Goal: Task Accomplishment & Management: Manage account settings

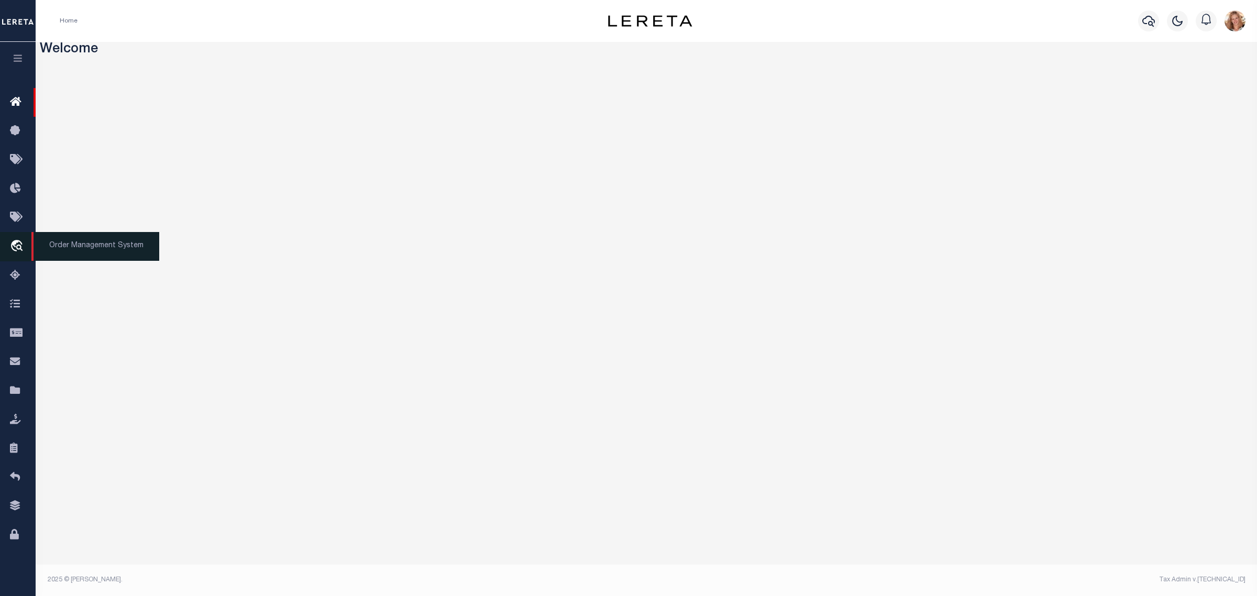
click at [15, 249] on icon "travel_explore" at bounding box center [18, 247] width 17 height 14
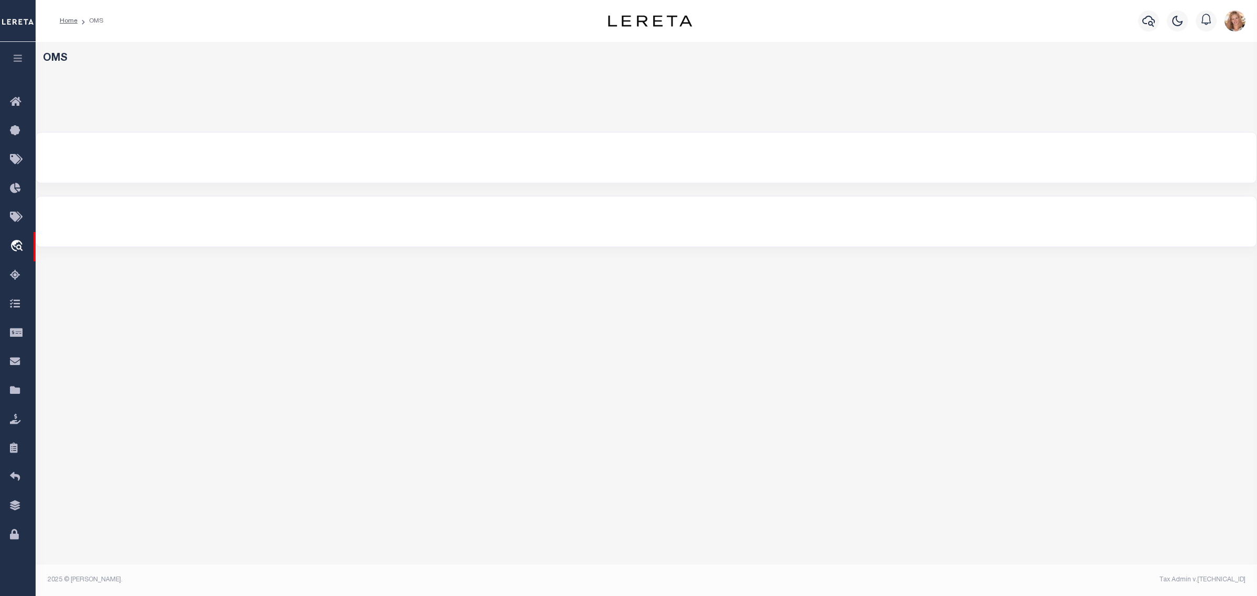
select select "200"
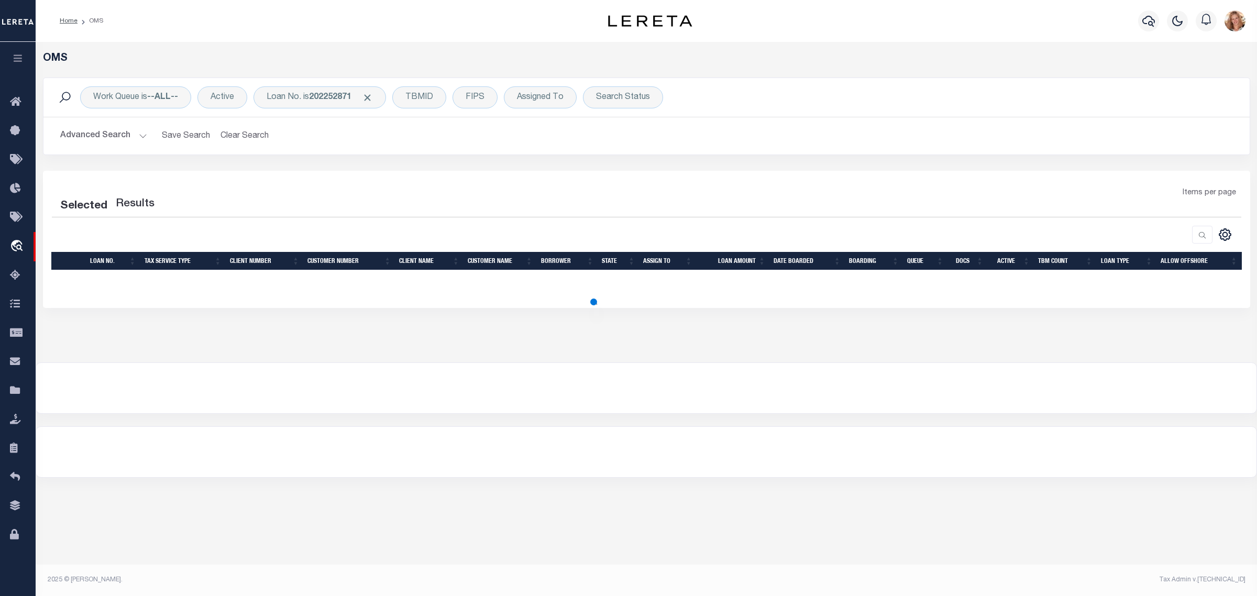
select select "200"
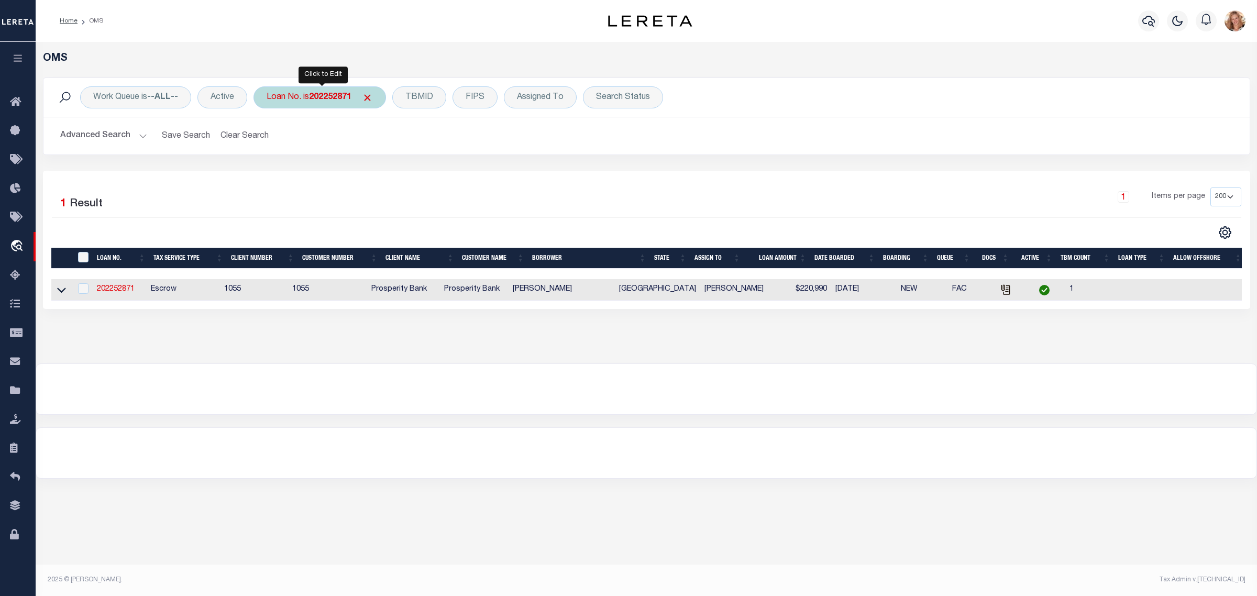
click at [336, 98] on b "202252871" at bounding box center [330, 97] width 42 height 8
type input "93500034959"
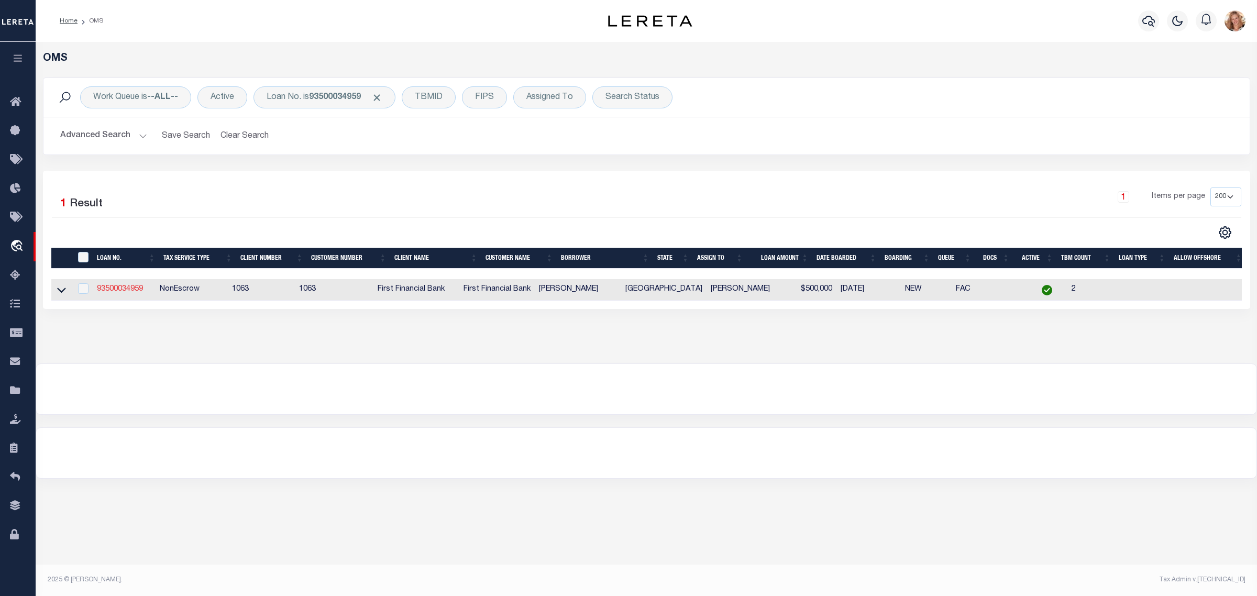
click at [135, 290] on link "93500034959" at bounding box center [120, 288] width 46 height 7
type input "93500034959"
type input "[PERSON_NAME]"
select select
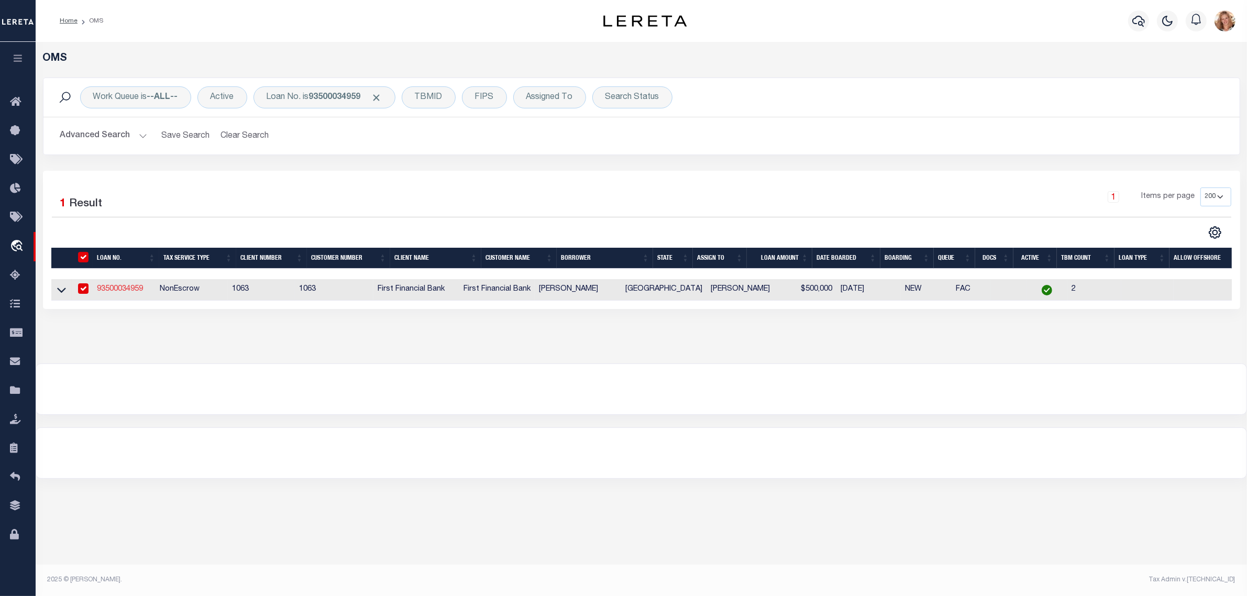
select select "100"
select select "NonEscrow"
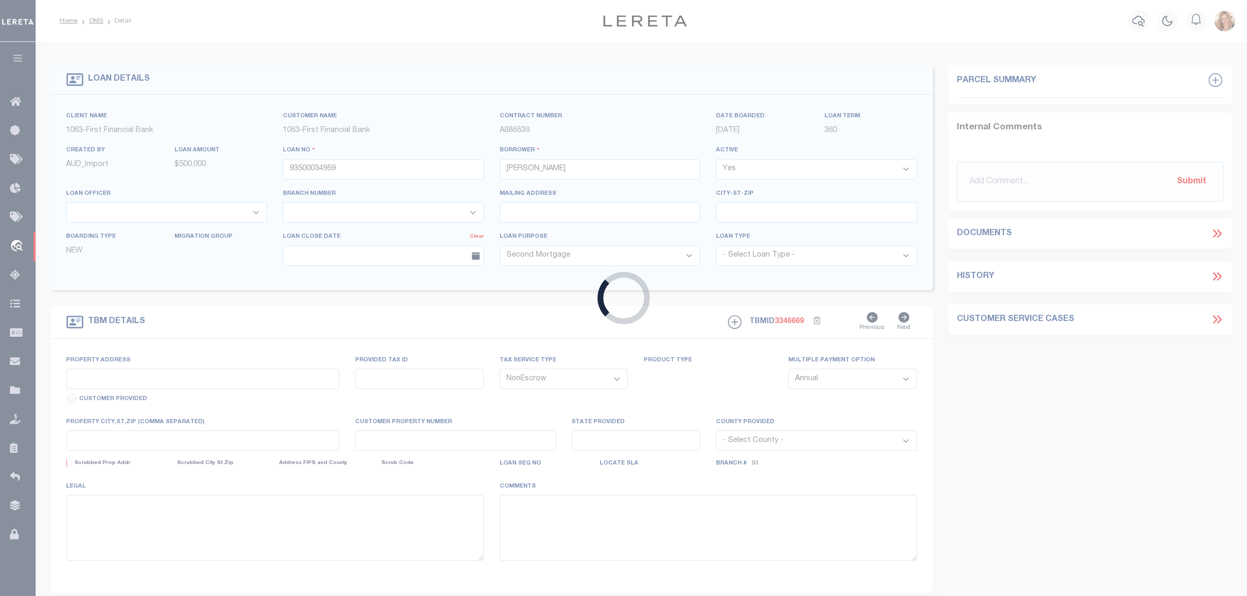
type input "[STREET_ADDRESS]"
select select
type input "DECATUR [GEOGRAPHIC_DATA] 762347773"
type input "[GEOGRAPHIC_DATA]"
select select "799"
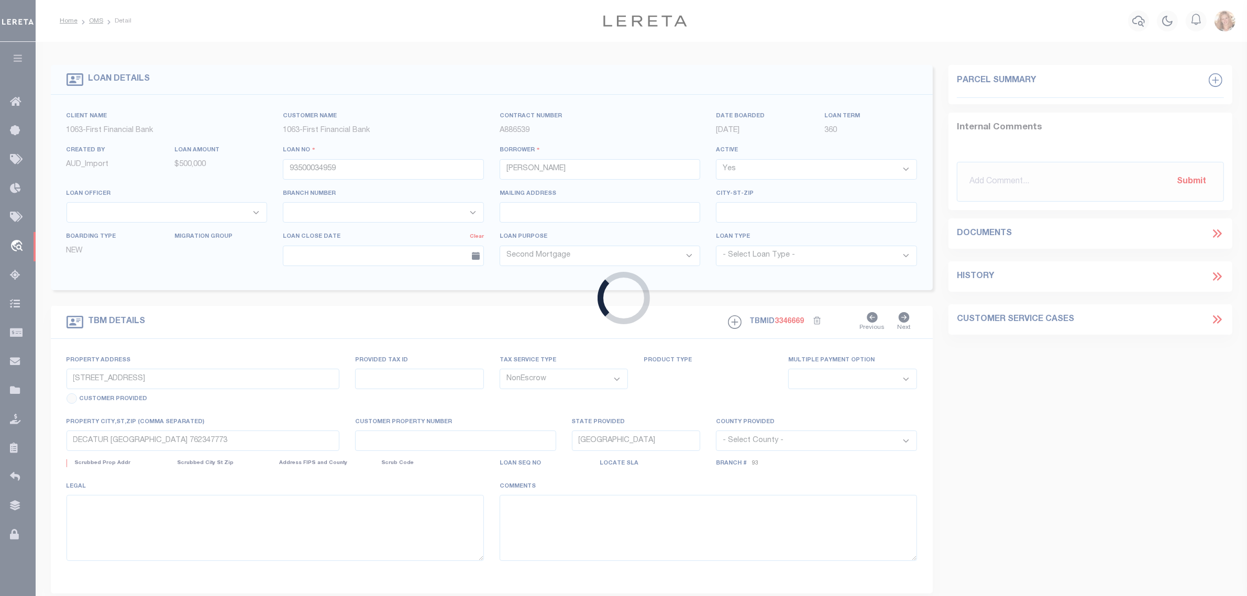
select select "540"
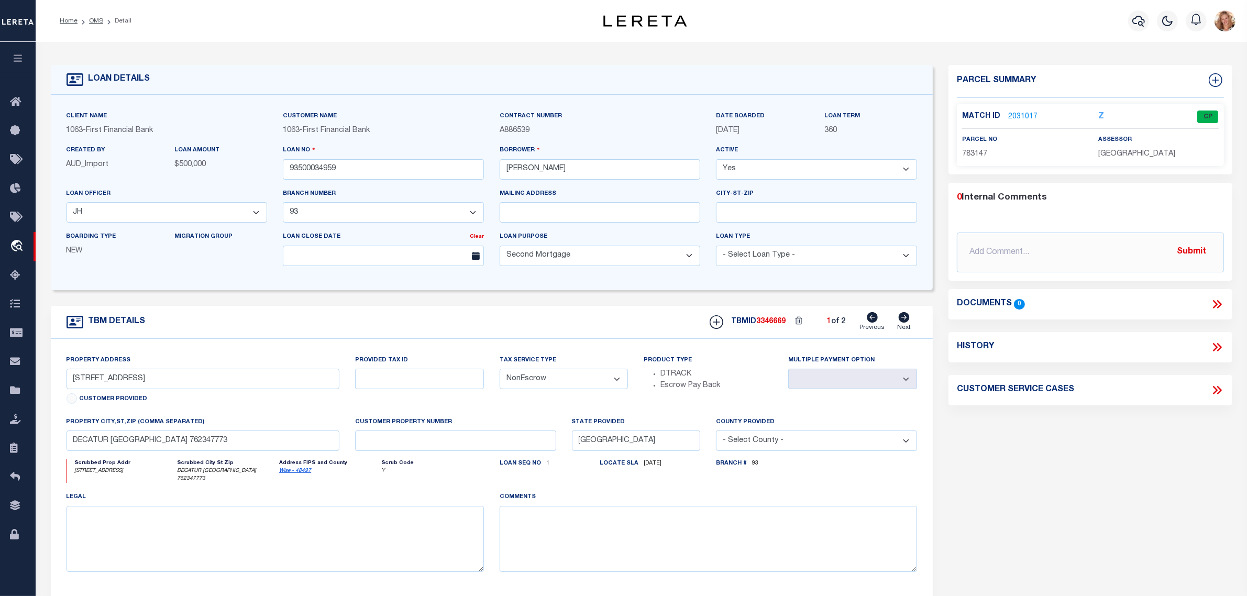
click at [905, 323] on icon at bounding box center [904, 317] width 11 height 10
select select
type input "4"
select select
click at [870, 320] on icon at bounding box center [872, 317] width 11 height 10
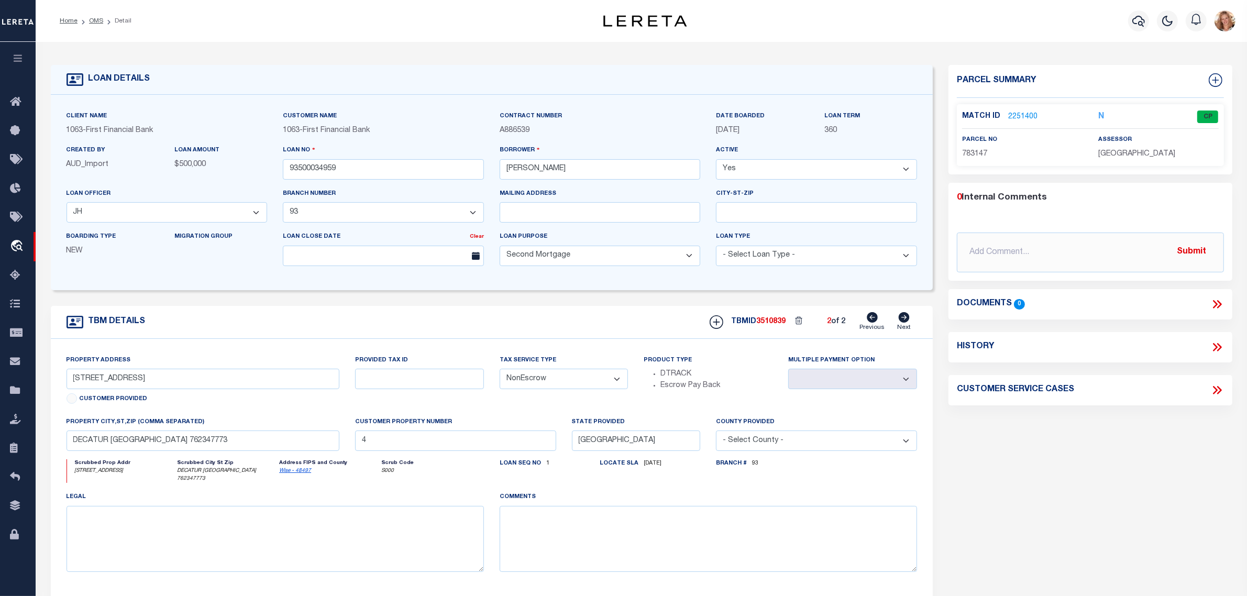
select select
click at [907, 323] on icon at bounding box center [904, 317] width 11 height 10
select select
type input "4"
select select
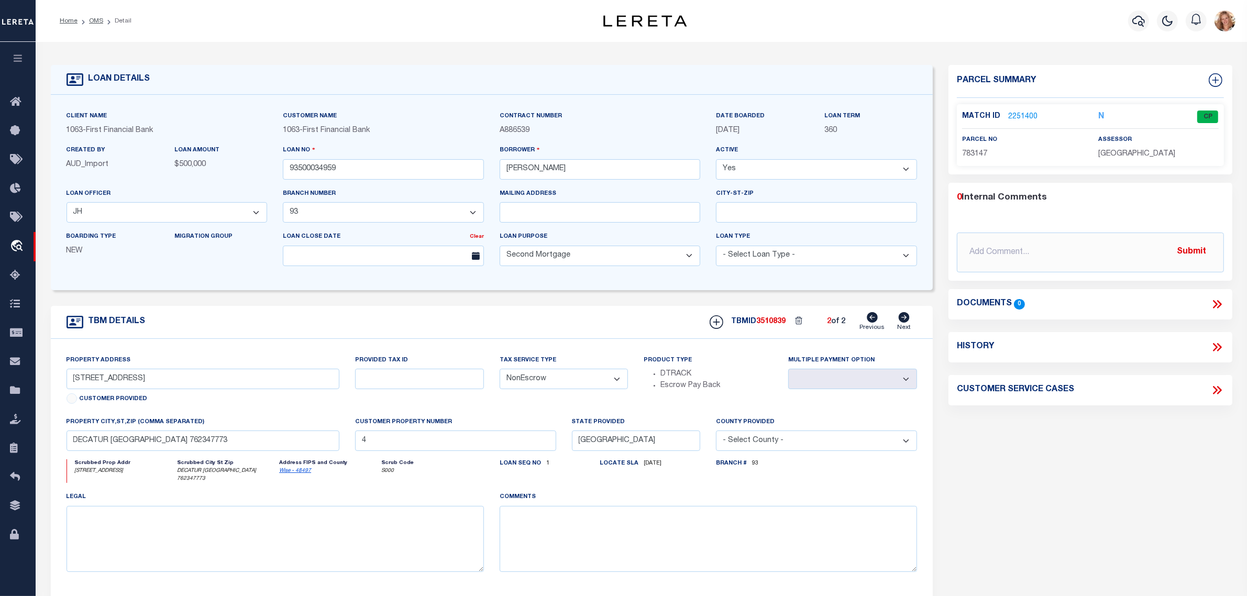
click at [874, 320] on icon at bounding box center [872, 317] width 11 height 10
select select
click at [1020, 117] on link "2031017" at bounding box center [1022, 117] width 29 height 11
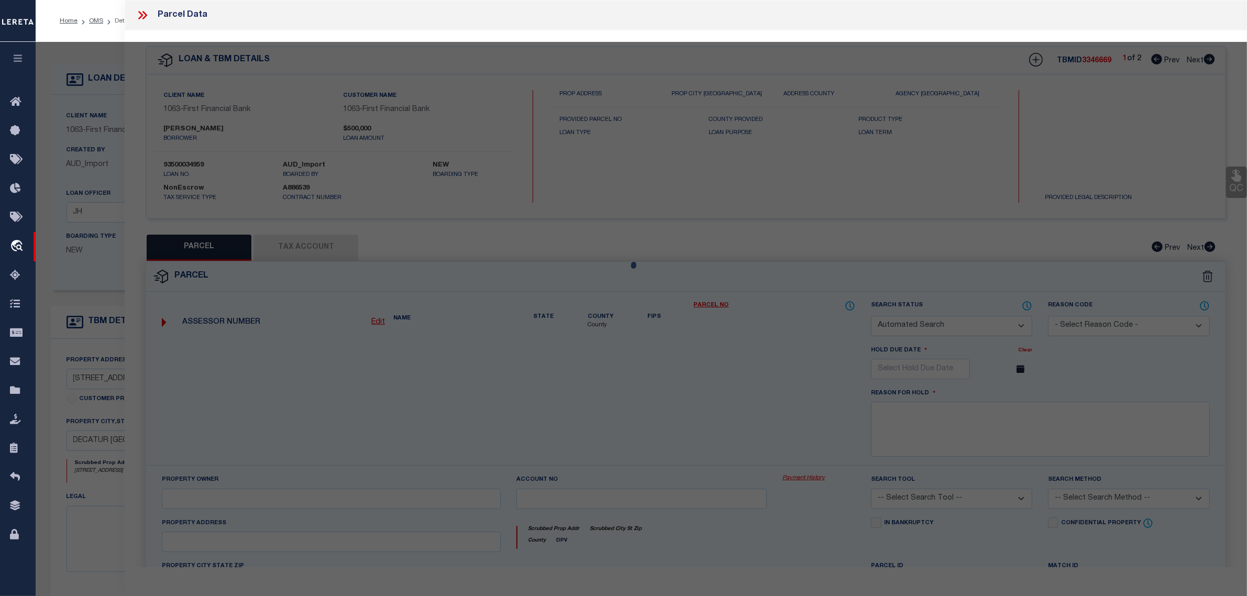
checkbox input "false"
select select "CP"
type input "[PERSON_NAME] & [PERSON_NAME]"
select select "AGW"
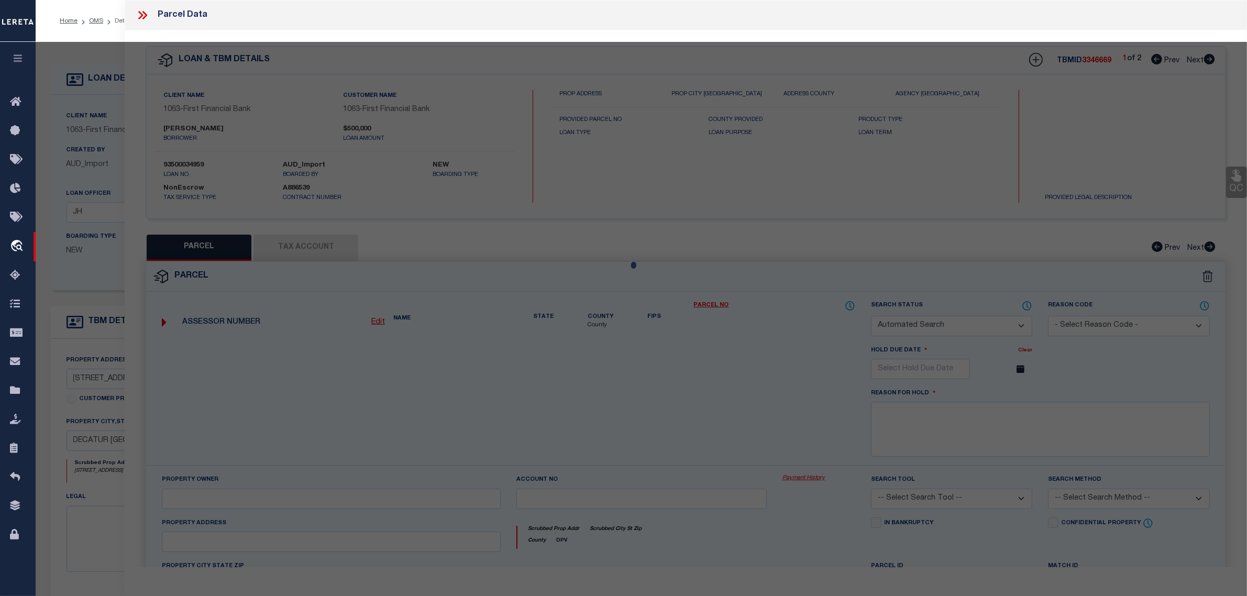
select select
type input "492 CR 4387"
type input "[GEOGRAPHIC_DATA], [GEOGRAPHIC_DATA]"
type textarea "LOT 2 BLK 1 FLATBUSH ESTATES"
type textarea "Not a collecting agency. MLC [DATE] F03 EMERGENCY SERV DIST NO 3 - Jurisdiction…"
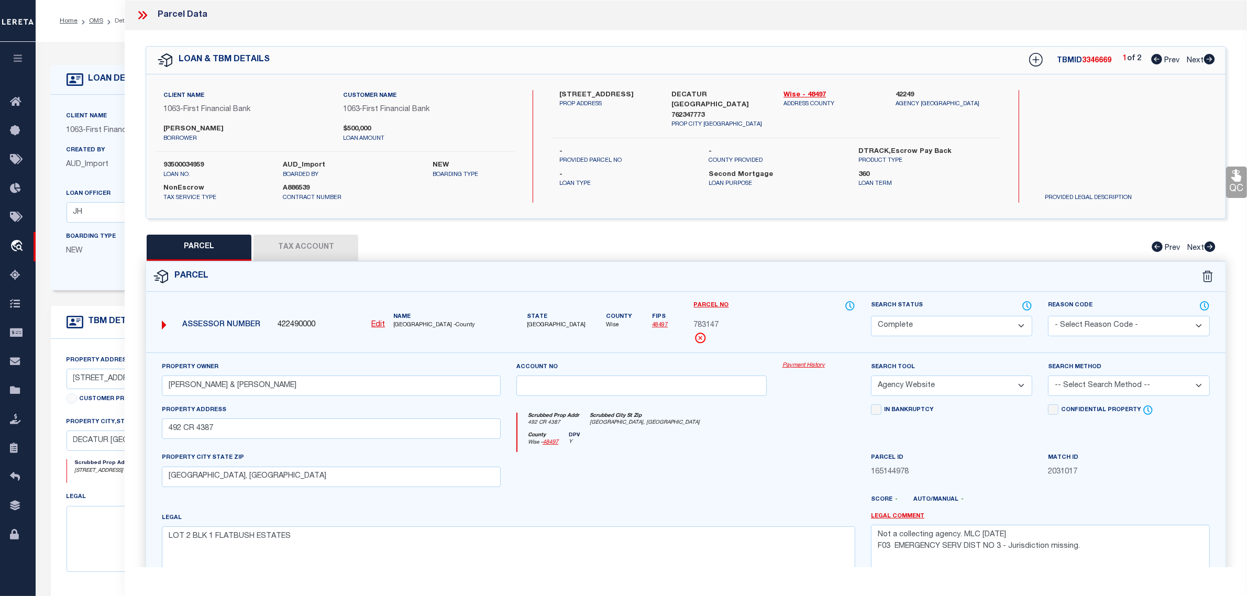
click at [1197, 58] on span "Next" at bounding box center [1195, 60] width 17 height 7
select select "AS"
select select
checkbox input "false"
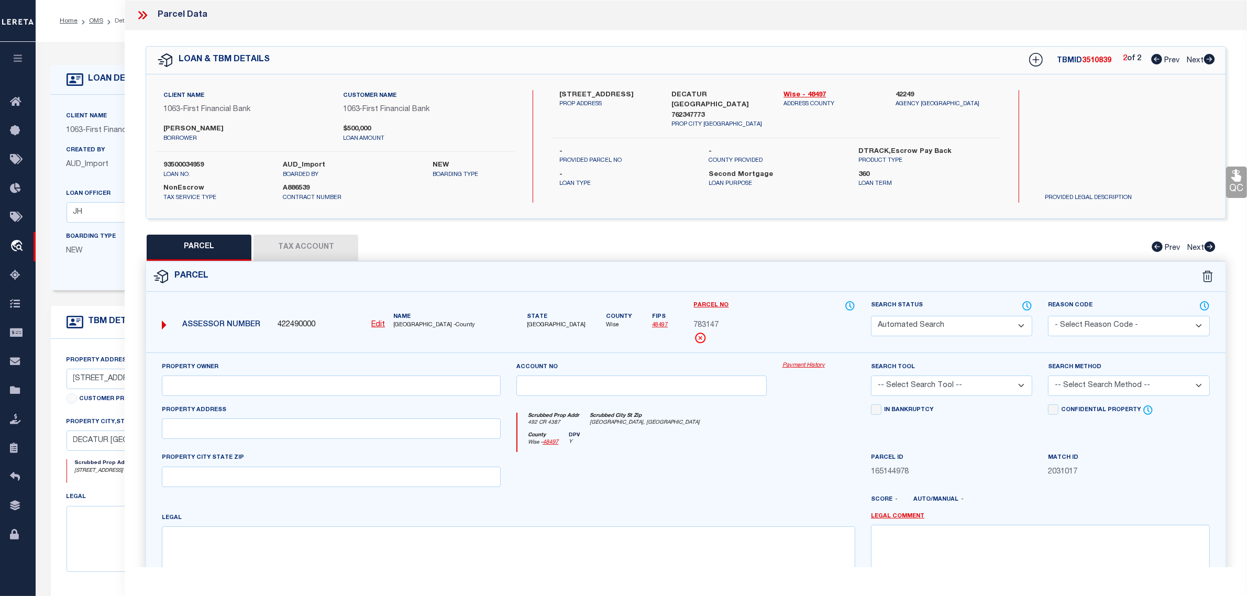
select select "CP"
type input "[PERSON_NAME] & [PERSON_NAME]"
select select "ATL"
select select "ADD"
type input "492 CR 4387"
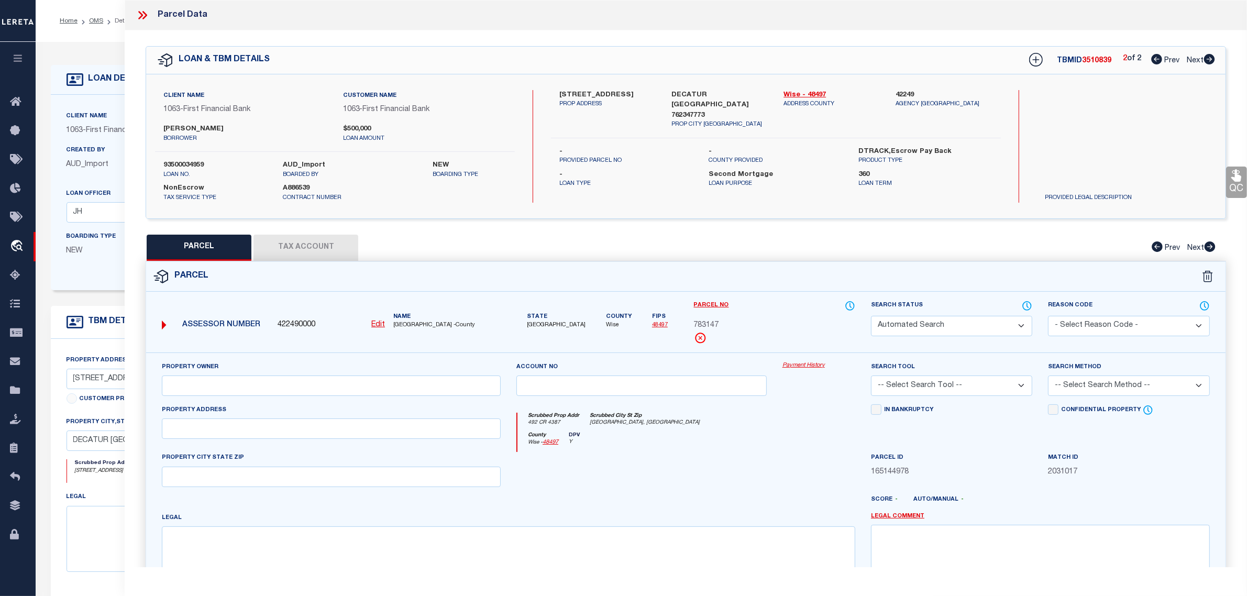
type input "[GEOGRAPHIC_DATA], [GEOGRAPHIC_DATA]"
type textarea "LOT 2 BLK 1 FLATBUSH ESTATES"
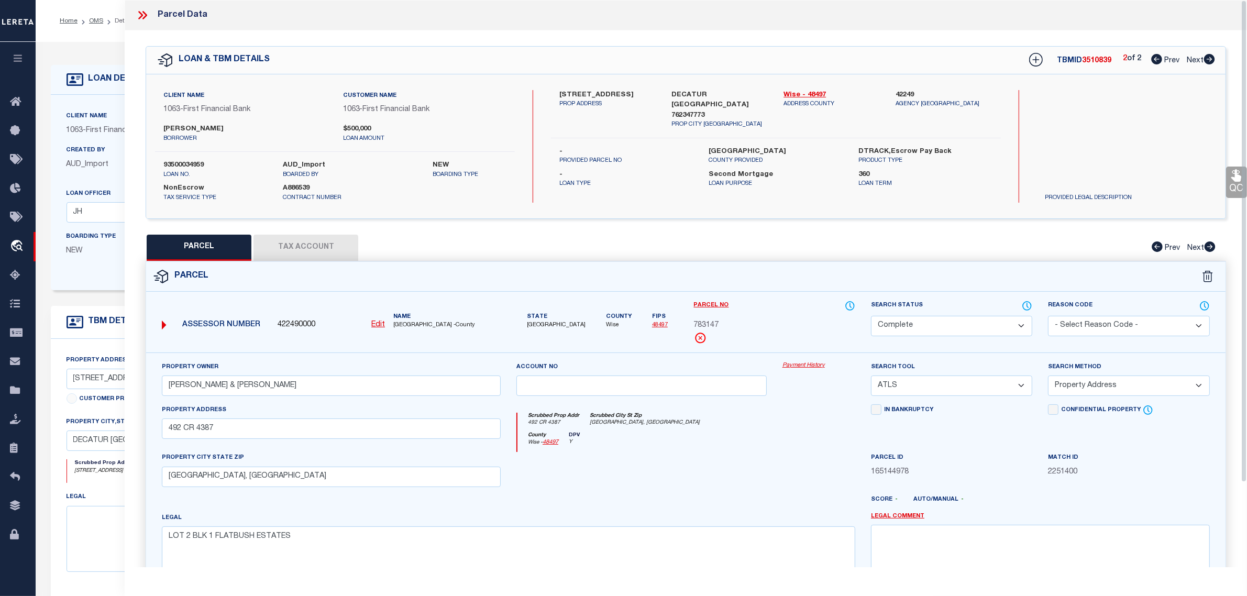
click at [1165, 60] on span "Prev" at bounding box center [1172, 60] width 15 height 7
select select "AS"
select select
checkbox input "false"
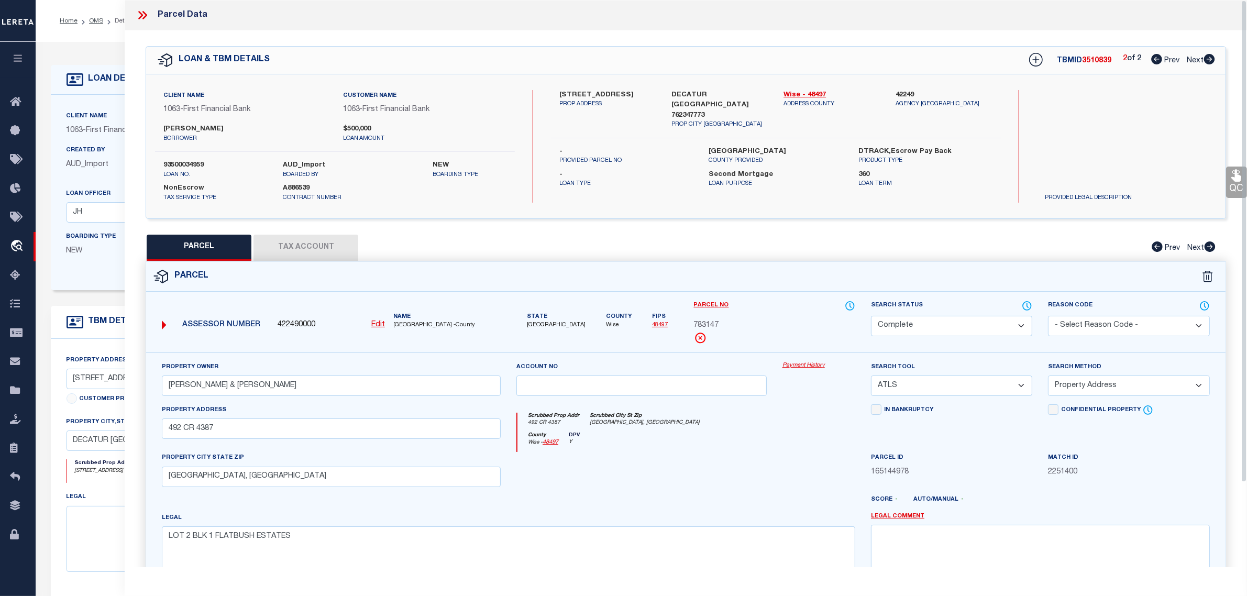
checkbox input "false"
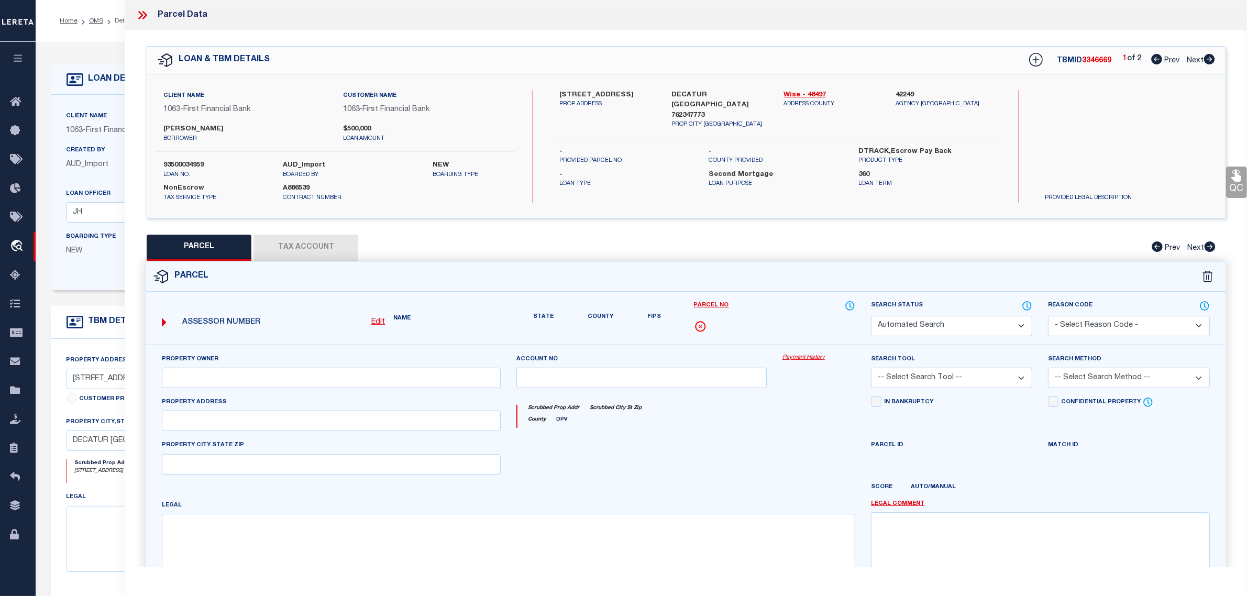
select select "CP"
type input "[PERSON_NAME] & [PERSON_NAME]"
select select "AGW"
select select
type input "492 CR 4387"
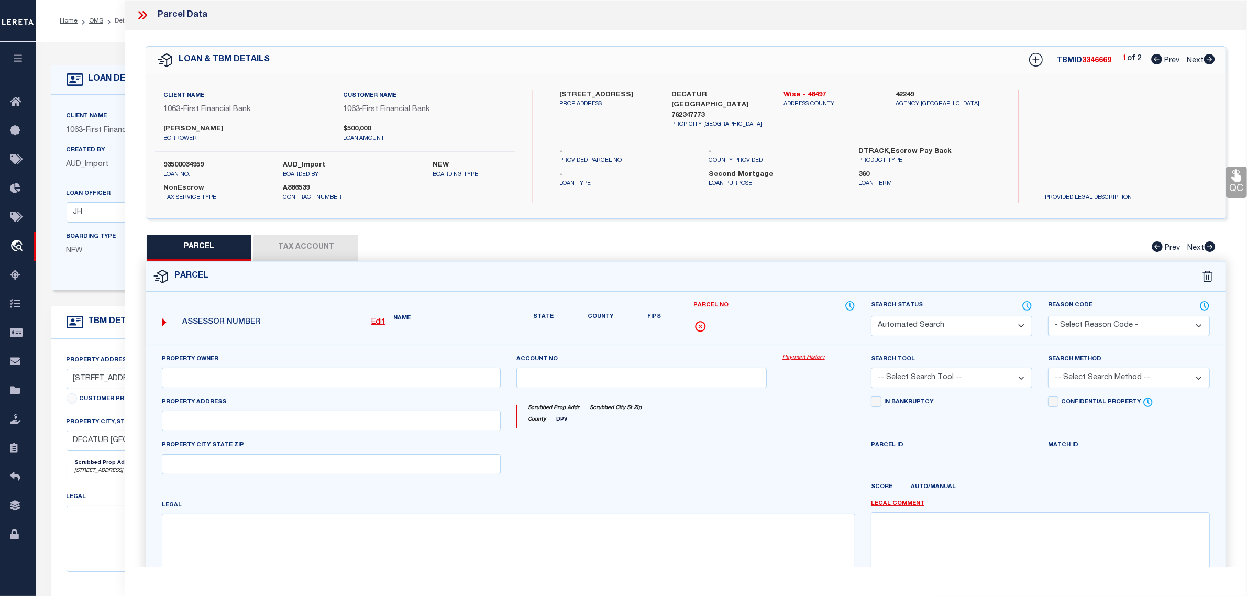
type input "[GEOGRAPHIC_DATA], [GEOGRAPHIC_DATA]"
type textarea "LOT 2 BLK 1 FLATBUSH ESTATES"
type textarea "Not a collecting agency. MLC [DATE] F03 EMERGENCY SERV DIST NO 3 - Jurisdiction…"
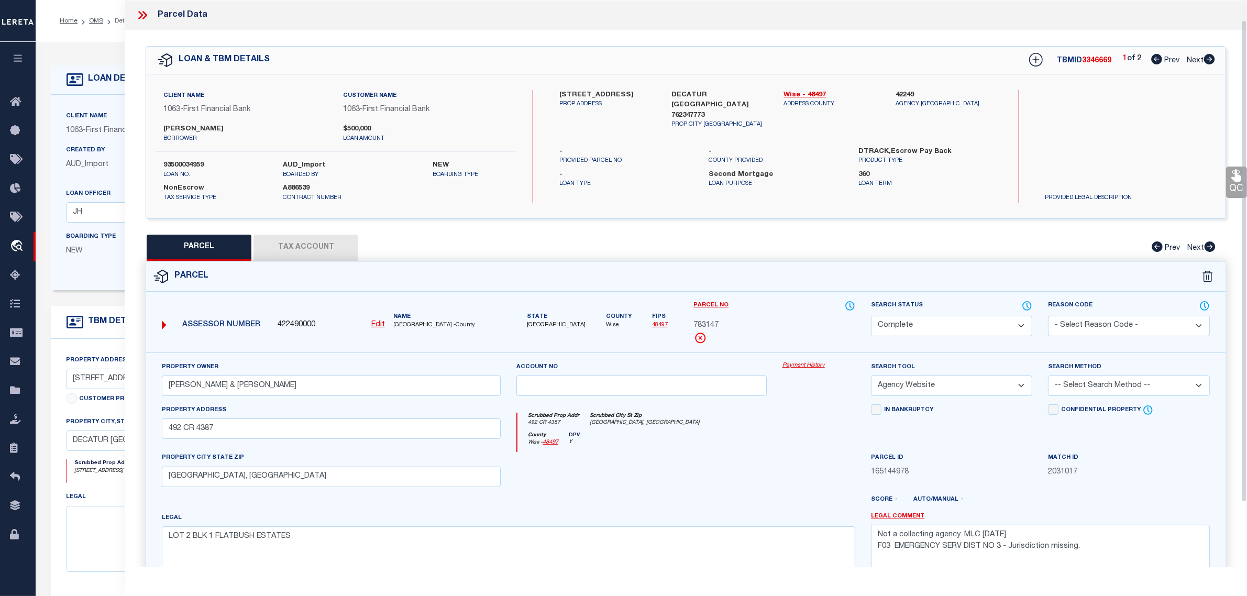
scroll to position [100, 0]
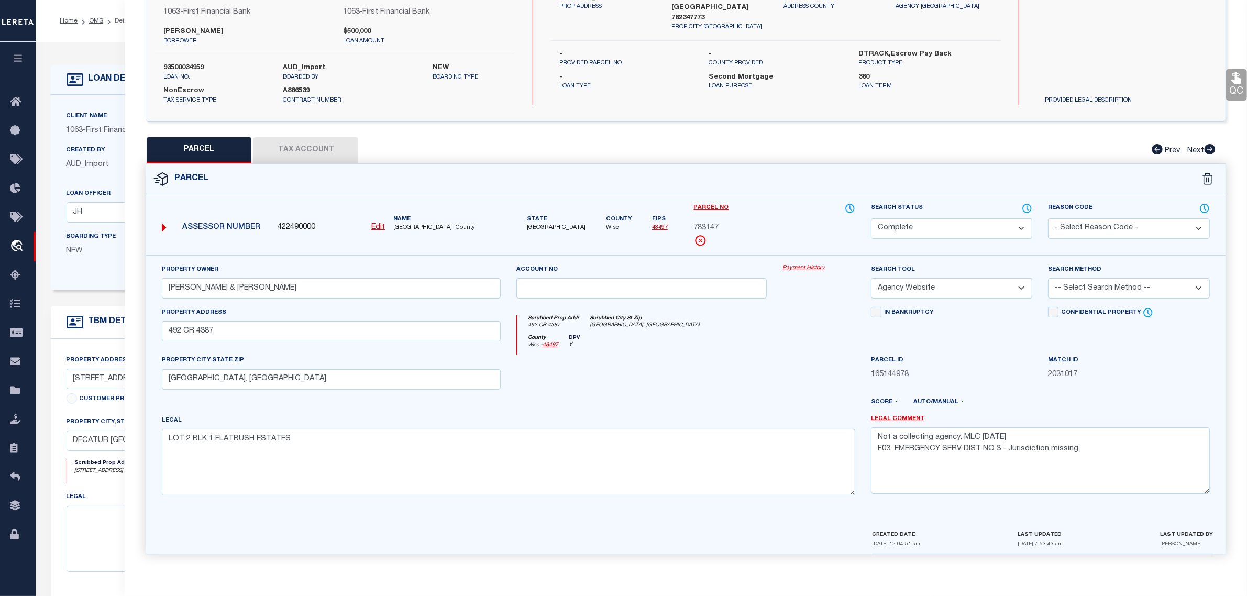
click at [90, 491] on div "legal" at bounding box center [276, 531] width 418 height 81
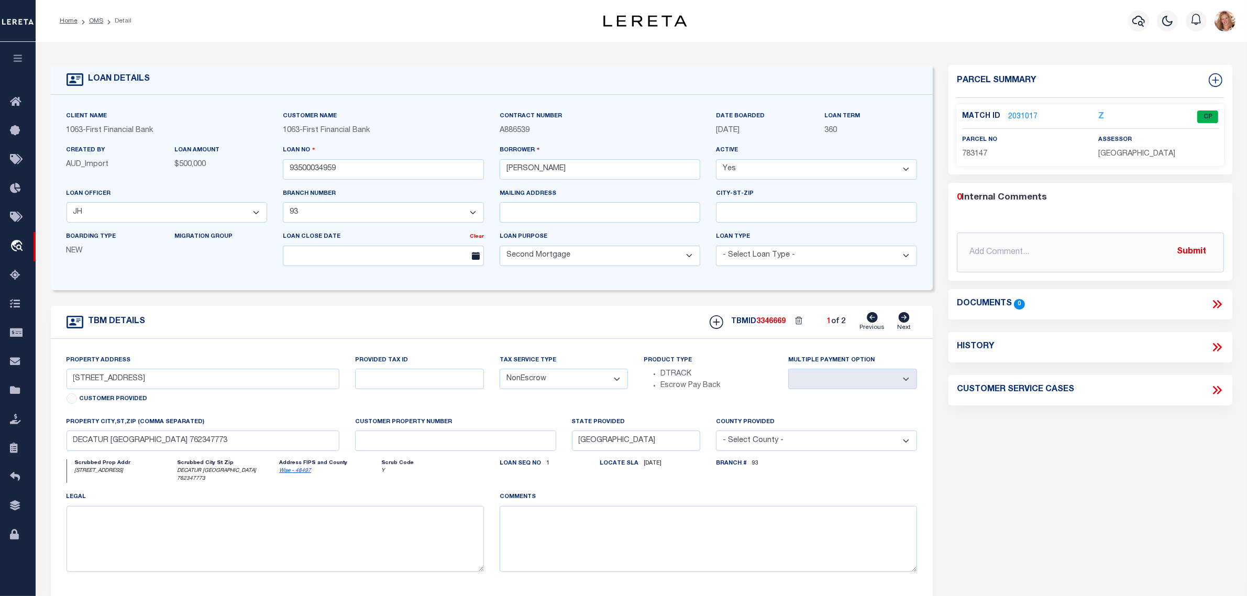
click at [488, 334] on div "TBM DETAILS TBMID 3346669 1 of 2 Next" at bounding box center [492, 322] width 883 height 33
click at [904, 323] on icon at bounding box center [904, 317] width 11 height 10
select select
type input "4"
select select
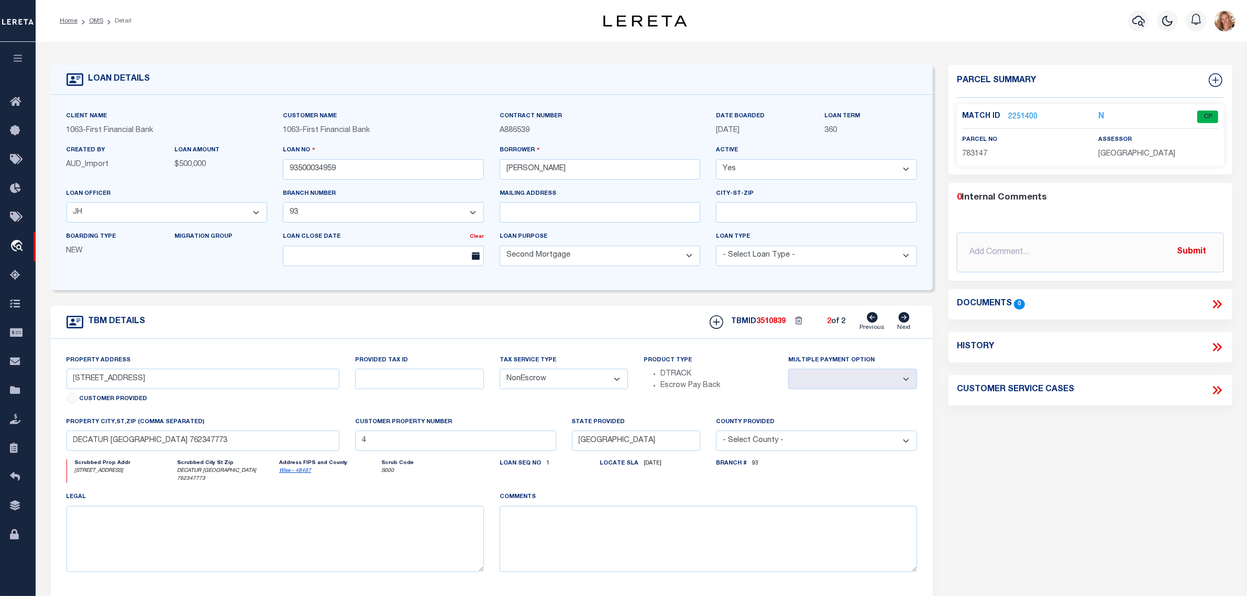
click at [763, 325] on span "3510839" at bounding box center [770, 321] width 29 height 7
copy span "3510839"
click at [876, 318] on icon at bounding box center [872, 317] width 11 height 10
select select
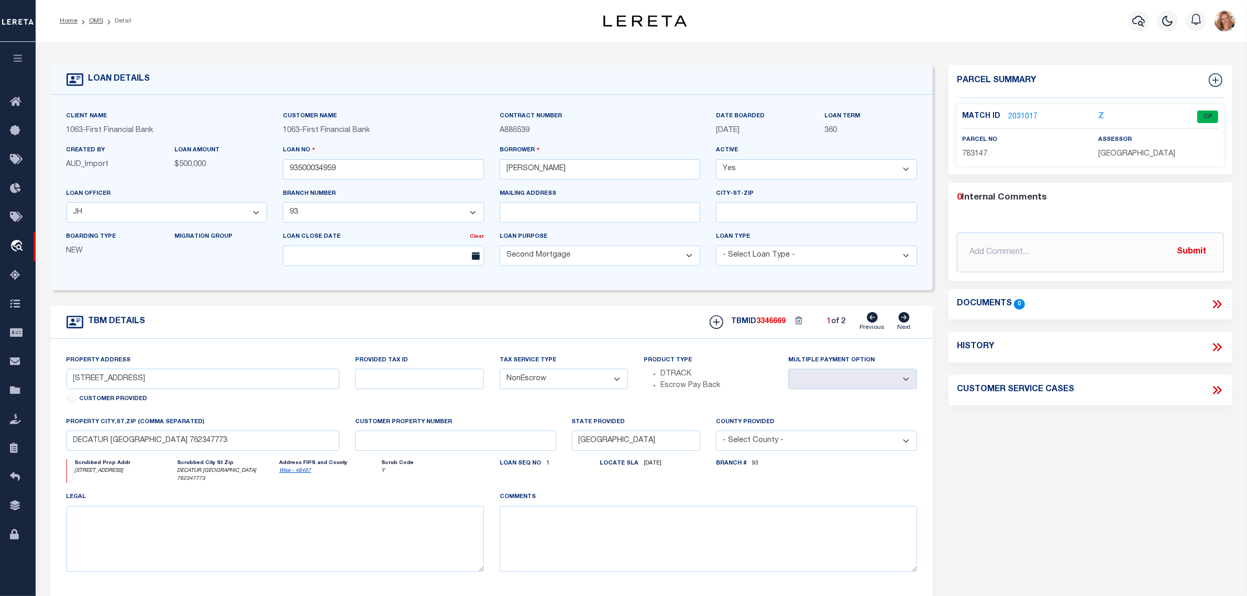
click at [1031, 113] on link "2031017" at bounding box center [1022, 117] width 29 height 11
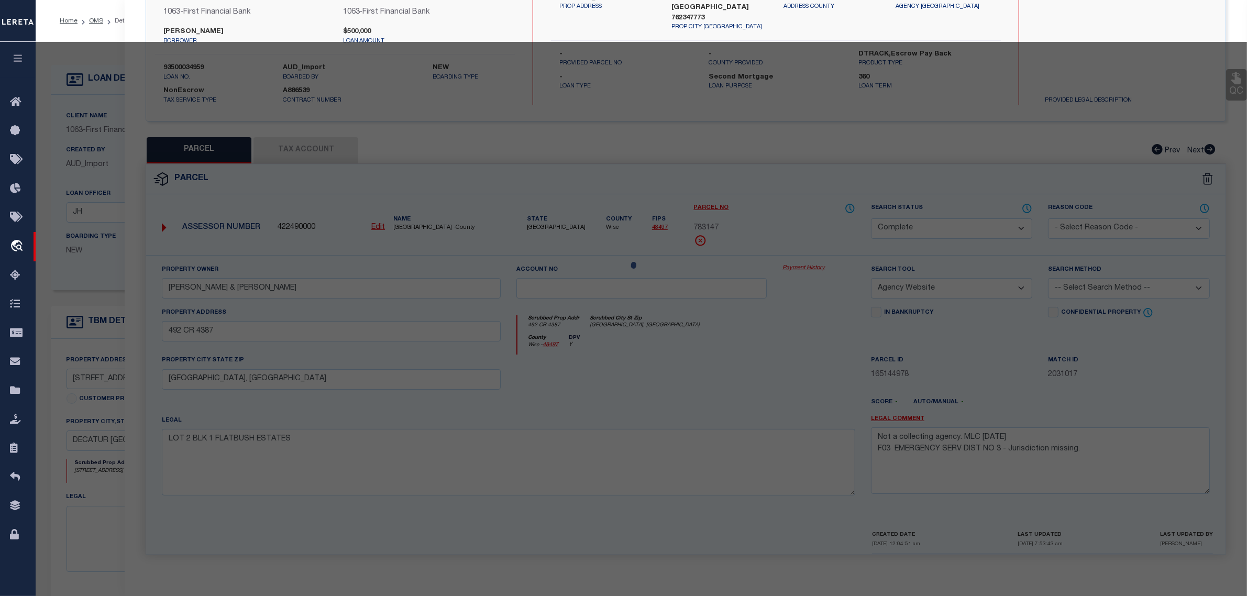
select select "AS"
select select
checkbox input "false"
select select "CP"
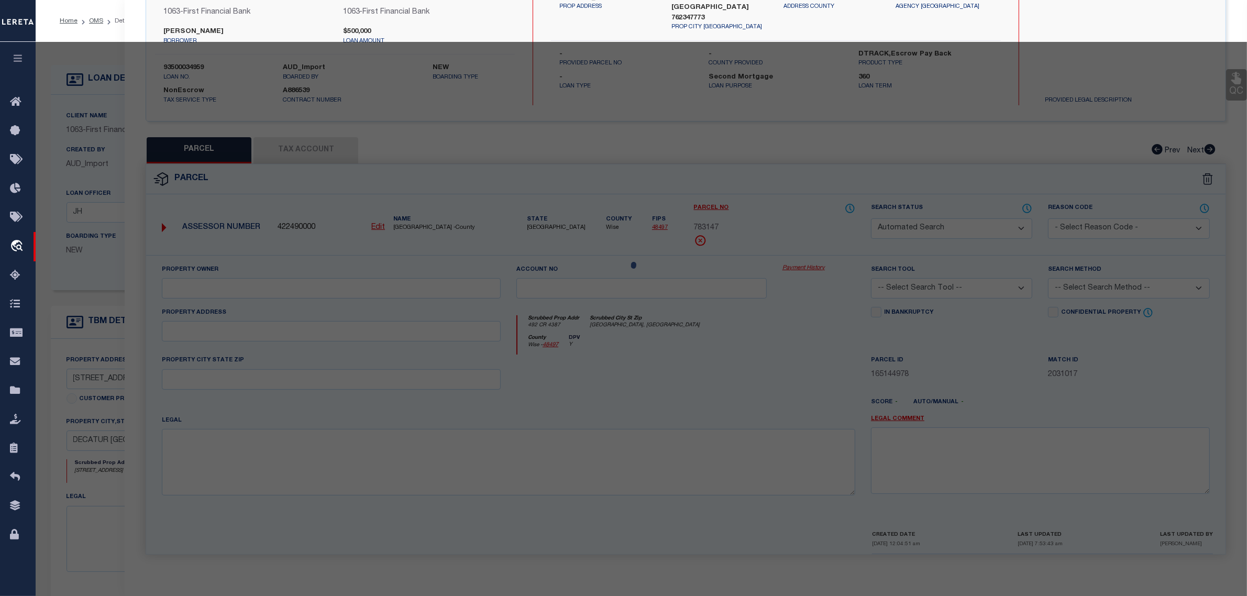
type input "[PERSON_NAME] & [PERSON_NAME]"
select select "AGW"
select select
type input "492 CR 4387"
type input "[GEOGRAPHIC_DATA], [GEOGRAPHIC_DATA]"
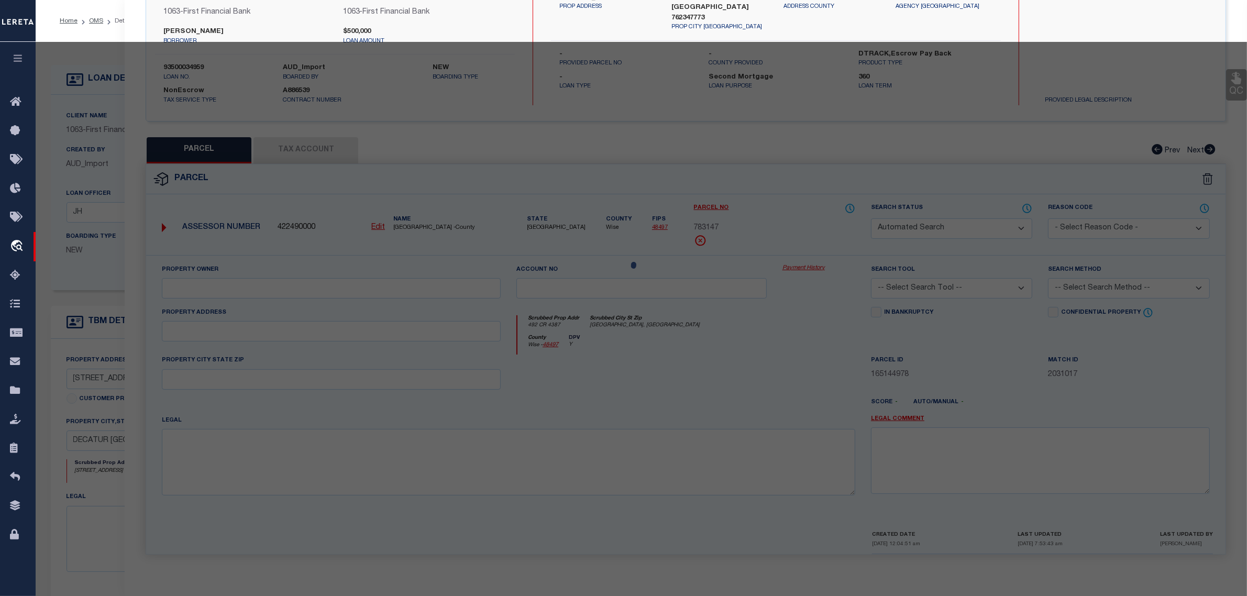
type textarea "LOT 2 BLK 1 FLATBUSH ESTATES"
type textarea "Not a collecting agency. MLC [DATE] F03 EMERGENCY SERV DIST NO 3 - Jurisdiction…"
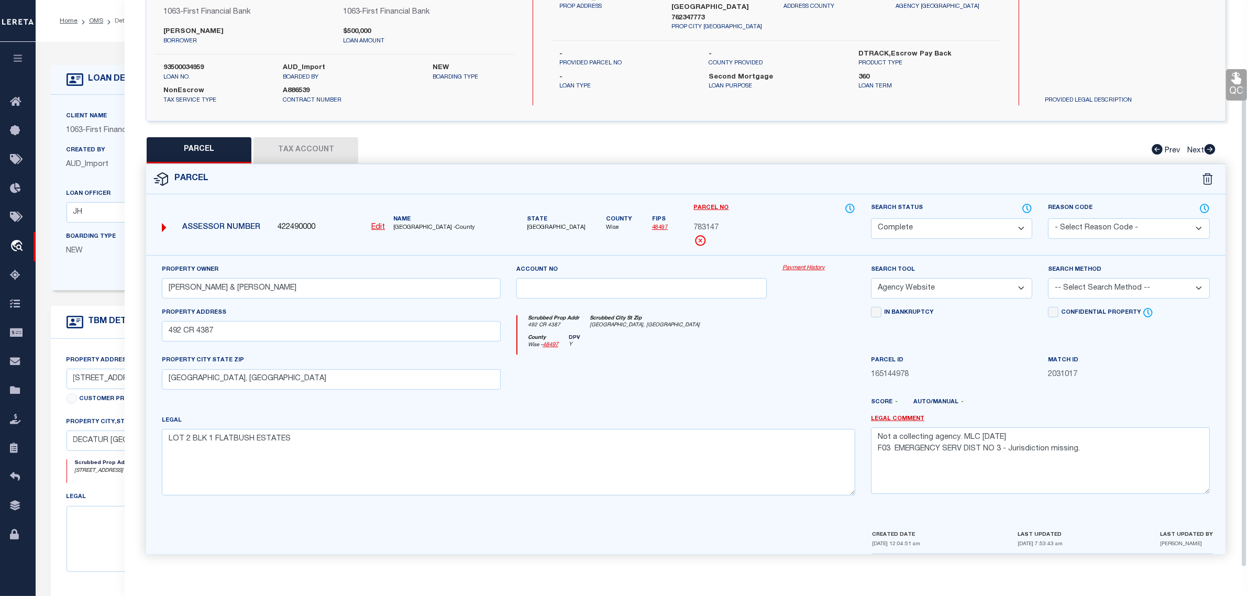
click at [983, 222] on select "Automated Search Bad Parcel Complete Duplicate Parcel High Dollar Reporting In …" at bounding box center [951, 228] width 161 height 20
select select "PR"
click at [871, 218] on select "Automated Search Bad Parcel Complete Duplicate Parcel High Dollar Reporting In …" at bounding box center [951, 228] width 161 height 20
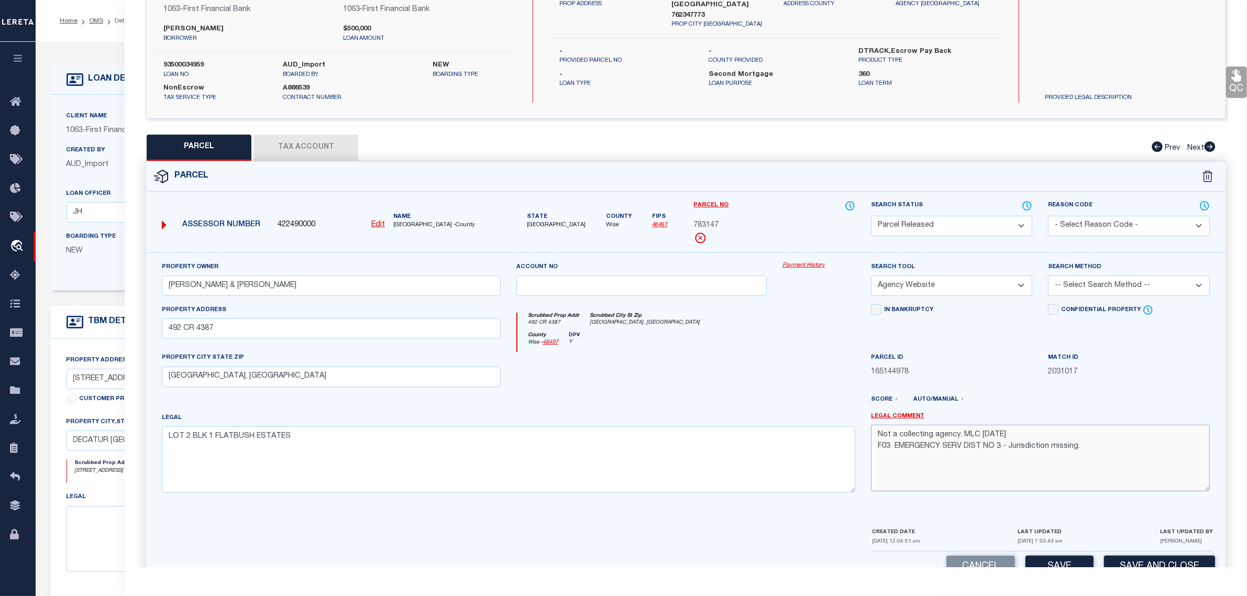
click at [910, 433] on textarea "Not a collecting agency. MLC [DATE] F03 EMERGENCY SERV DIST NO 3 - Jurisdiction…" at bounding box center [1040, 458] width 339 height 66
paste textarea "3510839"
type textarea "See newer TBMID 3510839, matches CustKeyVal2 on customer's file. MLC [DATE] Not…"
click at [833, 395] on div at bounding box center [819, 373] width 89 height 43
click at [1058, 562] on button "Save" at bounding box center [1060, 567] width 68 height 23
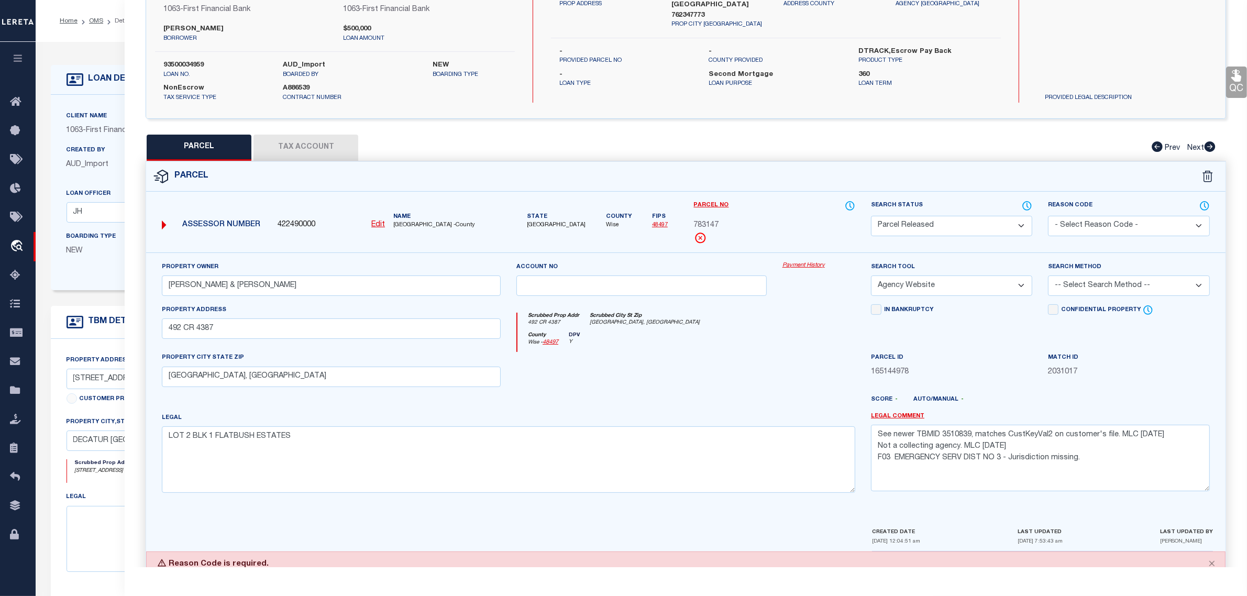
click at [1108, 228] on select "- Select Reason Code - 099 - Other (Provide additional detail) ACT - Agency Cha…" at bounding box center [1128, 226] width 161 height 20
select select "RLS"
click at [1048, 216] on select "- Select Reason Code - 099 - Other (Provide additional detail) ACT - Agency Cha…" at bounding box center [1128, 226] width 161 height 20
click at [1108, 518] on div "Property Owner [PERSON_NAME] & [PERSON_NAME] Account no Payment History Search …" at bounding box center [686, 389] width 1080 height 274
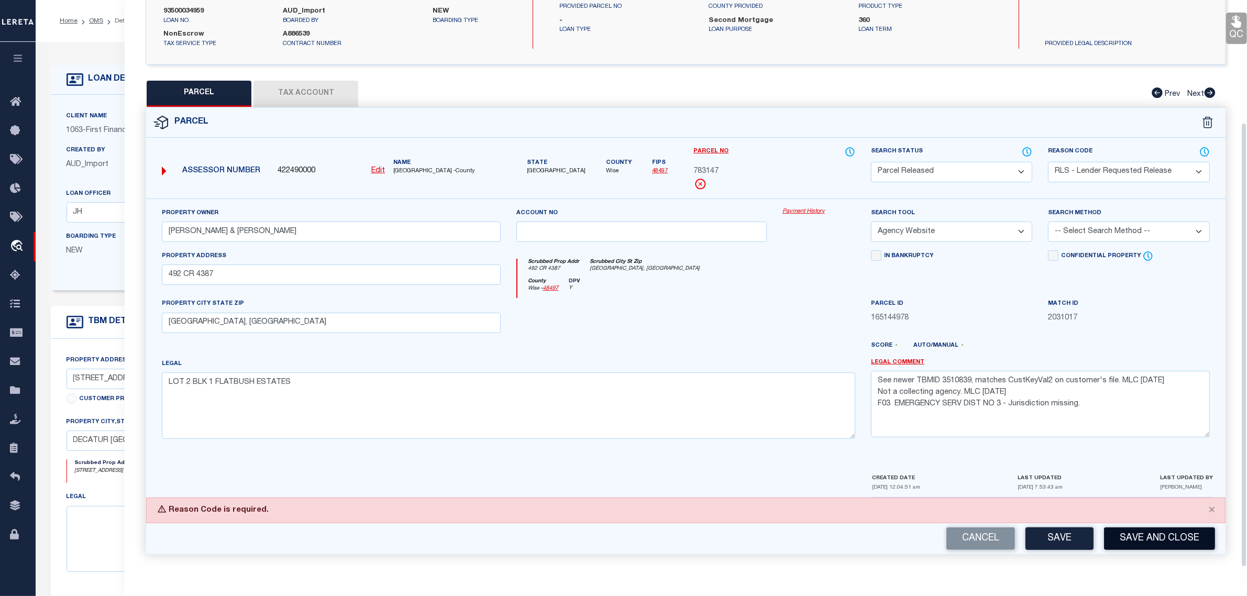
click at [1108, 540] on button "Save and Close" at bounding box center [1159, 539] width 111 height 23
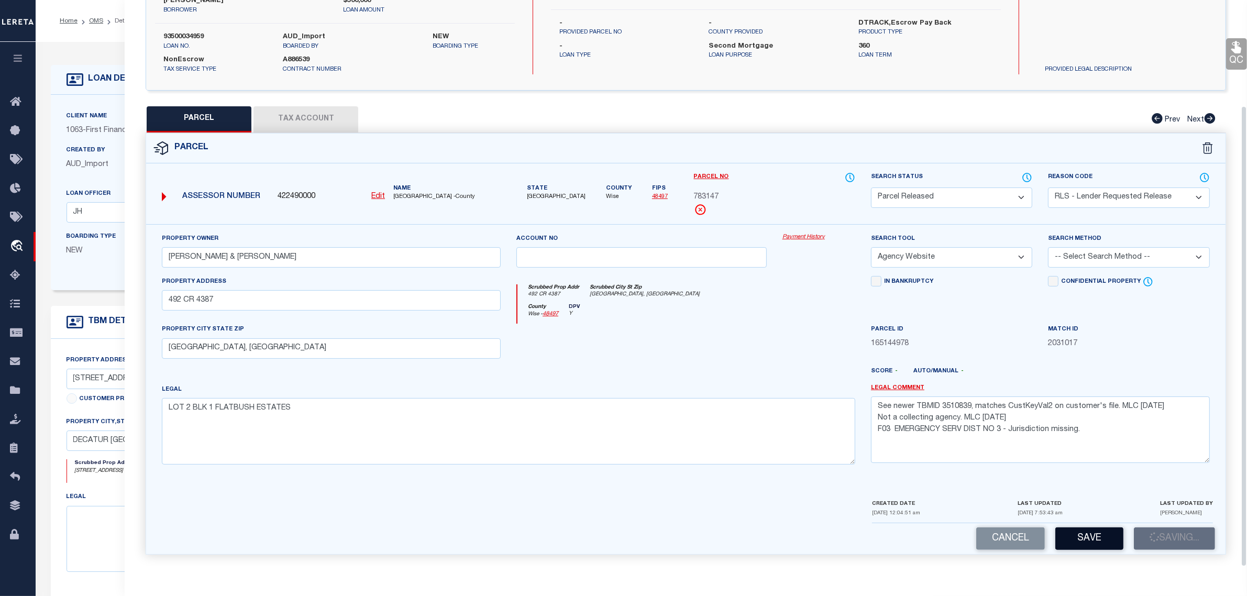
scroll to position [131, 0]
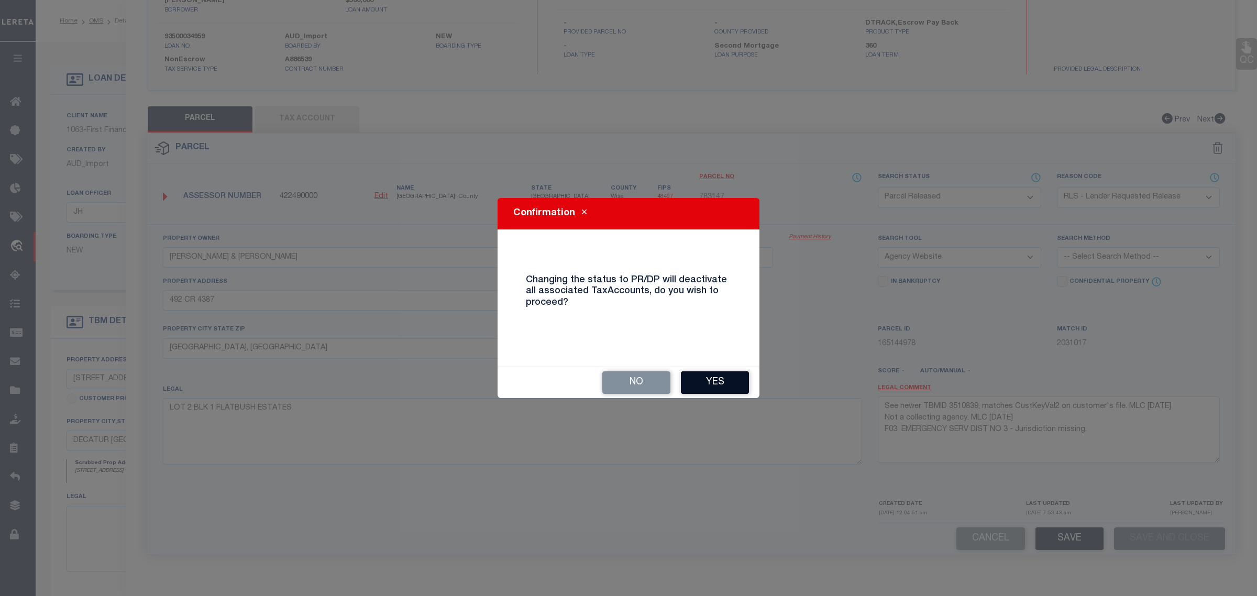
click at [720, 382] on button "Yes" at bounding box center [715, 382] width 68 height 23
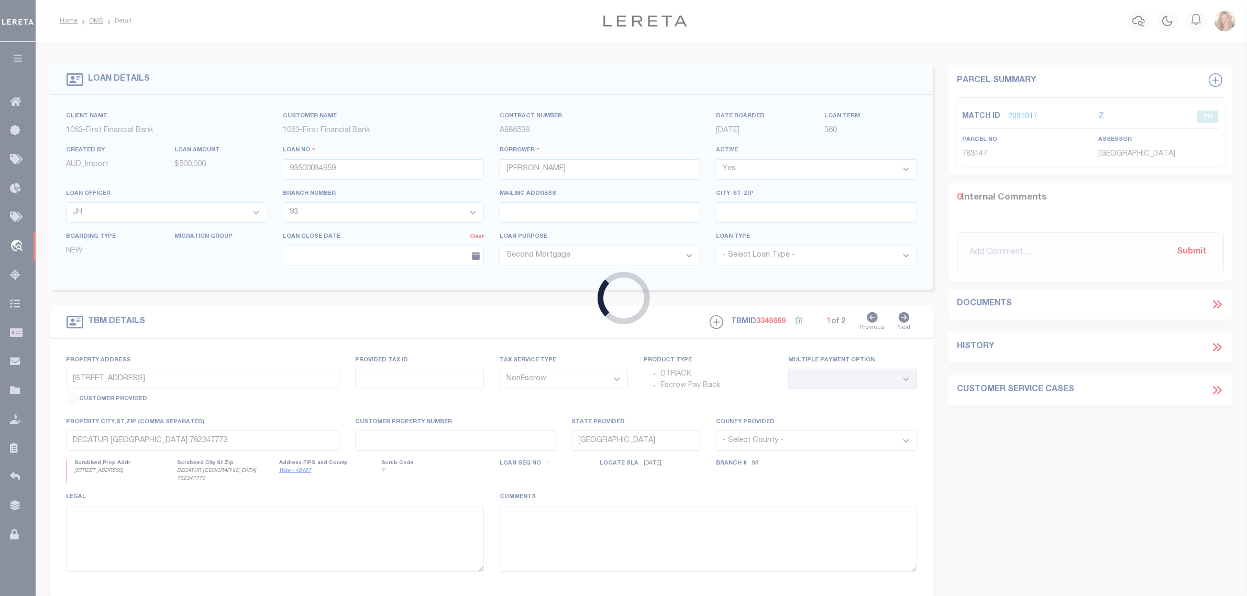
select select
select select "799"
select select "540"
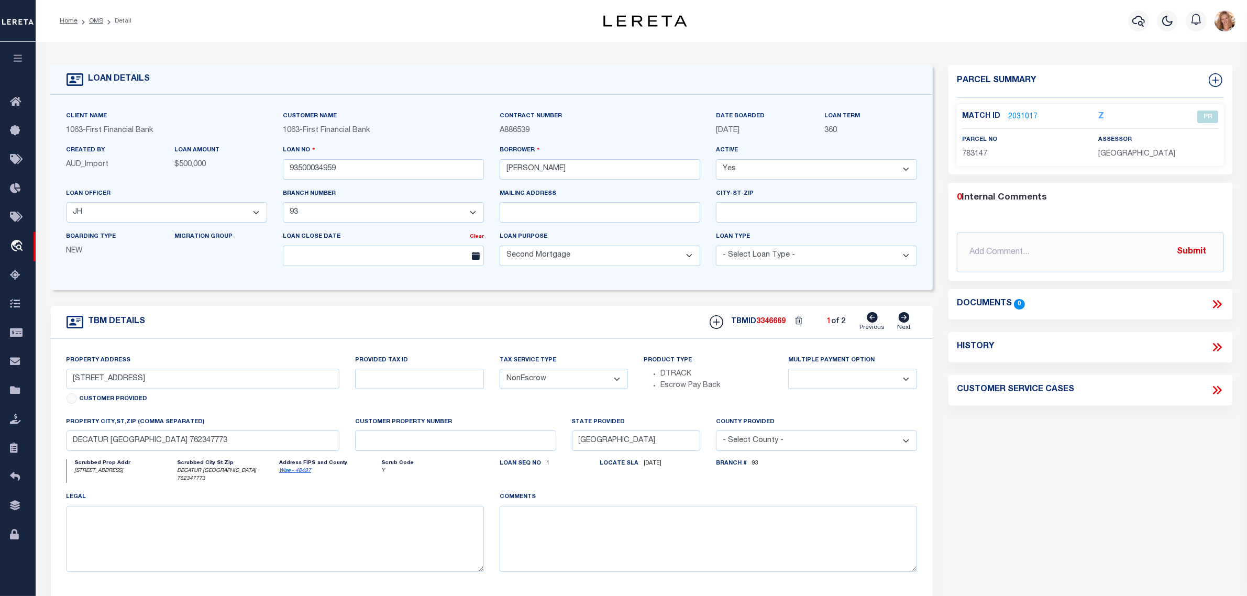
click at [899, 323] on icon at bounding box center [904, 317] width 12 height 10
select select
type input "4"
select select
click at [870, 321] on icon at bounding box center [872, 317] width 11 height 10
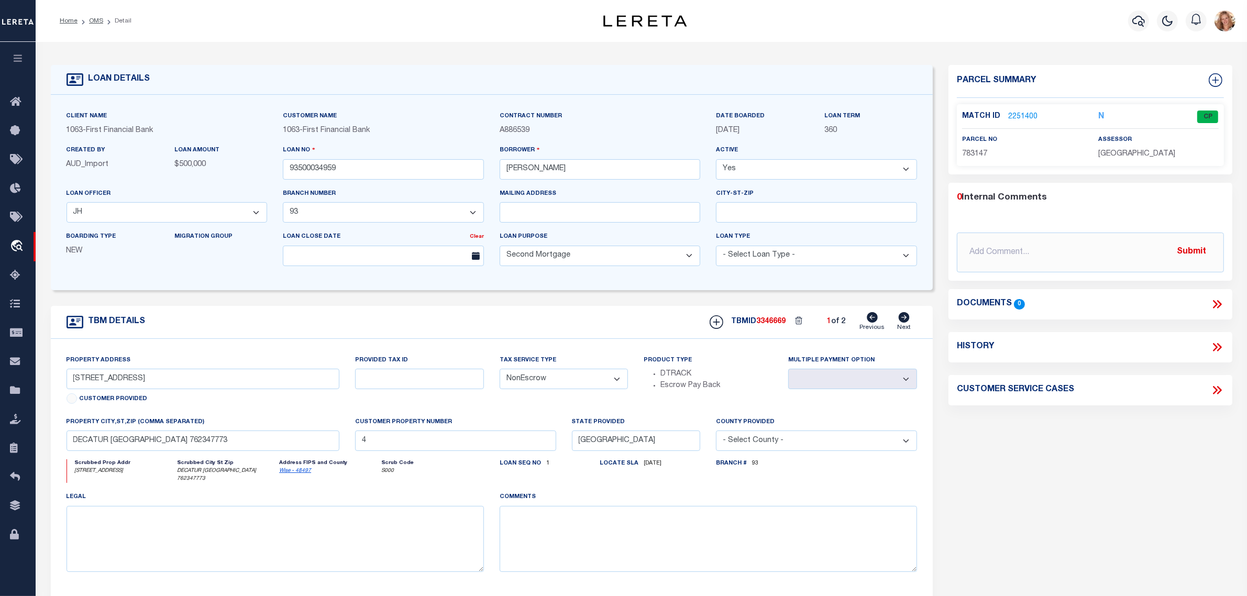
select select
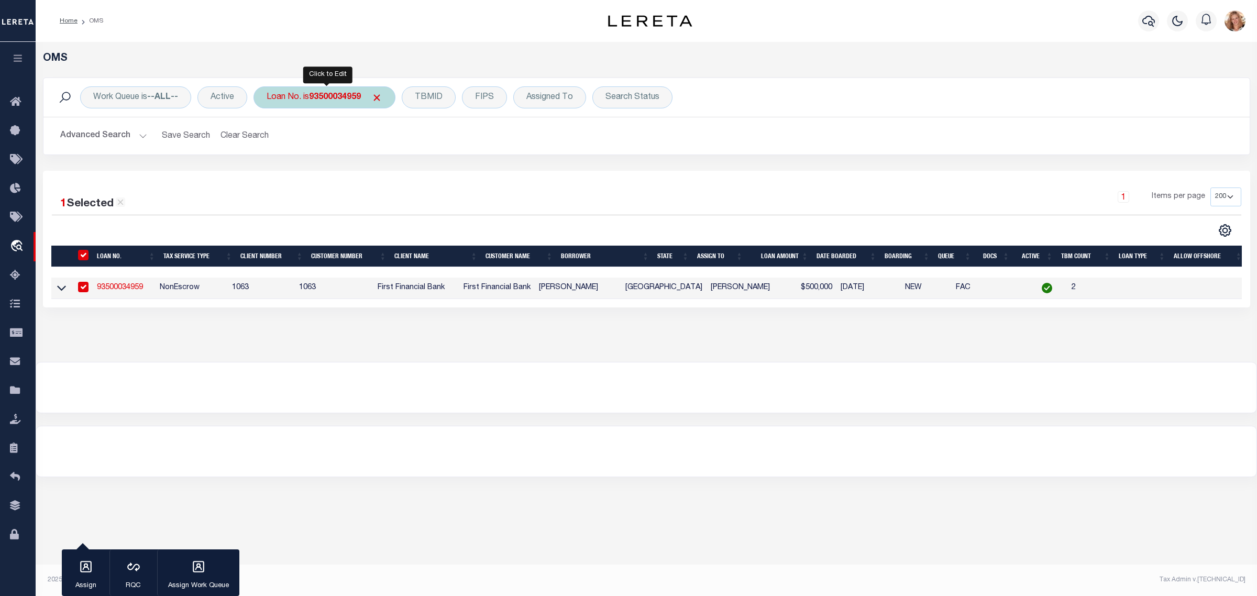
click at [273, 96] on div "Loan No. is 93500034959" at bounding box center [325, 97] width 142 height 22
type input "1500350143"
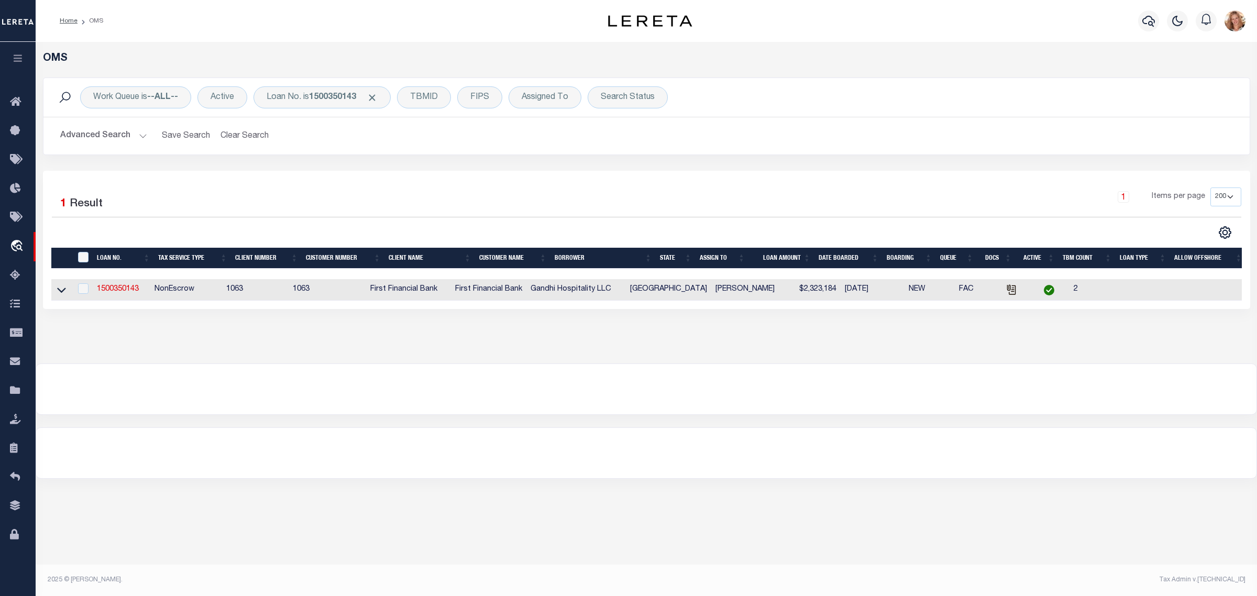
click at [56, 293] on link at bounding box center [62, 288] width 12 height 7
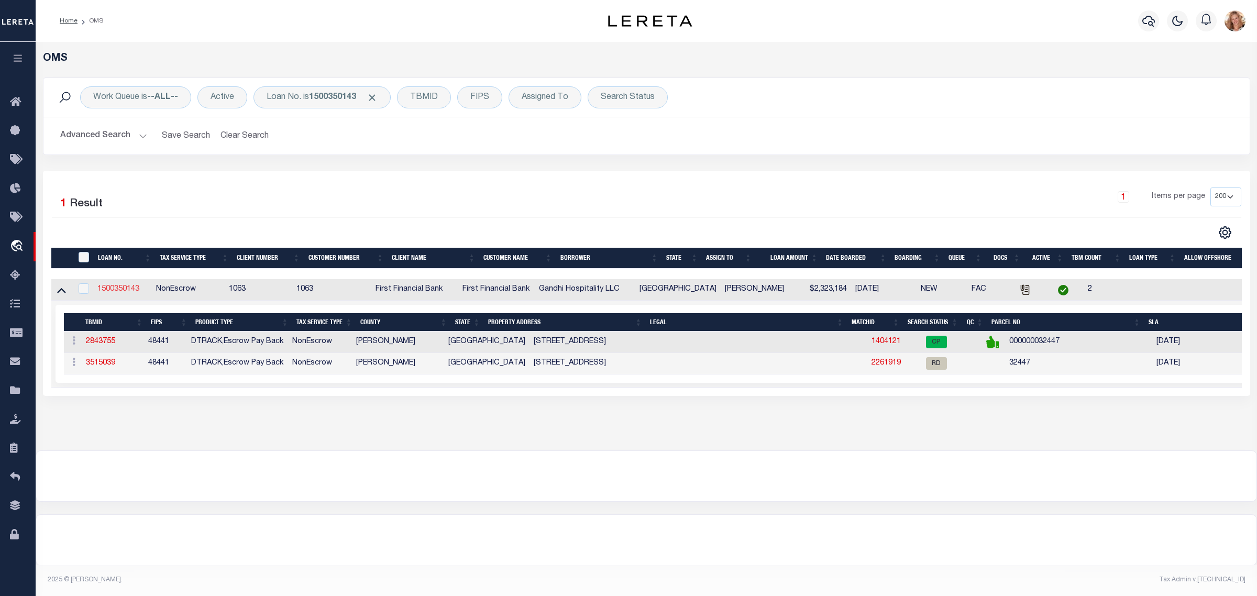
click at [129, 293] on link "1500350143" at bounding box center [118, 288] width 42 height 7
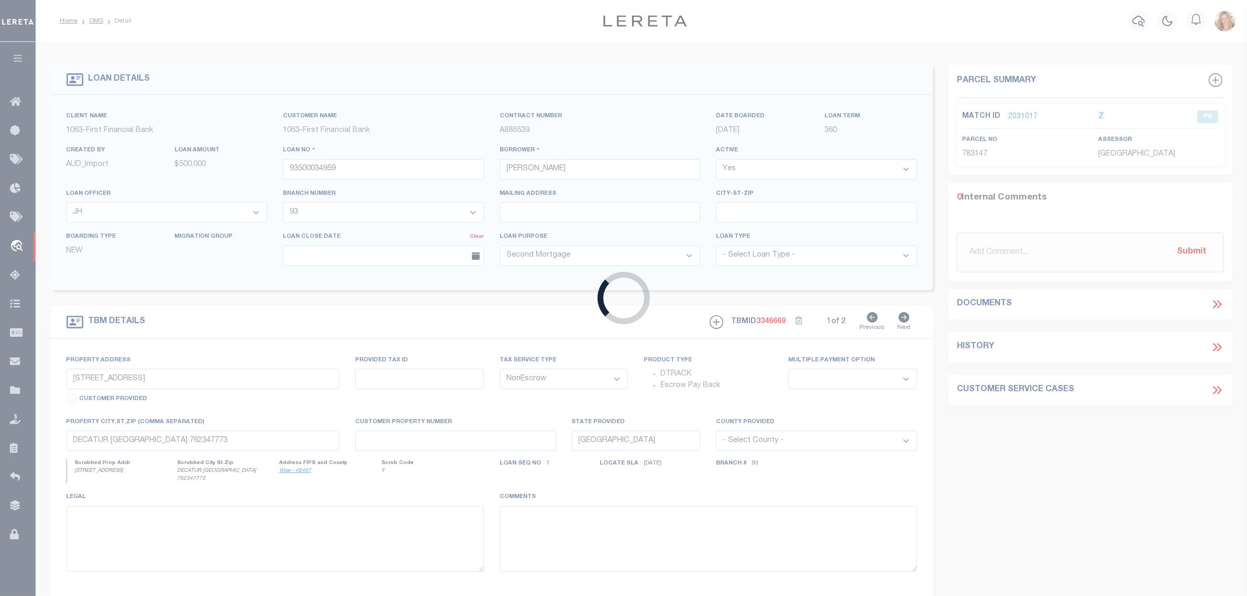
type input "1500350143"
type input "Gandhi Hospitality LLC"
select select "13404"
select select "489"
select select "400"
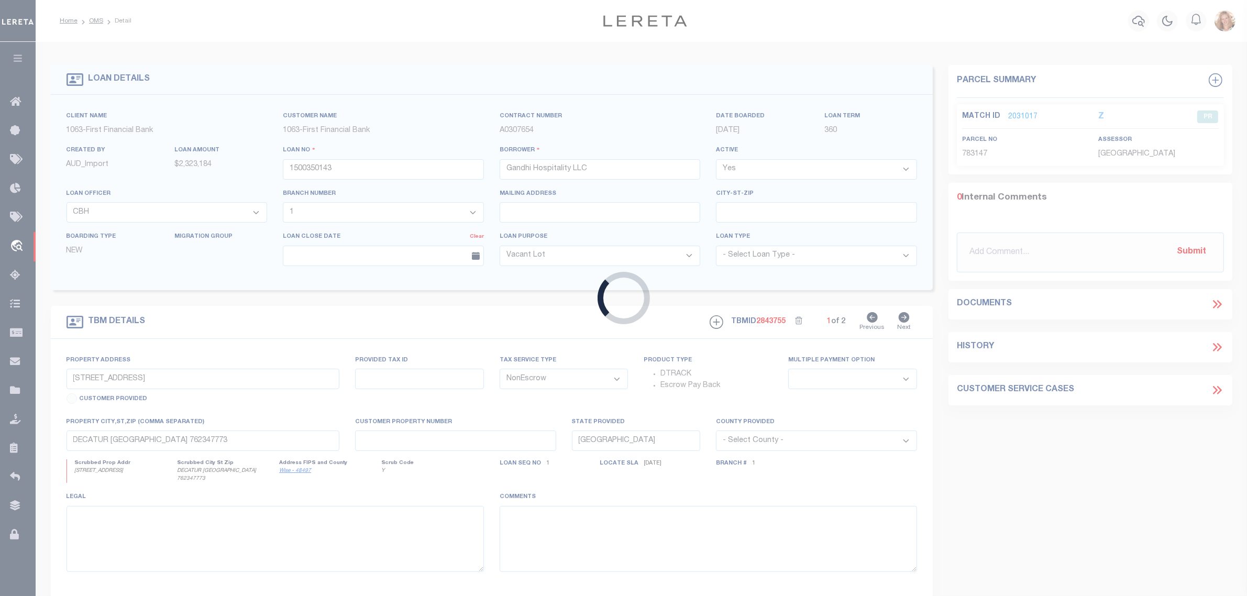
type input "[STREET_ADDRESS]"
select select
type input "ABILENE TX 796062730"
select select
select select "13404"
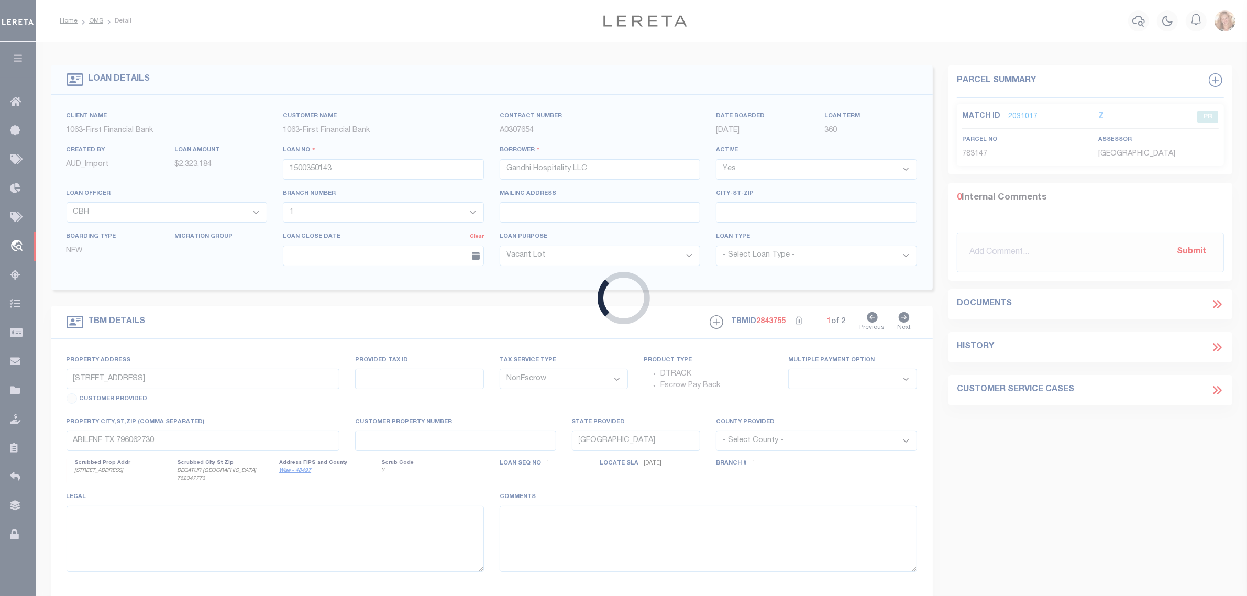
select select "489"
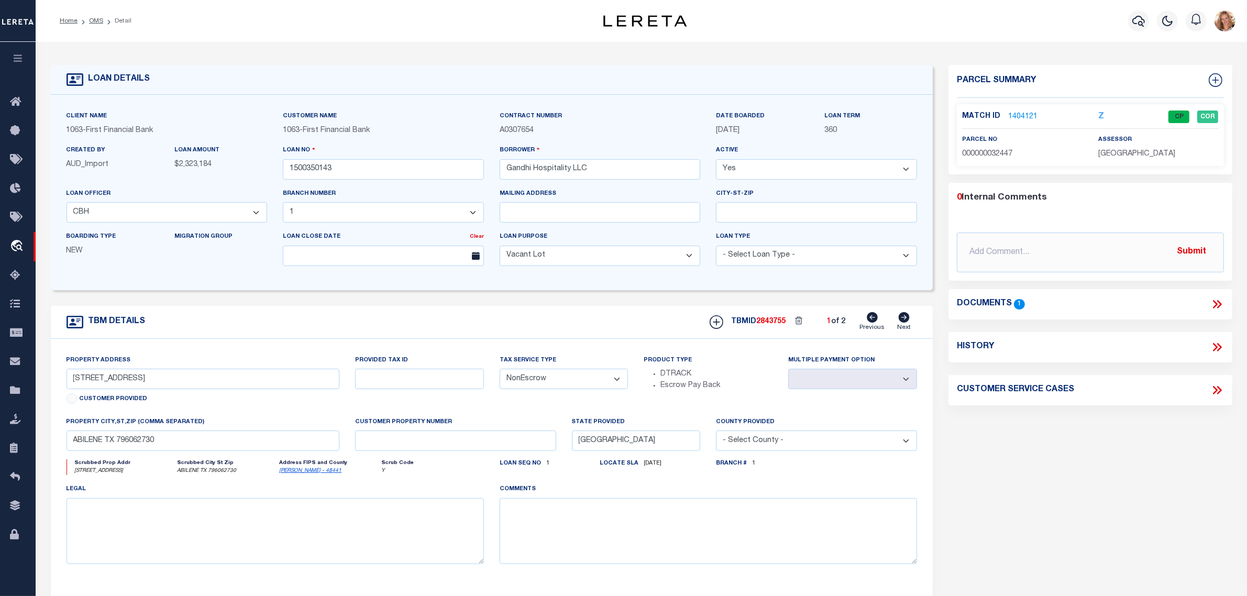
click at [907, 321] on icon at bounding box center [904, 317] width 11 height 10
select select
type input "2"
select select
click at [392, 448] on input "2" at bounding box center [455, 441] width 201 height 20
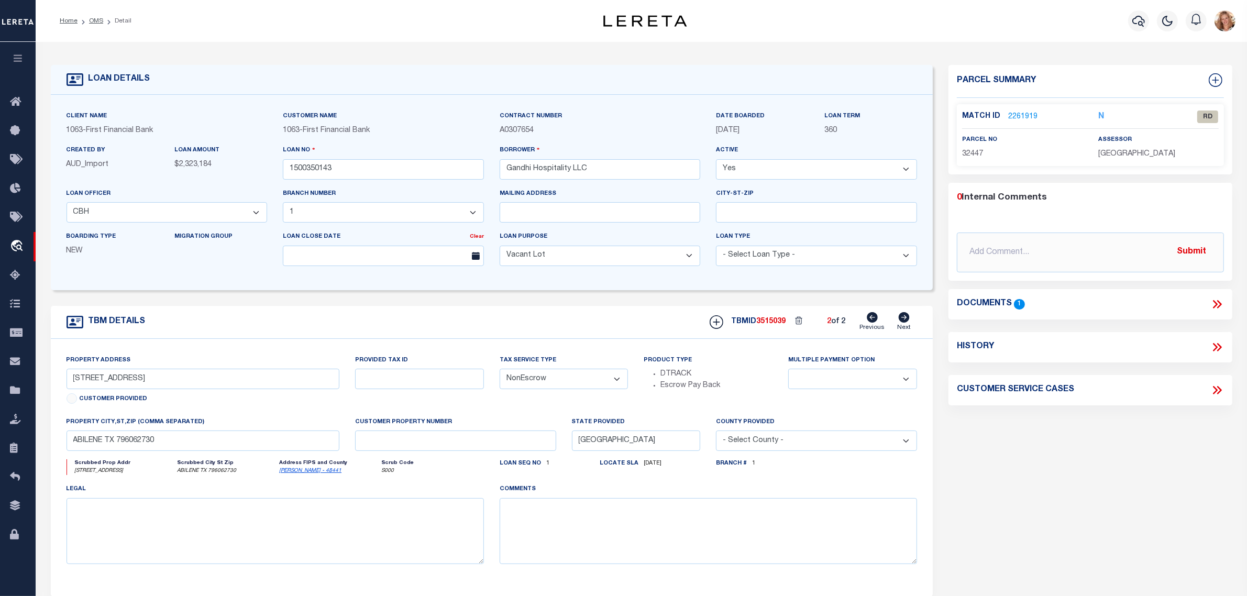
click at [1004, 457] on div "Parcel Summary Match ID 2261919 N parcel no 32447 assessor 0 1" at bounding box center [1091, 351] width 300 height 573
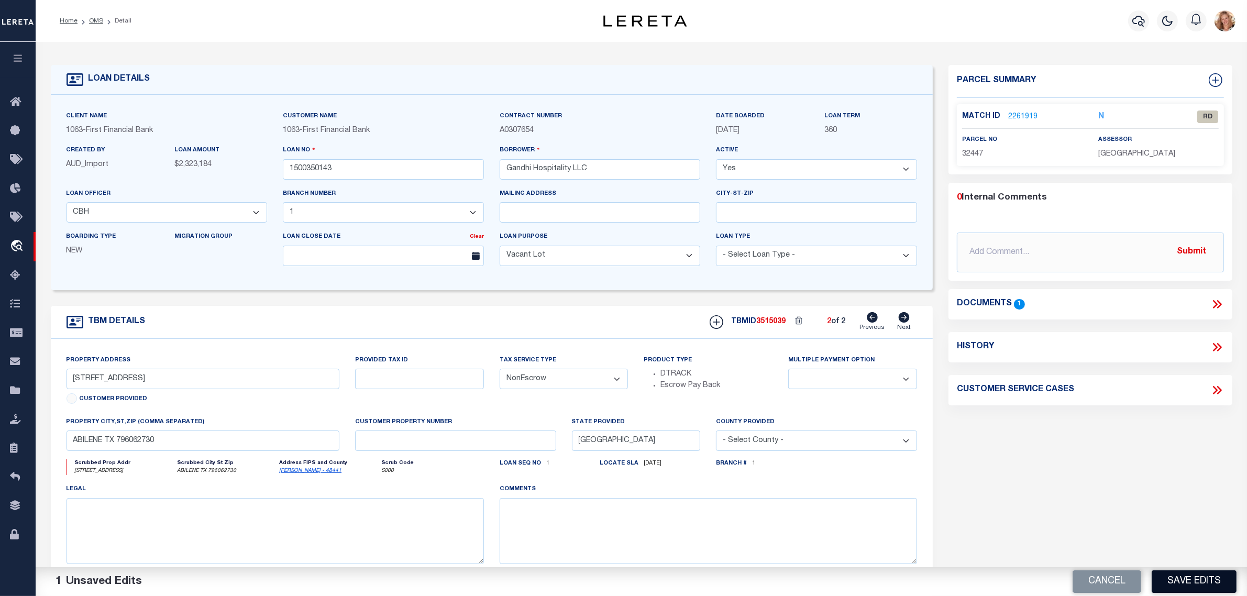
click at [1224, 588] on button "Save Edits" at bounding box center [1194, 581] width 85 height 23
click at [873, 323] on icon at bounding box center [872, 317] width 11 height 10
select select
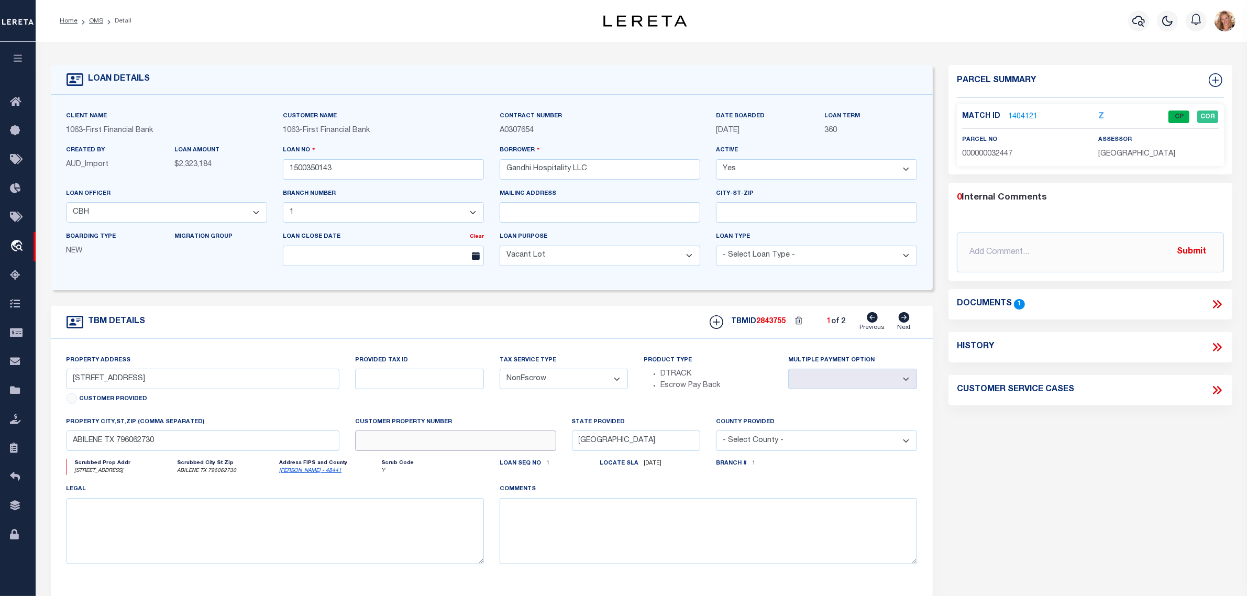
click at [464, 444] on input "text" at bounding box center [455, 441] width 201 height 20
type input "2"
drag, startPoint x: 485, startPoint y: 425, endPoint x: 491, endPoint y: 420, distance: 8.2
click at [485, 425] on div "Customer Property Number 2" at bounding box center [455, 433] width 201 height 35
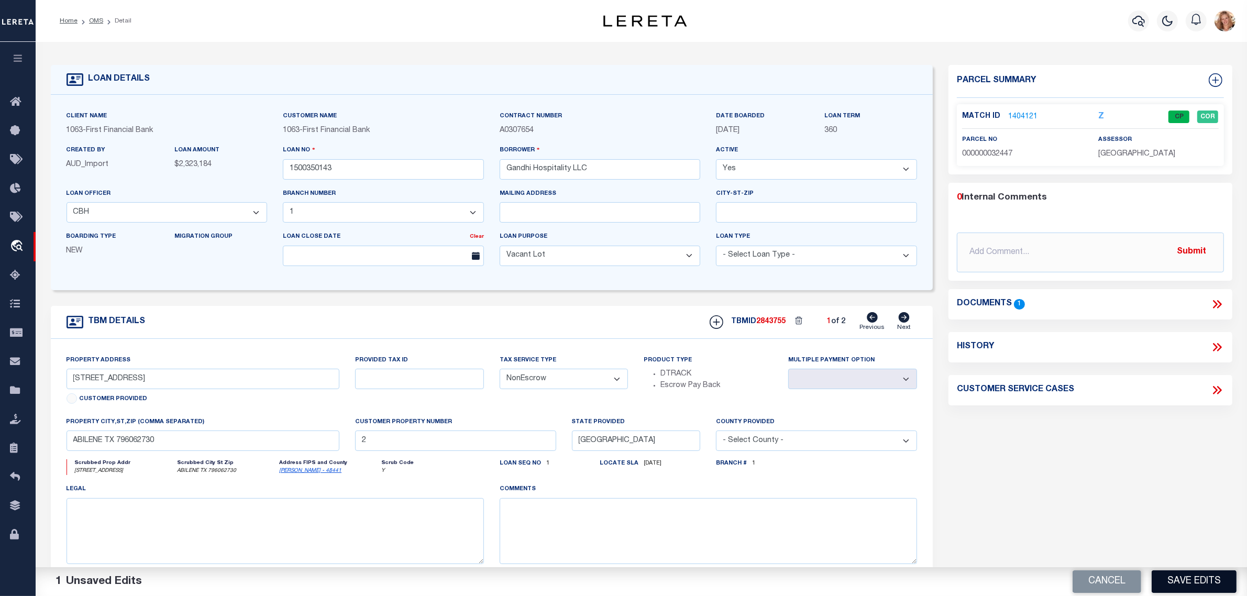
click at [1224, 580] on button "Save Edits" at bounding box center [1194, 581] width 85 height 23
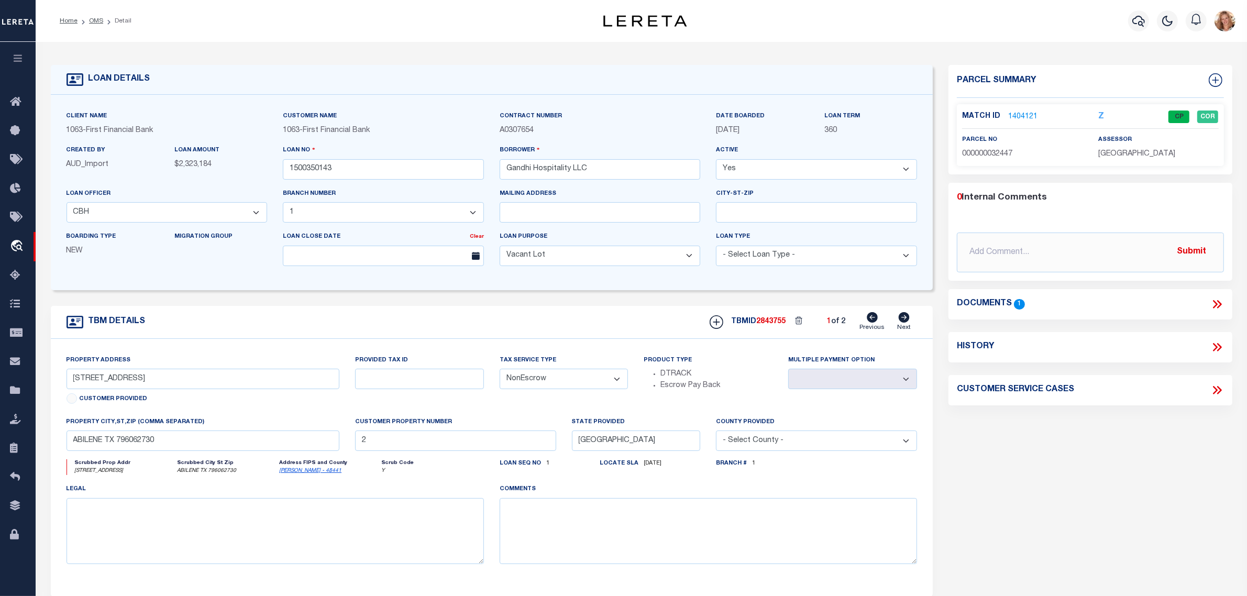
click at [902, 318] on icon at bounding box center [904, 317] width 11 height 10
select select
click at [1009, 116] on link "2261919" at bounding box center [1022, 117] width 29 height 11
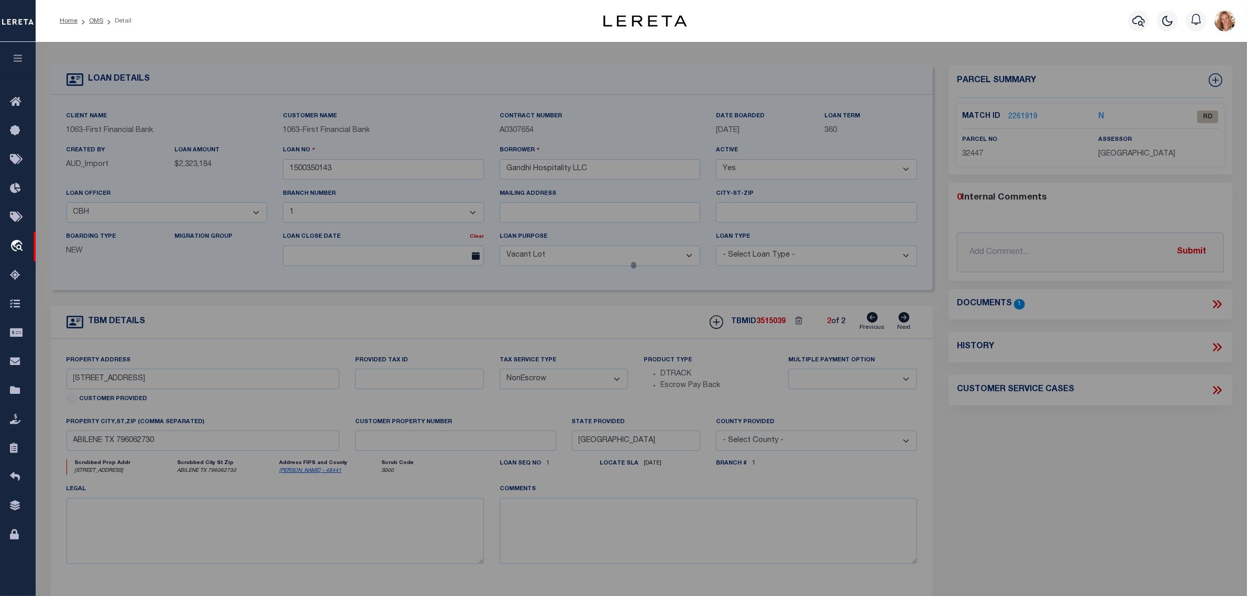
select select "AS"
select select
checkbox input "false"
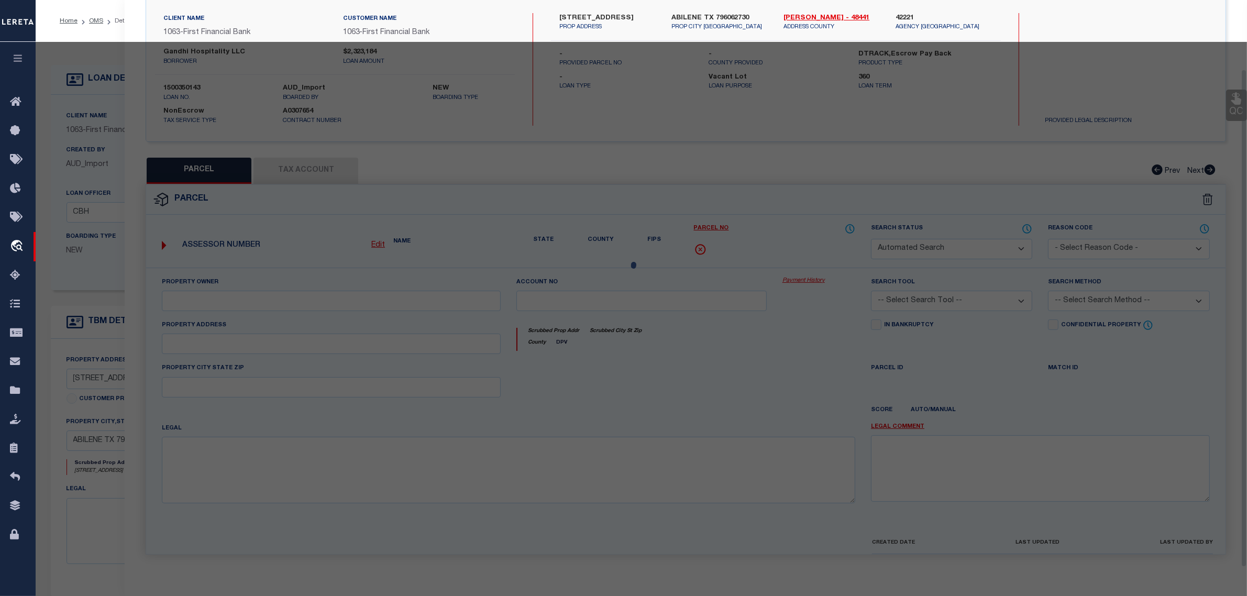
scroll to position [100, 0]
select select "RD"
type input "GANDHI HOSPITALITY LLC"
select select "ATL"
select select "ADD"
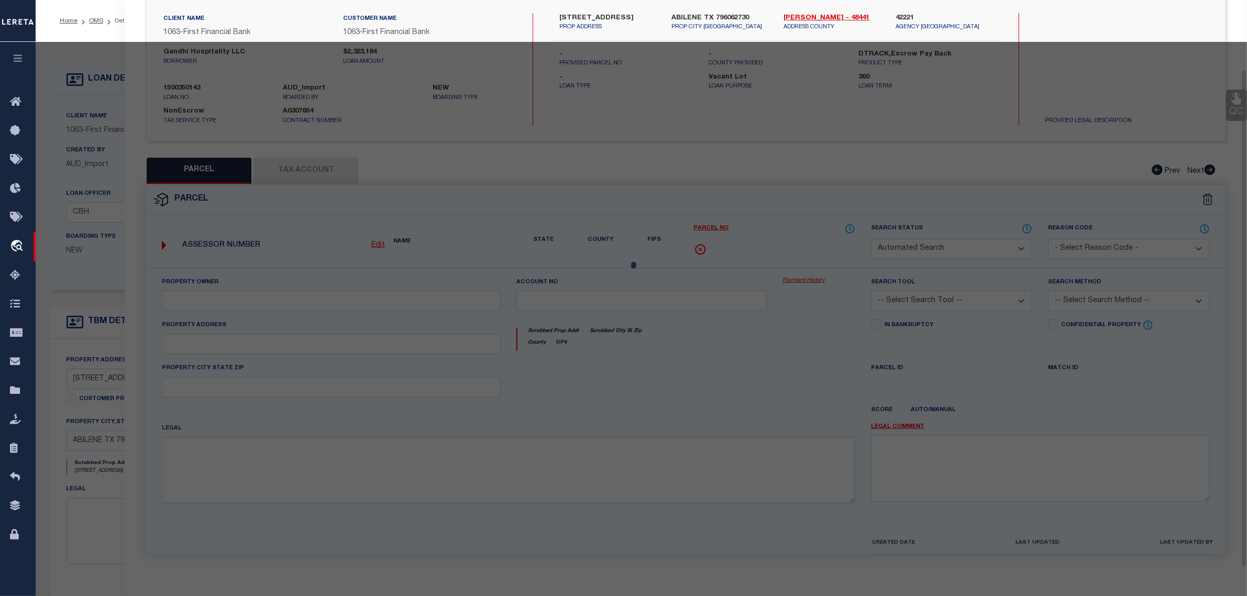
type input "[STREET_ADDRESS]"
checkbox input "false"
type input "[GEOGRAPHIC_DATA], [GEOGRAPHIC_DATA] 79606"
type textarea "[PERSON_NAME] PARK ADDN, [STREET_ADDRESS]"
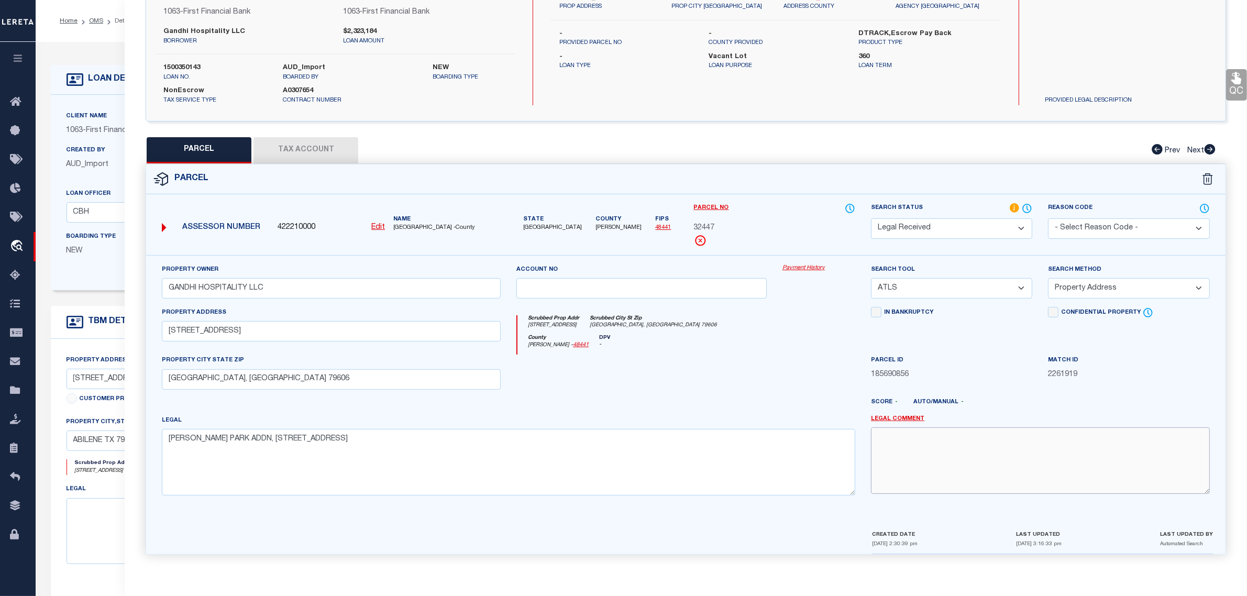
click at [1024, 454] on textarea at bounding box center [1040, 460] width 339 height 66
type textarea "Parcel already on loan. MLC [DATE]"
click at [962, 226] on select "Automated Search Bad Parcel Complete Duplicate Parcel High Dollar Reporting In …" at bounding box center [951, 228] width 161 height 20
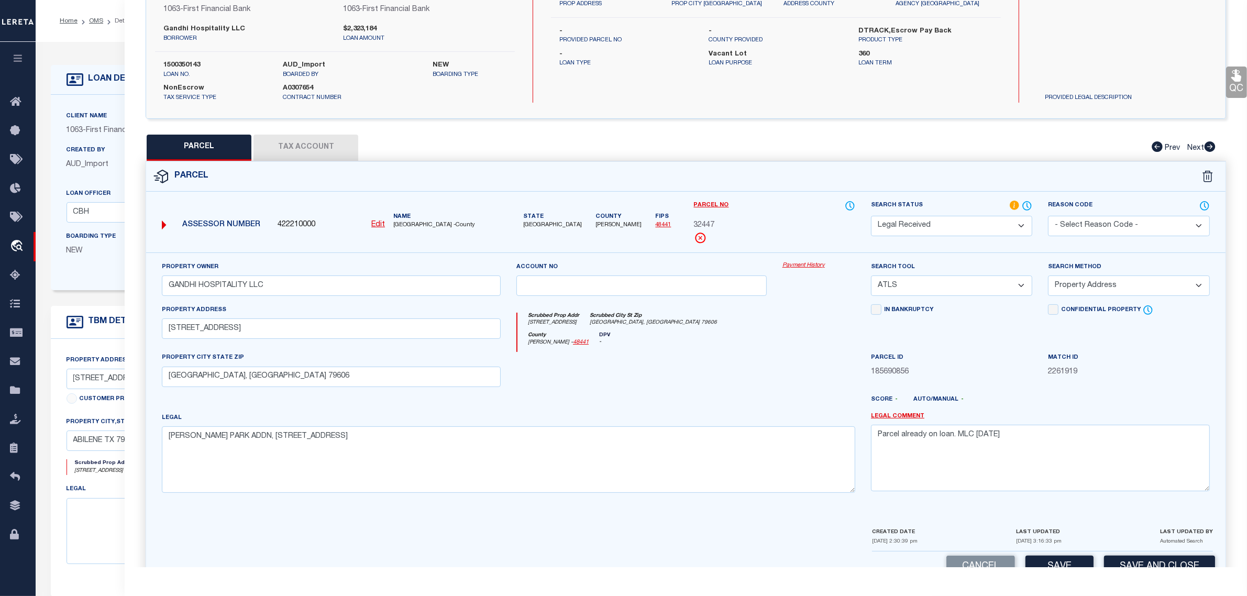
select select "PR"
click at [871, 216] on select "Automated Search Bad Parcel Complete Duplicate Parcel High Dollar Reporting In …" at bounding box center [951, 226] width 161 height 20
click at [1112, 223] on select "- Select Reason Code - 099 - Other (Provide additional detail) ACT - Agency Cha…" at bounding box center [1128, 226] width 161 height 20
select select "RLS"
click at [1048, 216] on select "- Select Reason Code - 099 - Other (Provide additional detail) ACT - Agency Cha…" at bounding box center [1128, 226] width 161 height 20
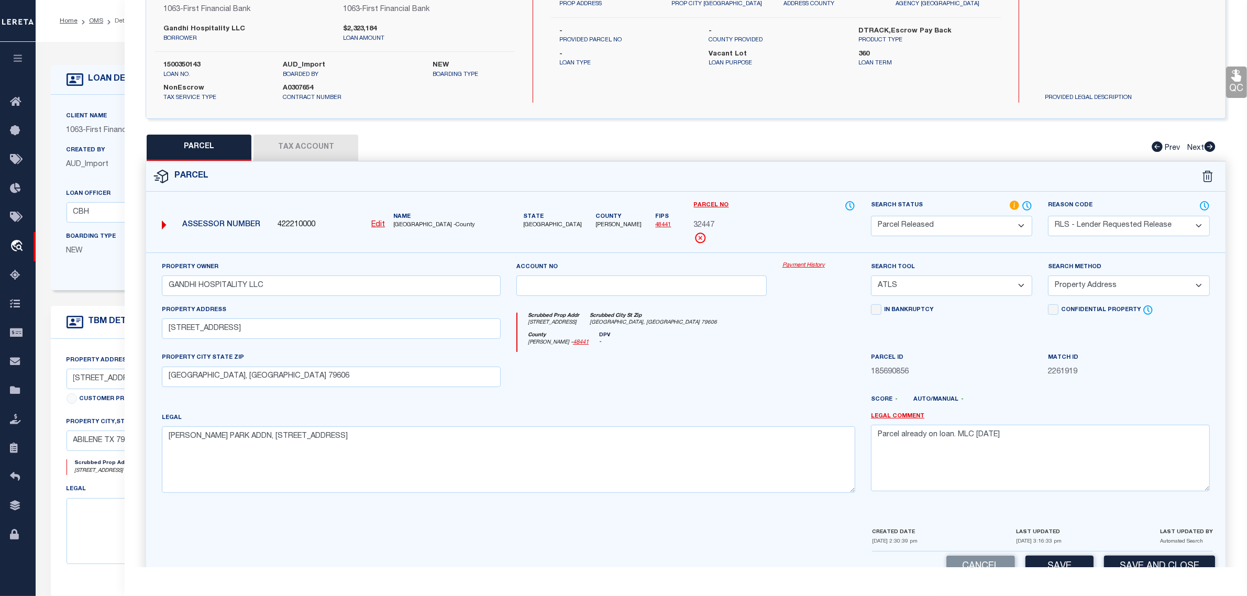
click at [1108, 420] on label "Legal Comment" at bounding box center [1040, 416] width 339 height 9
click at [1154, 561] on button "Save and Close" at bounding box center [1159, 567] width 111 height 23
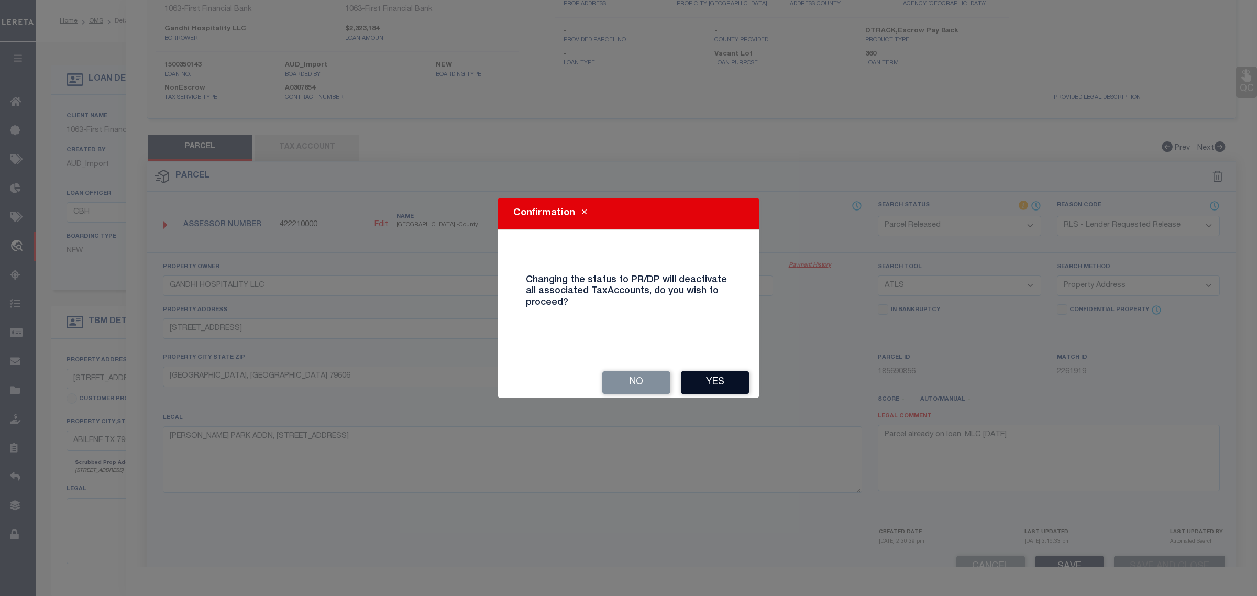
click at [744, 378] on button "Yes" at bounding box center [715, 382] width 68 height 23
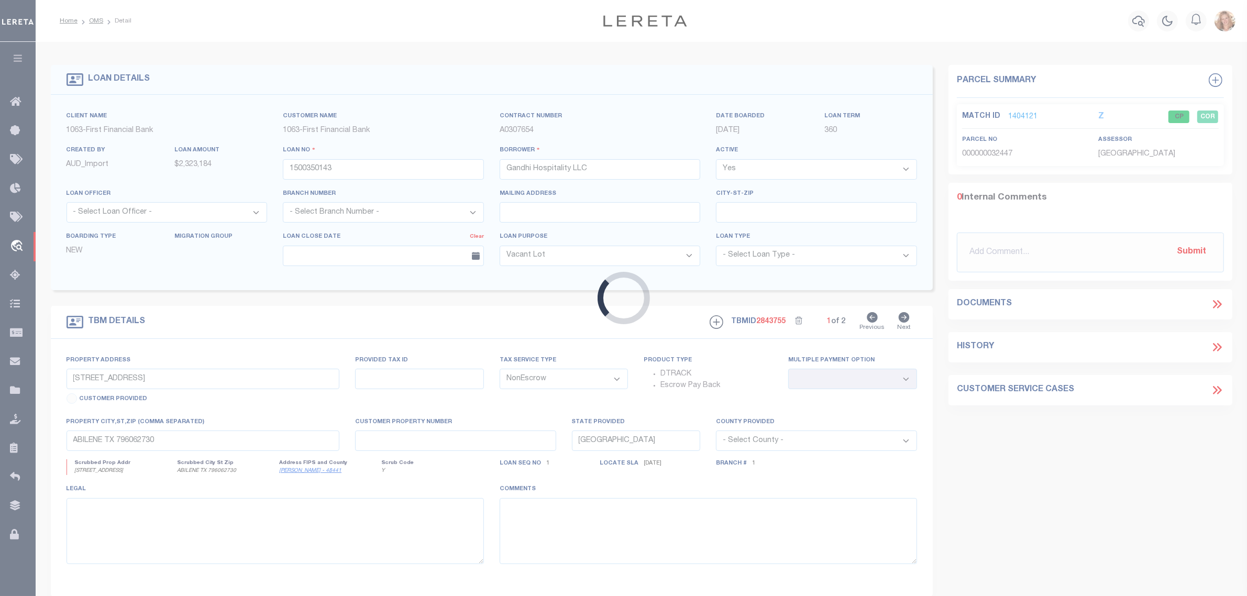
select select "13404"
select select "489"
select select
type input "2"
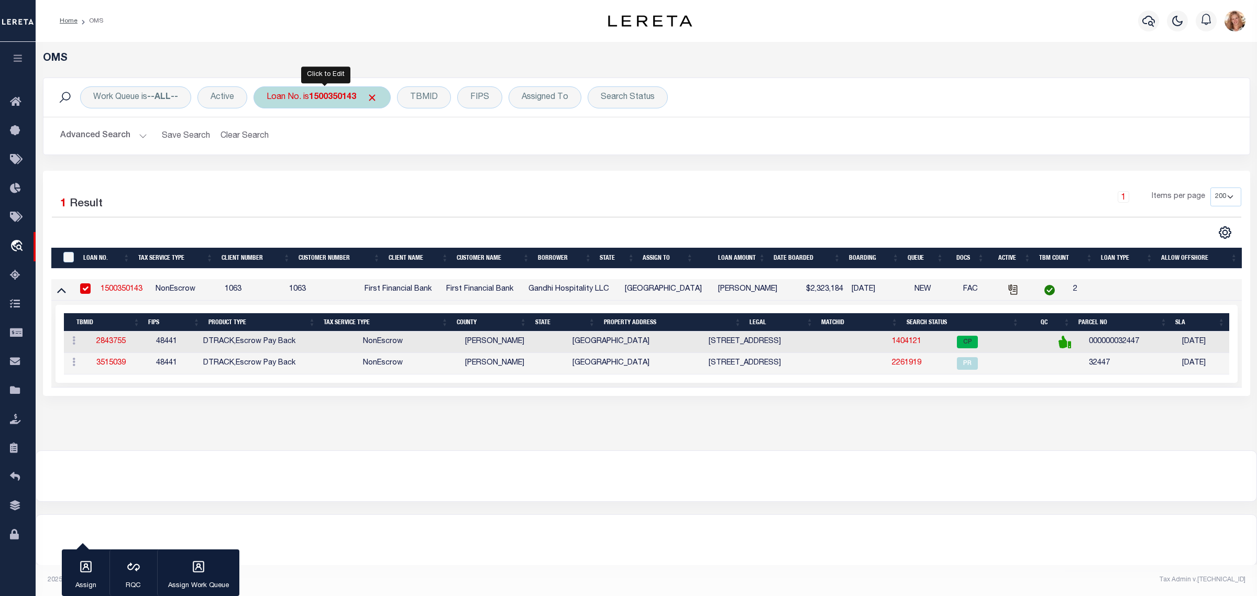
click at [301, 100] on div "Loan No. is 1500350143" at bounding box center [322, 97] width 137 height 22
type input "55500035443"
click at [409, 174] on input "Apply" at bounding box center [405, 171] width 31 height 17
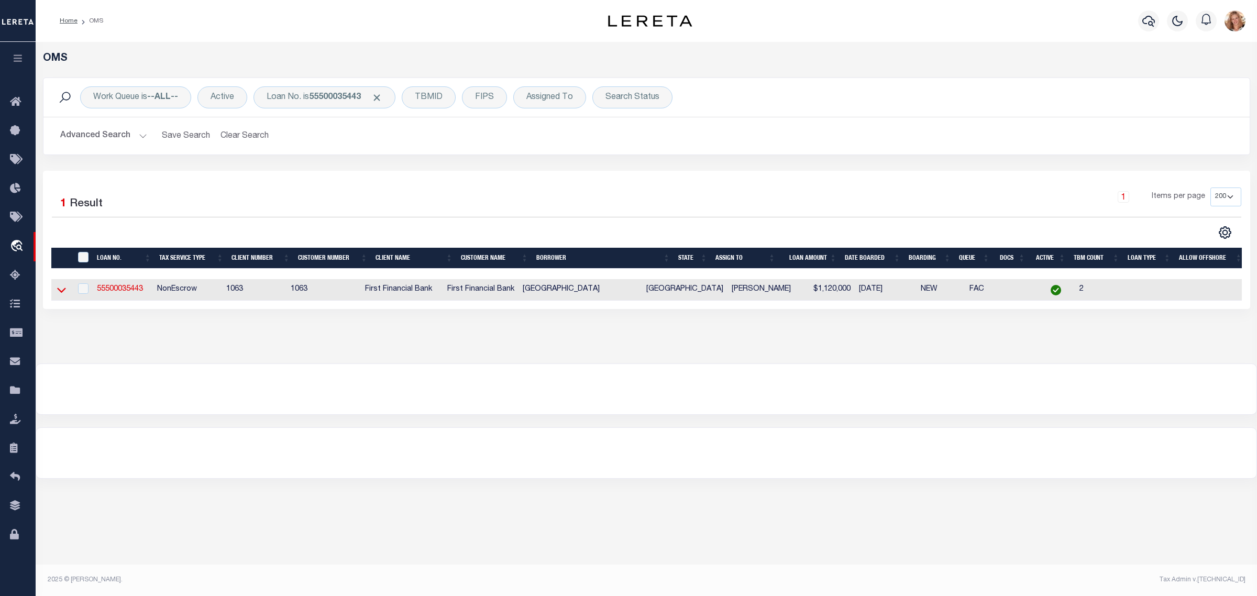
click at [60, 291] on icon at bounding box center [61, 289] width 9 height 11
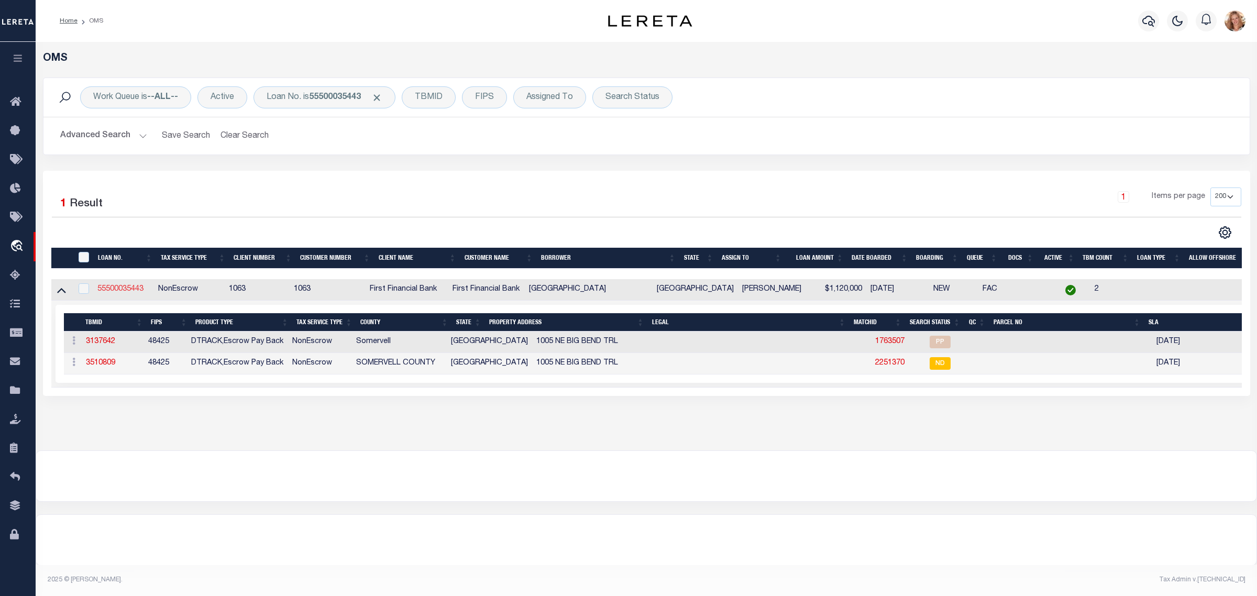
click at [119, 292] on link "55500035443" at bounding box center [120, 288] width 46 height 7
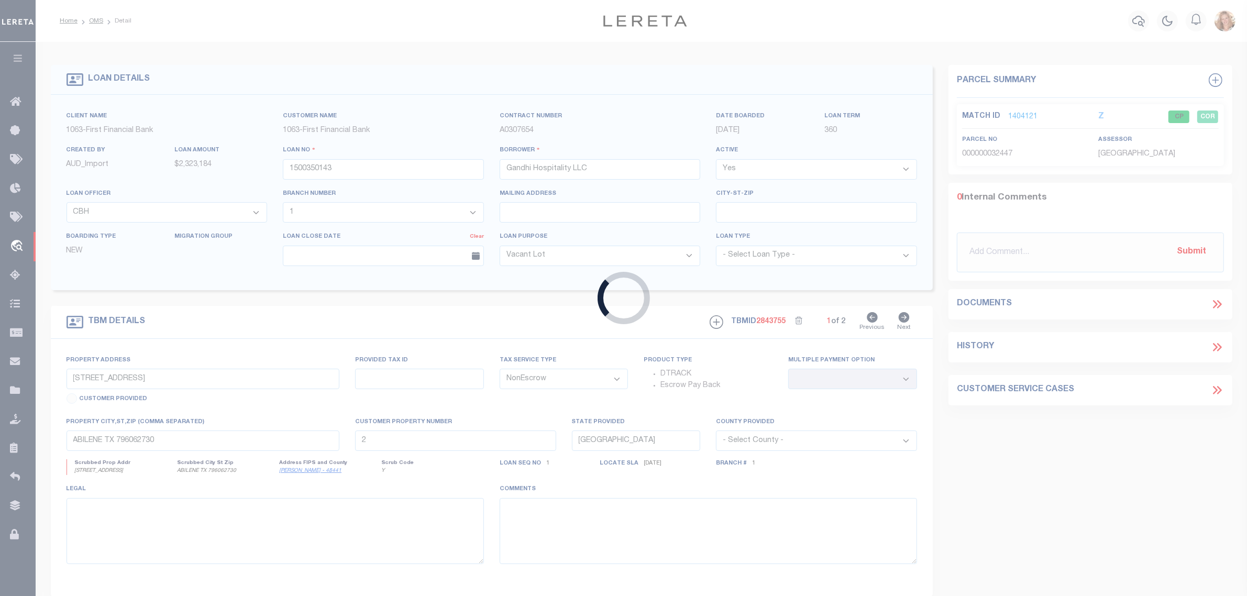
type input "55500035443"
type input "[GEOGRAPHIC_DATA]"
select select "721"
select select "523"
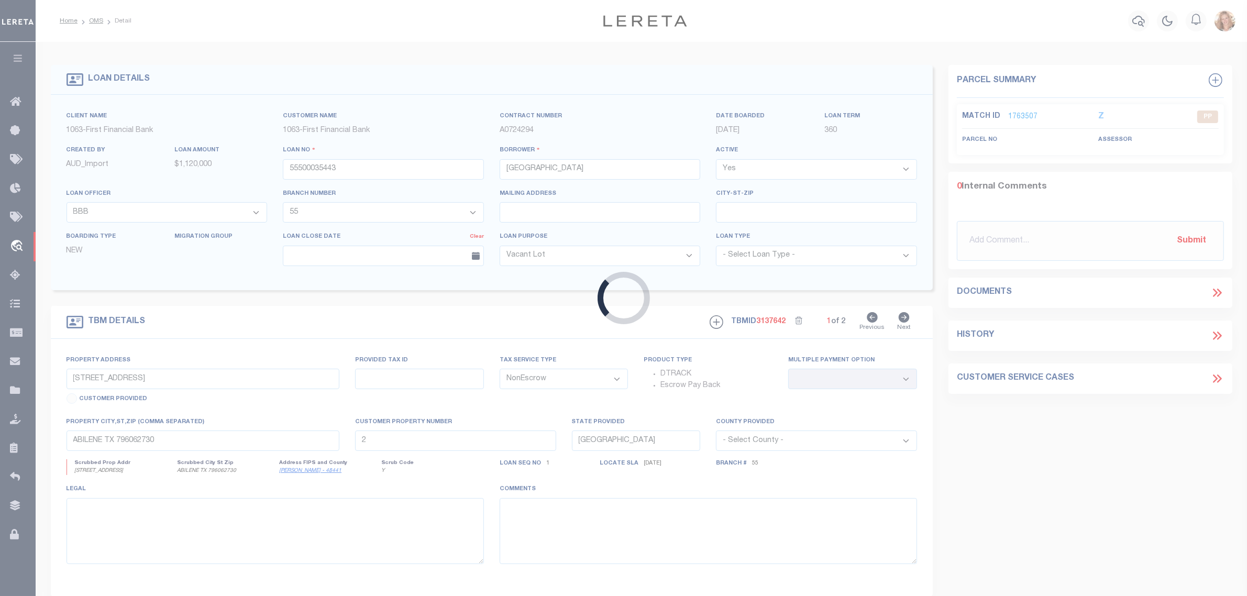
type input "1005 NE BIG BEND TRL"
select select
type input "[PERSON_NAME][GEOGRAPHIC_DATA][PERSON_NAME]"
type input "1"
select select
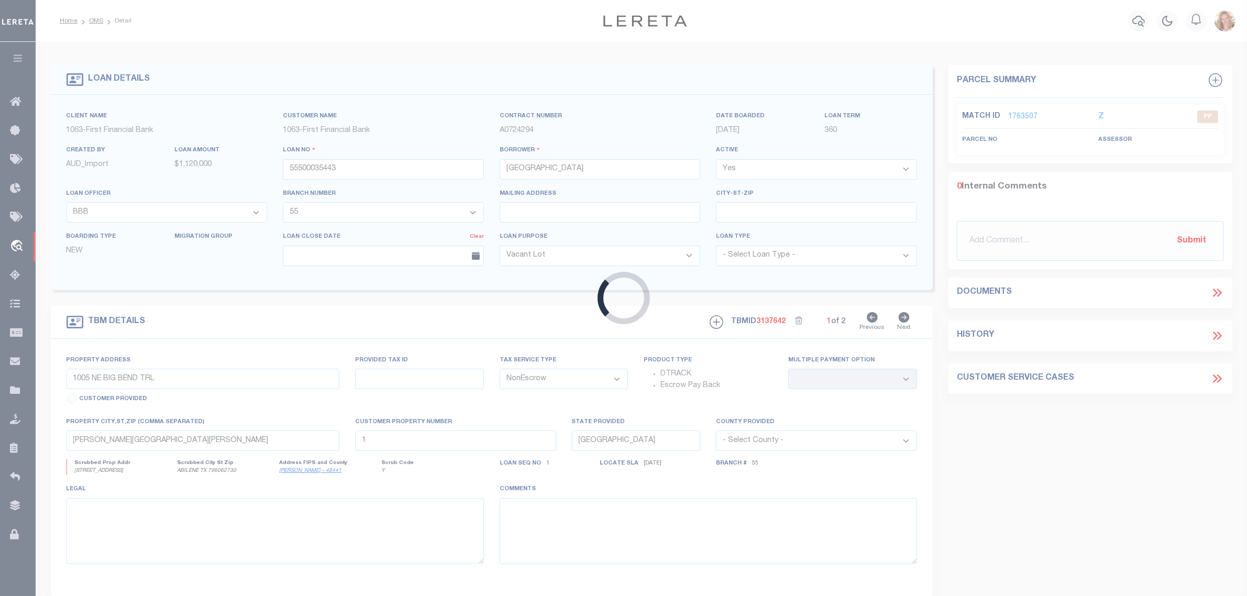
select select "721"
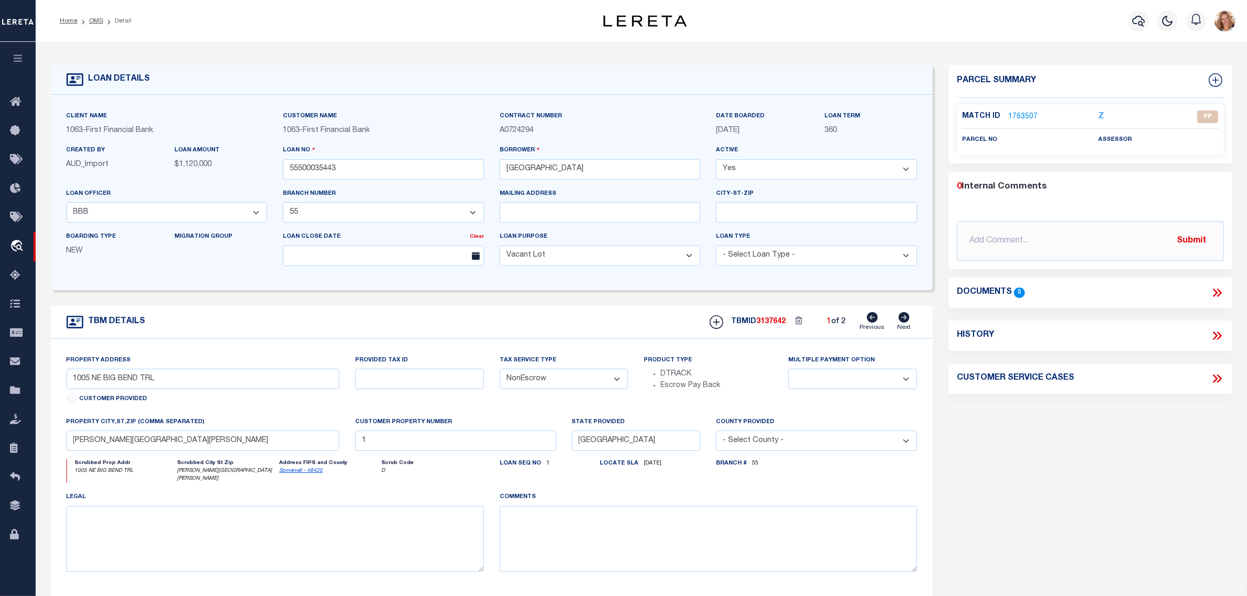
click at [905, 320] on icon at bounding box center [904, 317] width 12 height 10
select select
type input "2"
select select
click at [873, 319] on icon at bounding box center [872, 317] width 11 height 10
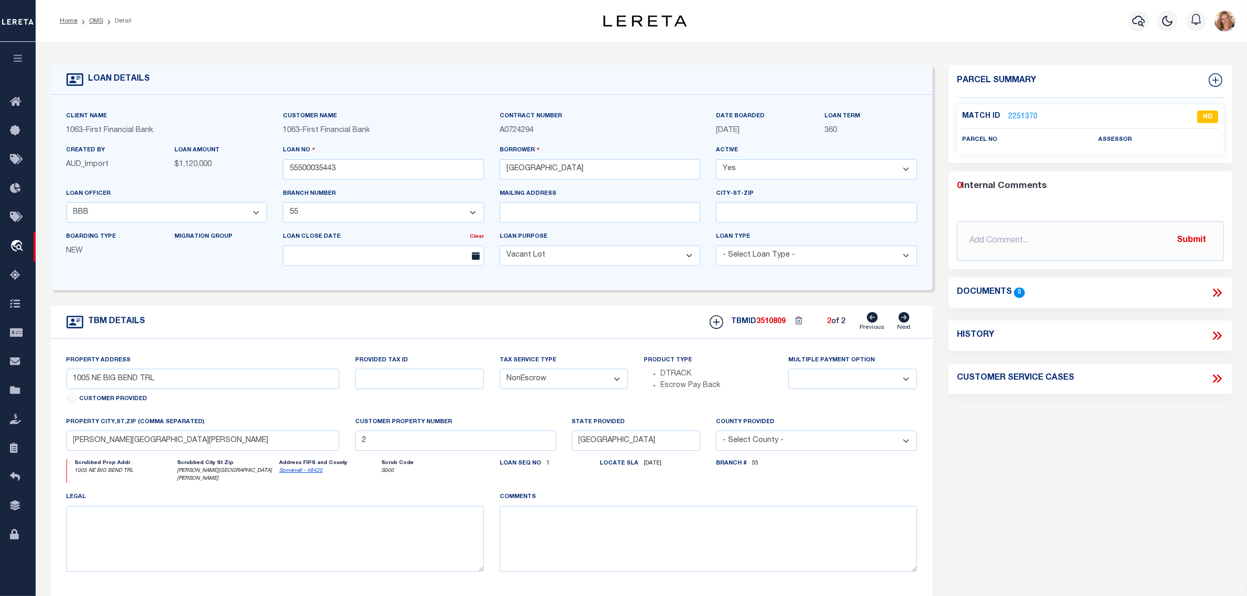
select select
type input "1"
select select
click at [899, 319] on icon at bounding box center [904, 317] width 12 height 10
select select
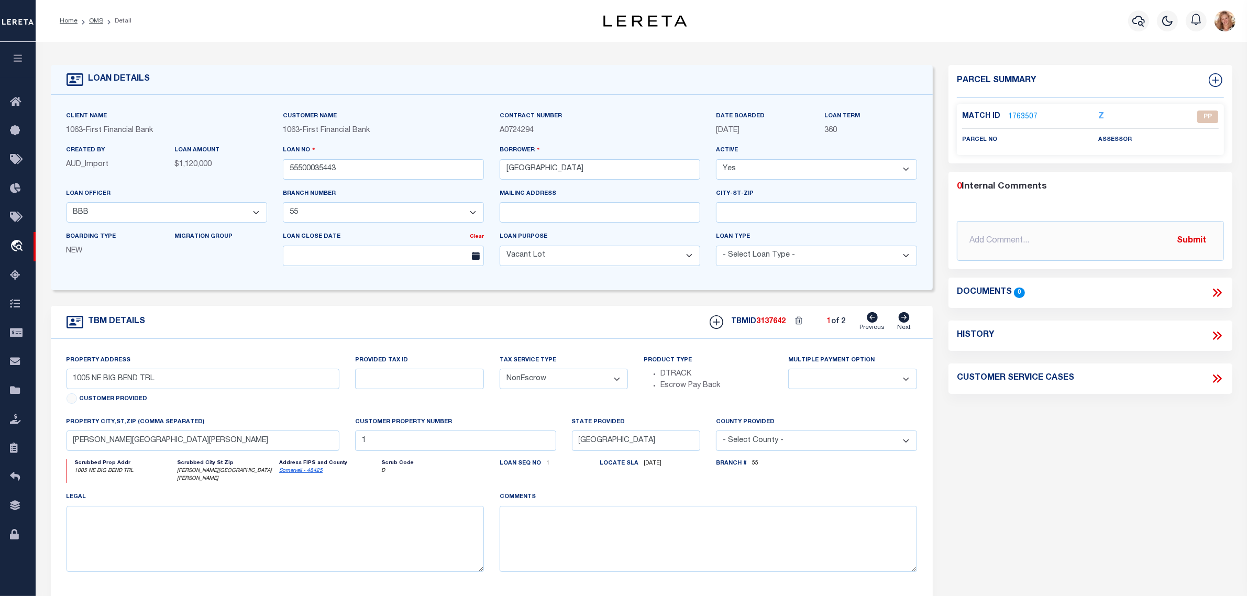
type input "2"
select select
click at [878, 320] on icon at bounding box center [872, 317] width 11 height 10
select select
type input "1"
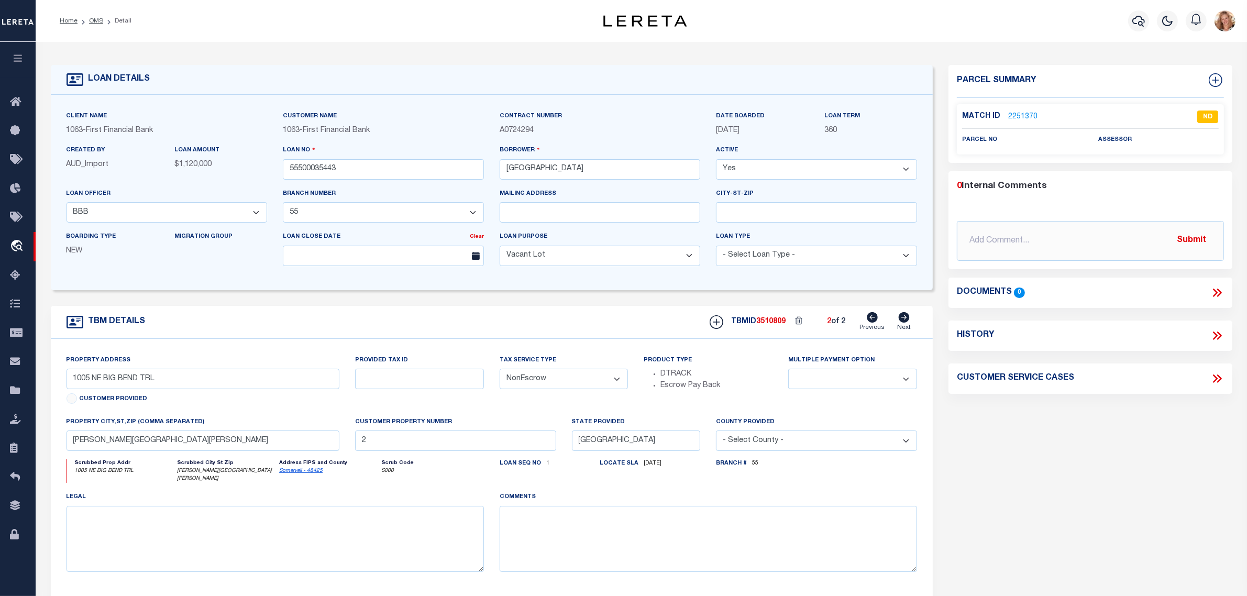
select select
click at [1012, 112] on link "1763507" at bounding box center [1022, 117] width 29 height 11
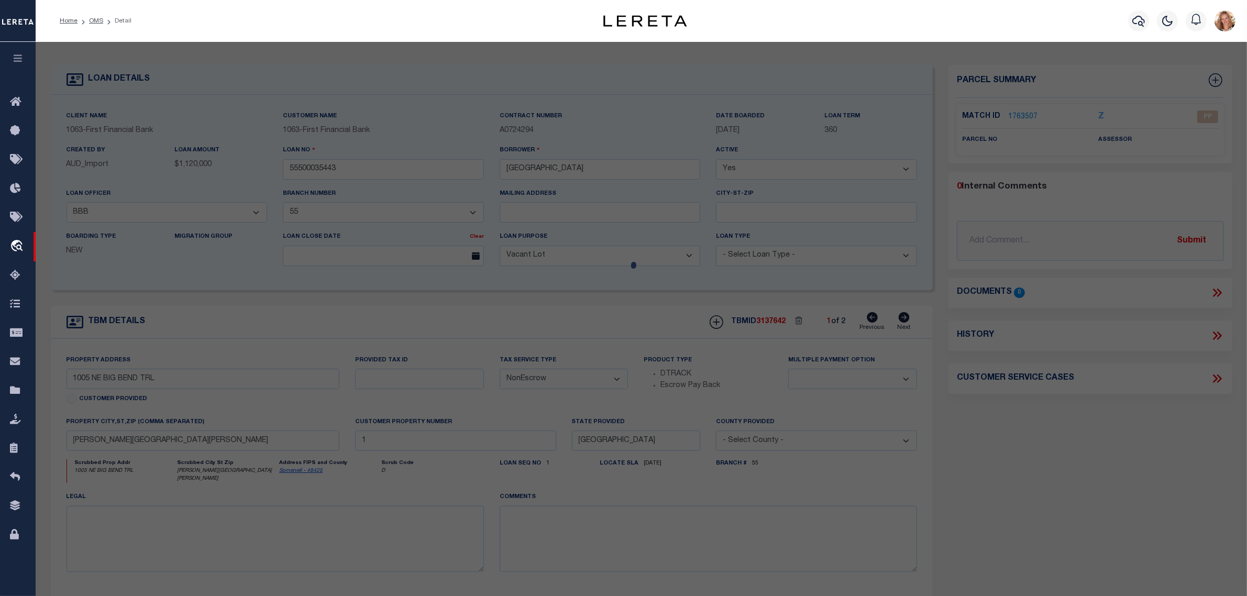
select select "AS"
select select
checkbox input "false"
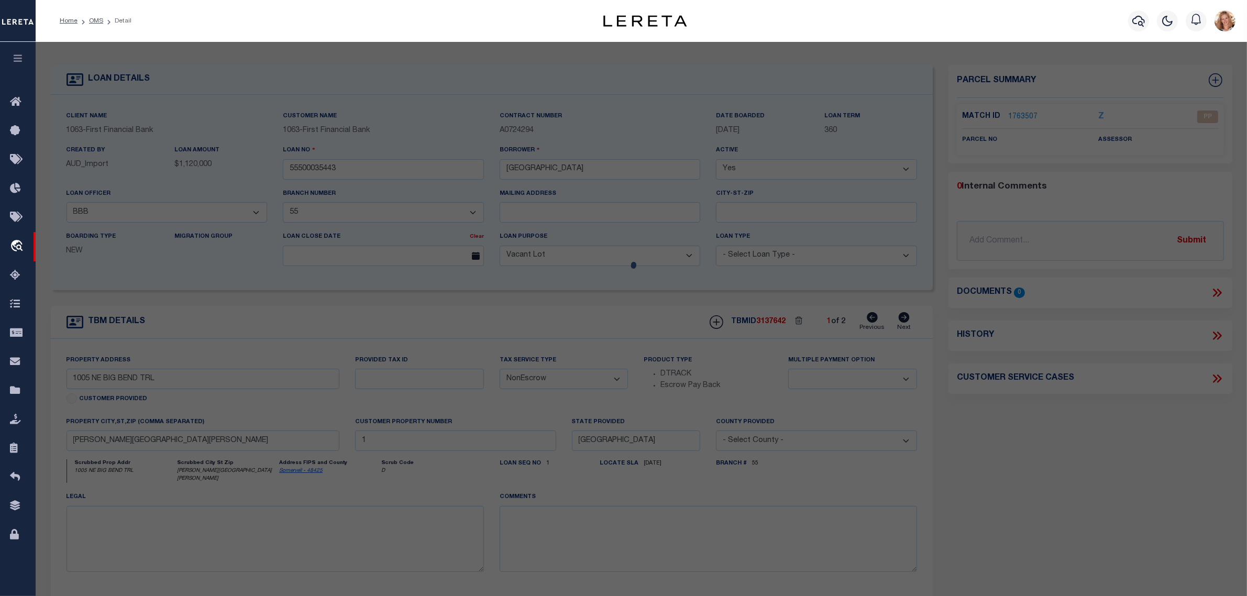
select select "PP"
checkbox input "false"
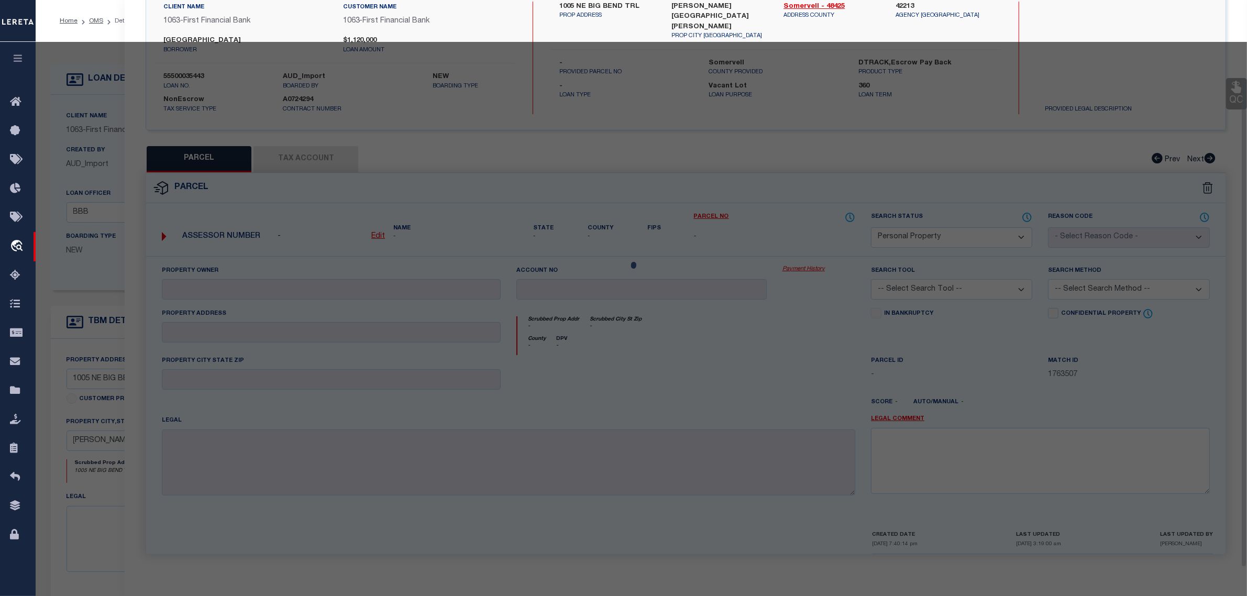
scroll to position [90, 0]
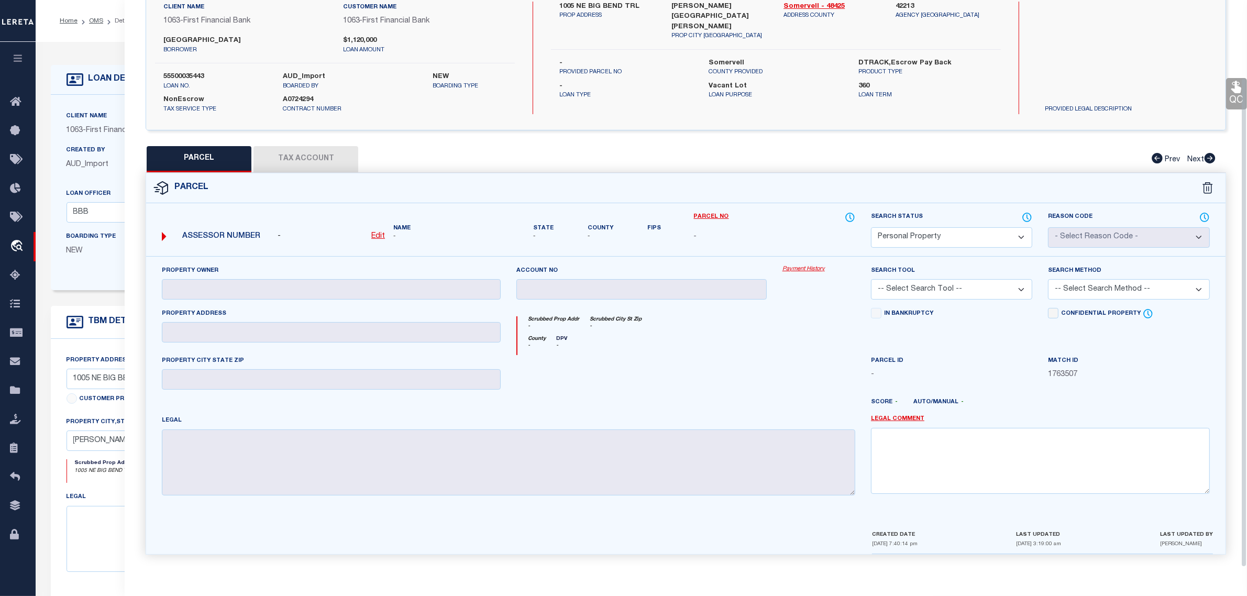
click at [1009, 234] on select "Automated Search Bad Parcel Complete Duplicate Parcel High Dollar Reporting In …" at bounding box center [951, 237] width 161 height 20
click at [871, 227] on select "Automated Search Bad Parcel Complete Duplicate Parcel High Dollar Reporting In …" at bounding box center [951, 237] width 161 height 20
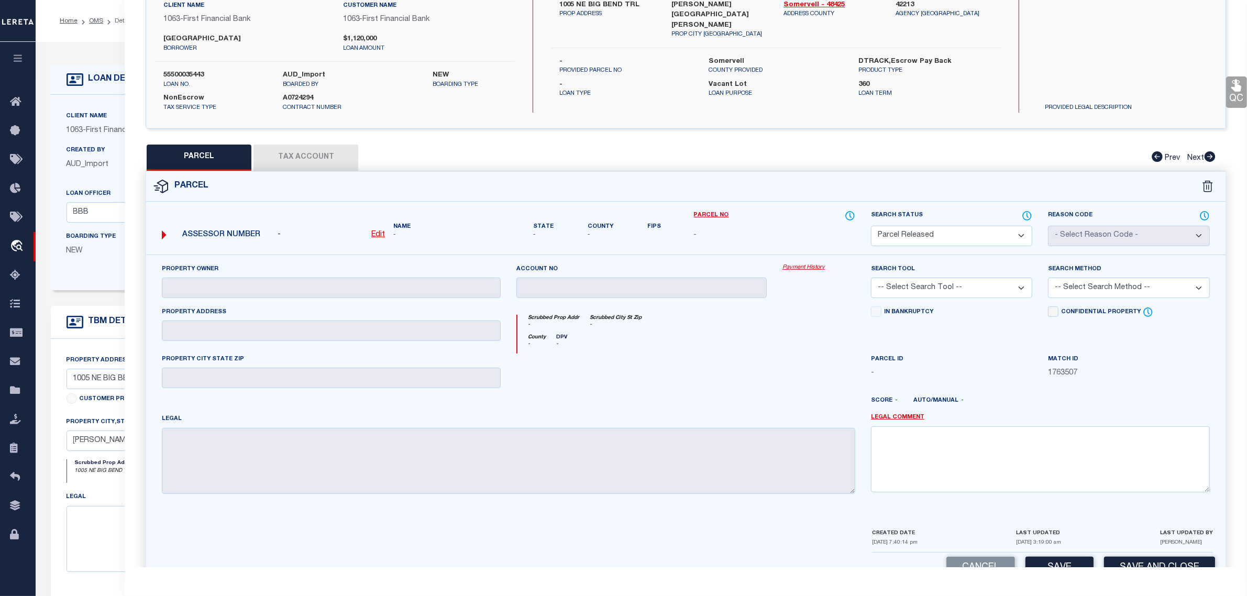
click at [1009, 239] on select "Automated Search Bad Parcel Complete Duplicate Parcel High Dollar Reporting In …" at bounding box center [951, 236] width 161 height 20
click at [871, 226] on select "Automated Search Bad Parcel Complete Duplicate Parcel High Dollar Reporting In …" at bounding box center [951, 236] width 161 height 20
click at [1022, 241] on select "Automated Search Bad Parcel Complete Duplicate Parcel High Dollar Reporting In …" at bounding box center [951, 236] width 161 height 20
click at [871, 226] on select "Automated Search Bad Parcel Complete Duplicate Parcel High Dollar Reporting In …" at bounding box center [951, 236] width 161 height 20
click at [971, 227] on select "Automated Search Bad Parcel Complete Duplicate Parcel High Dollar Reporting In …" at bounding box center [951, 236] width 161 height 20
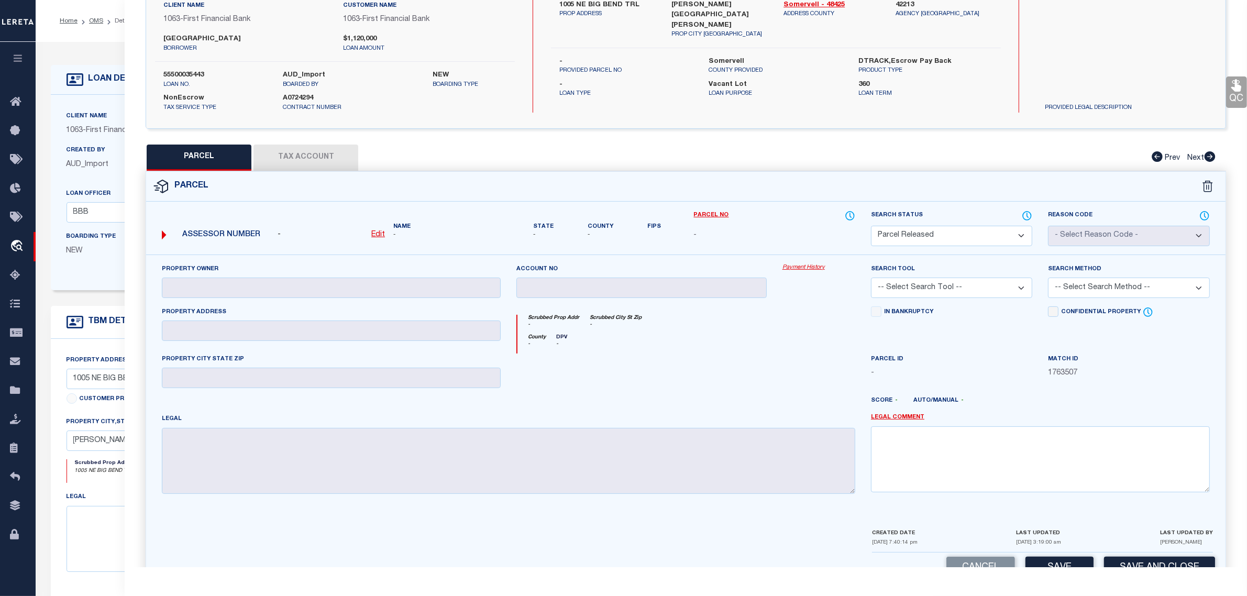
click at [871, 226] on select "Automated Search Bad Parcel Complete Duplicate Parcel High Dollar Reporting In …" at bounding box center [951, 236] width 161 height 20
click at [904, 435] on textarea at bounding box center [1040, 459] width 339 height 66
click at [1002, 563] on button "Cancel" at bounding box center [981, 568] width 69 height 23
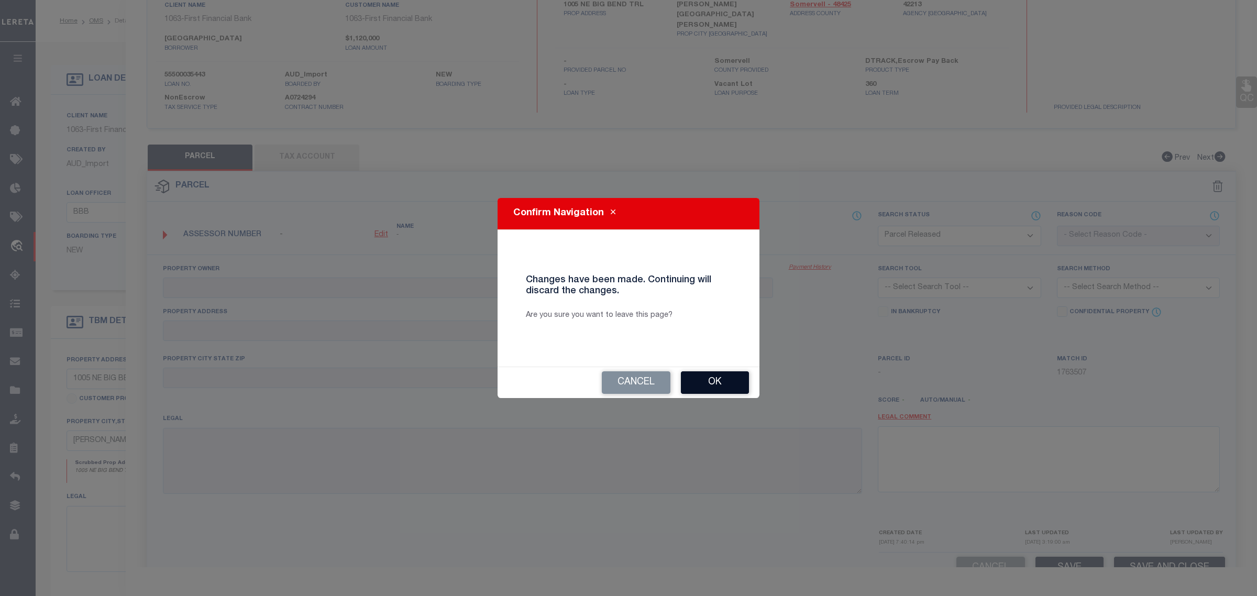
click at [712, 388] on button "Ok" at bounding box center [715, 382] width 68 height 23
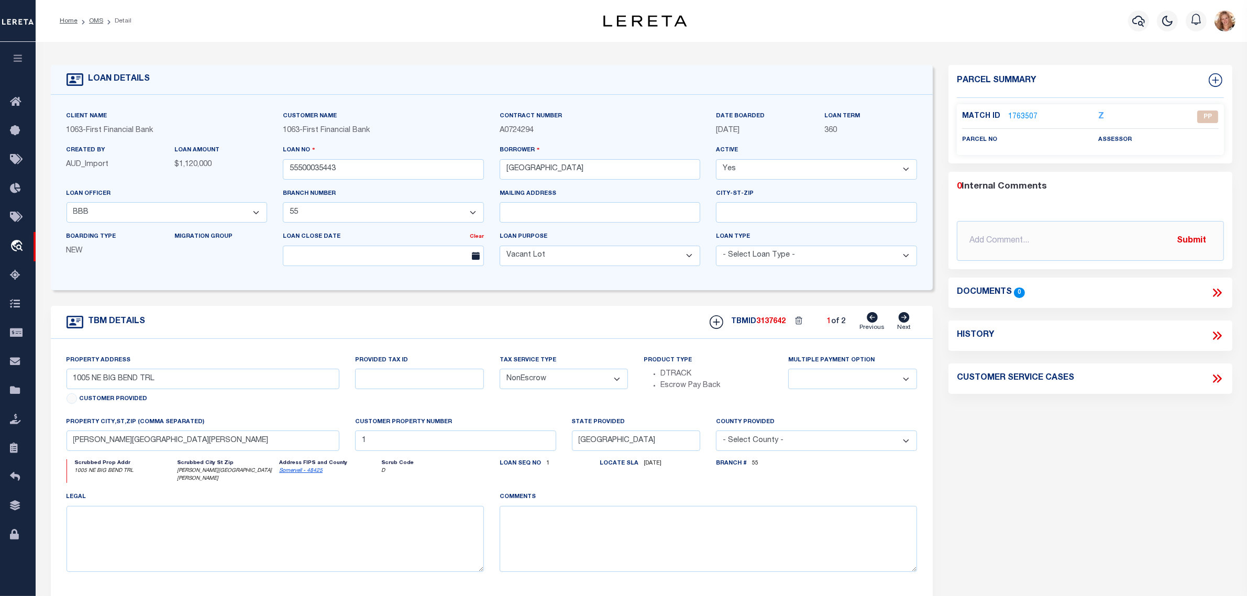
click at [1020, 114] on link "1763507" at bounding box center [1022, 117] width 29 height 11
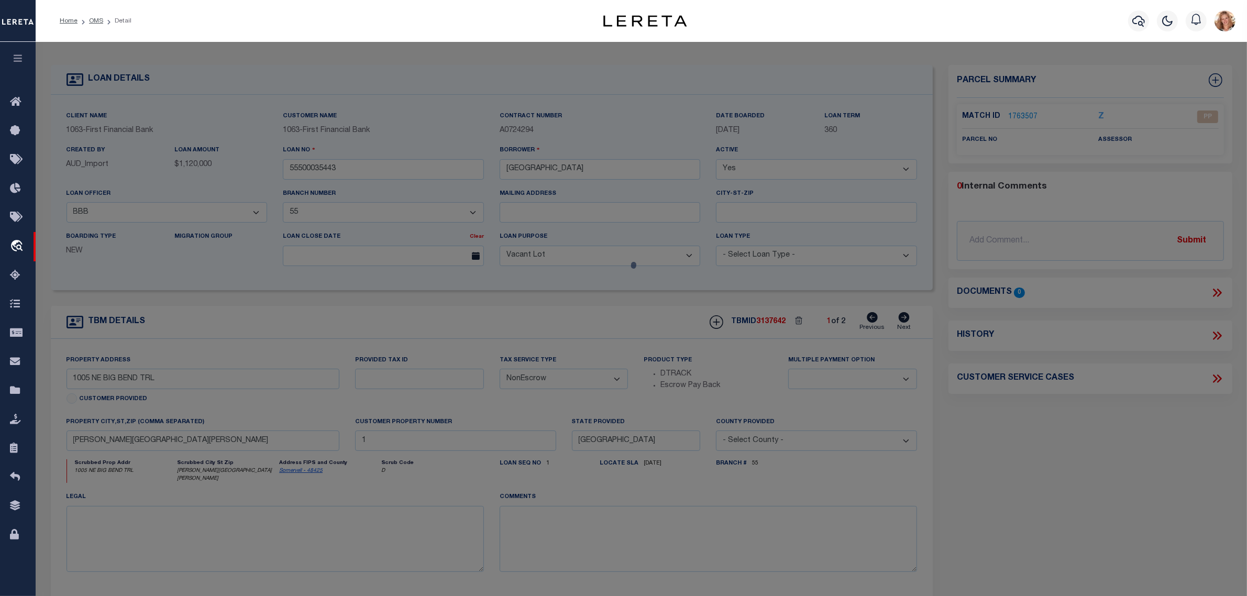
select select "AS"
checkbox input "false"
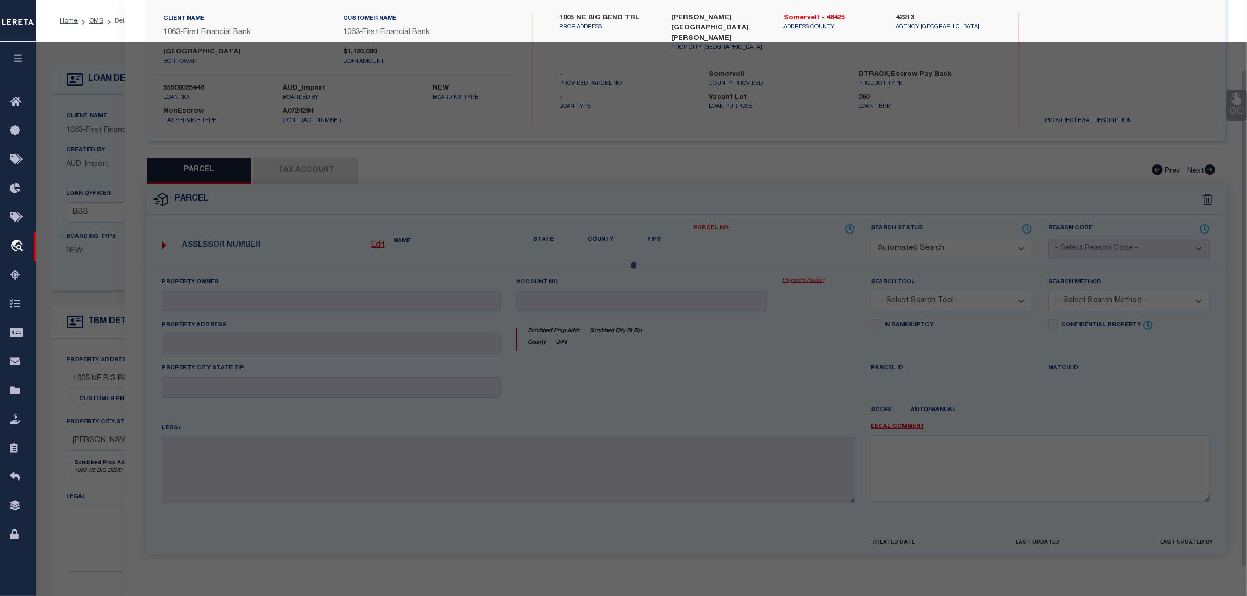
select select "PP"
checkbox input "false"
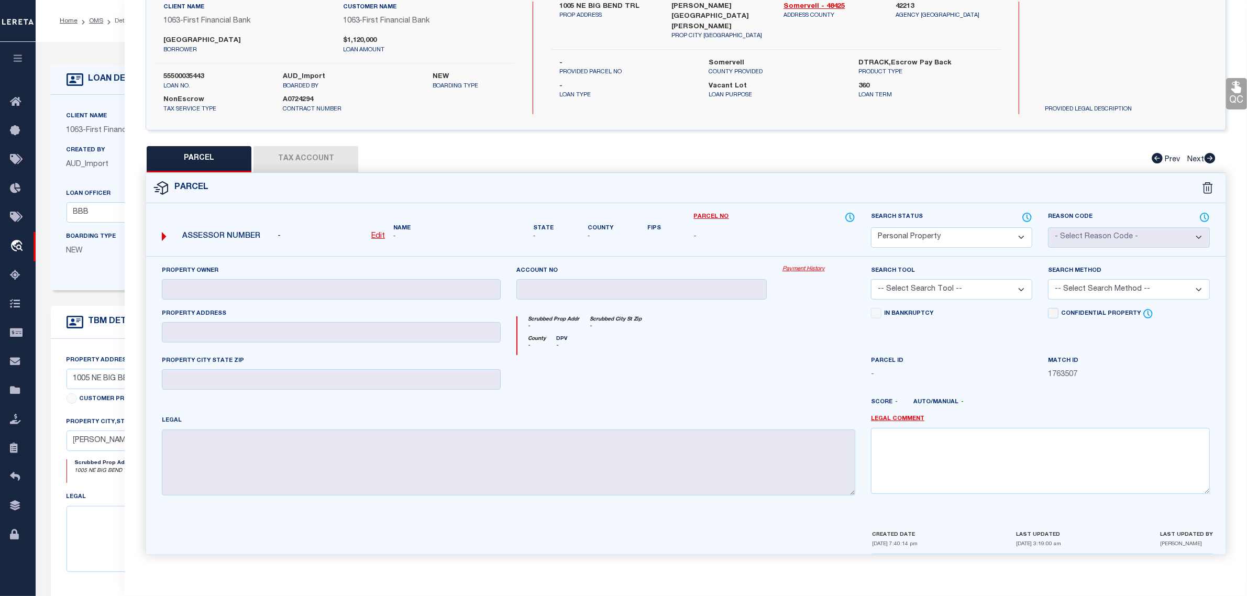
click at [958, 229] on select "Automated Search Bad Parcel Complete Duplicate Parcel High Dollar Reporting In …" at bounding box center [951, 237] width 161 height 20
click at [871, 227] on select "Automated Search Bad Parcel Complete Duplicate Parcel High Dollar Reporting In …" at bounding box center [951, 237] width 161 height 20
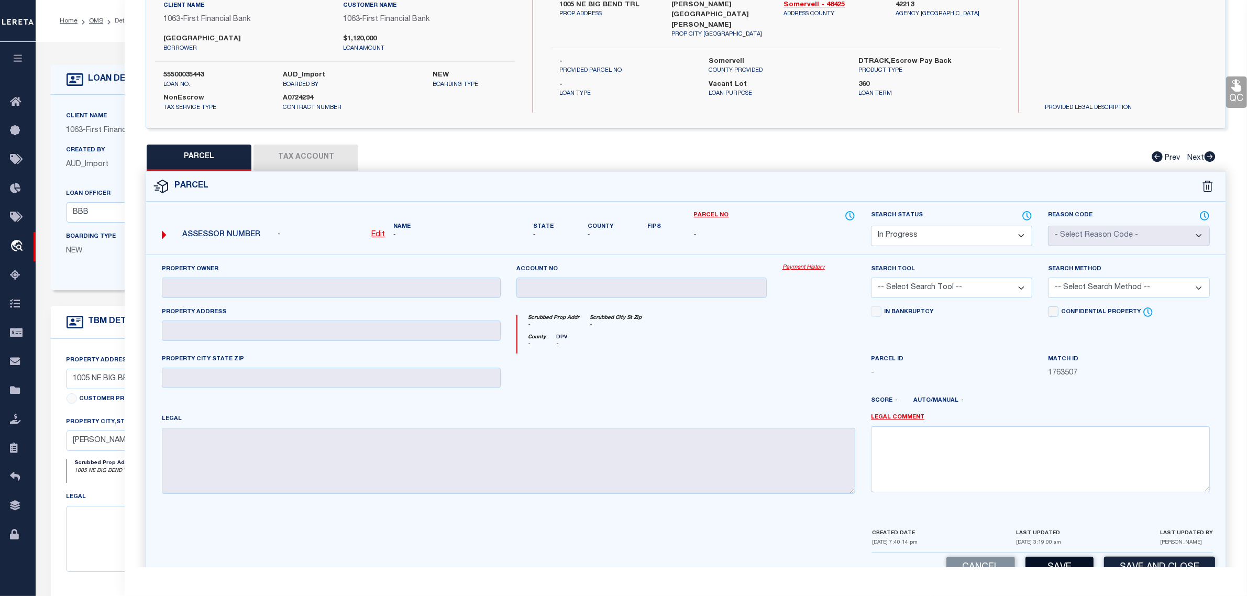
click at [1065, 564] on button "Save" at bounding box center [1060, 568] width 68 height 23
select select "AS"
checkbox input "false"
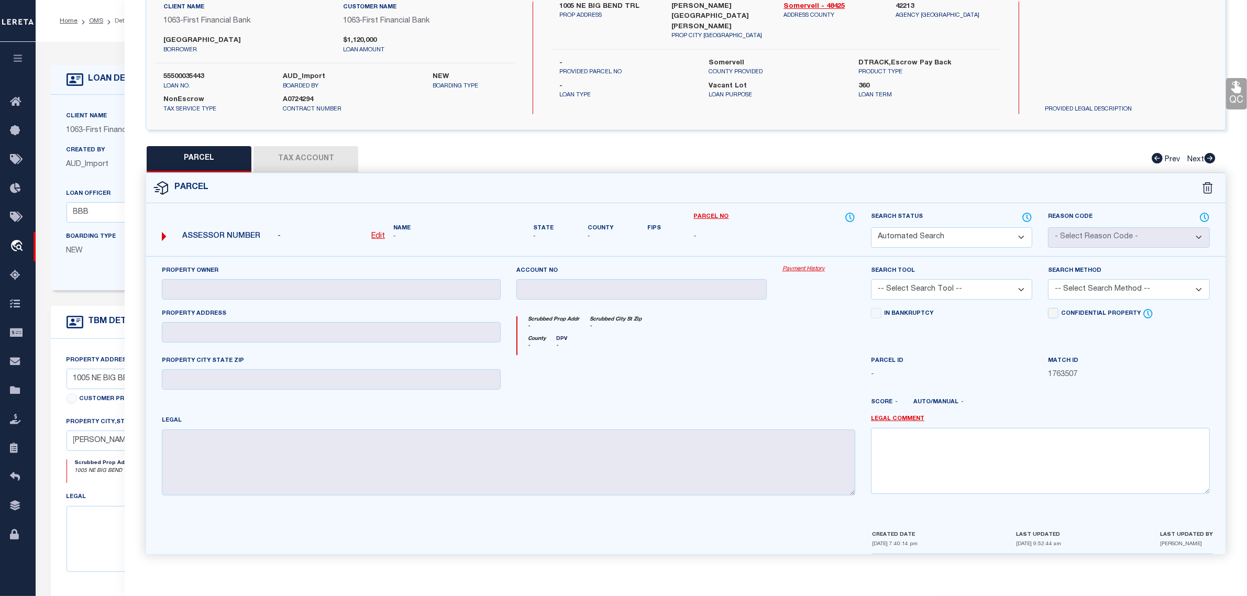
select select "IP"
checkbox input "false"
click at [83, 255] on span "NEW" at bounding box center [75, 250] width 17 height 7
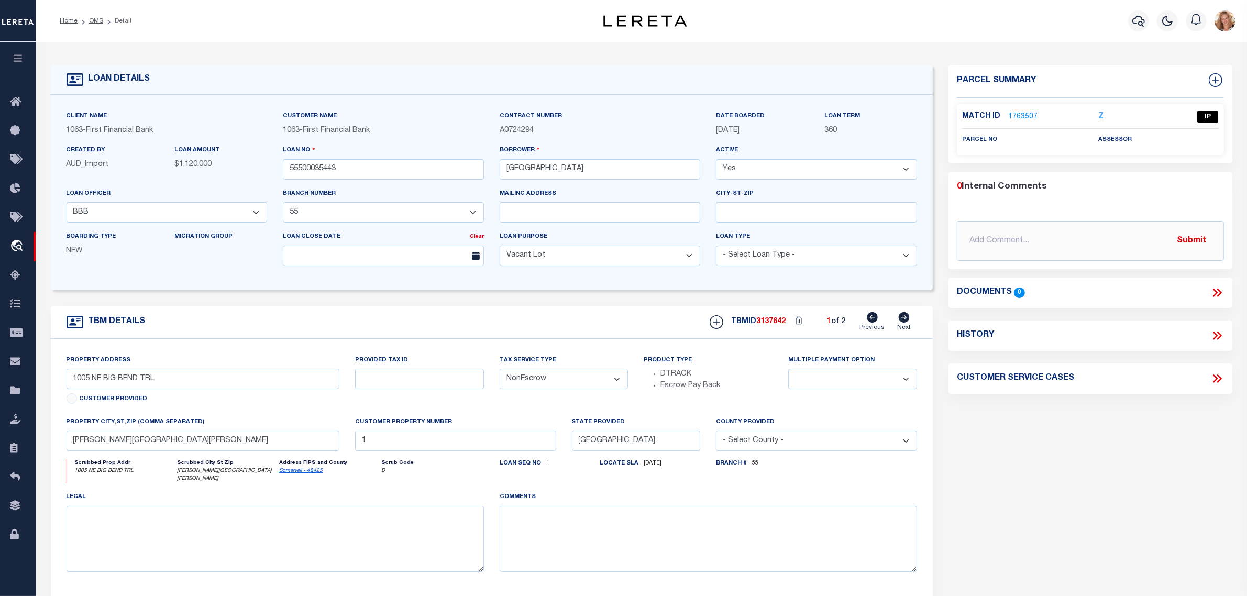
click at [1025, 114] on link "1763507" at bounding box center [1022, 117] width 29 height 11
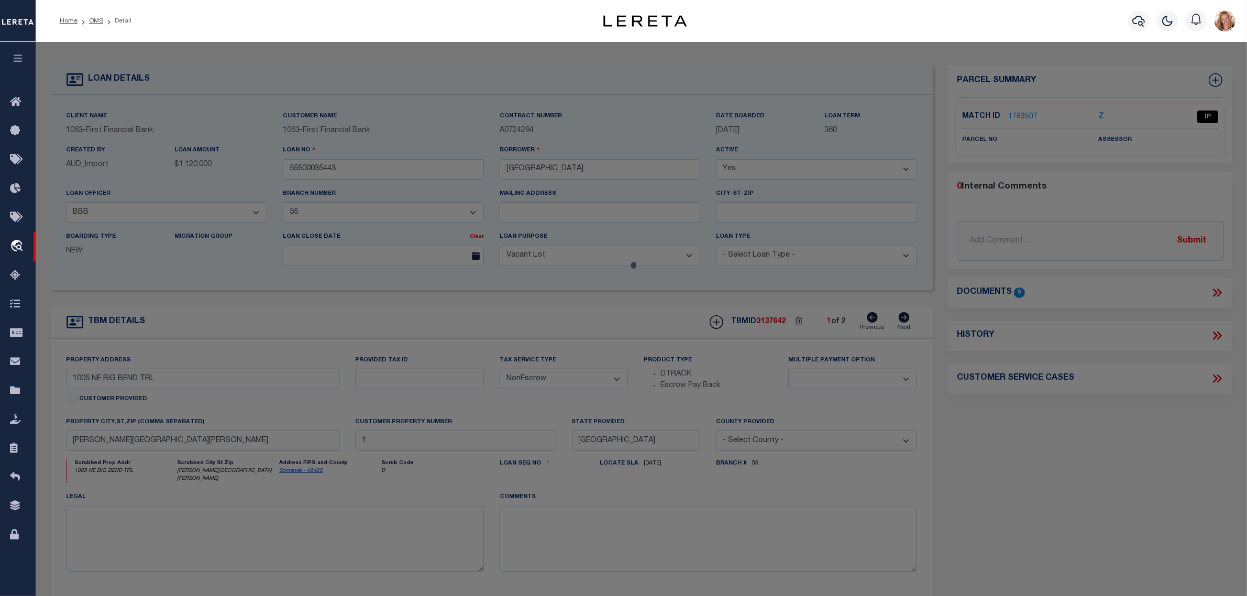
select select "AS"
checkbox input "false"
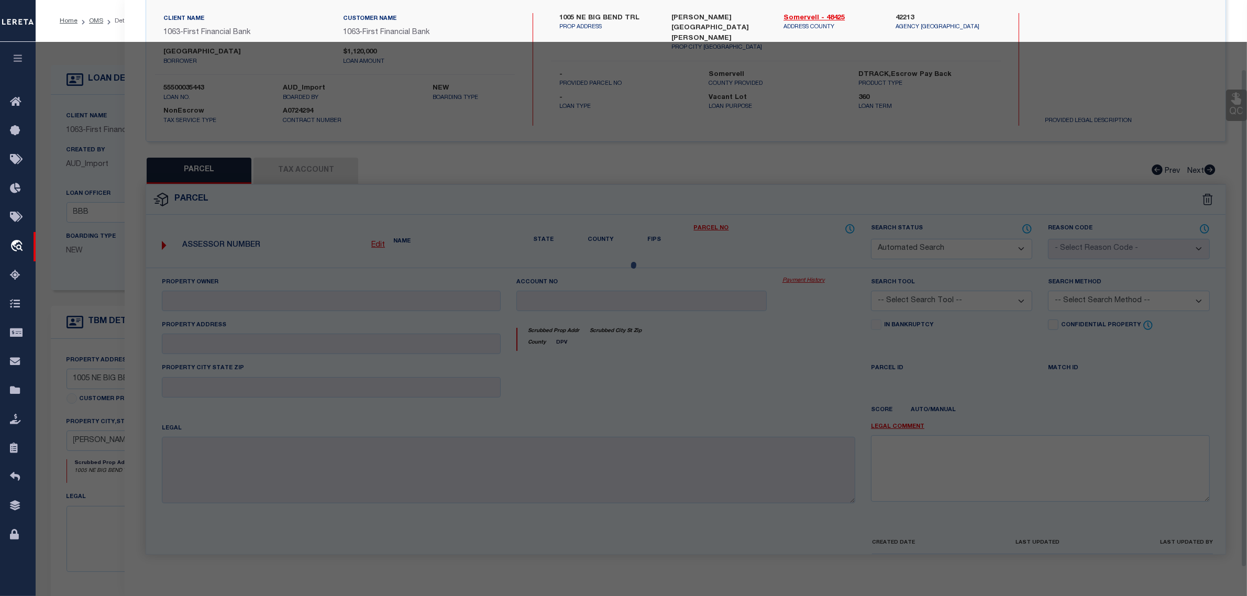
select select "IP"
checkbox input "false"
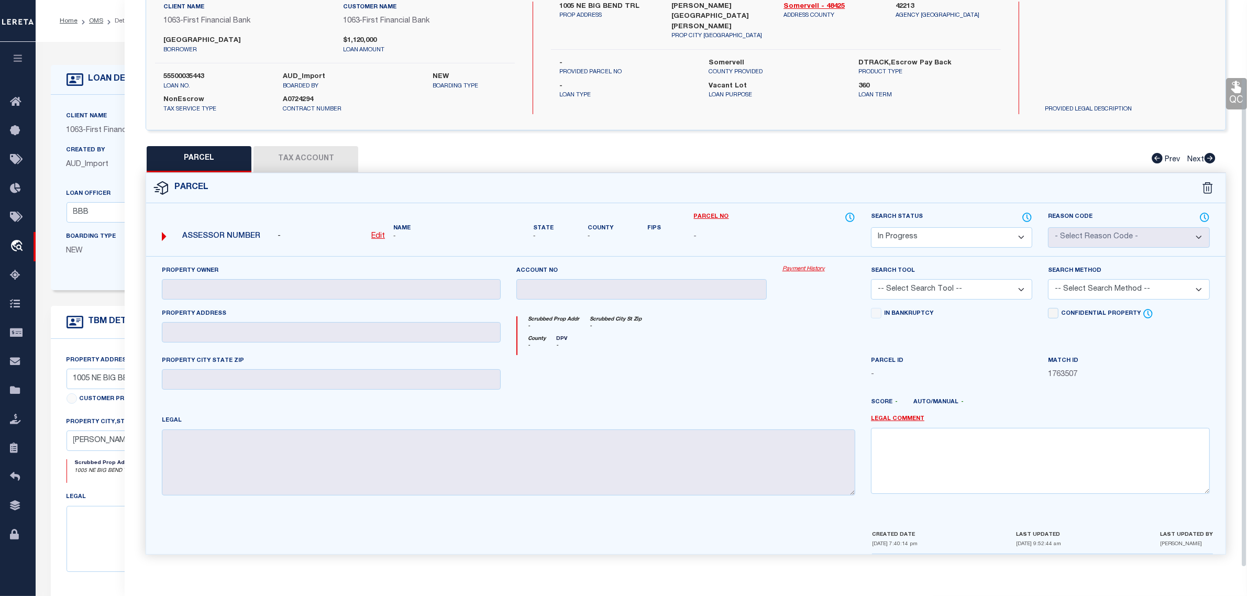
click at [1005, 232] on select "Automated Search Bad Parcel Complete Duplicate Parcel High Dollar Reporting In …" at bounding box center [951, 237] width 161 height 20
click at [871, 227] on select "Automated Search Bad Parcel Complete Duplicate Parcel High Dollar Reporting In …" at bounding box center [951, 237] width 161 height 20
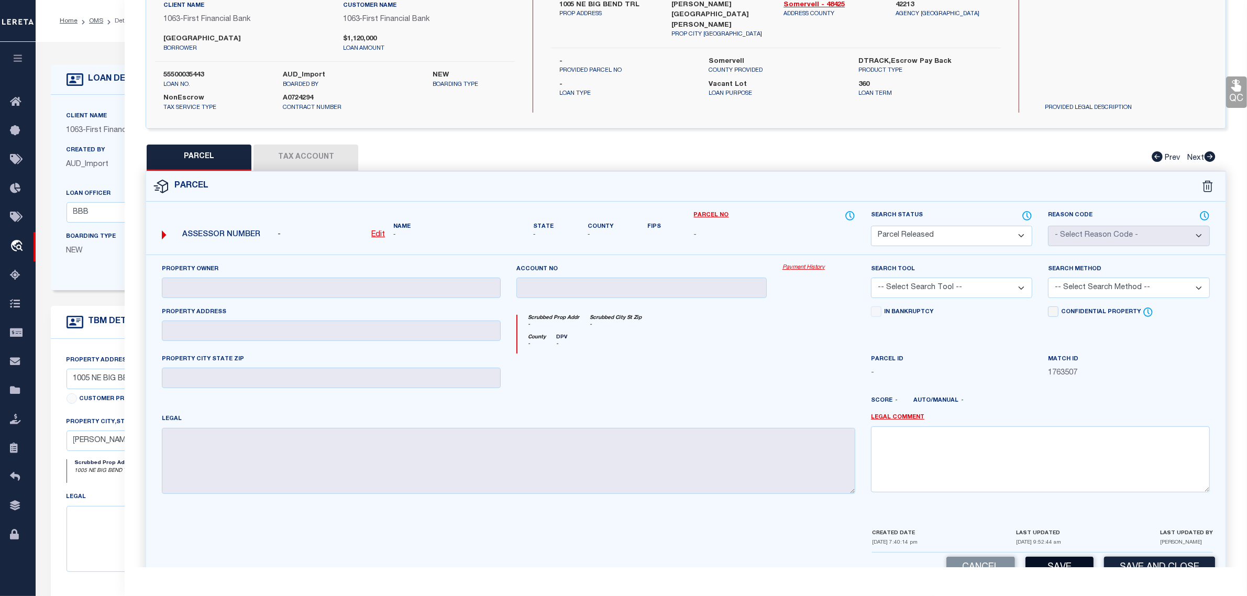
click at [1057, 566] on button "Save" at bounding box center [1060, 568] width 68 height 23
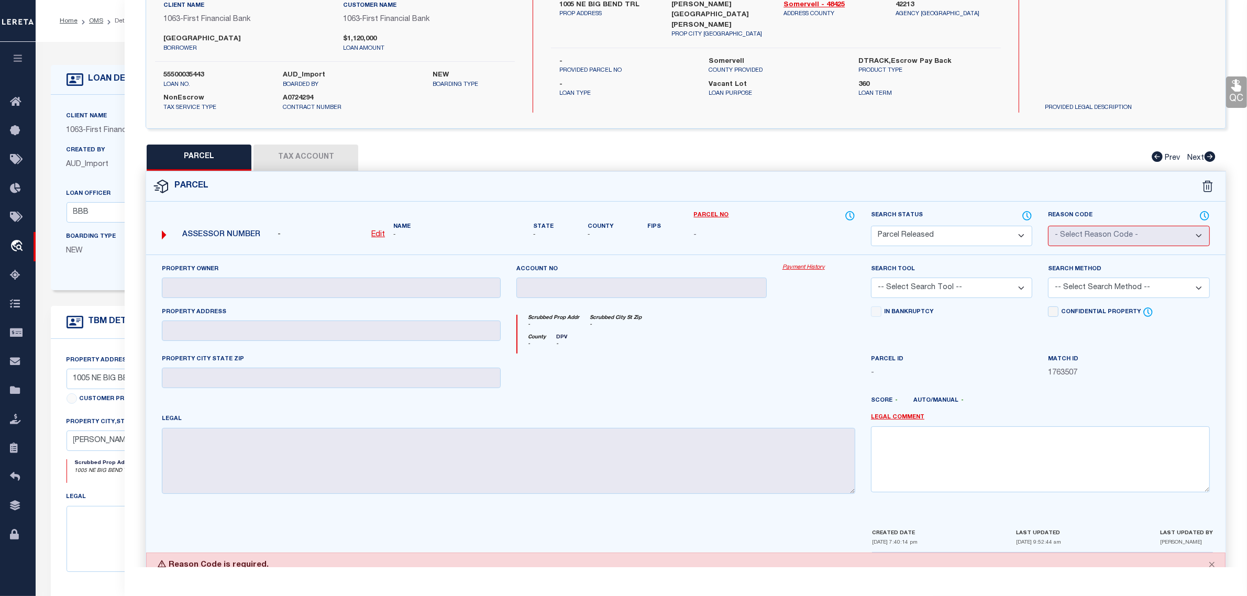
click at [1000, 230] on select "Automated Search Bad Parcel Complete Duplicate Parcel High Dollar Reporting In …" at bounding box center [951, 236] width 161 height 20
select select "PP"
click at [871, 226] on select "Automated Search Bad Parcel Complete Duplicate Parcel High Dollar Reporting In …" at bounding box center [951, 236] width 161 height 20
click at [934, 459] on textarea at bounding box center [1040, 459] width 339 height 66
type textarea "Parcel not needed, other CustKeyVal2 on customer's file. MLC [DATE]"
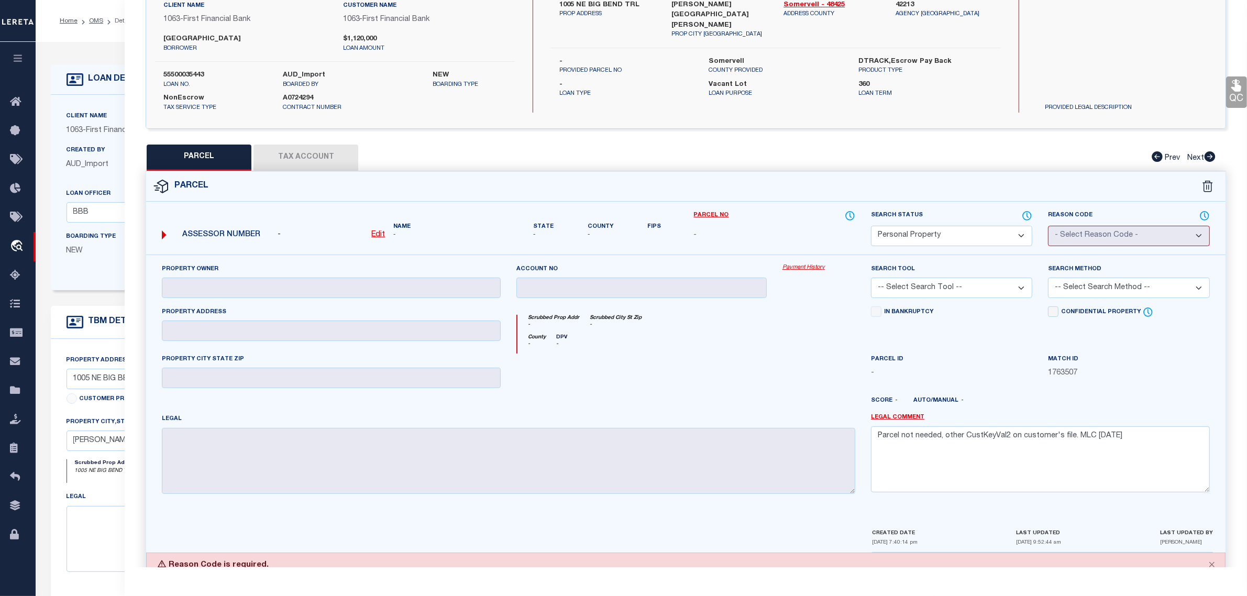
click at [933, 389] on div "Parcel ID -" at bounding box center [951, 375] width 177 height 43
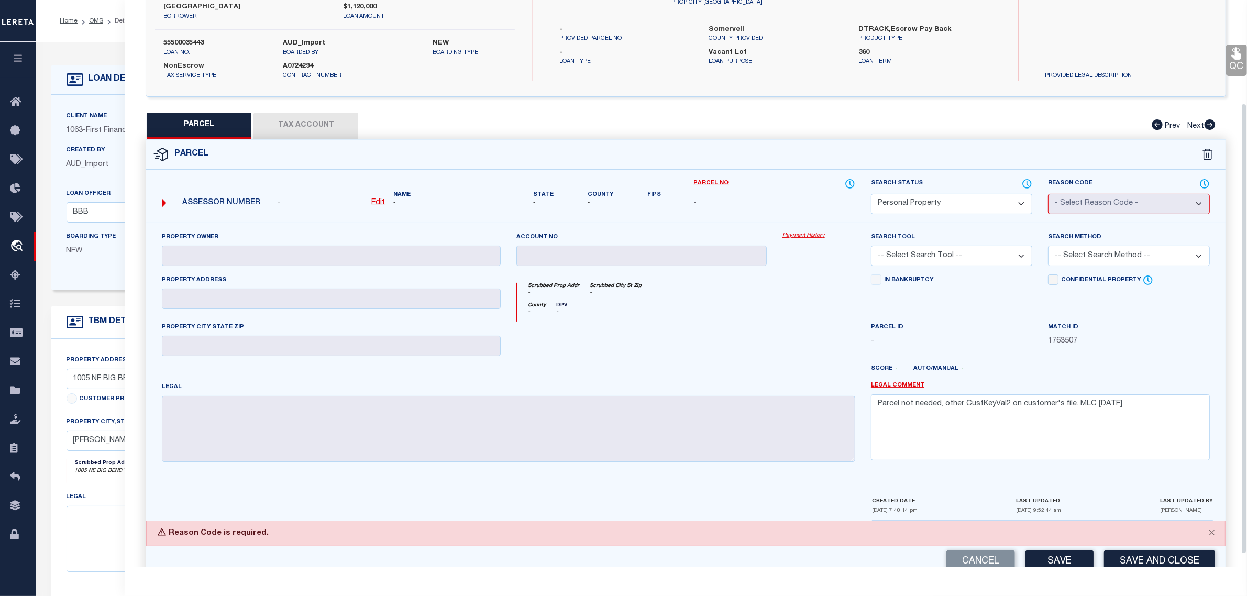
scroll to position [147, 0]
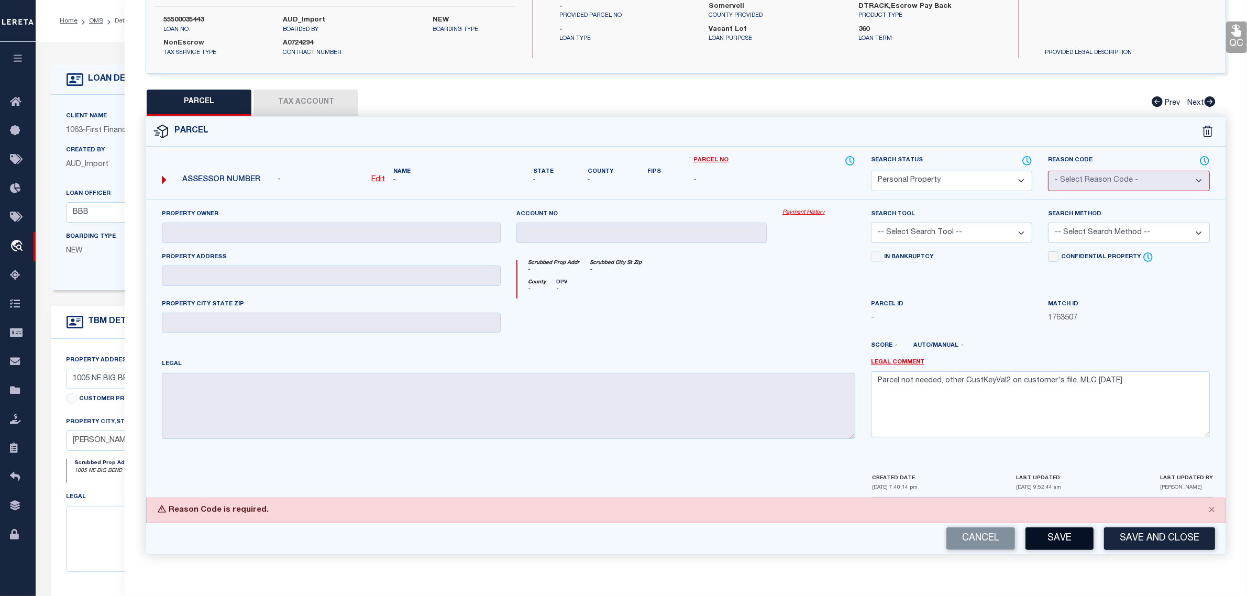
click at [1052, 536] on button "Save" at bounding box center [1060, 539] width 68 height 23
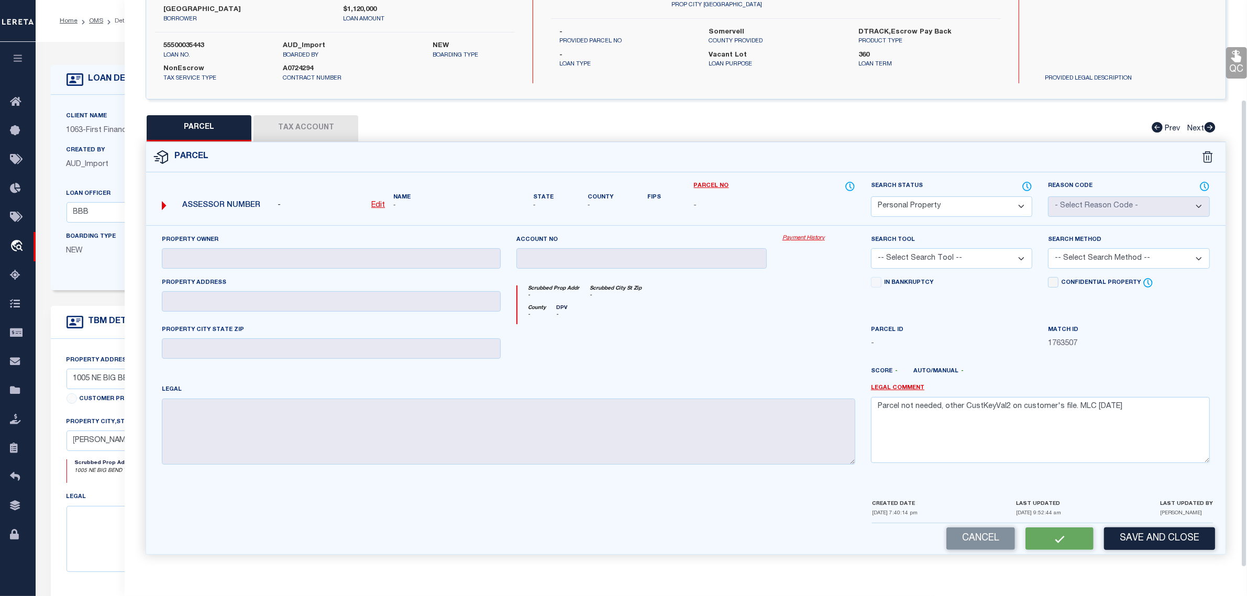
scroll to position [121, 0]
select select "AS"
checkbox input "false"
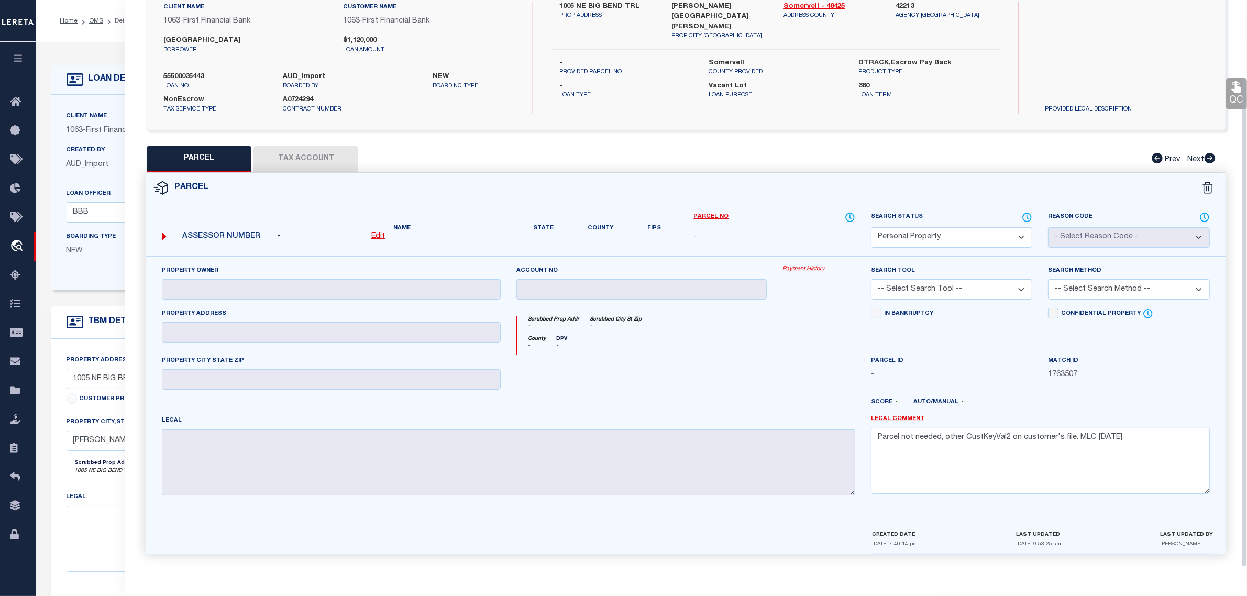
click at [114, 141] on div "Client Name 1063 - First Financial Bank" at bounding box center [167, 128] width 217 height 34
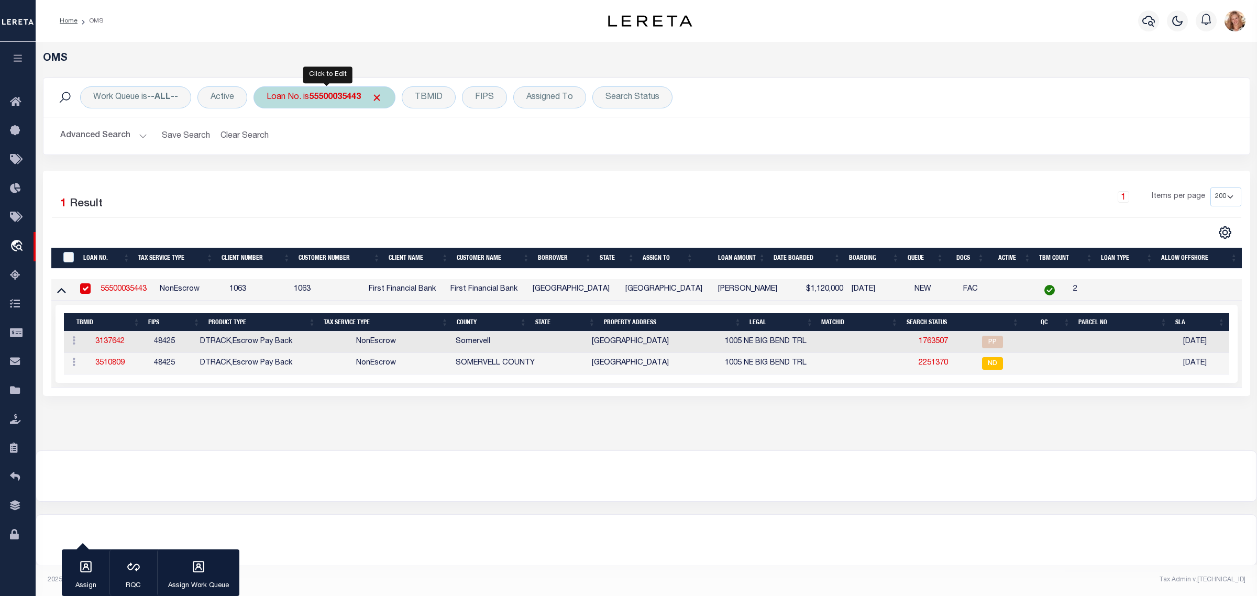
click at [292, 104] on div "Loan No. is 55500035443" at bounding box center [325, 97] width 142 height 22
click at [409, 173] on input "Apply" at bounding box center [405, 171] width 31 height 17
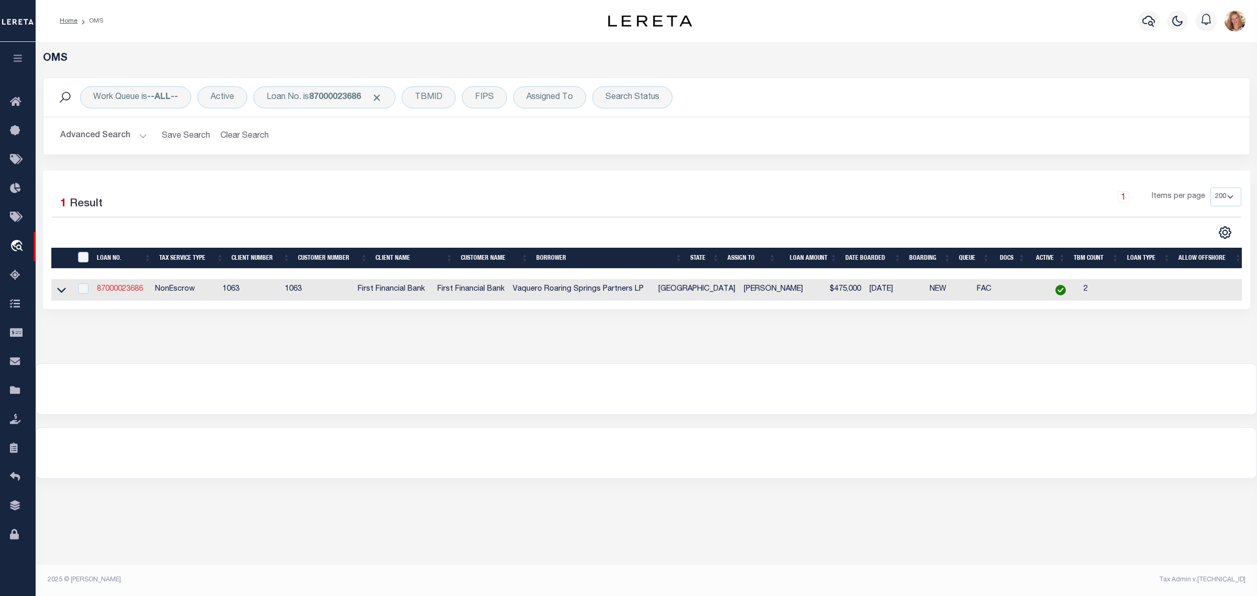
click at [128, 288] on link "87000023686" at bounding box center [120, 288] width 46 height 7
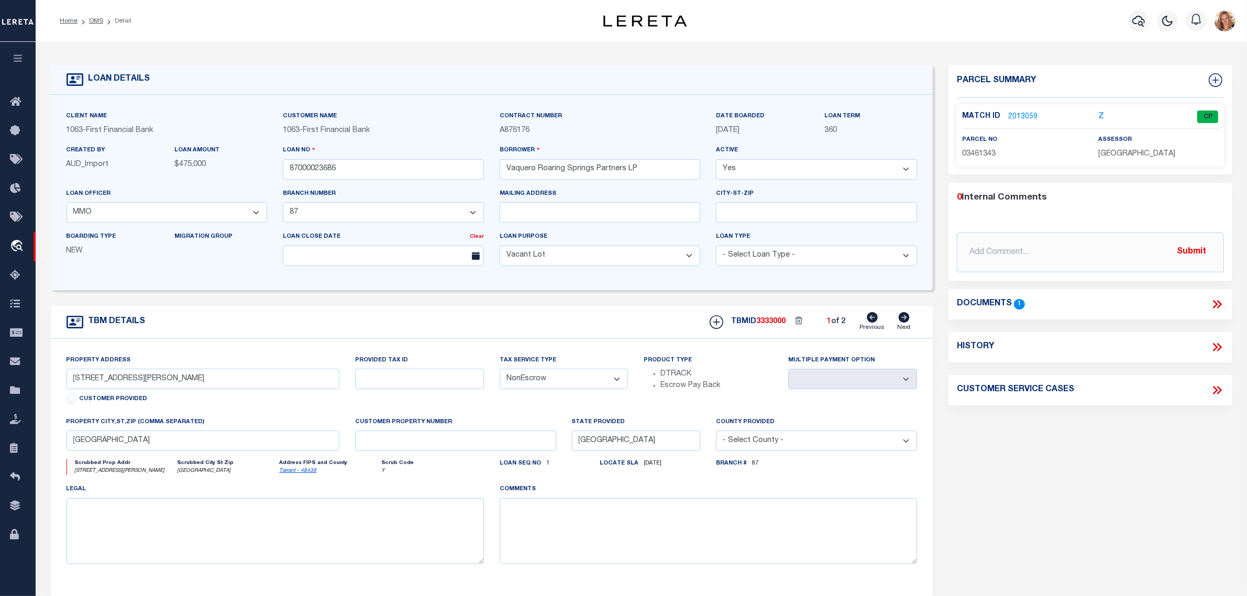
click at [905, 323] on icon at bounding box center [904, 317] width 11 height 10
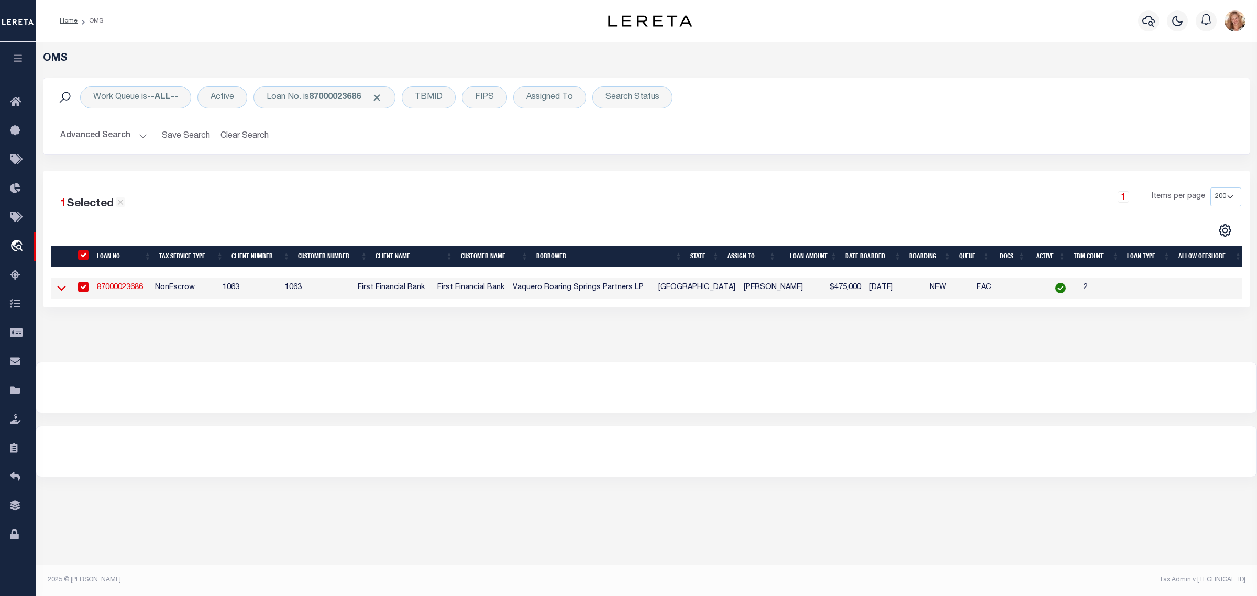
click at [64, 292] on icon at bounding box center [61, 287] width 9 height 11
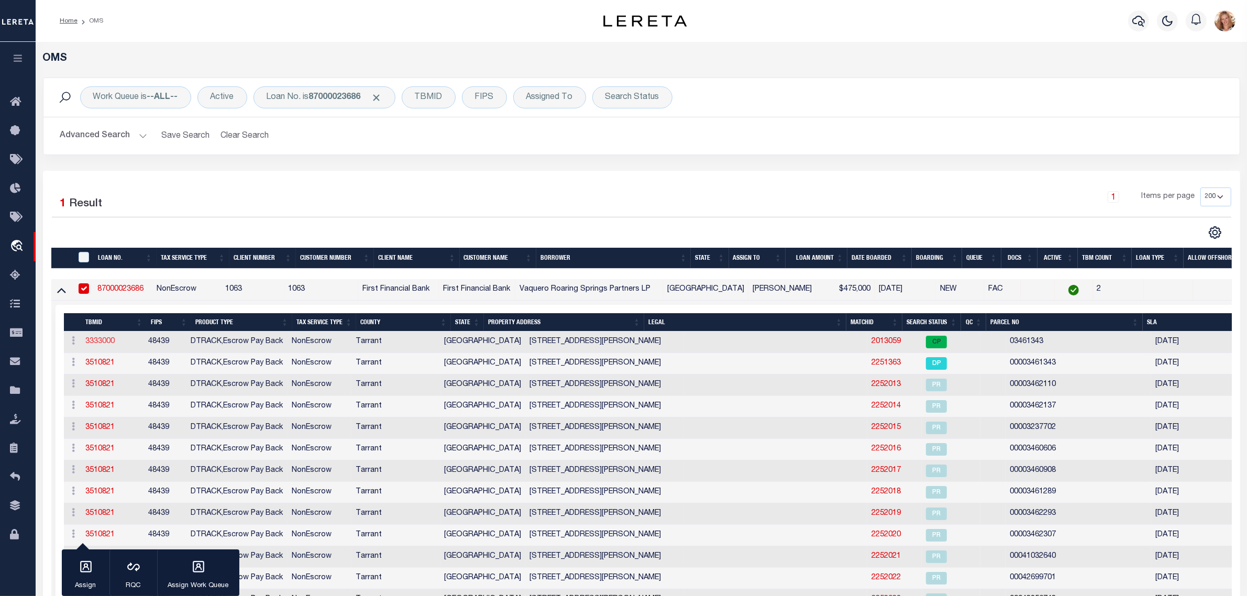
click at [106, 344] on link "3333000" at bounding box center [100, 341] width 29 height 7
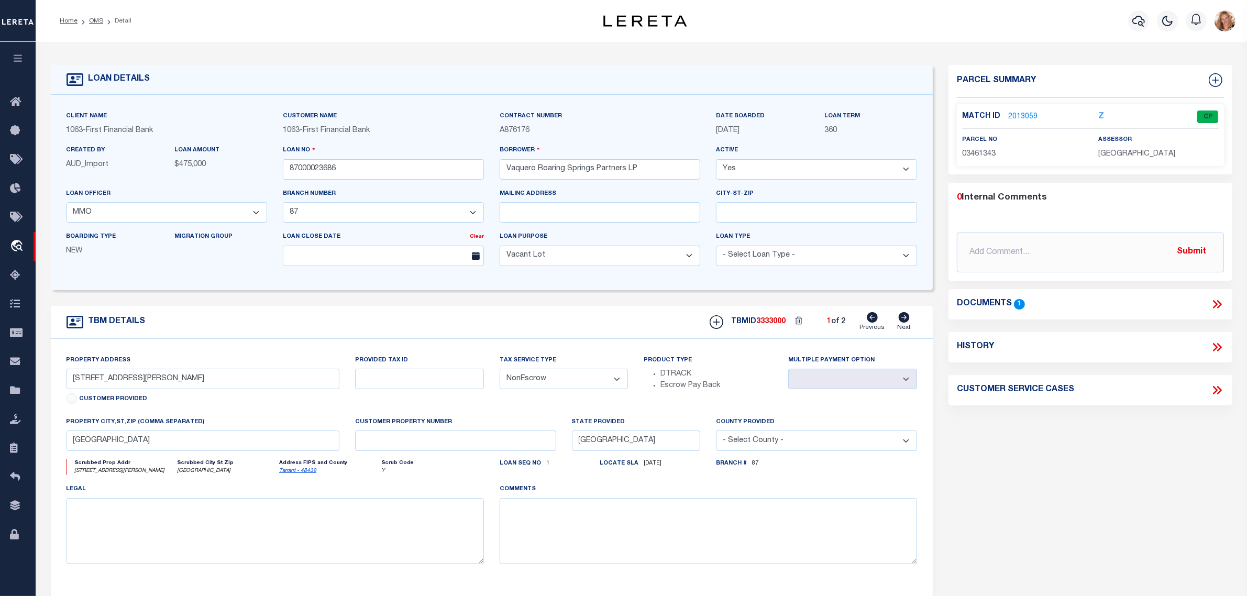
click at [905, 321] on icon at bounding box center [904, 317] width 12 height 10
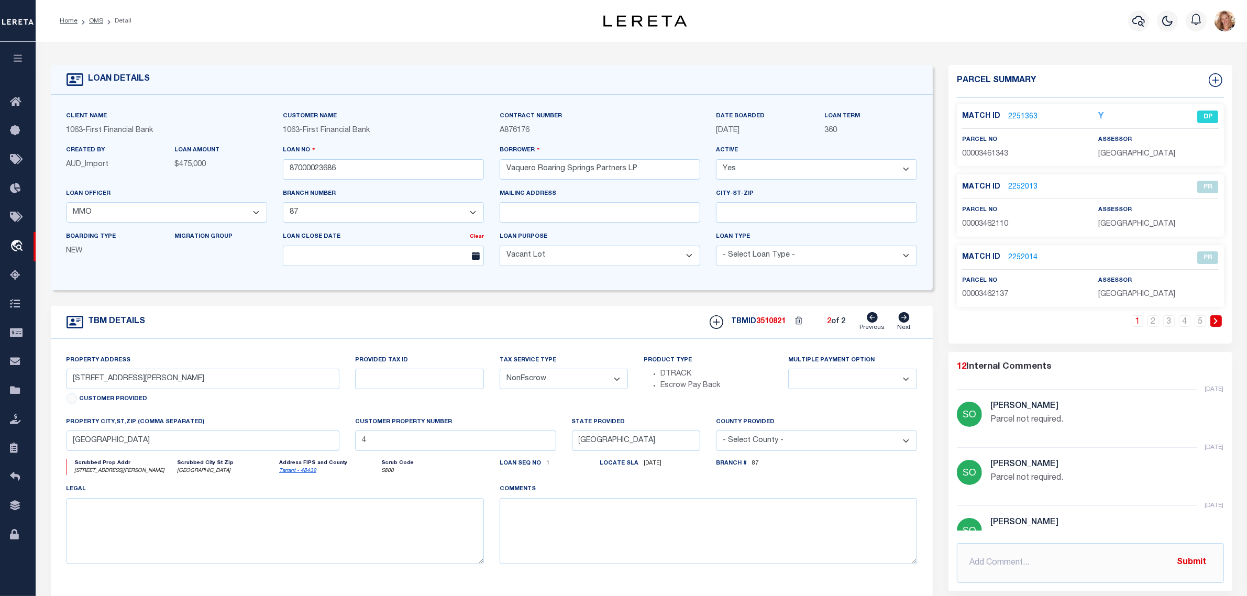
click at [1027, 114] on link "2251363" at bounding box center [1022, 117] width 29 height 11
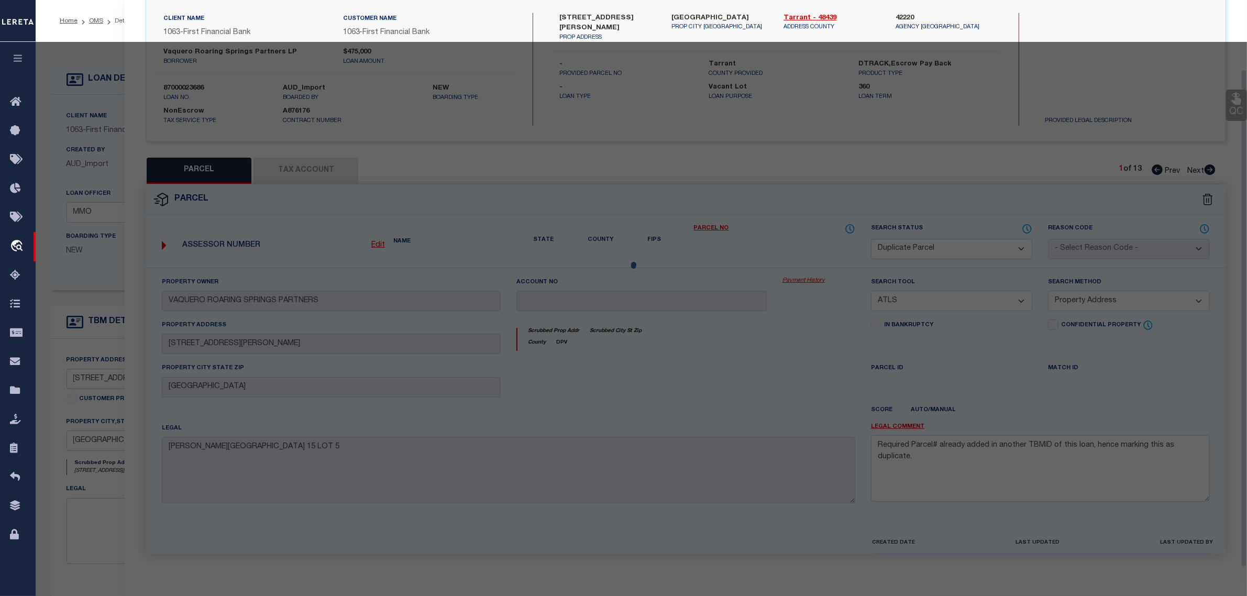
scroll to position [90, 0]
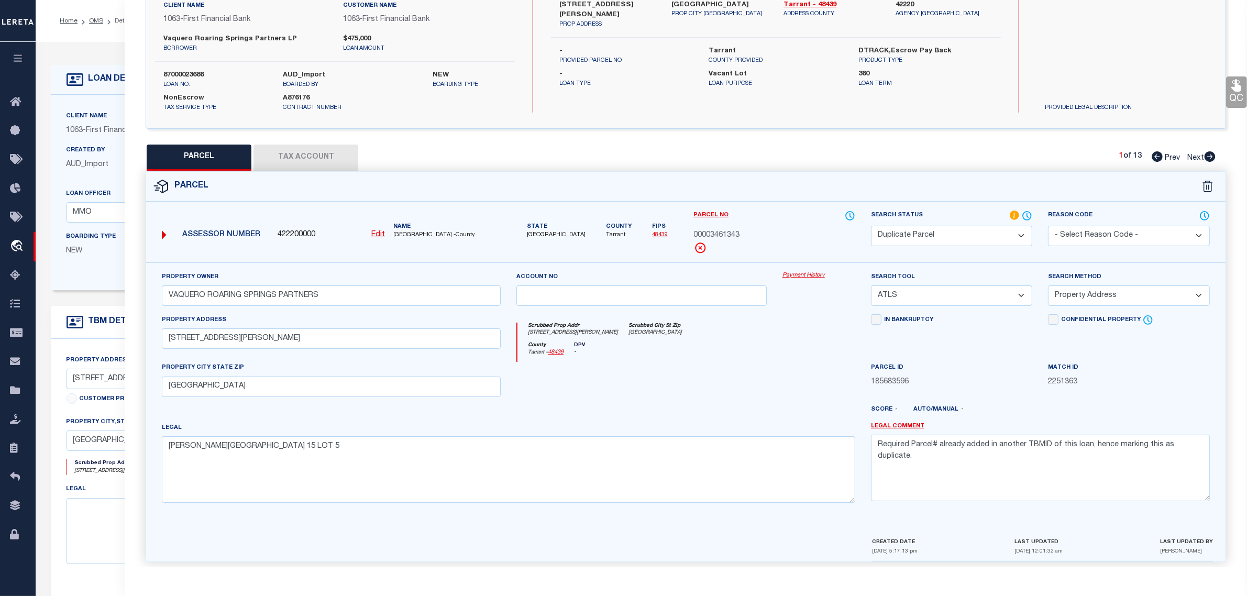
click at [1195, 158] on span "Next" at bounding box center [1196, 158] width 17 height 7
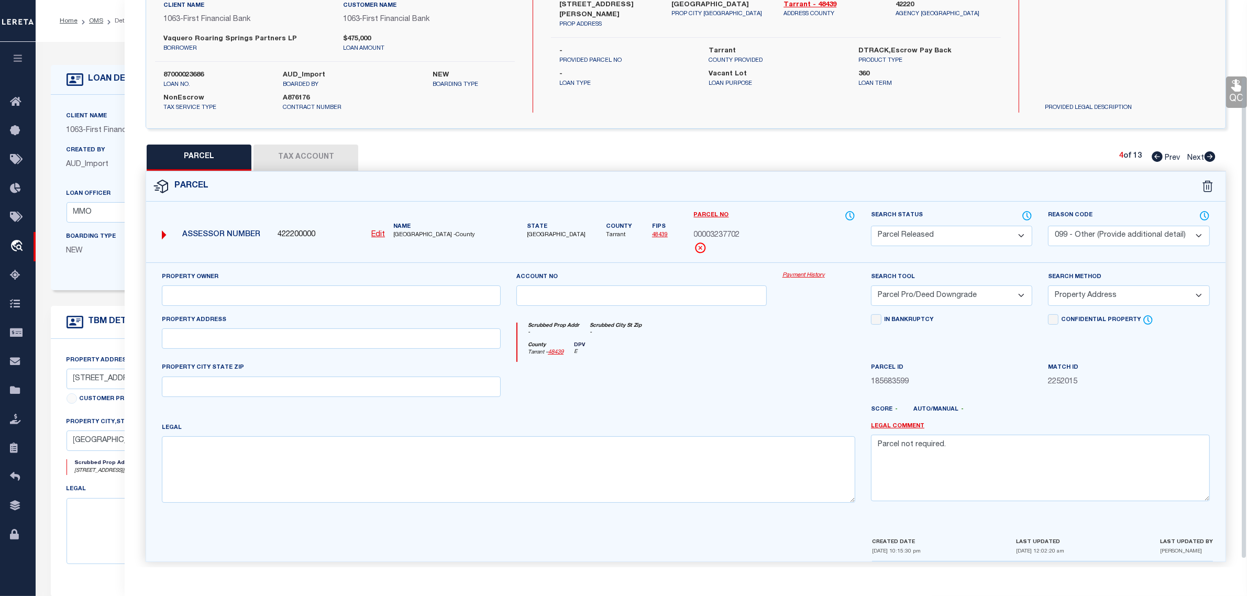
click at [1195, 158] on span "Next" at bounding box center [1196, 158] width 17 height 7
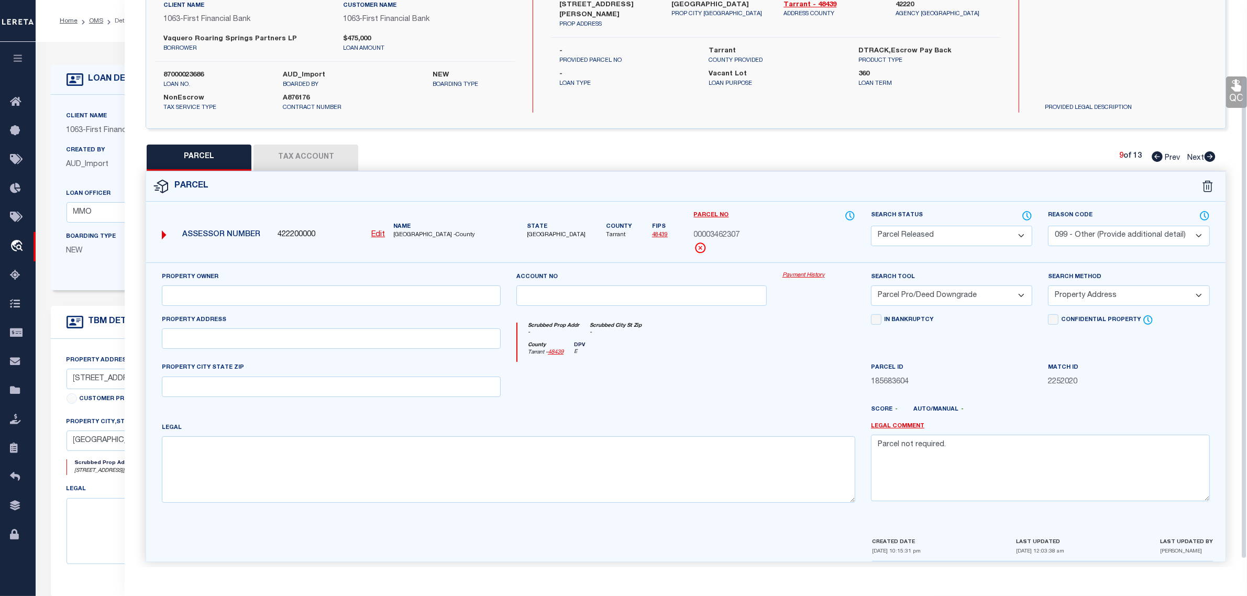
click at [1195, 158] on span "Next" at bounding box center [1196, 158] width 17 height 7
click at [92, 247] on div "Boarding Type NEW" at bounding box center [113, 248] width 108 height 34
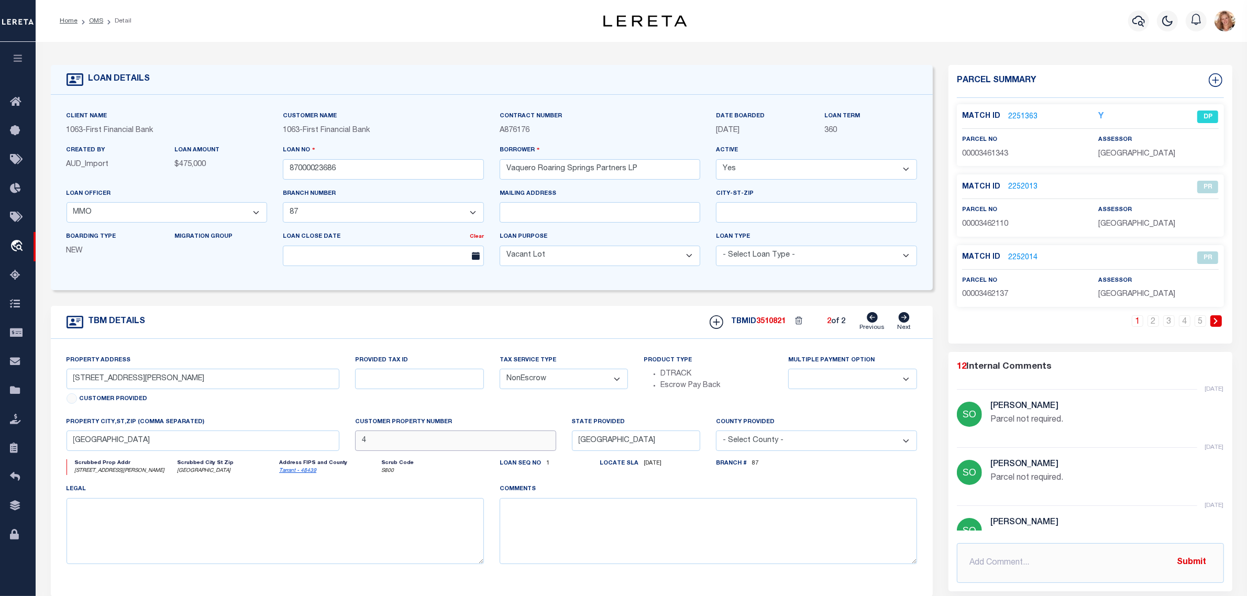
drag, startPoint x: 372, startPoint y: 447, endPoint x: 280, endPoint y: 443, distance: 92.3
click at [280, 443] on div "Property Address [STREET_ADDRESS][PERSON_NAME] Customer Provided Provided Tax I…" at bounding box center [492, 468] width 867 height 226
click at [738, 358] on div "Product Type DTRACK Escrow Pay Back" at bounding box center [708, 373] width 129 height 37
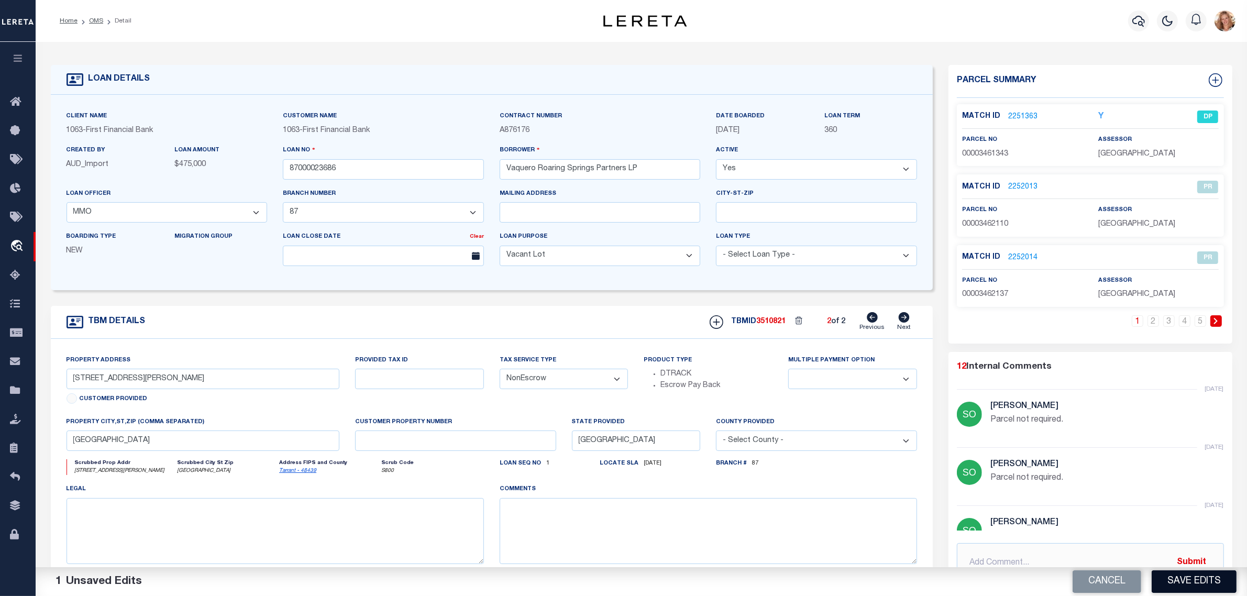
click at [1185, 583] on button "Save Edits" at bounding box center [1194, 581] width 85 height 23
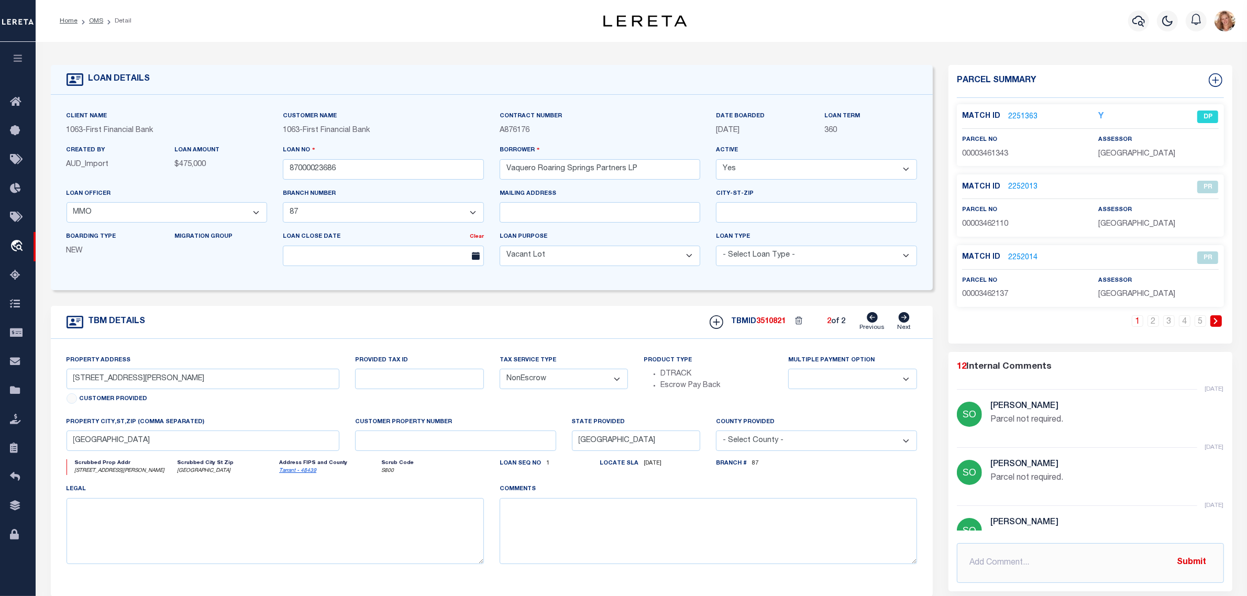
click at [873, 320] on icon at bounding box center [872, 317] width 11 height 10
click at [491, 443] on input "text" at bounding box center [455, 441] width 201 height 20
click at [493, 416] on div "Tax Service Type - Select Tax Service Type - Escrow NonEscrow" at bounding box center [564, 386] width 145 height 62
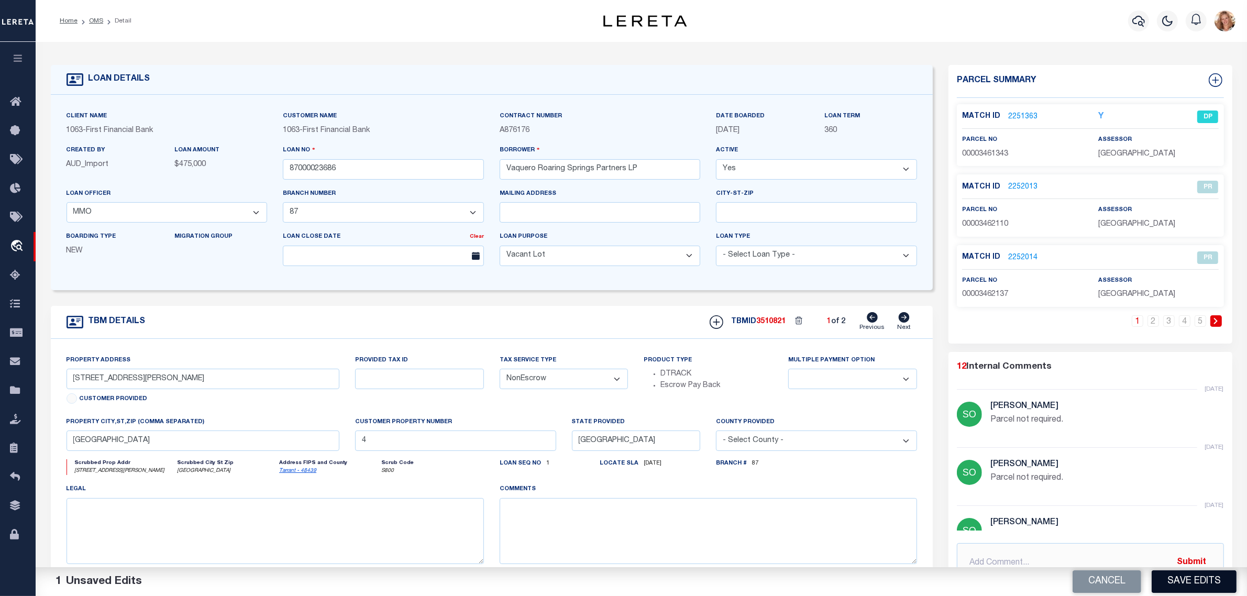
click at [1161, 578] on button "Save Edits" at bounding box center [1194, 581] width 85 height 23
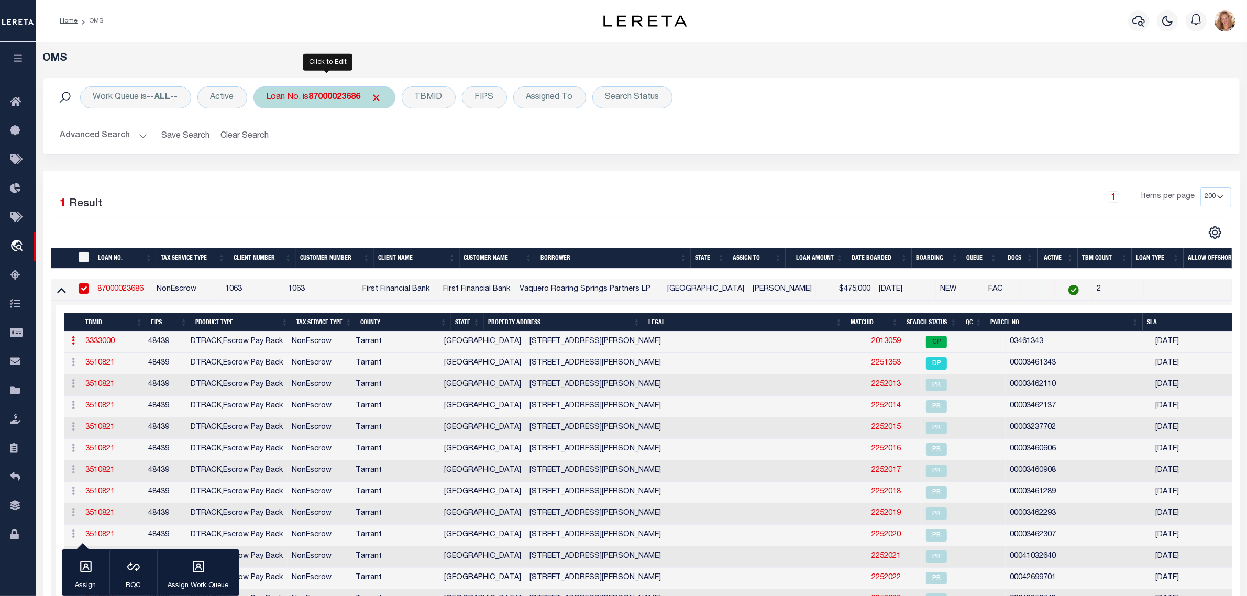
click at [283, 100] on div "Loan No. is 87000023686" at bounding box center [325, 97] width 142 height 22
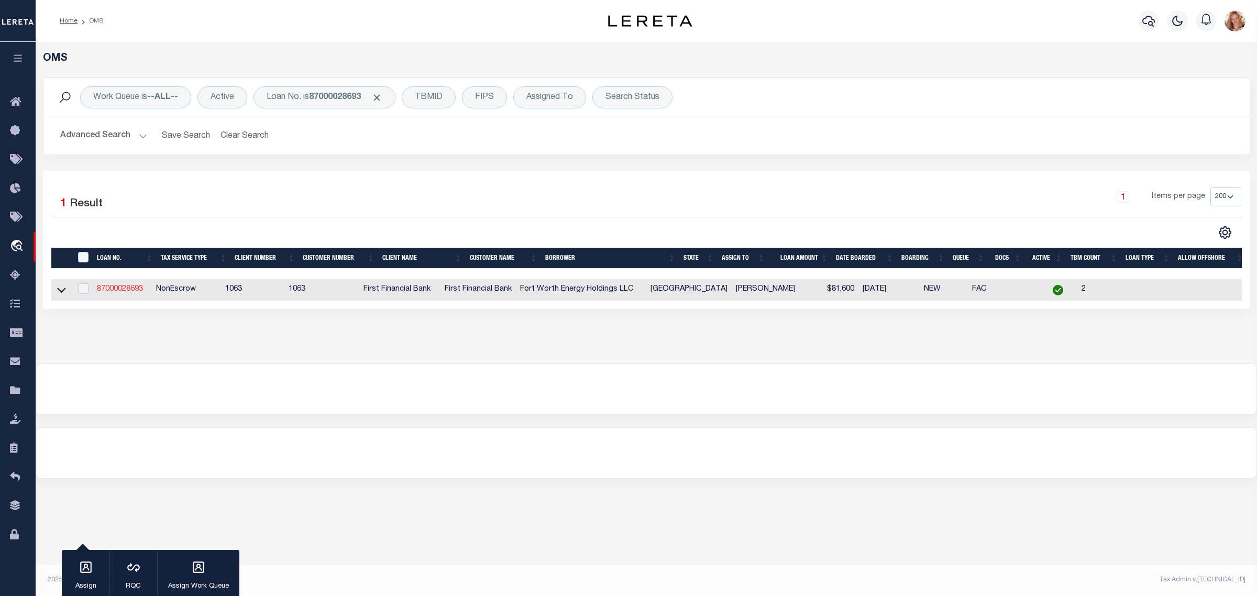
click at [115, 289] on link "87000028693" at bounding box center [120, 288] width 46 height 7
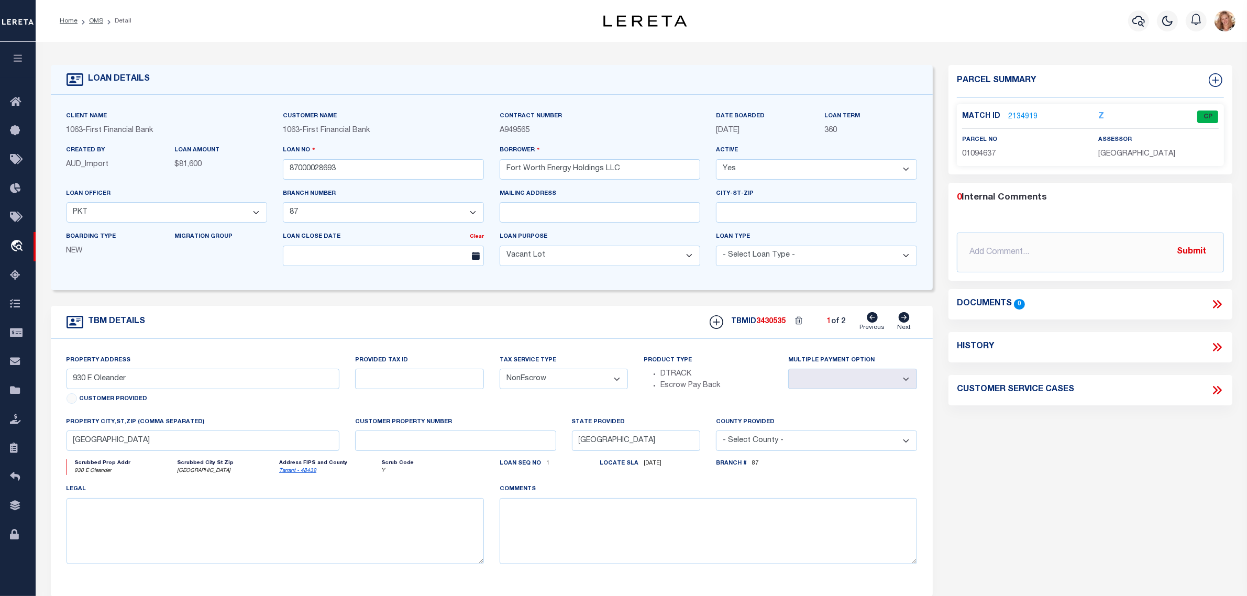
click at [905, 321] on icon at bounding box center [904, 317] width 11 height 10
click at [877, 323] on icon at bounding box center [872, 317] width 11 height 10
click at [902, 320] on icon at bounding box center [904, 317] width 11 height 10
click at [380, 448] on input "3" at bounding box center [455, 441] width 201 height 20
click at [1014, 488] on div "Parcel Summary Match ID 2251314 N parcel no 00001094637 assessor" at bounding box center [1091, 351] width 300 height 573
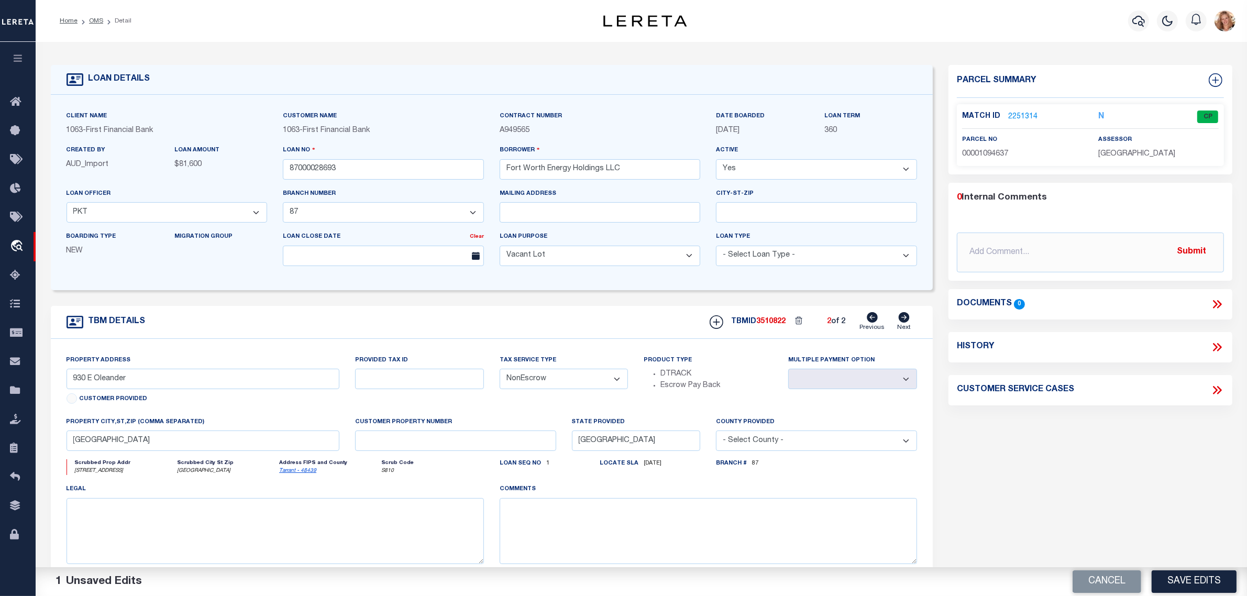
click at [1177, 575] on button "Save Edits" at bounding box center [1194, 581] width 85 height 23
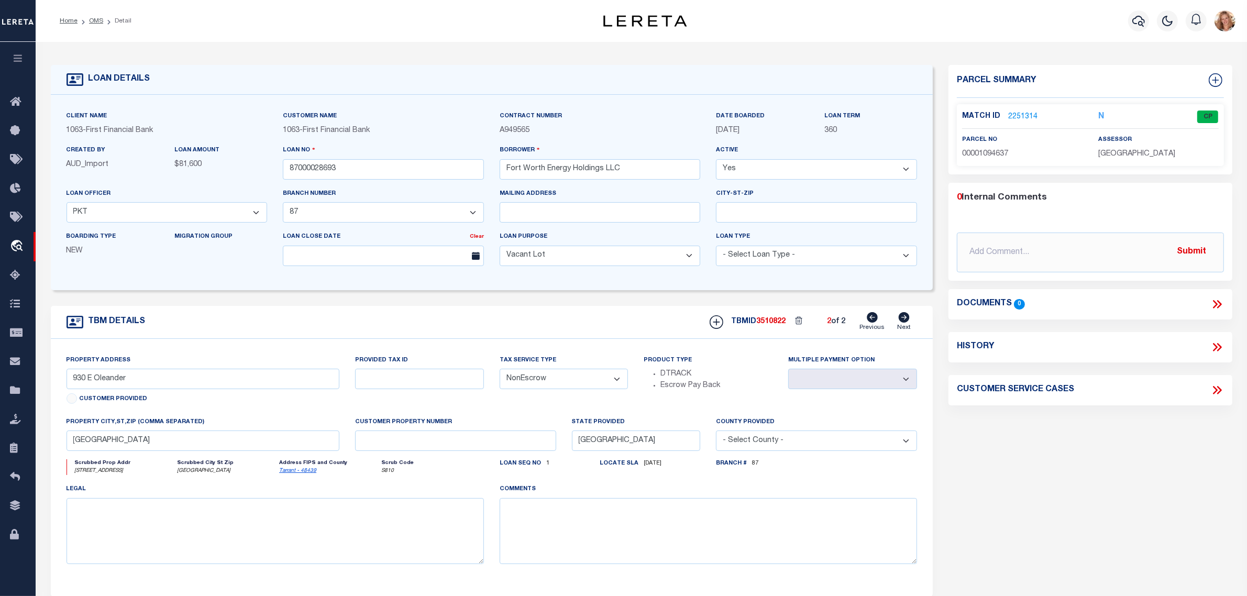
click at [868, 321] on icon at bounding box center [872, 317] width 11 height 10
click at [485, 444] on input "text" at bounding box center [455, 441] width 201 height 20
click at [553, 414] on div "Tax Service Type - Select Tax Service Type - Escrow NonEscrow" at bounding box center [564, 386] width 145 height 62
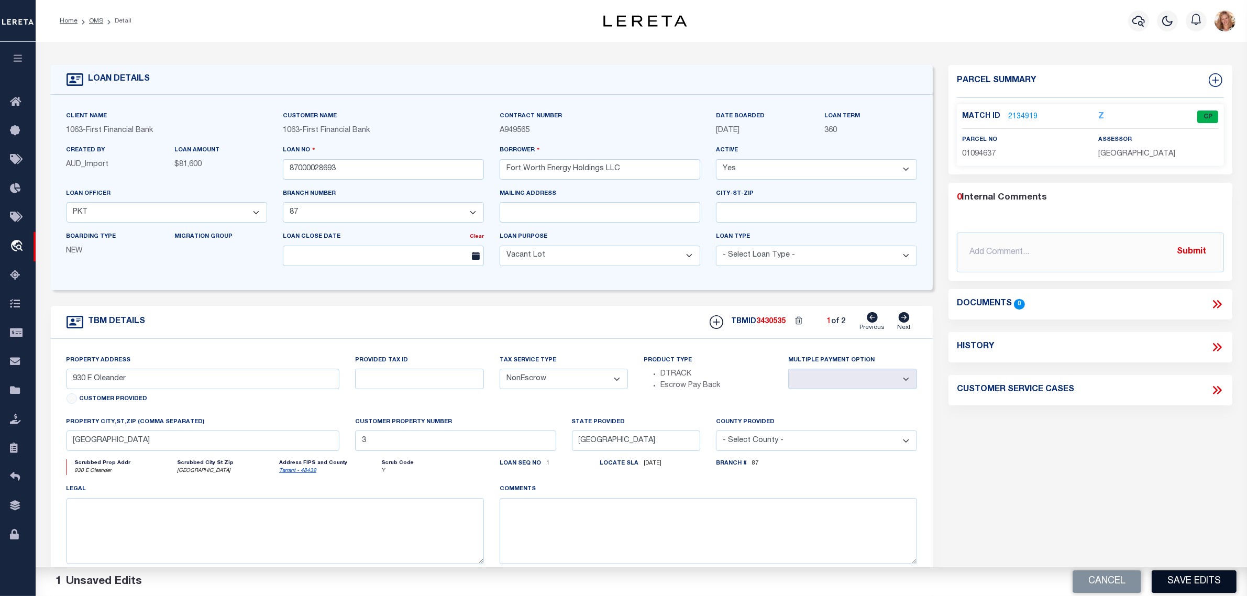
click at [1172, 583] on button "Save Edits" at bounding box center [1194, 581] width 85 height 23
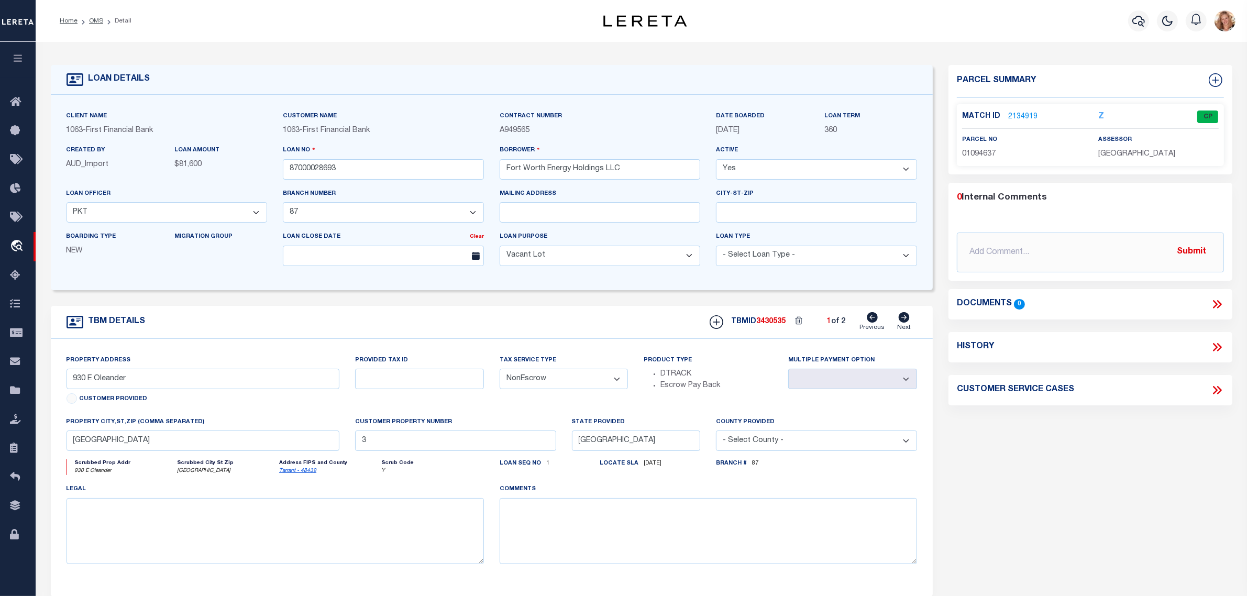
click at [899, 317] on icon at bounding box center [904, 317] width 12 height 10
click at [1023, 113] on link "2251314" at bounding box center [1022, 117] width 29 height 11
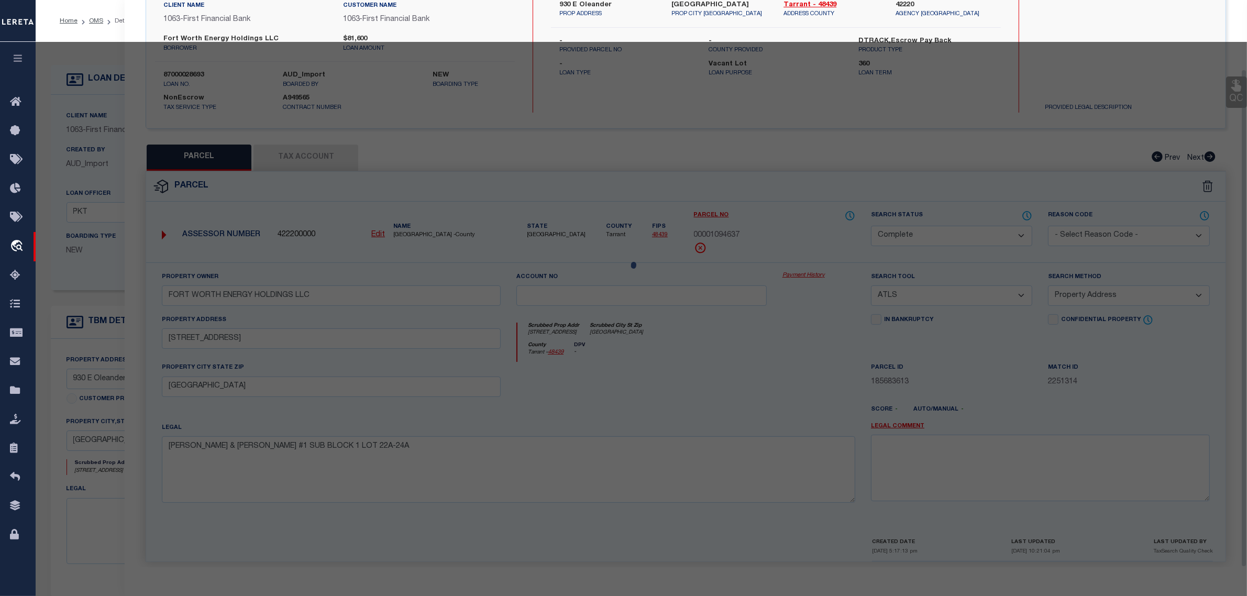
scroll to position [90, 0]
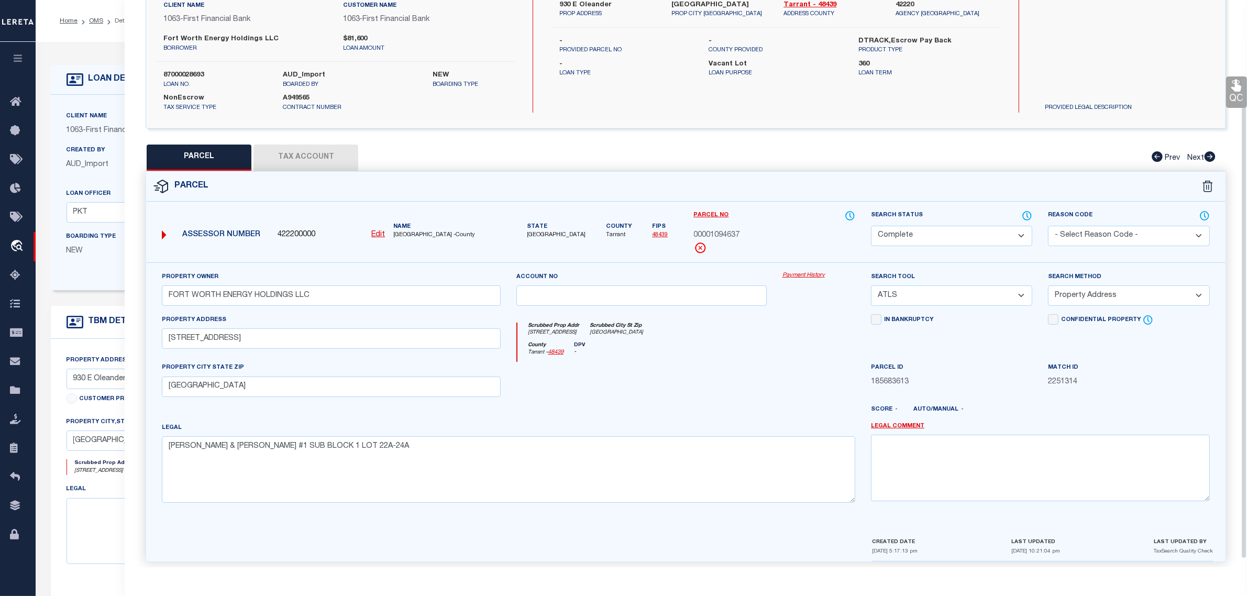
click at [973, 237] on select "Automated Search Bad Parcel Complete Duplicate Parcel High Dollar Reporting In …" at bounding box center [951, 236] width 161 height 20
click at [871, 226] on select "Automated Search Bad Parcel Complete Duplicate Parcel High Dollar Reporting In …" at bounding box center [951, 236] width 161 height 20
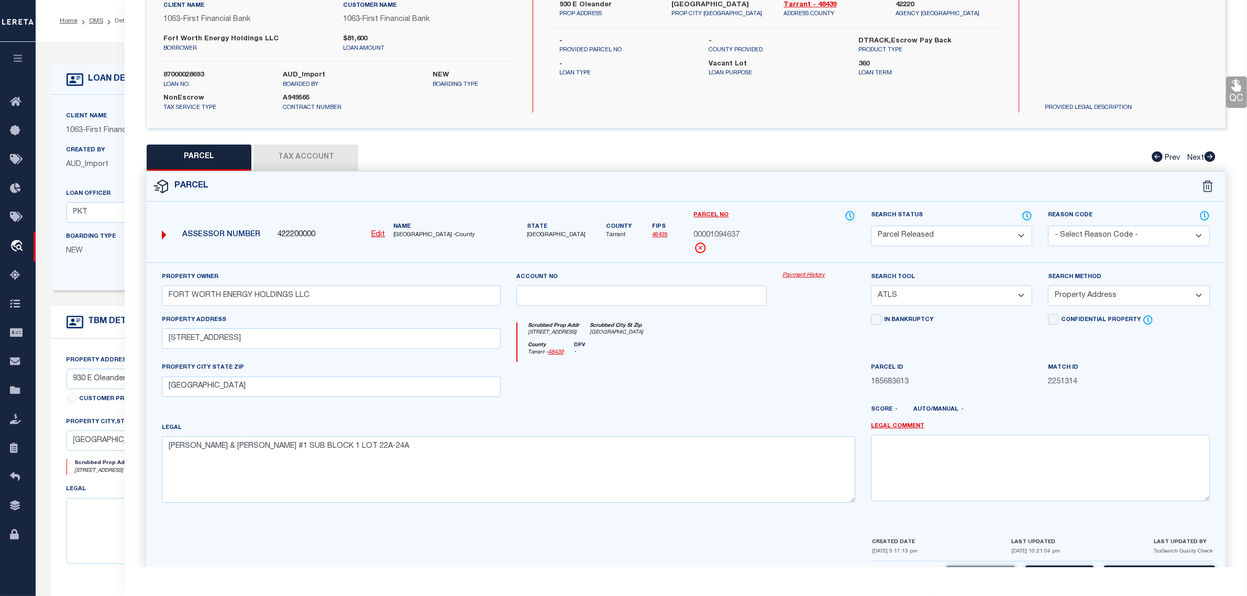
click at [1093, 239] on select "- Select Reason Code - 099 - Other (Provide additional detail) ACT - Agency Cha…" at bounding box center [1128, 236] width 161 height 20
click at [1048, 226] on select "- Select Reason Code - 099 - Other (Provide additional detail) ACT - Agency Cha…" at bounding box center [1128, 236] width 161 height 20
click at [1094, 462] on textarea at bounding box center [1040, 468] width 339 height 66
click at [943, 481] on textarea at bounding box center [1040, 468] width 339 height 66
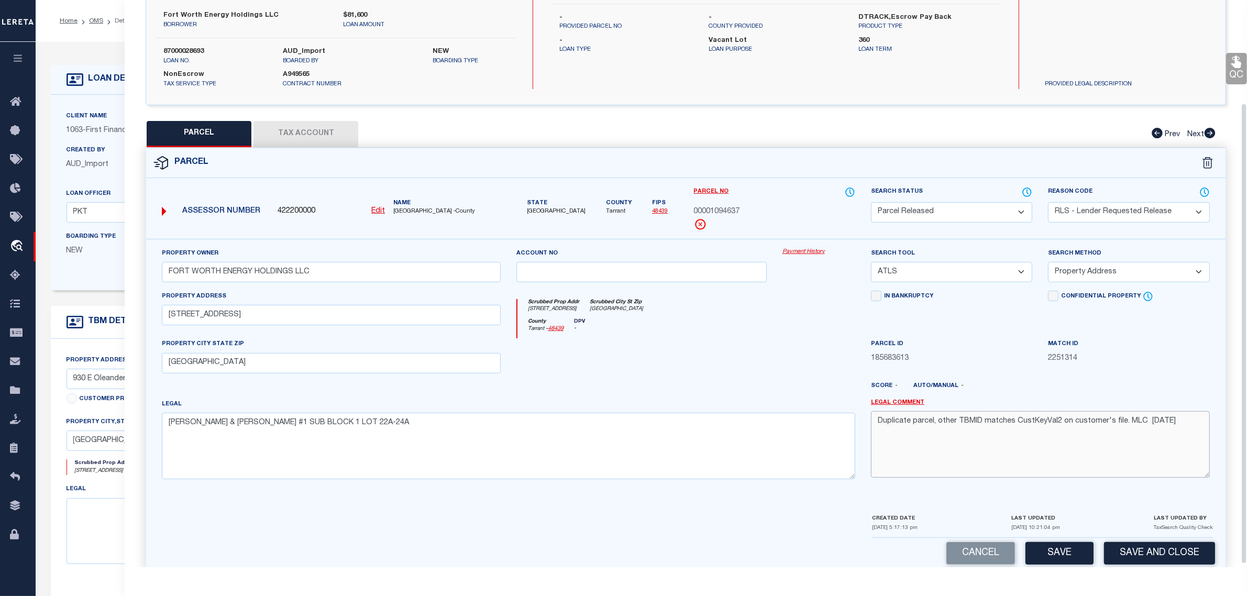
scroll to position [131, 0]
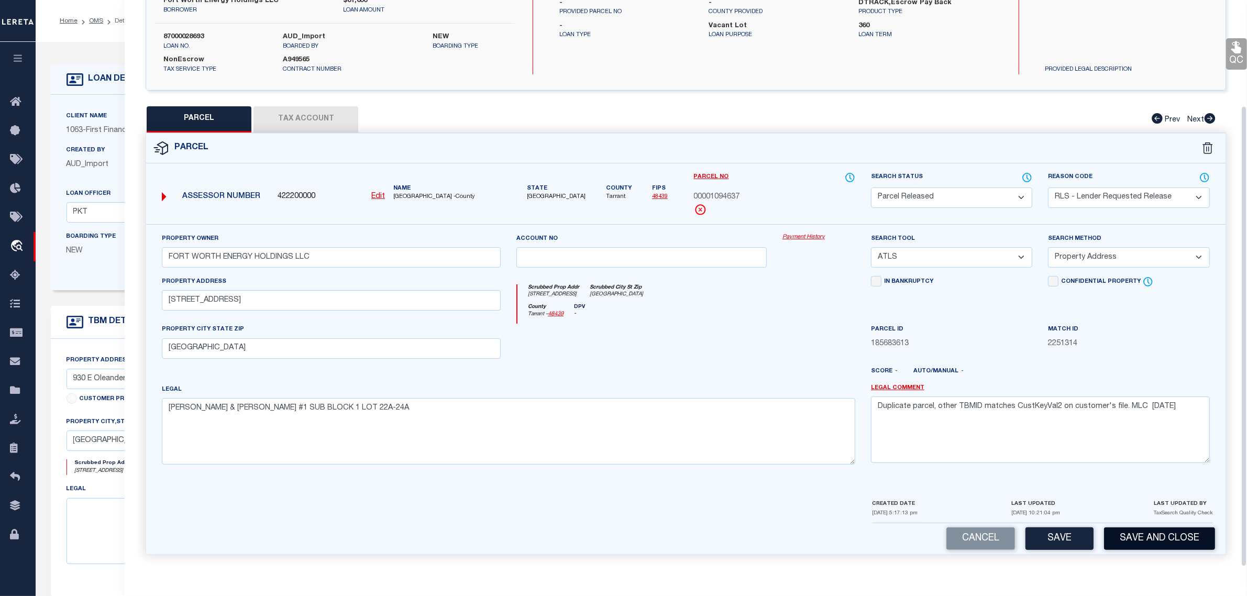
click at [1128, 535] on button "Save and Close" at bounding box center [1159, 539] width 111 height 23
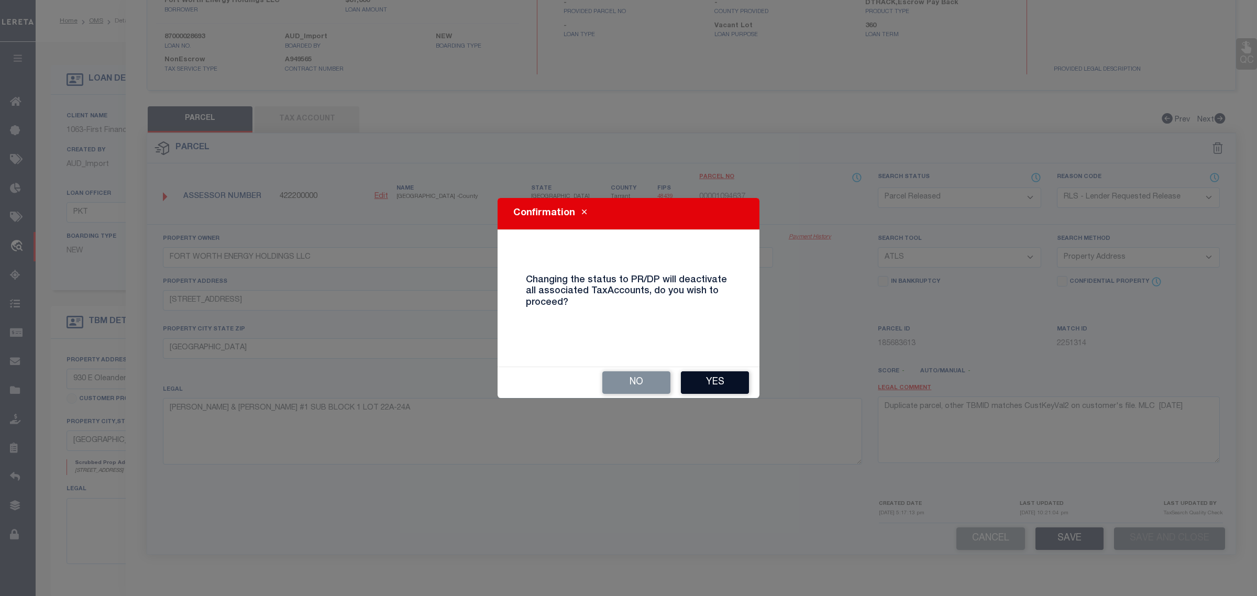
click at [716, 381] on button "Yes" at bounding box center [715, 382] width 68 height 23
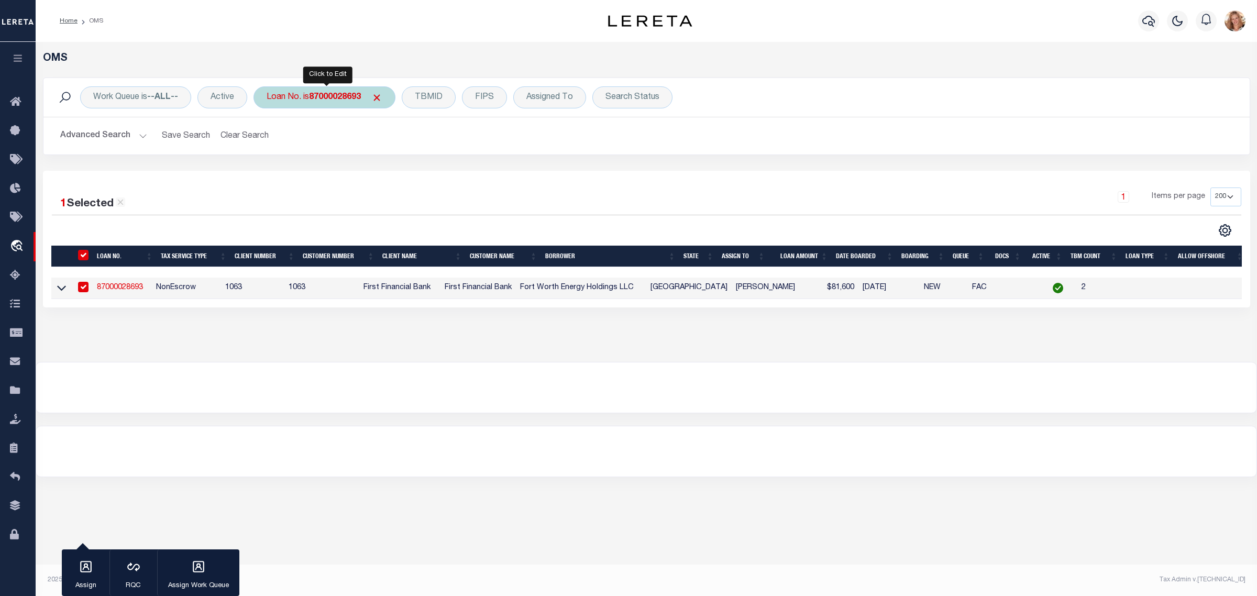
click at [307, 101] on div "Loan No. is 87000028693" at bounding box center [325, 97] width 142 height 22
click at [411, 172] on input "Apply" at bounding box center [405, 171] width 31 height 17
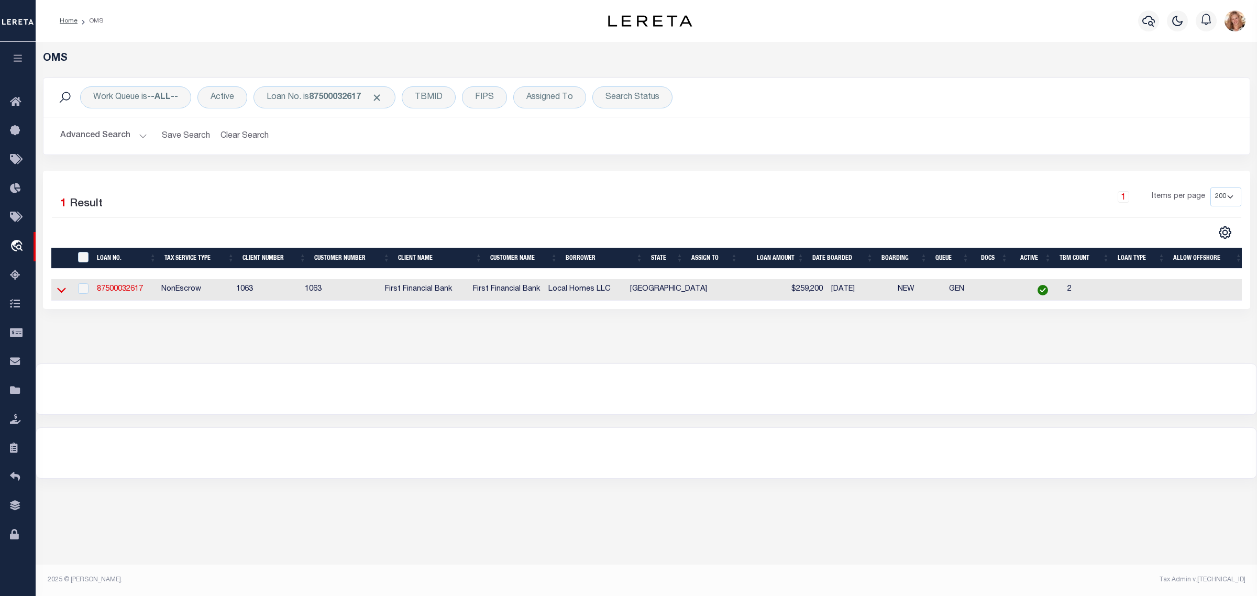
click at [61, 293] on icon at bounding box center [61, 290] width 9 height 5
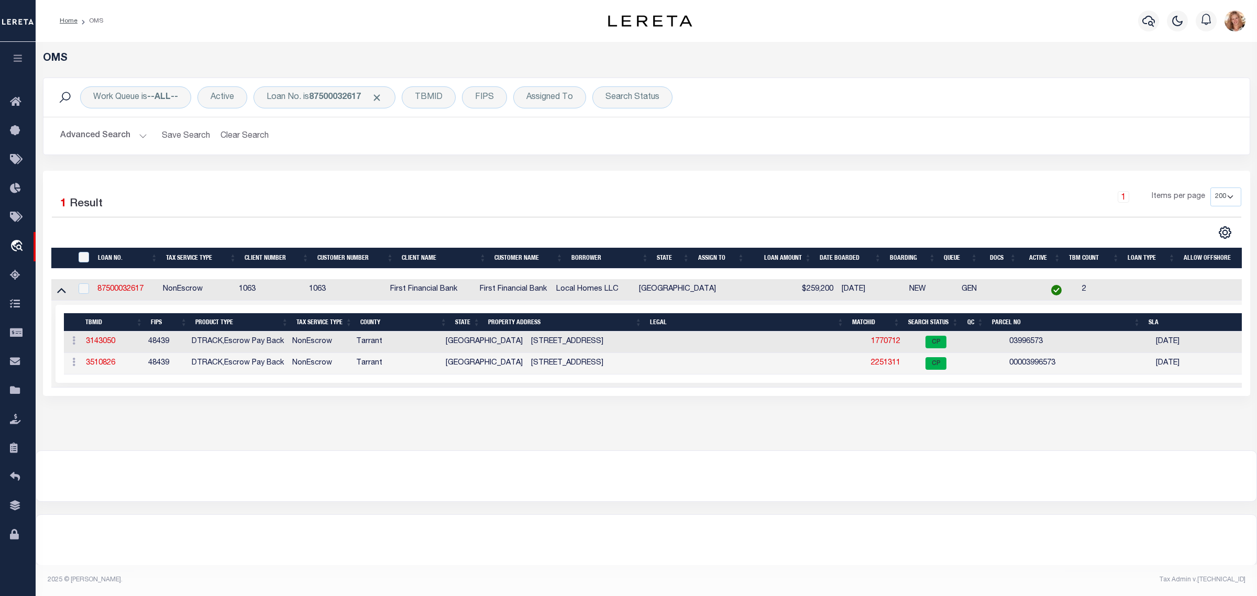
click at [121, 286] on td "87500032617" at bounding box center [125, 289] width 65 height 21
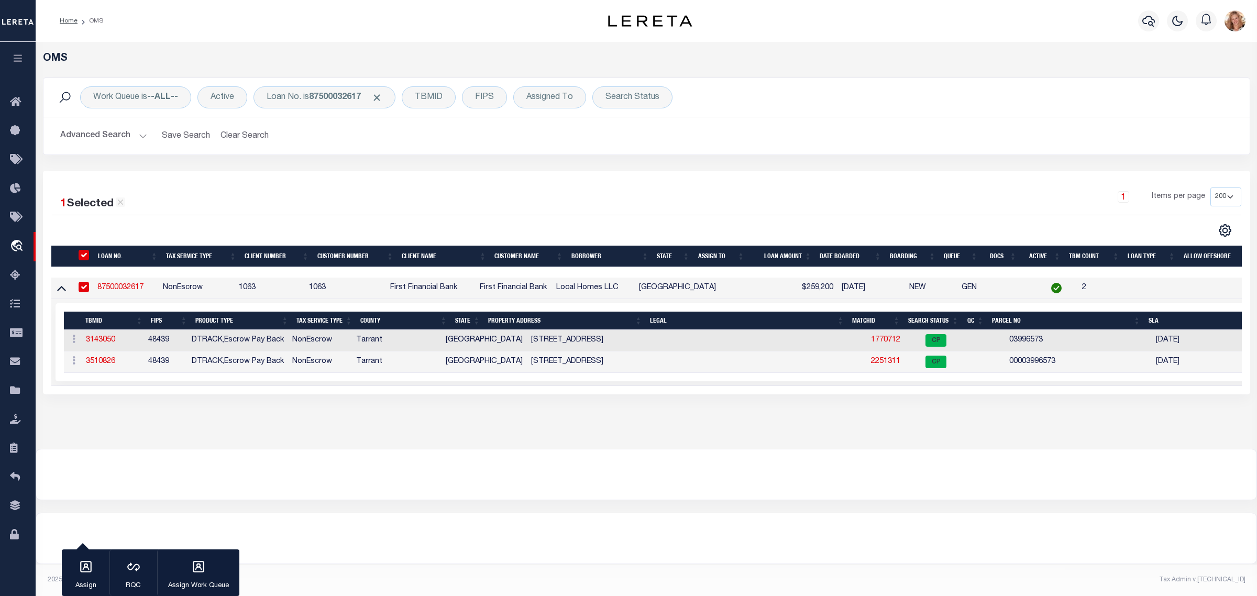
click at [121, 288] on link "87500032617" at bounding box center [120, 287] width 46 height 7
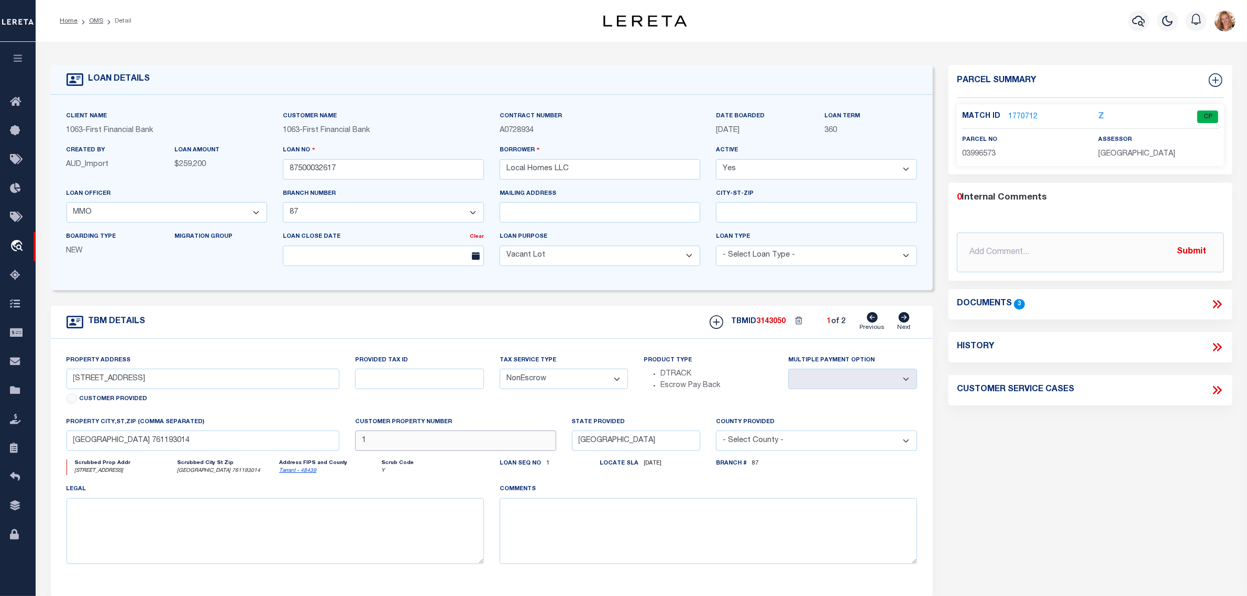
click at [394, 443] on input "1" at bounding box center [455, 441] width 201 height 20
click at [440, 416] on div "Provided Tax ID" at bounding box center [419, 386] width 145 height 62
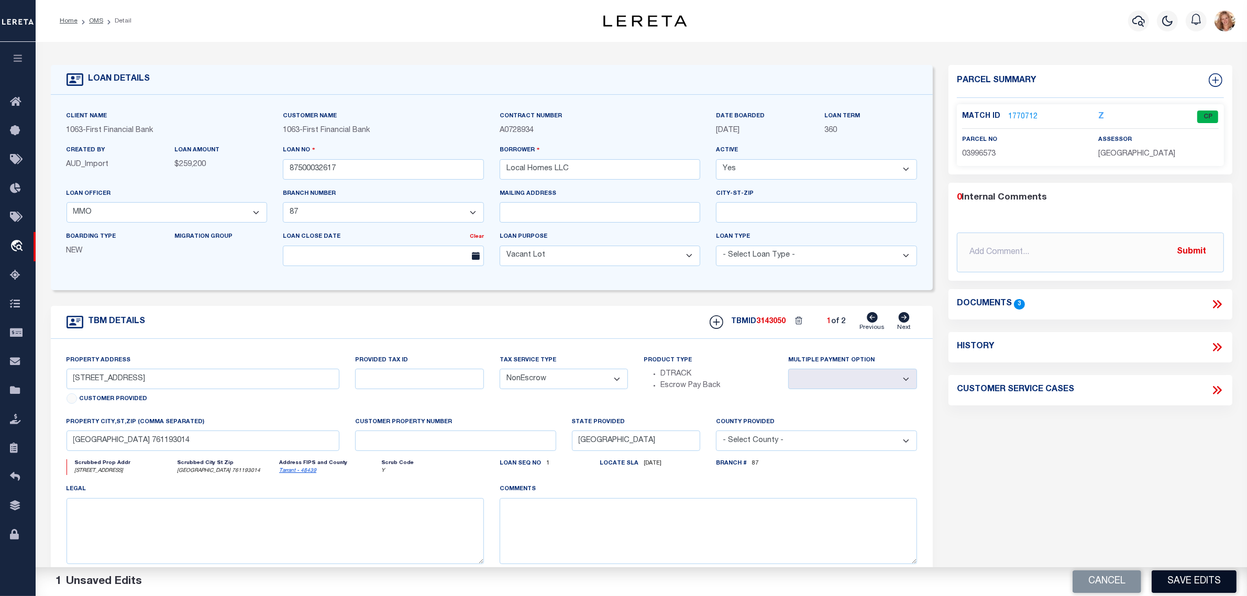
click at [1183, 583] on button "Save Edits" at bounding box center [1194, 581] width 85 height 23
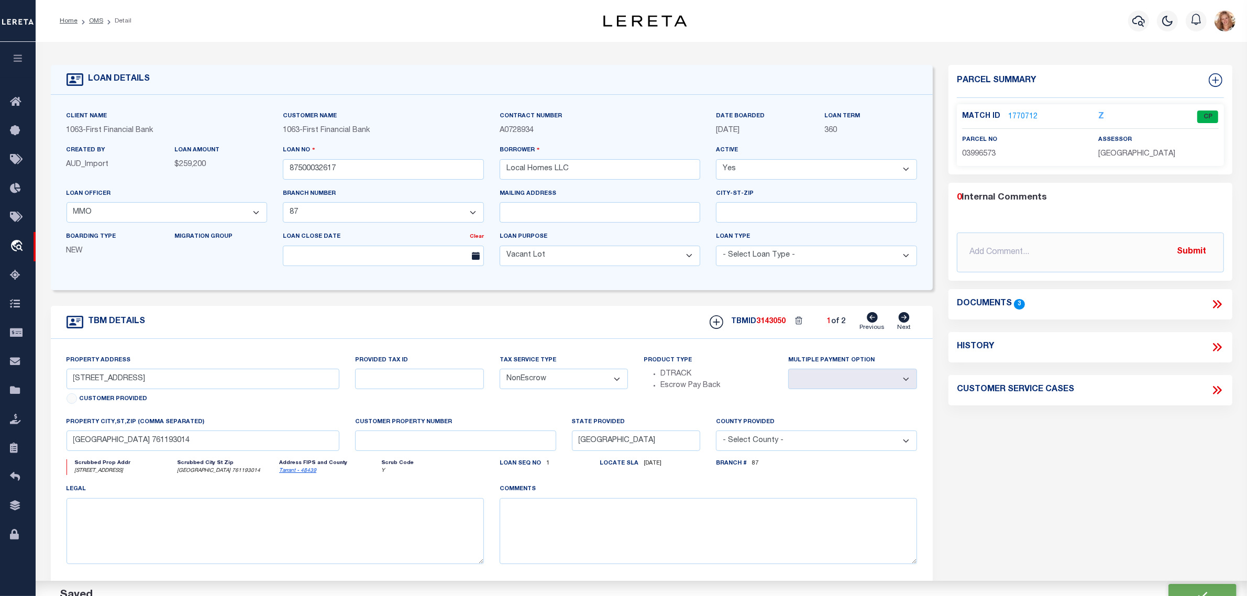
click at [905, 320] on icon at bounding box center [904, 317] width 12 height 10
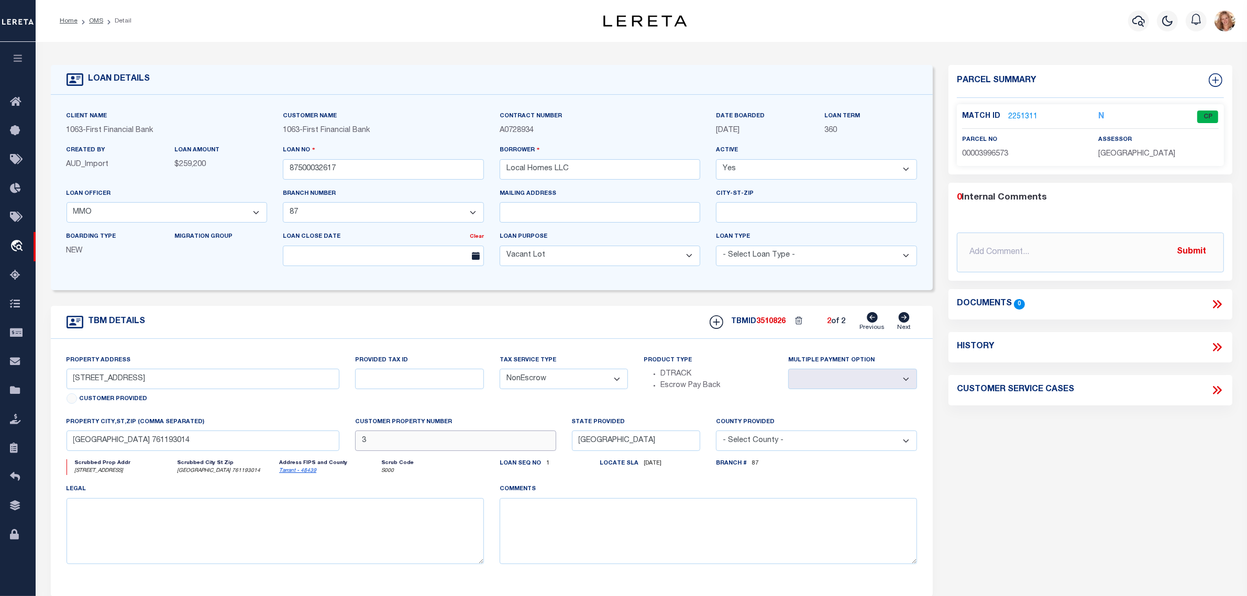
drag, startPoint x: 368, startPoint y: 451, endPoint x: 338, endPoint y: 451, distance: 29.9
click at [338, 451] on div "Property Address [STREET_ADDRESS] Customer Provided Provided Tax ID Tax Service…" at bounding box center [492, 468] width 867 height 226
click at [380, 412] on div "Provided Tax ID" at bounding box center [419, 386] width 145 height 62
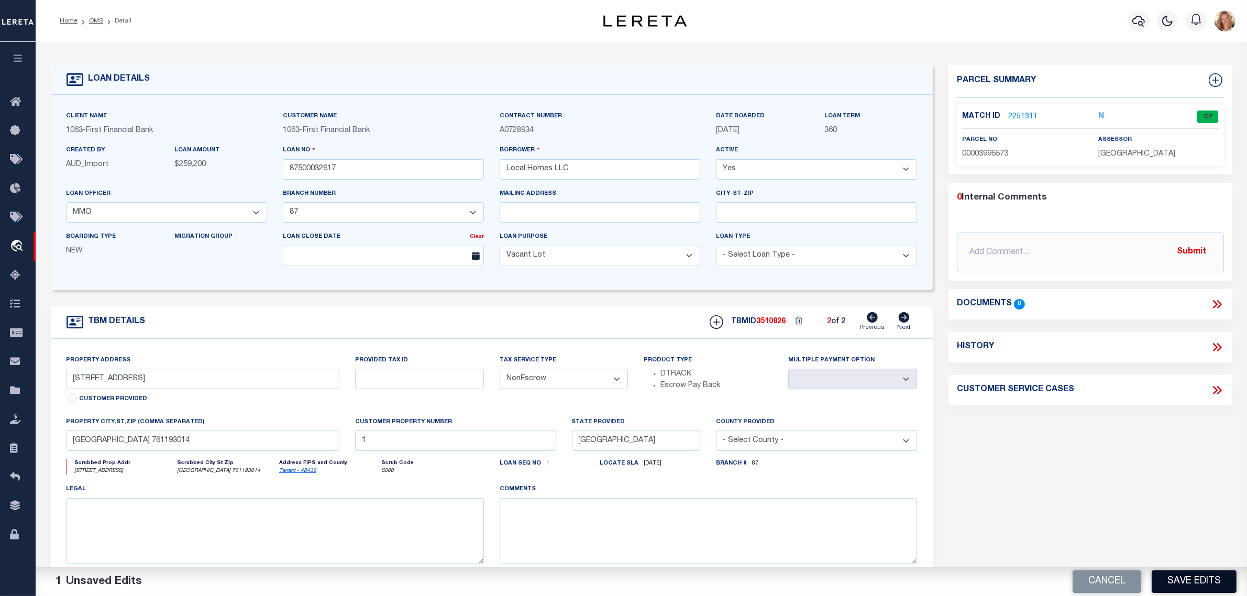
click at [1192, 581] on button "Save Edits" at bounding box center [1194, 581] width 85 height 23
click at [872, 321] on icon at bounding box center [872, 317] width 11 height 10
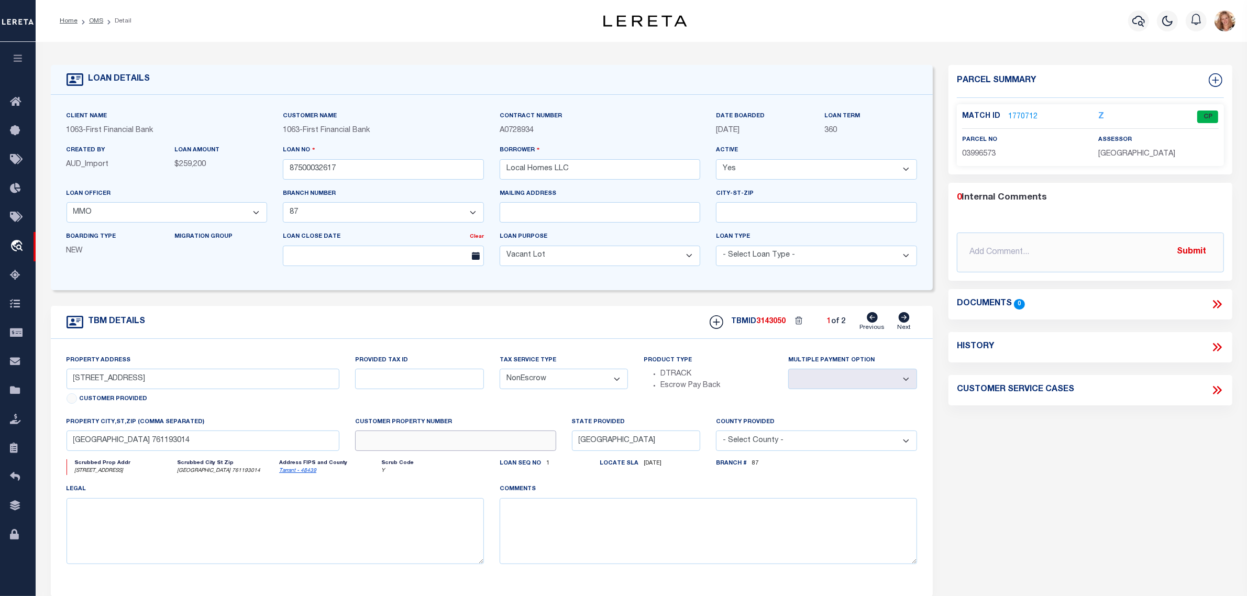
click at [489, 441] on input "text" at bounding box center [455, 441] width 201 height 20
click at [511, 423] on div "Customer Property Number 3" at bounding box center [455, 433] width 201 height 35
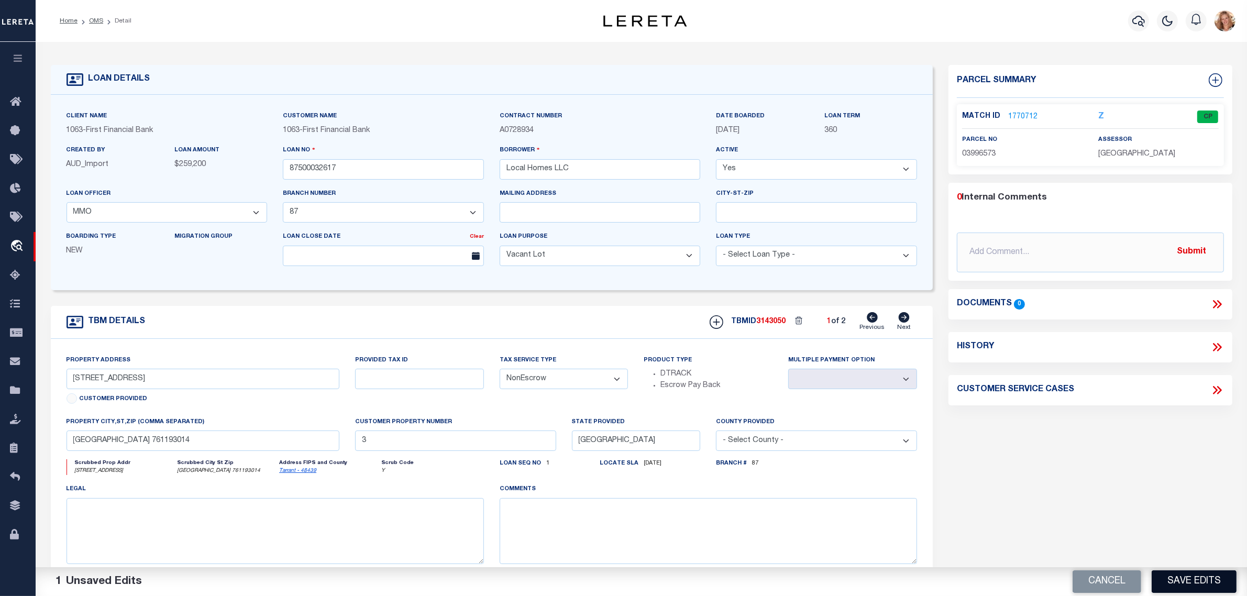
click at [1177, 585] on button "Save Edits" at bounding box center [1194, 581] width 85 height 23
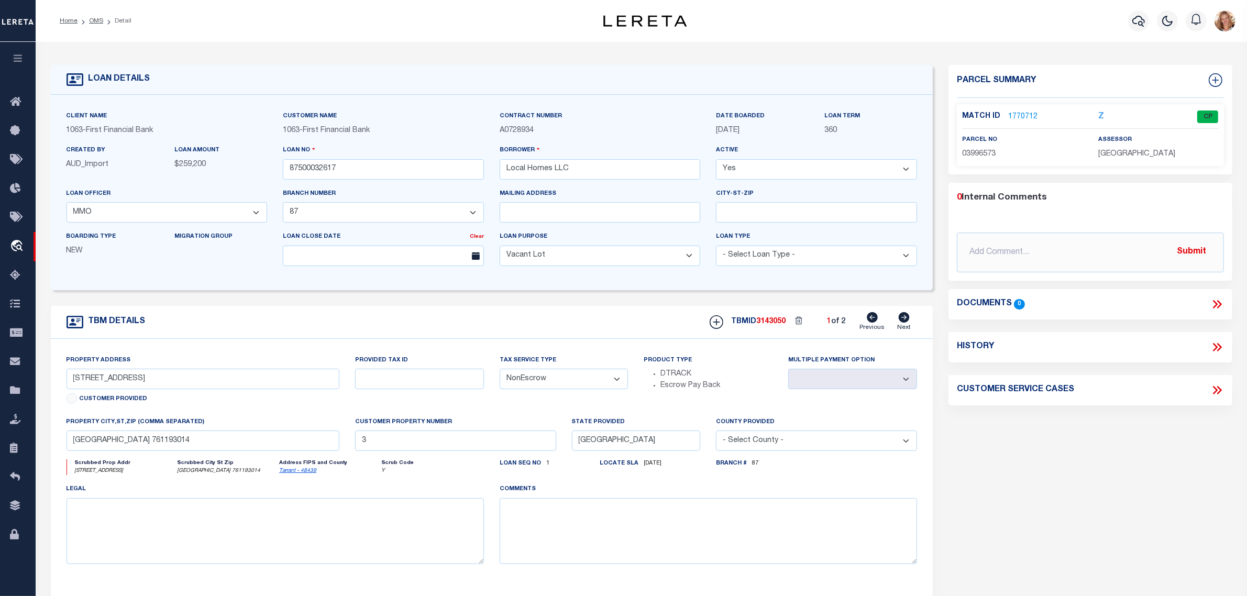
click at [902, 321] on icon at bounding box center [904, 317] width 11 height 10
click at [1020, 112] on link "2251311" at bounding box center [1022, 117] width 29 height 11
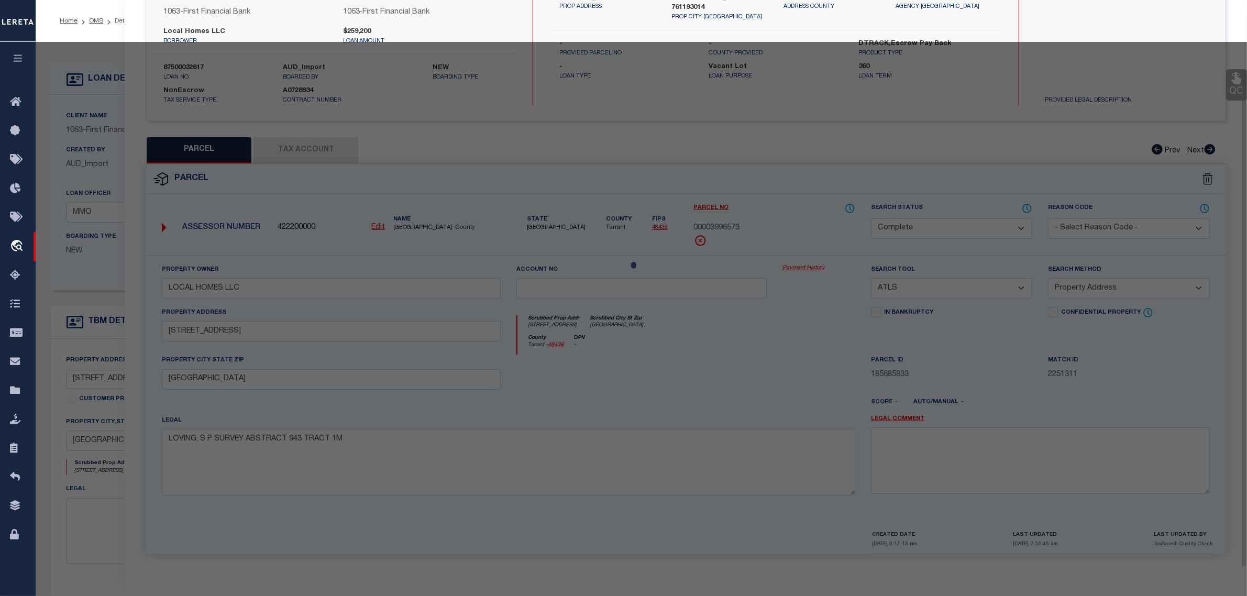
scroll to position [100, 0]
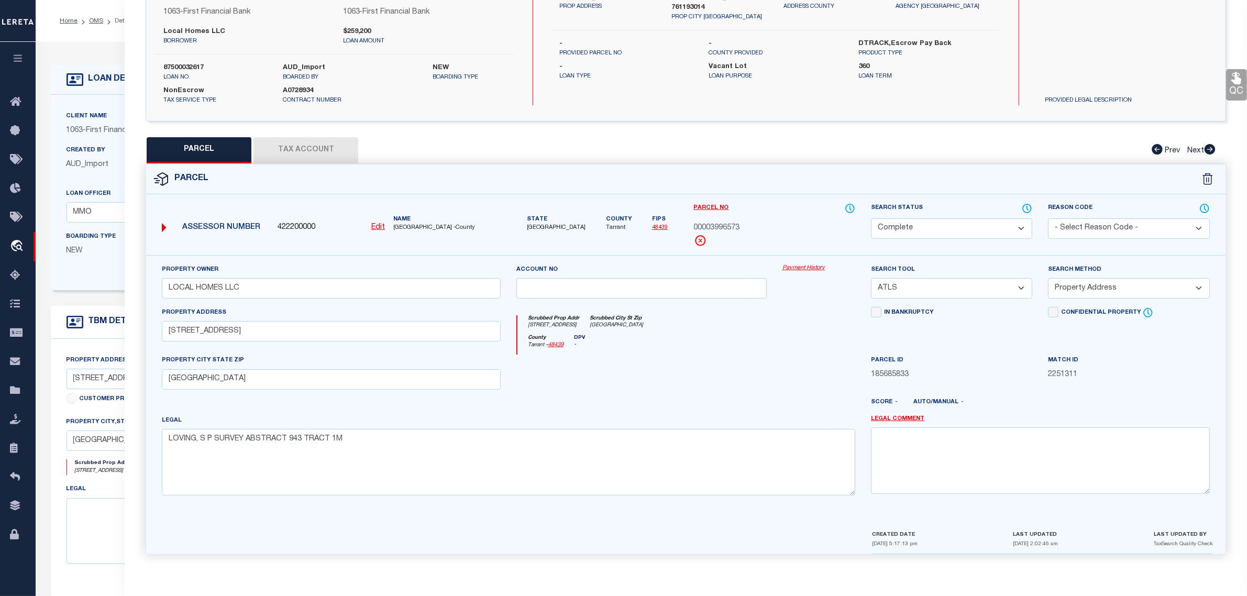
click at [969, 224] on select "Automated Search Bad Parcel Complete Duplicate Parcel High Dollar Reporting In …" at bounding box center [951, 228] width 161 height 20
click at [871, 218] on select "Automated Search Bad Parcel Complete Duplicate Parcel High Dollar Reporting In …" at bounding box center [951, 228] width 161 height 20
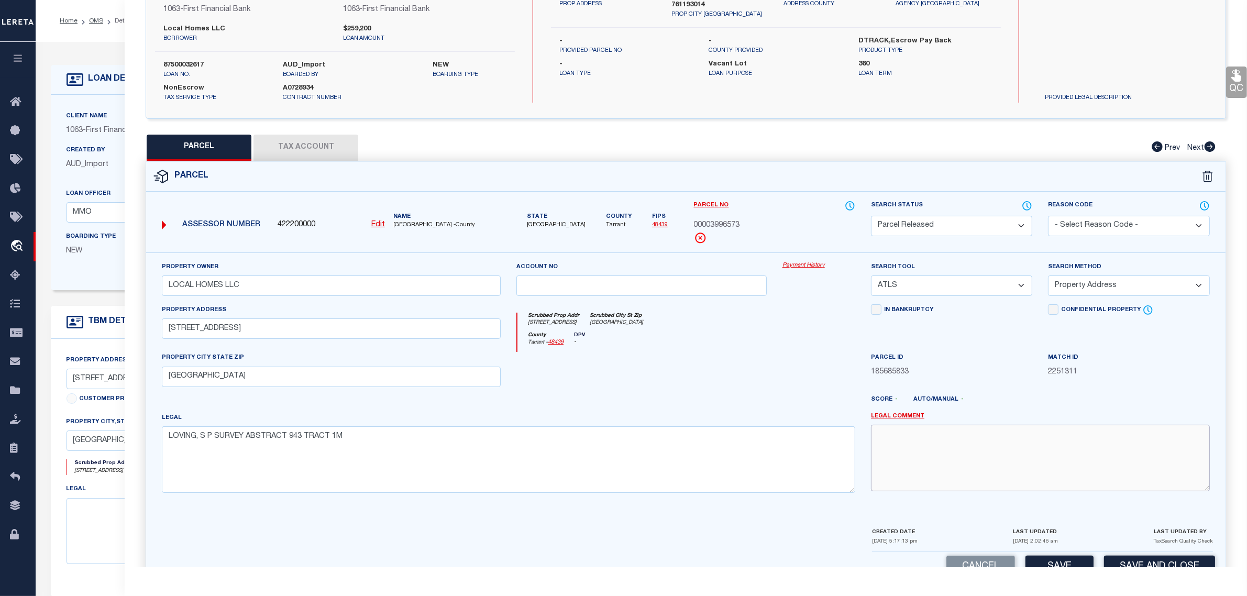
click at [953, 462] on textarea at bounding box center [1040, 458] width 339 height 66
drag, startPoint x: 1176, startPoint y: 223, endPoint x: 1176, endPoint y: 230, distance: 7.9
click at [1176, 223] on select "- Select Reason Code - 099 - Other (Provide additional detail) ACT - Agency Cha…" at bounding box center [1128, 226] width 161 height 20
click at [1048, 216] on select "- Select Reason Code - 099 - Other (Provide additional detail) ACT - Agency Cha…" at bounding box center [1128, 226] width 161 height 20
click at [1161, 564] on button "Save and Close" at bounding box center [1159, 567] width 111 height 23
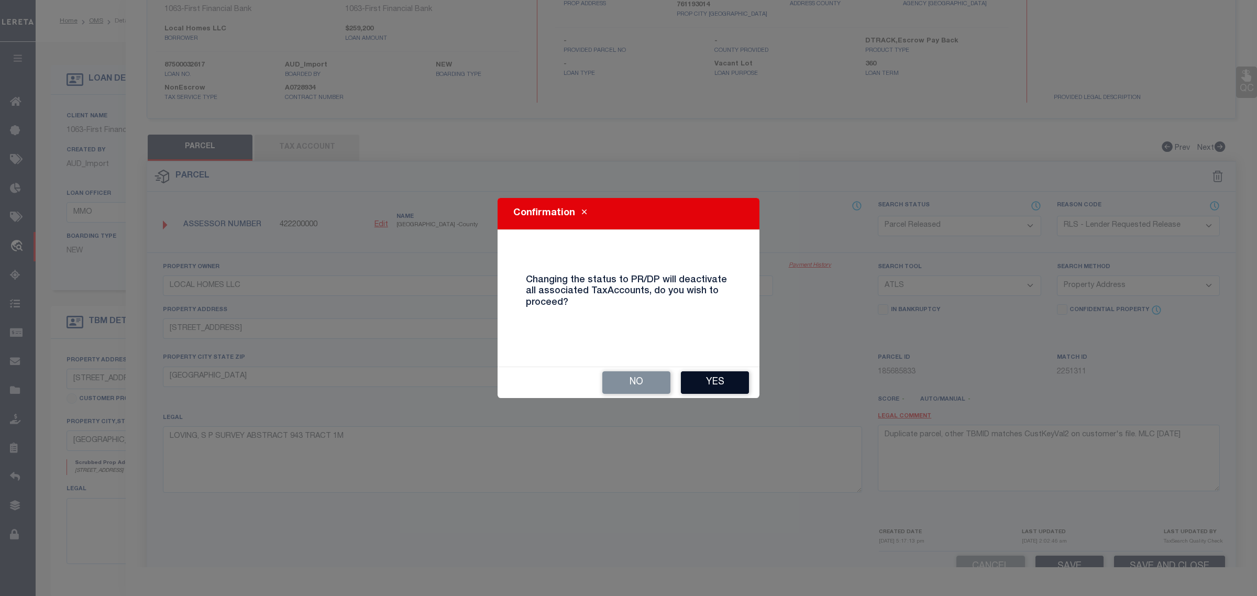
click at [717, 387] on button "Yes" at bounding box center [715, 382] width 68 height 23
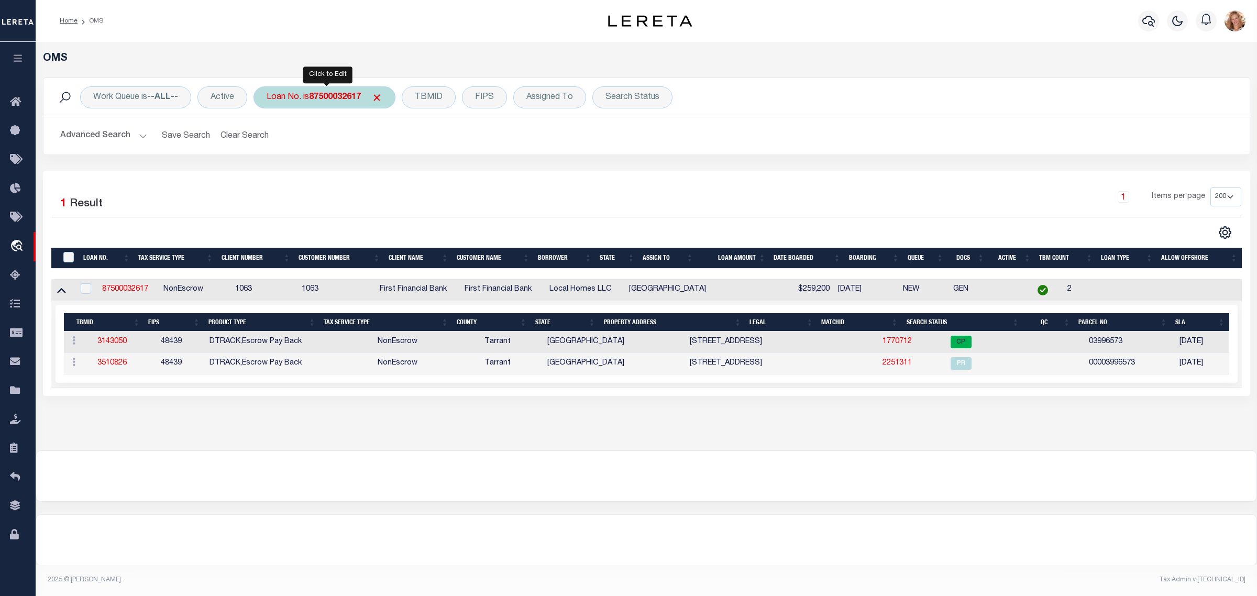
click at [317, 100] on b "87500032617" at bounding box center [335, 97] width 52 height 8
click at [400, 170] on input "Apply" at bounding box center [405, 171] width 31 height 17
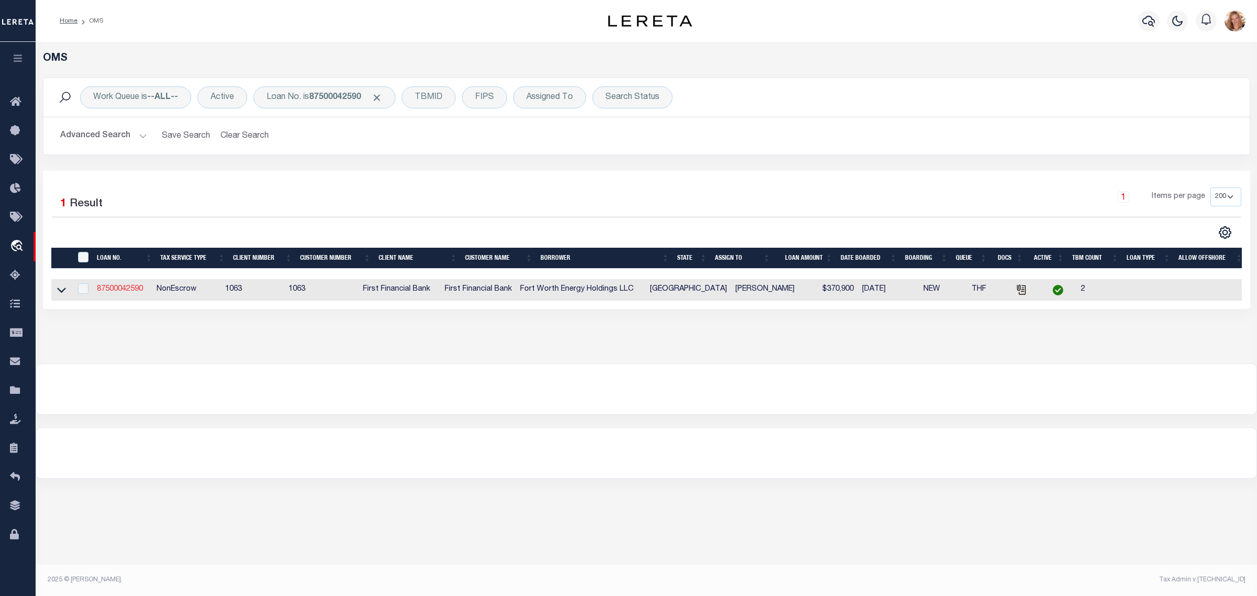
click at [110, 291] on link "87500042590" at bounding box center [120, 288] width 46 height 7
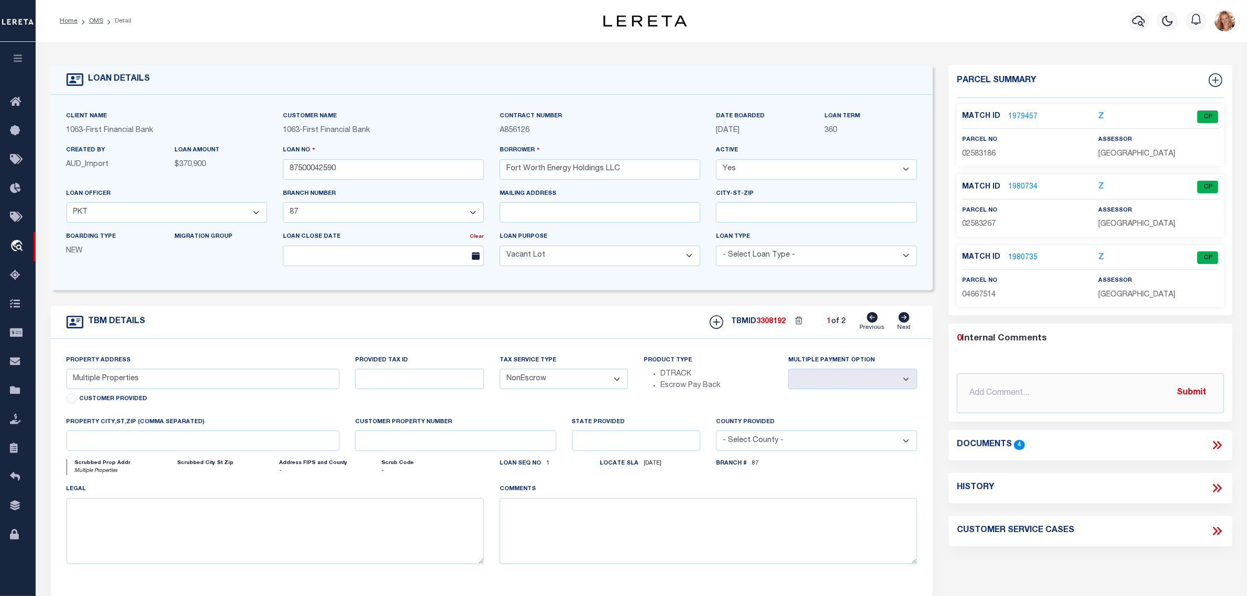
click at [906, 321] on icon at bounding box center [904, 317] width 11 height 10
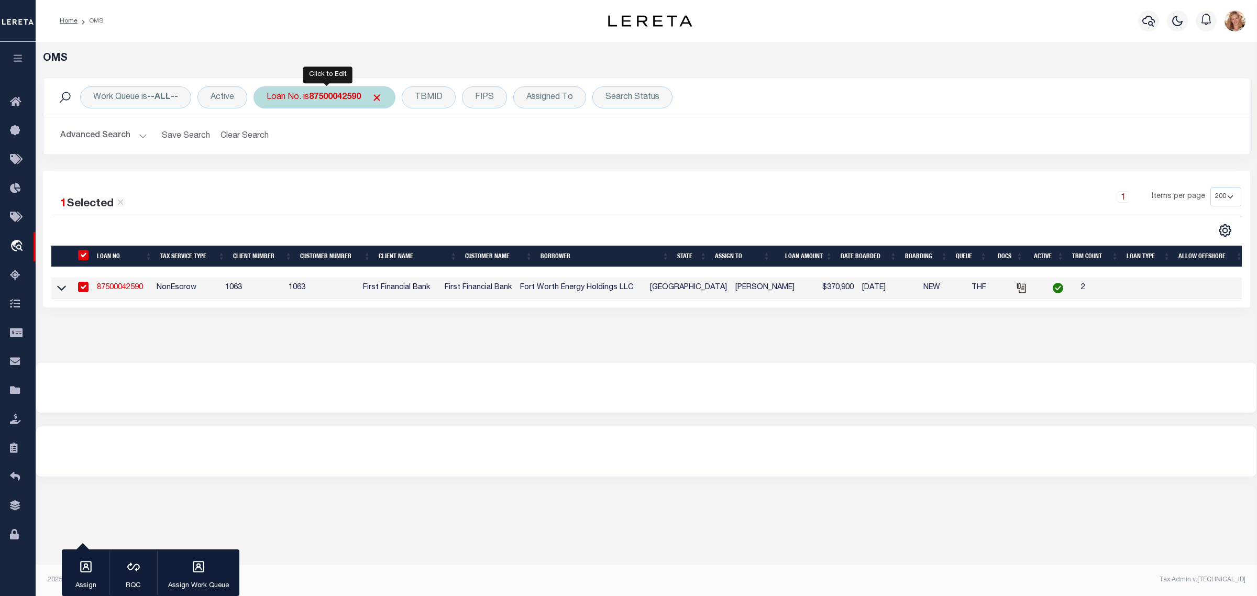
click at [300, 97] on div "Loan No. is 87500042590" at bounding box center [325, 97] width 142 height 22
click at [402, 172] on input "Apply" at bounding box center [405, 171] width 31 height 17
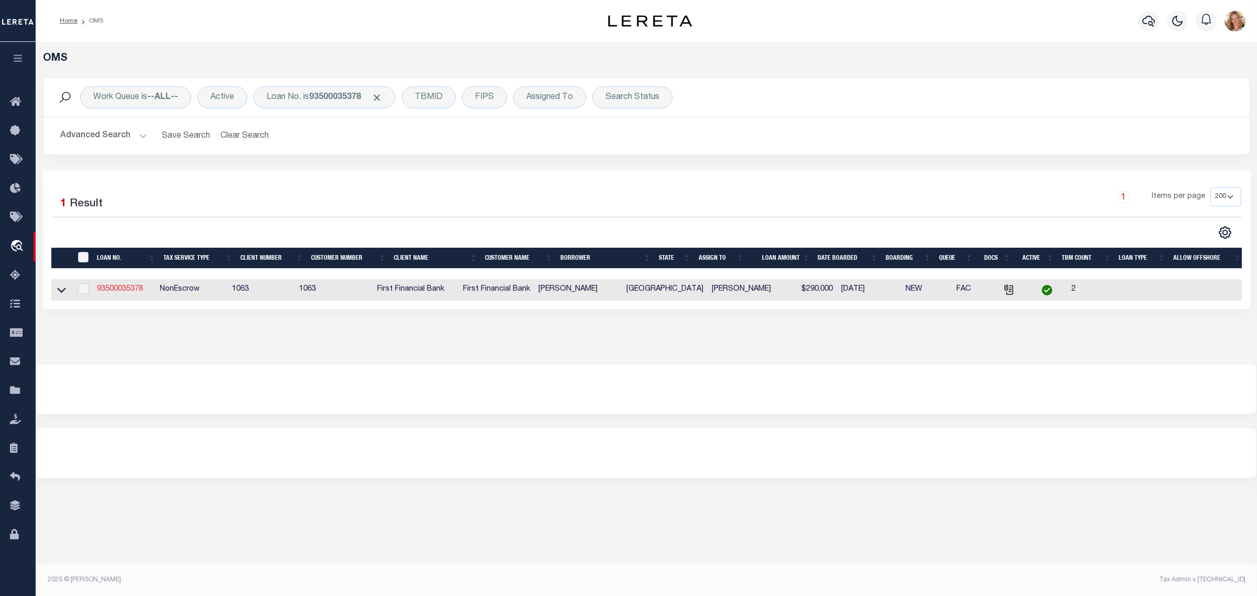
click at [121, 290] on link "93500035378" at bounding box center [120, 288] width 46 height 7
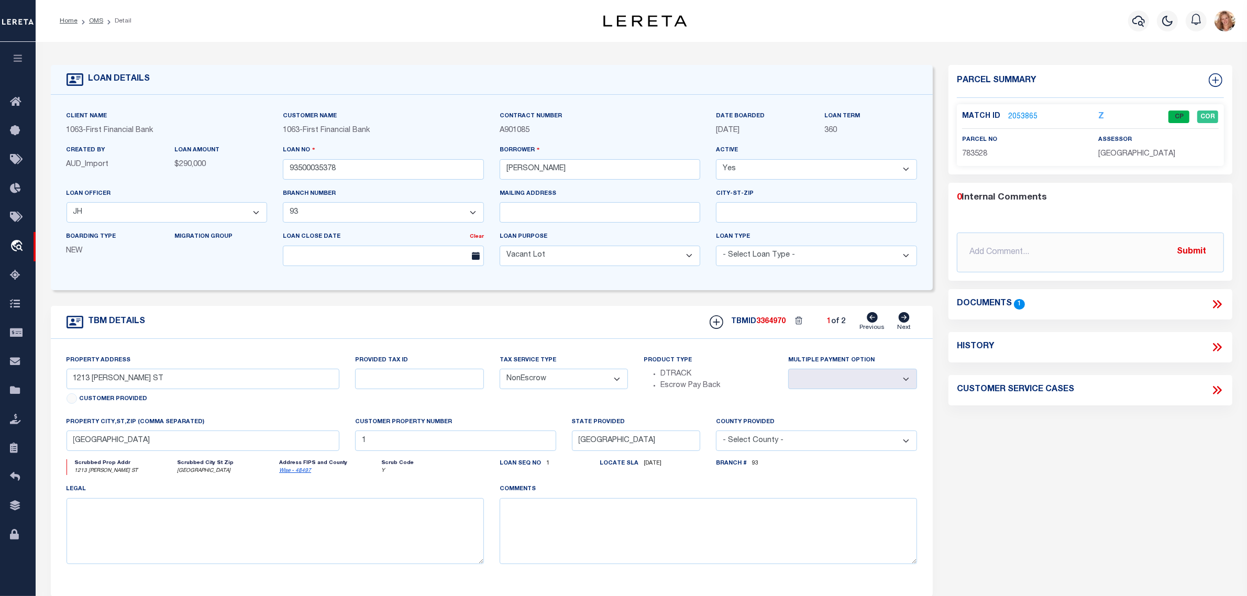
click at [899, 320] on icon at bounding box center [904, 317] width 12 height 10
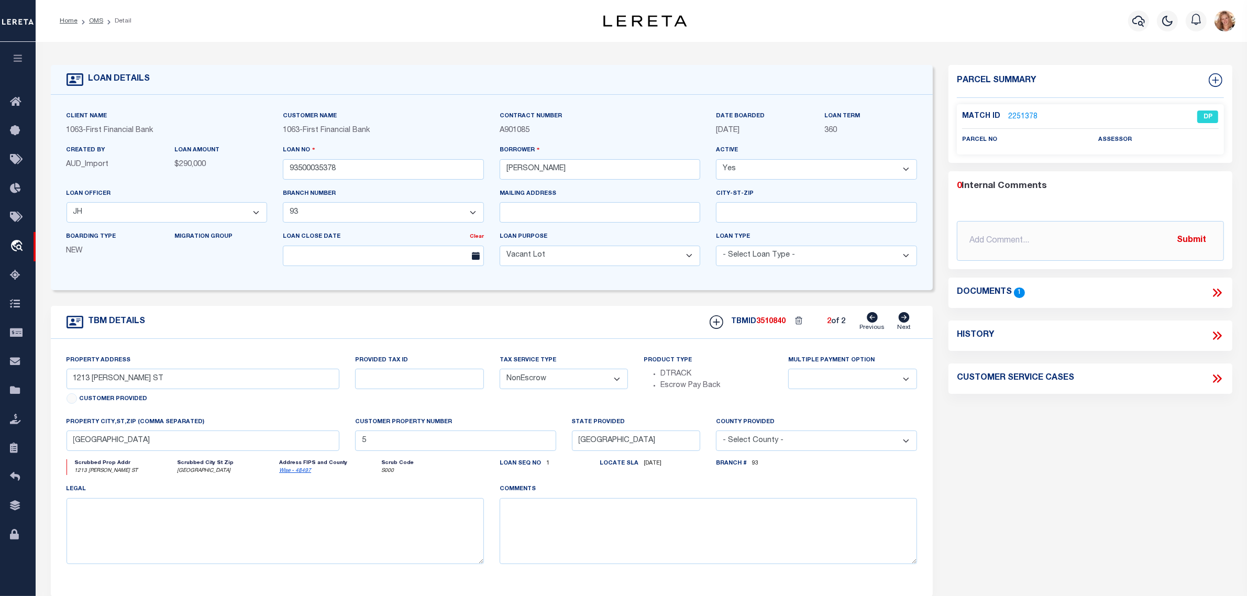
click at [867, 320] on link "Previous" at bounding box center [872, 322] width 25 height 20
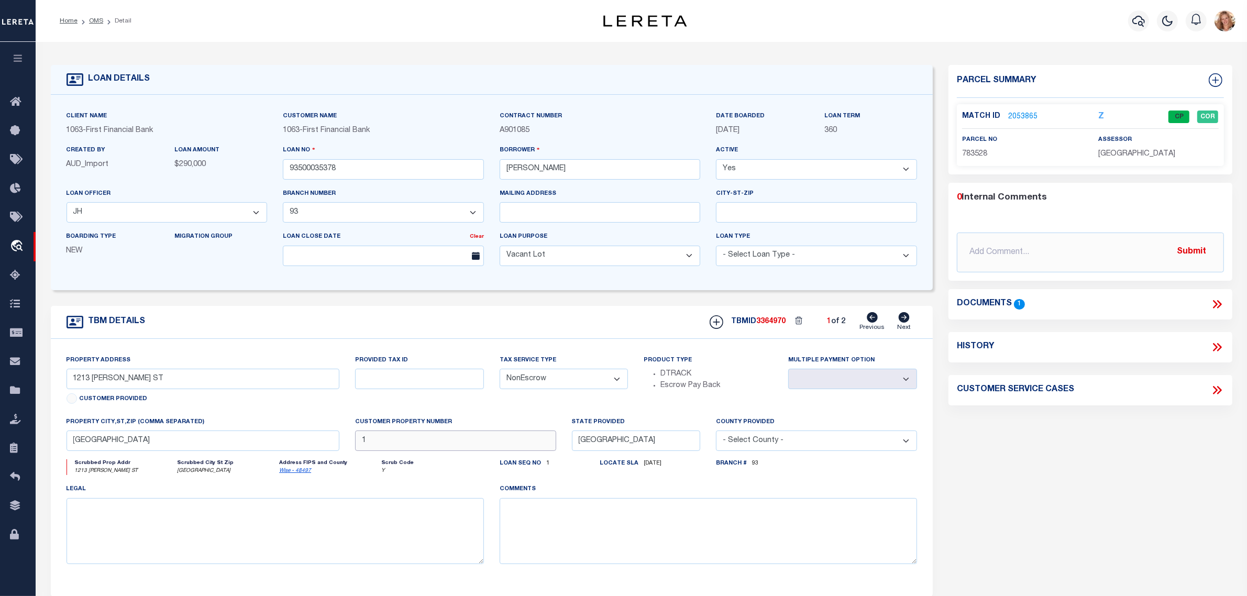
click at [370, 449] on input "1" at bounding box center [455, 441] width 201 height 20
click at [856, 402] on div "Multiple Payment Option" at bounding box center [853, 386] width 145 height 62
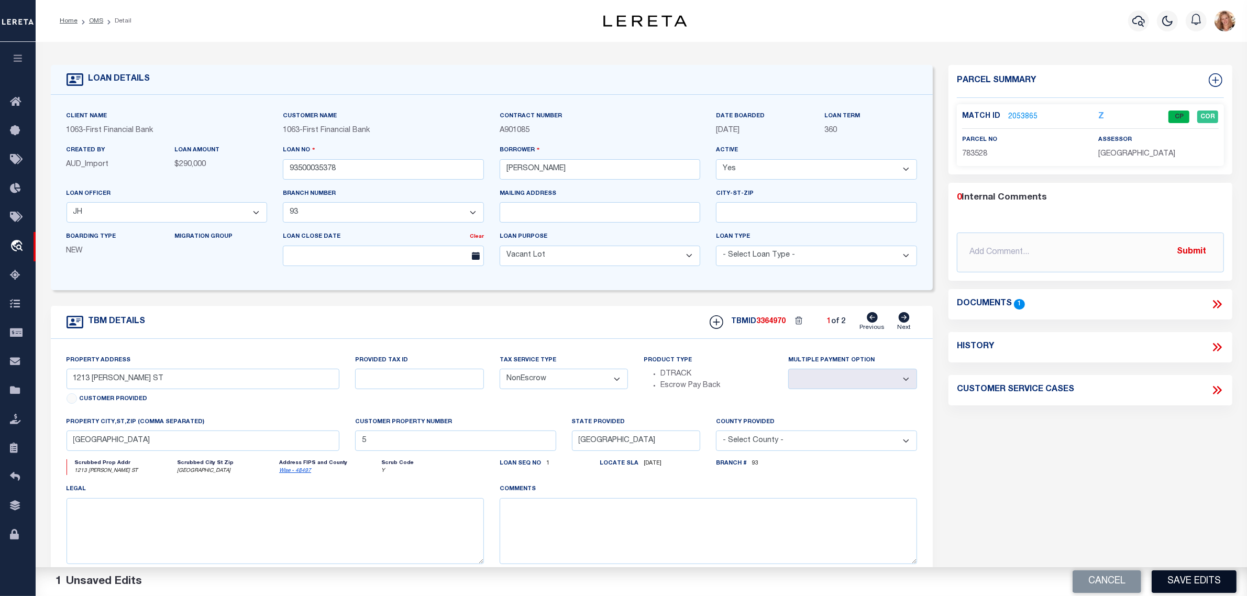
click at [1209, 583] on button "Save Edits" at bounding box center [1194, 581] width 85 height 23
click at [902, 320] on icon at bounding box center [904, 317] width 11 height 10
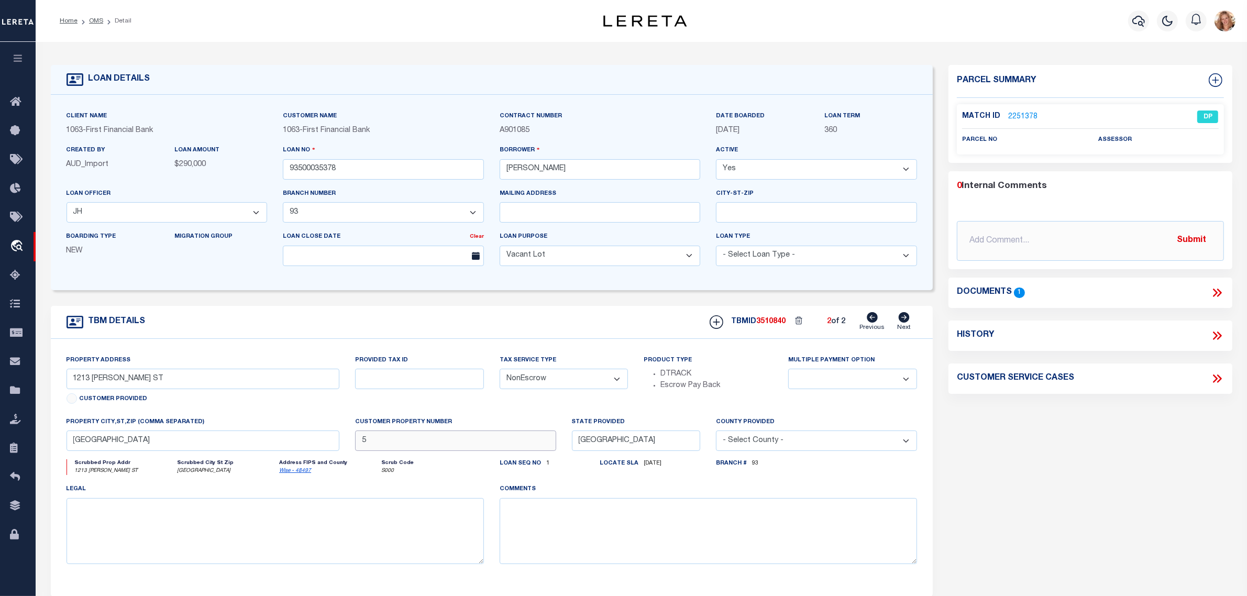
click at [471, 443] on input "5" at bounding box center [455, 441] width 201 height 20
click at [1023, 493] on div "Parcel Summary Match ID 2251378 0" at bounding box center [1091, 351] width 300 height 573
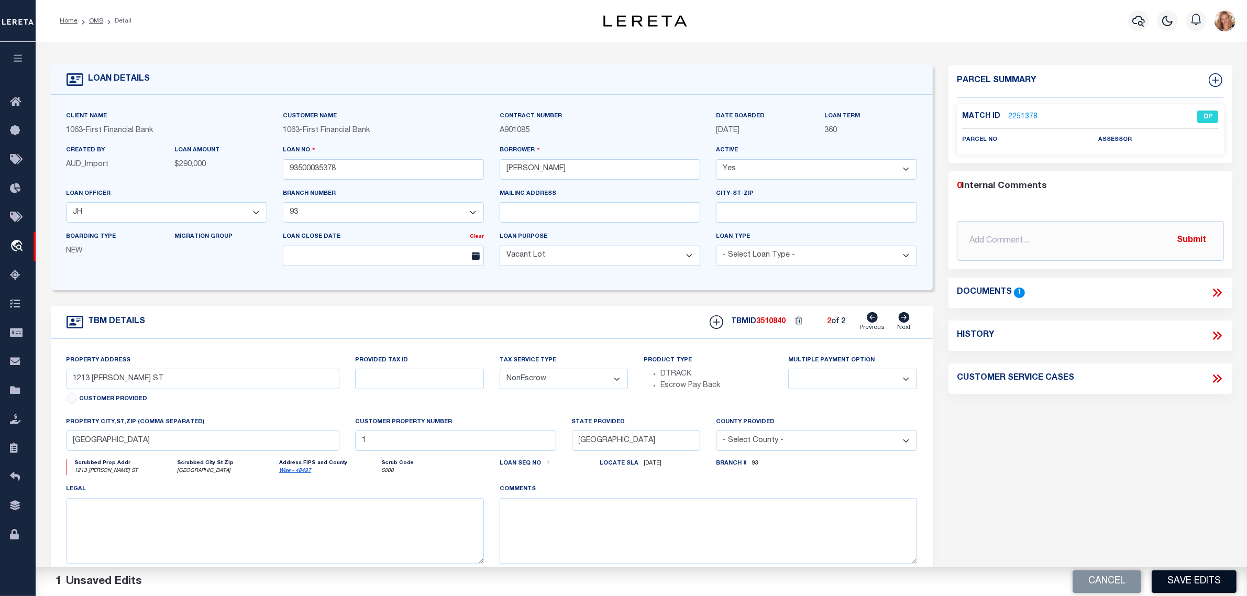
click at [1161, 576] on button "Save Edits" at bounding box center [1194, 581] width 85 height 23
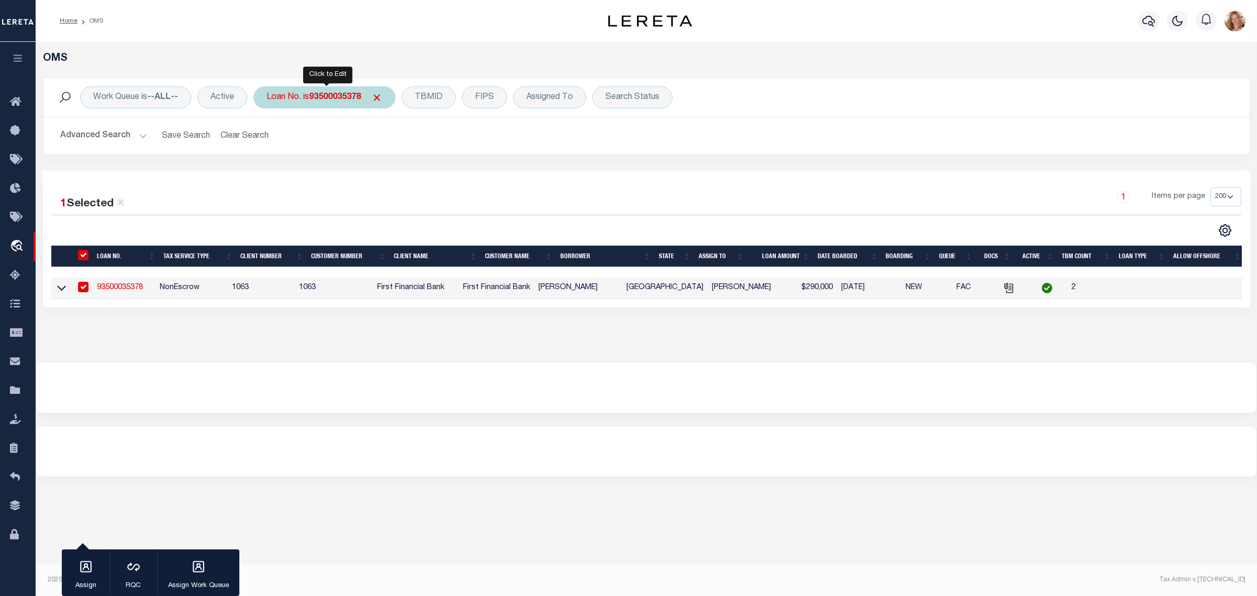
click at [334, 103] on div "Loan No. is 93500035378" at bounding box center [325, 97] width 142 height 22
click at [407, 176] on input "Apply" at bounding box center [405, 171] width 31 height 17
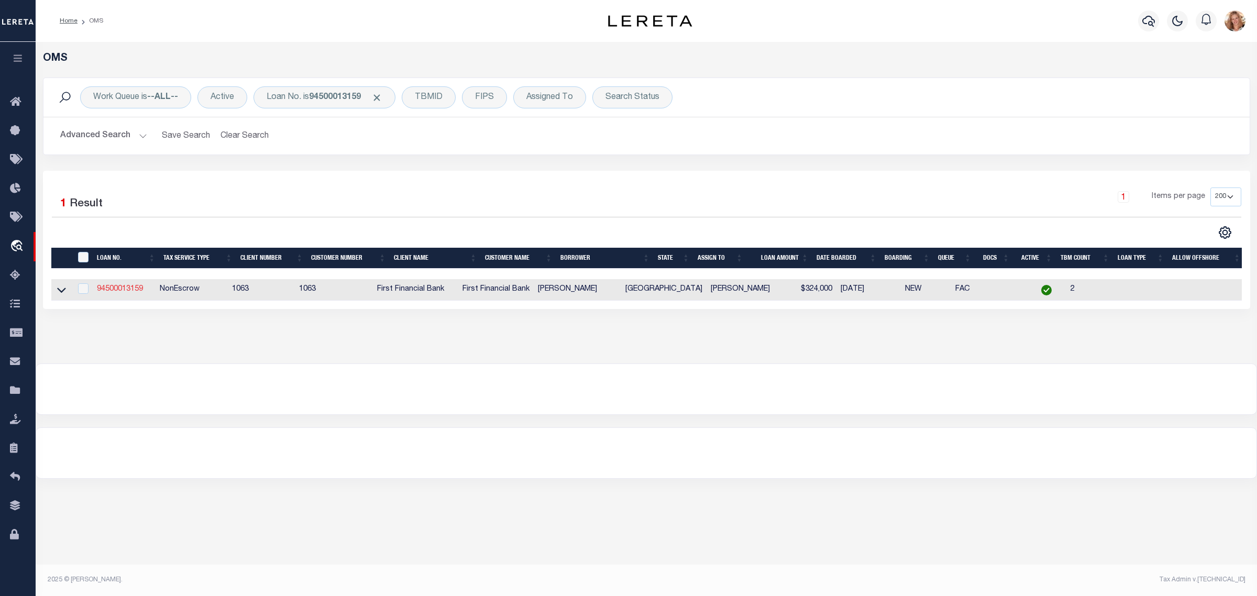
click at [117, 291] on link "94500013159" at bounding box center [120, 288] width 46 height 7
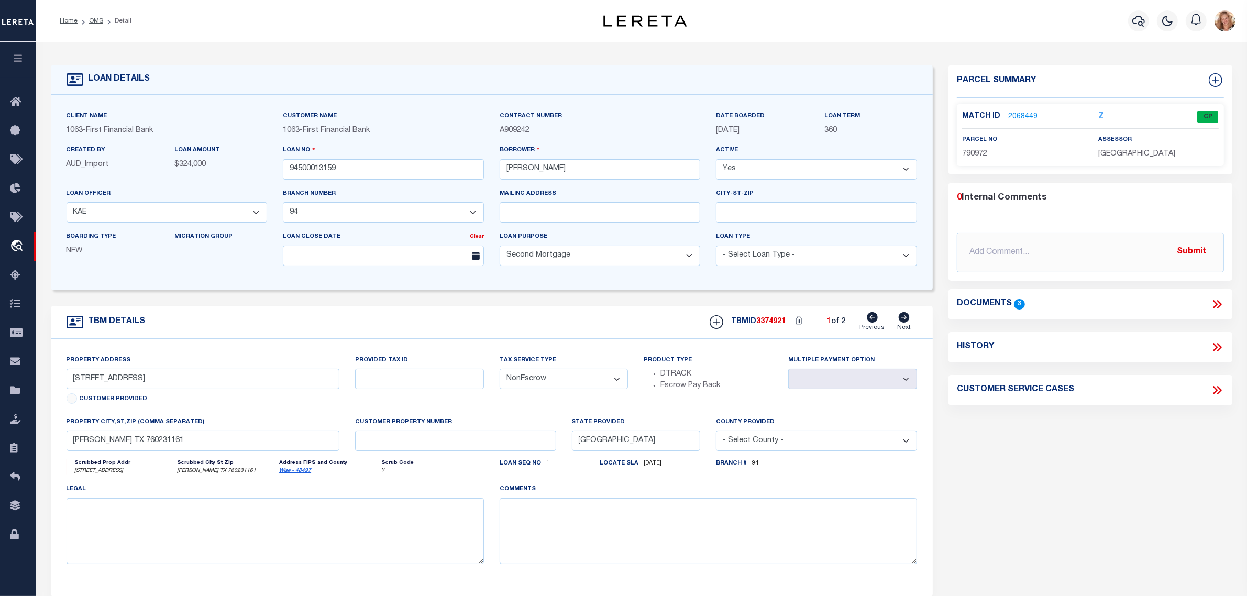
click at [908, 320] on icon at bounding box center [904, 317] width 11 height 10
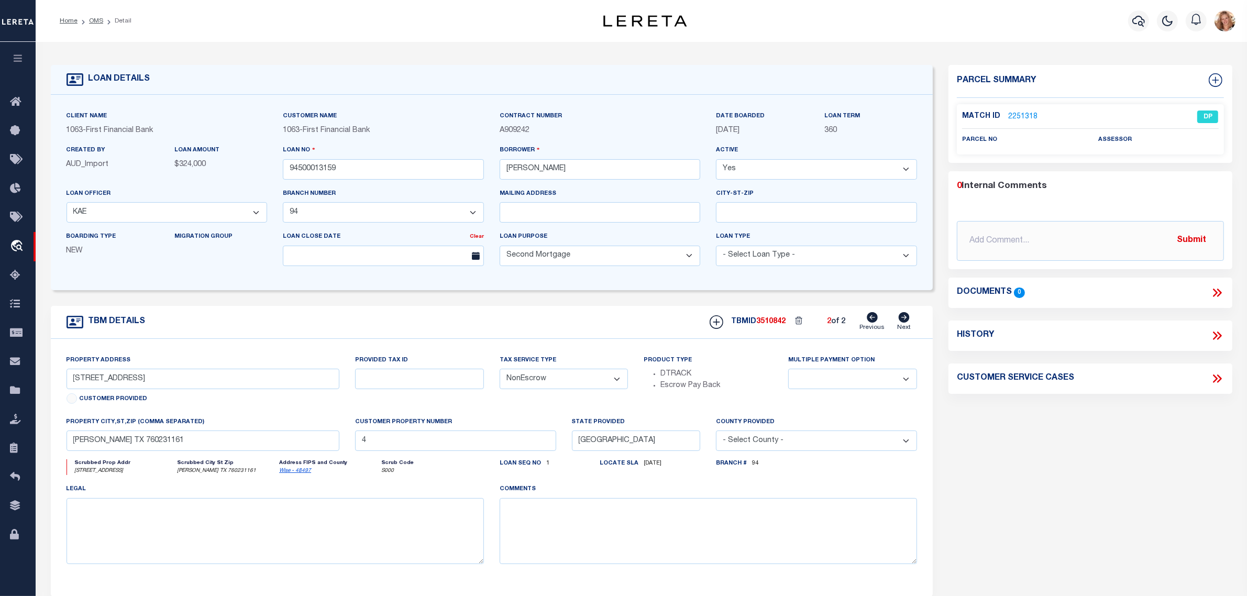
click at [871, 323] on icon at bounding box center [872, 317] width 11 height 10
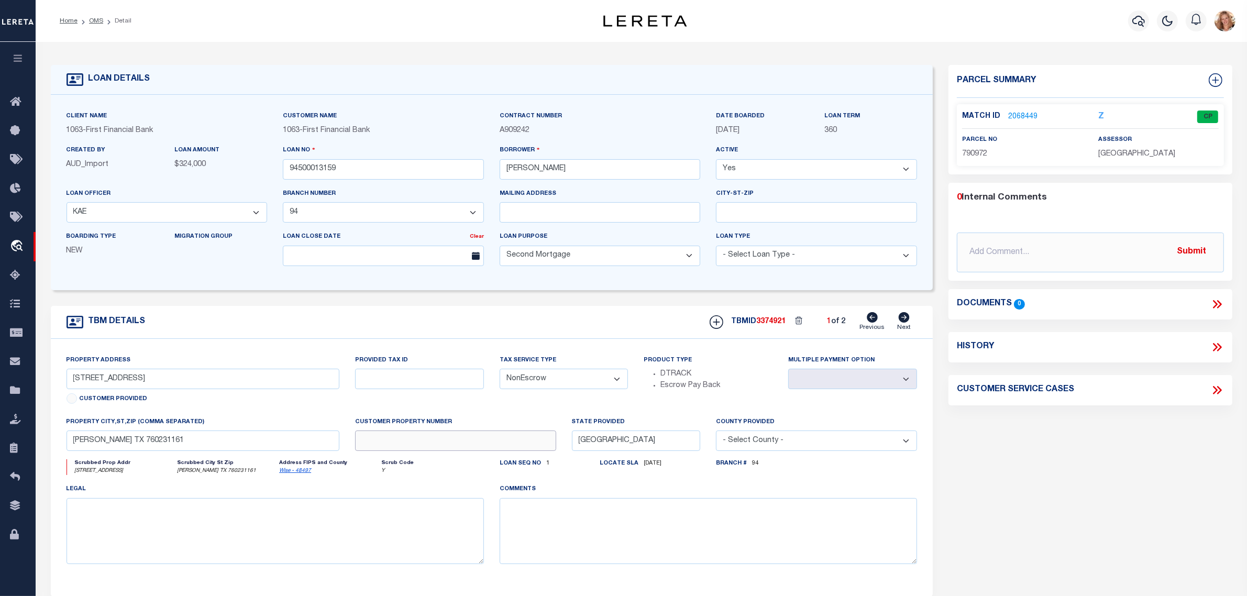
click at [449, 446] on input "text" at bounding box center [455, 441] width 201 height 20
click at [514, 402] on div "Tax Service Type - Select Tax Service Type - Escrow NonEscrow" at bounding box center [564, 386] width 145 height 62
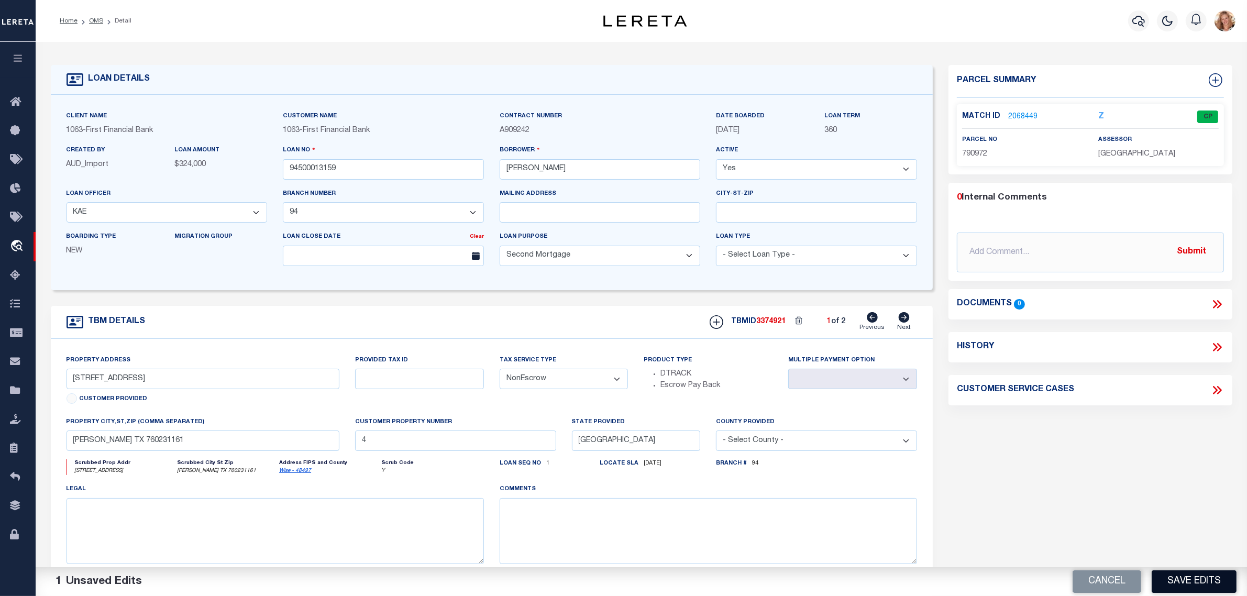
click at [1177, 581] on button "Save Edits" at bounding box center [1194, 581] width 85 height 23
click at [904, 321] on icon at bounding box center [904, 317] width 11 height 10
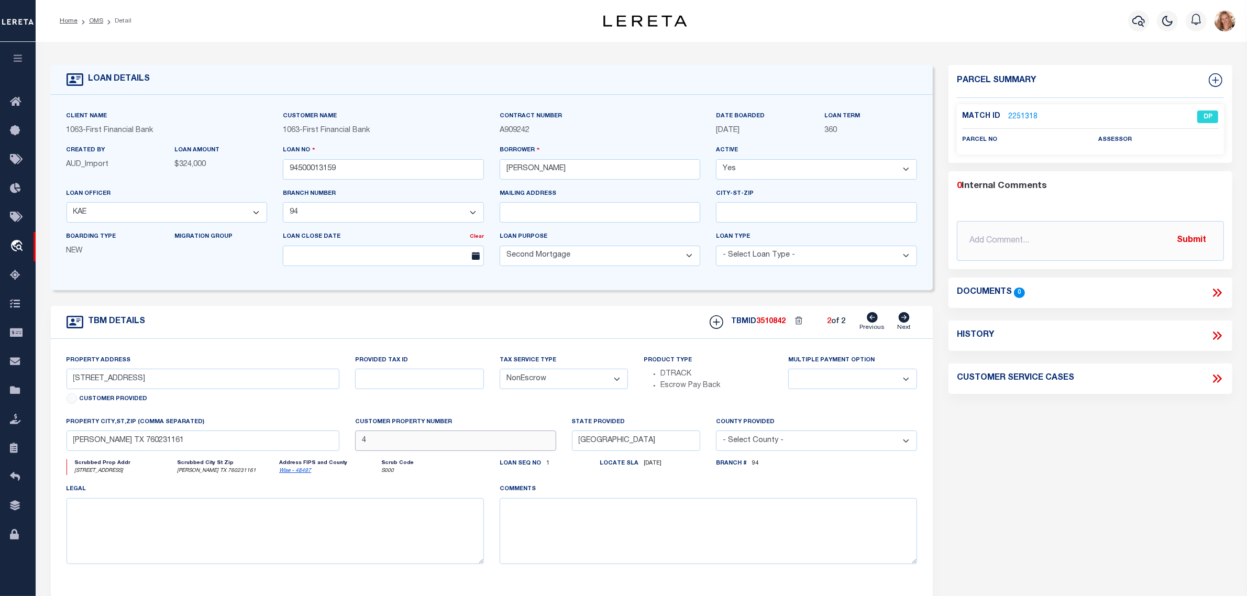
click at [484, 446] on input "4" at bounding box center [455, 441] width 201 height 20
click at [1061, 476] on div "Parcel Summary Match ID 2251318 0" at bounding box center [1091, 351] width 300 height 573
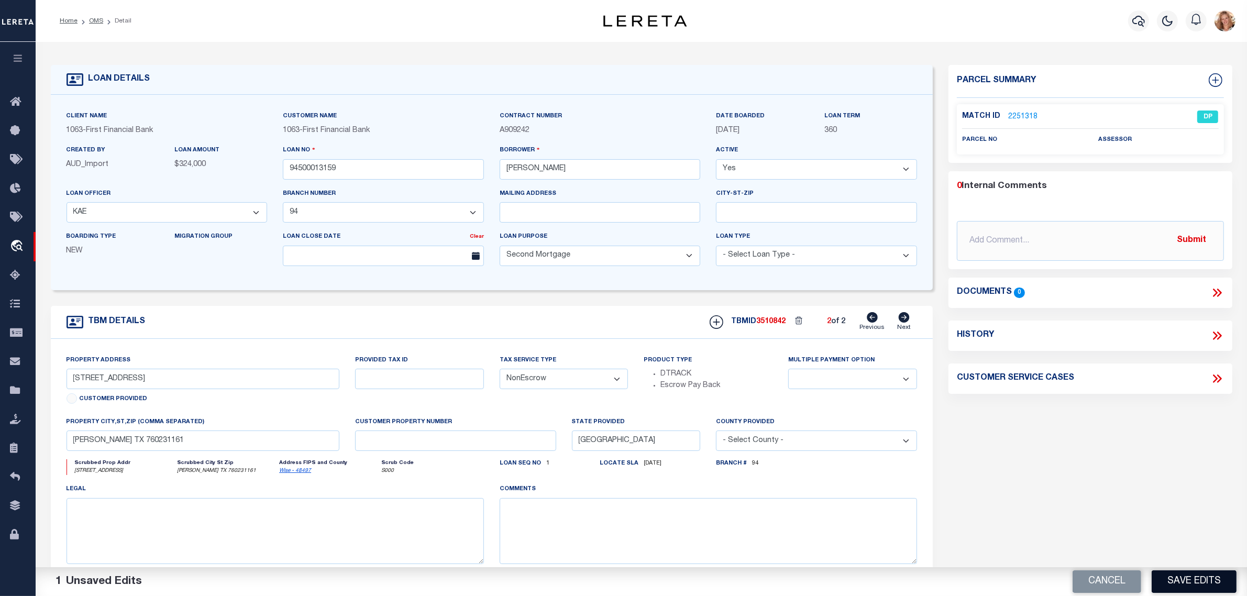
click at [1179, 580] on button "Save Edits" at bounding box center [1194, 581] width 85 height 23
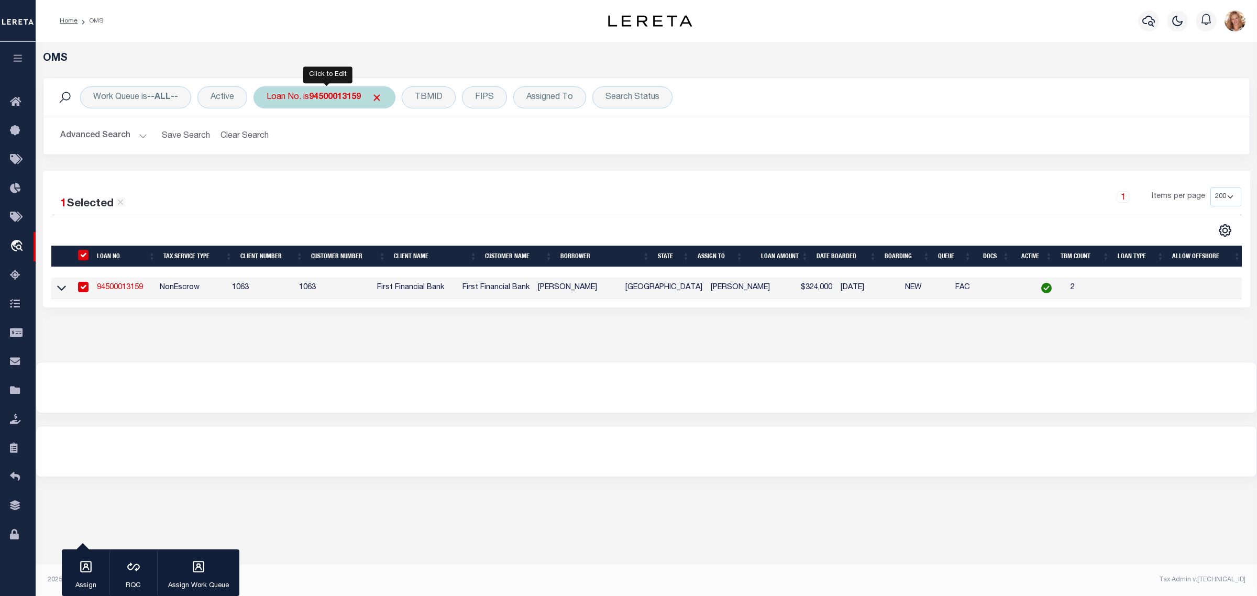
click at [326, 100] on b "94500013159" at bounding box center [335, 97] width 52 height 8
click at [408, 172] on input "Apply" at bounding box center [405, 171] width 31 height 17
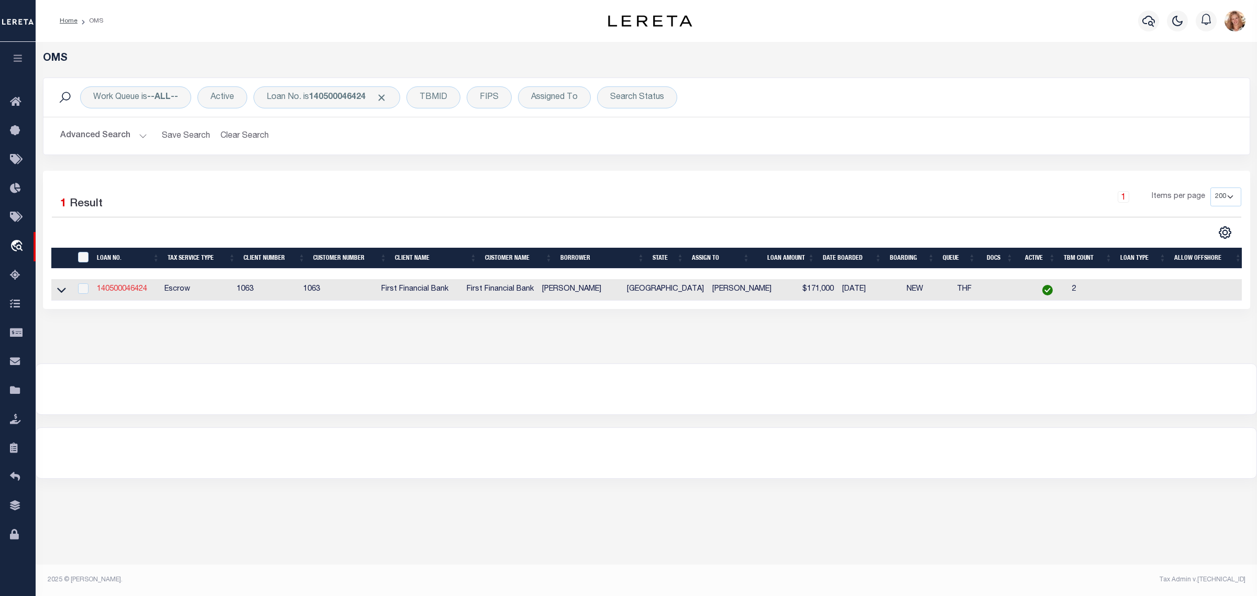
click at [124, 293] on link "140500046424" at bounding box center [122, 288] width 50 height 7
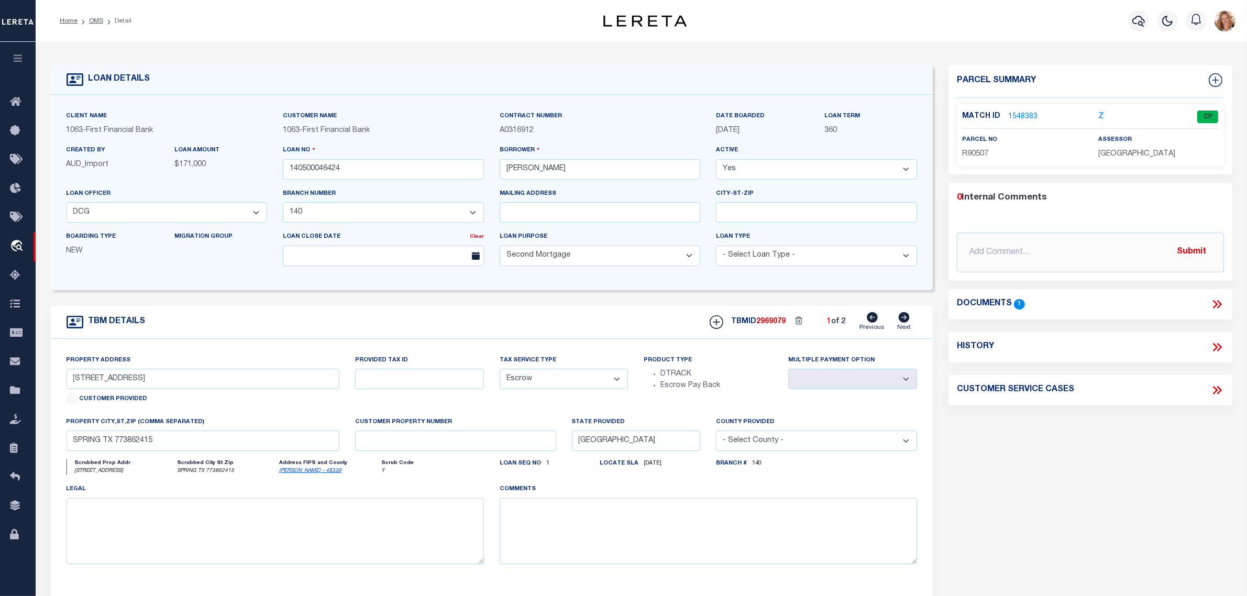
click at [898, 323] on icon at bounding box center [904, 317] width 12 height 10
click at [871, 323] on icon at bounding box center [872, 317] width 11 height 10
click at [1014, 116] on link "1548383" at bounding box center [1022, 117] width 29 height 11
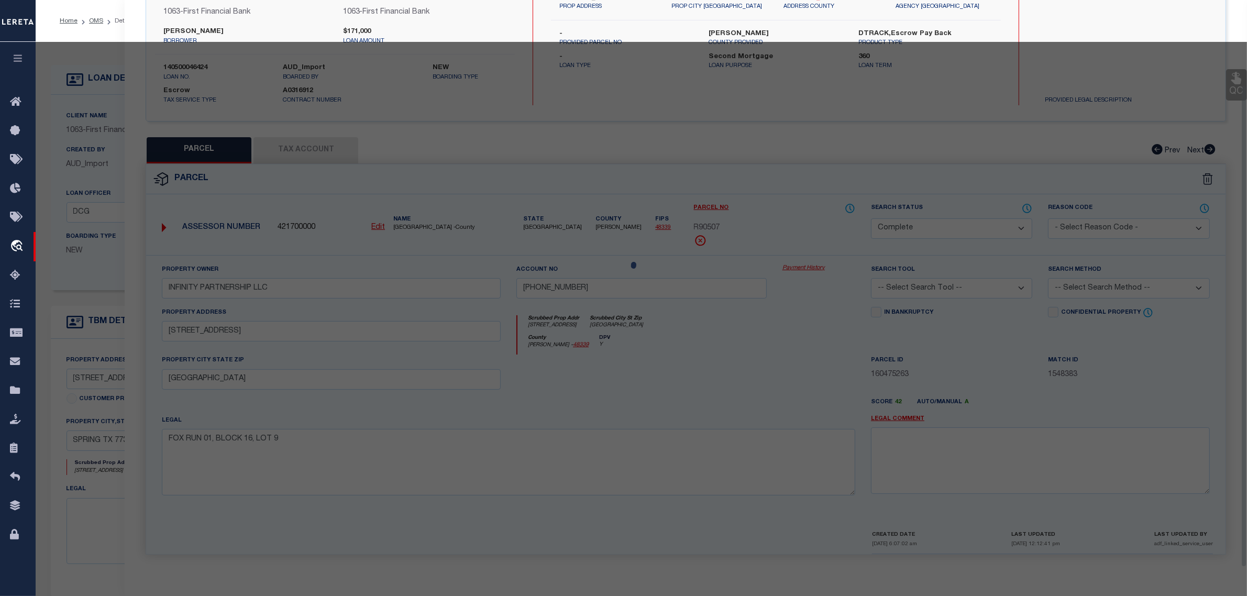
scroll to position [100, 0]
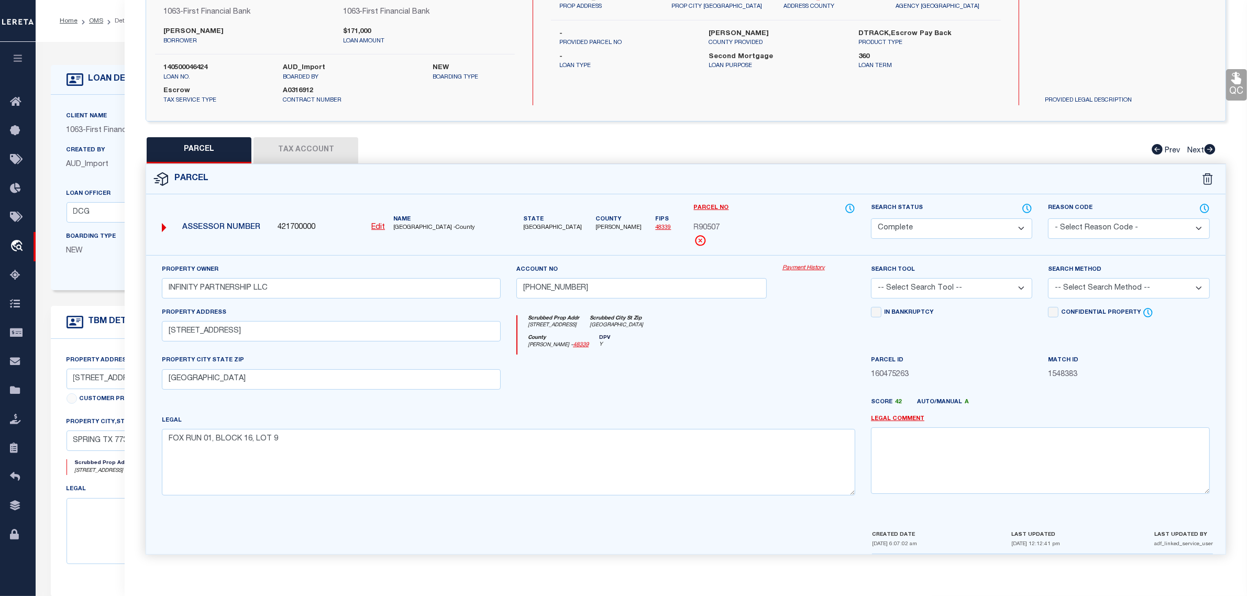
click at [343, 147] on button "Tax Account" at bounding box center [306, 150] width 105 height 26
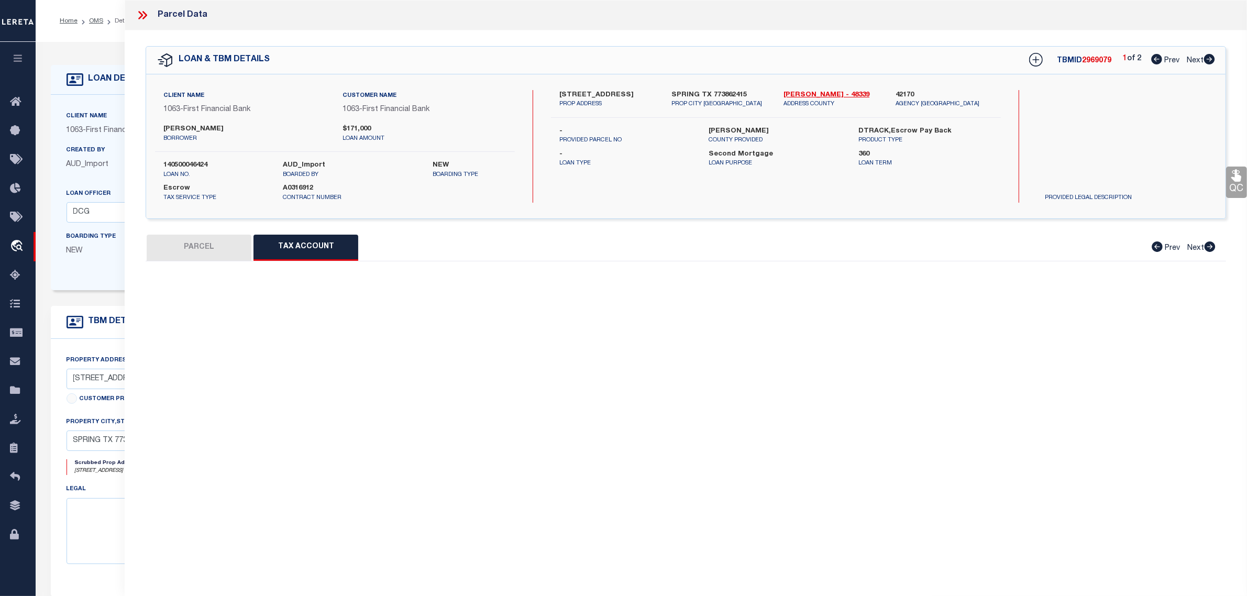
scroll to position [0, 0]
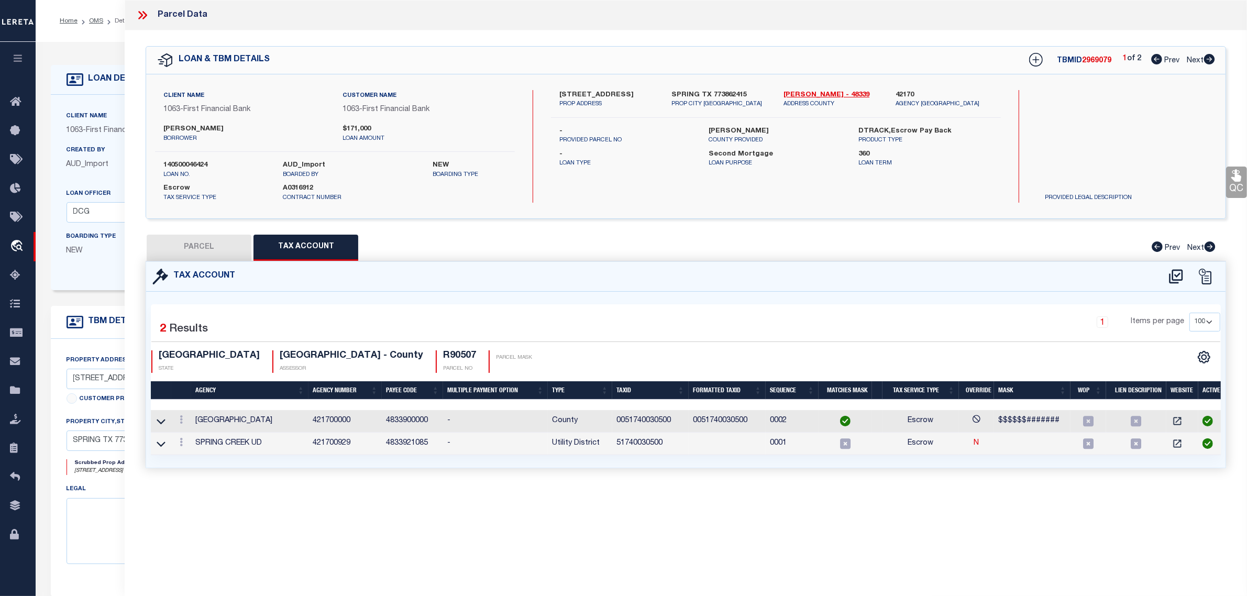
click at [108, 278] on div "Client Name 1063 - First Financial Bank Customer Name 1063 - First Financial Ba…" at bounding box center [492, 192] width 883 height 195
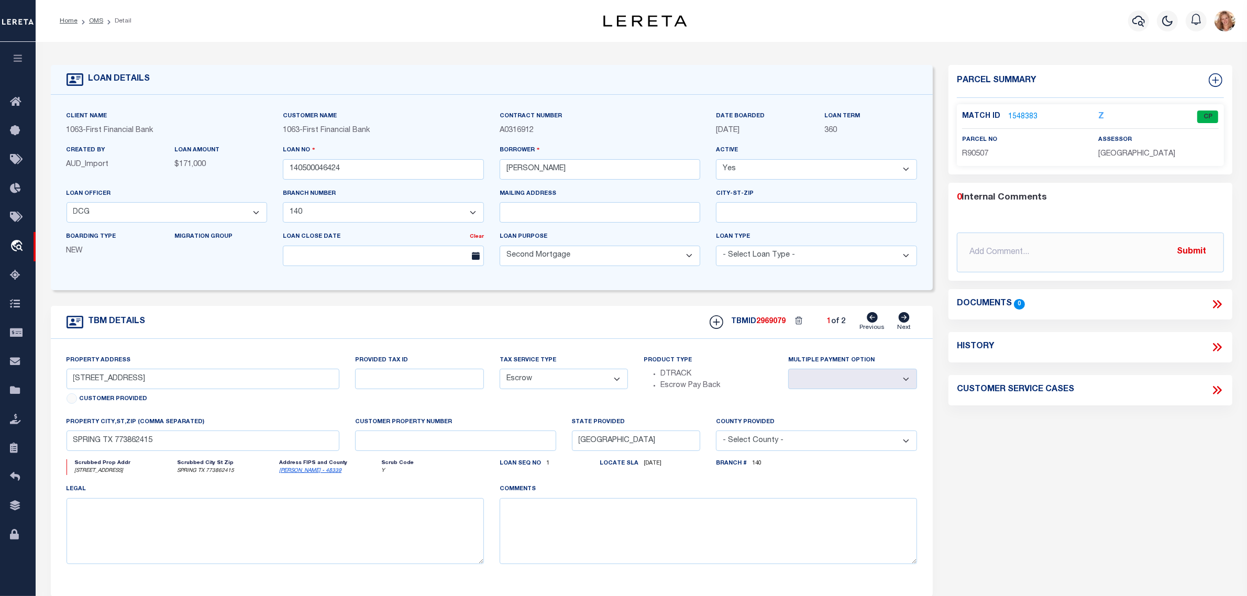
click at [904, 323] on icon at bounding box center [904, 317] width 11 height 10
click at [1022, 114] on link "2251324" at bounding box center [1022, 117] width 29 height 11
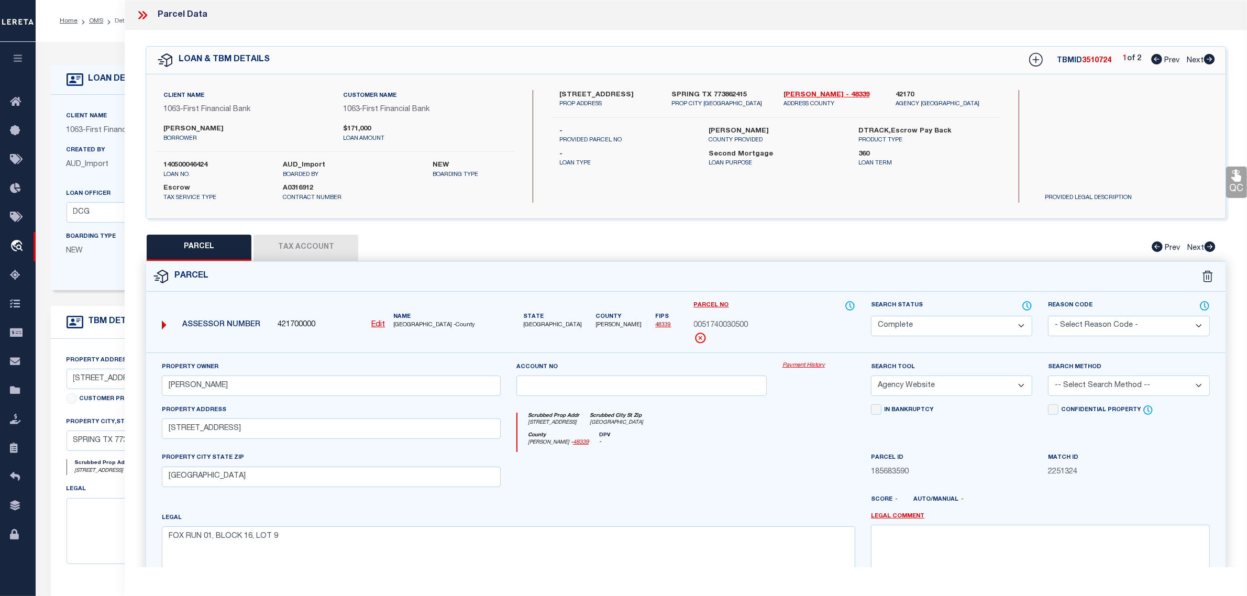
click at [334, 253] on button "Tax Account" at bounding box center [306, 248] width 105 height 26
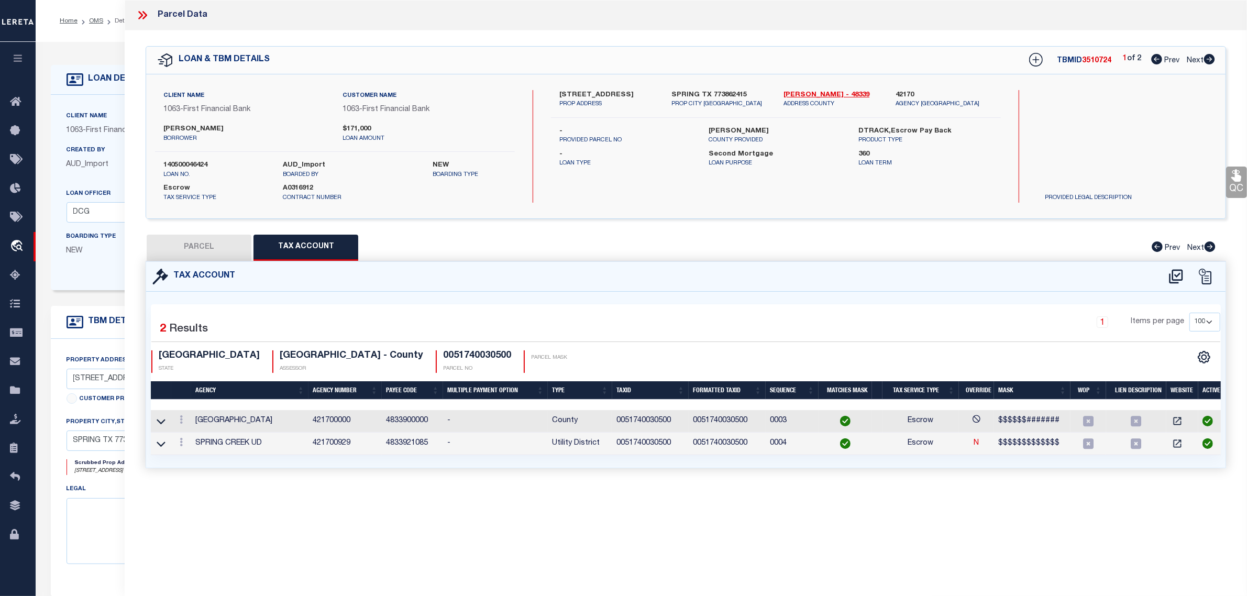
click at [81, 290] on div "Client Name 1063 - First Financial Bank Customer Name 1063 - First Financial Ba…" at bounding box center [492, 192] width 883 height 195
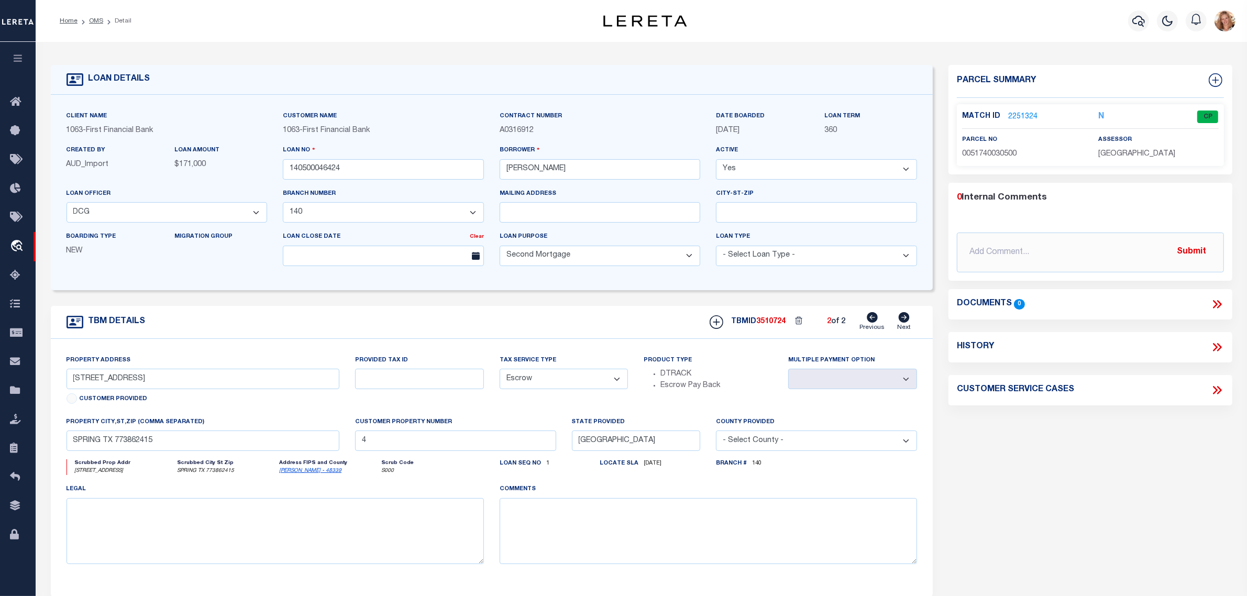
click at [871, 323] on icon at bounding box center [872, 317] width 11 height 10
click at [904, 321] on icon at bounding box center [904, 317] width 11 height 10
click at [365, 444] on input "text" at bounding box center [455, 441] width 201 height 20
click at [422, 412] on div "Provided Tax ID" at bounding box center [419, 386] width 145 height 62
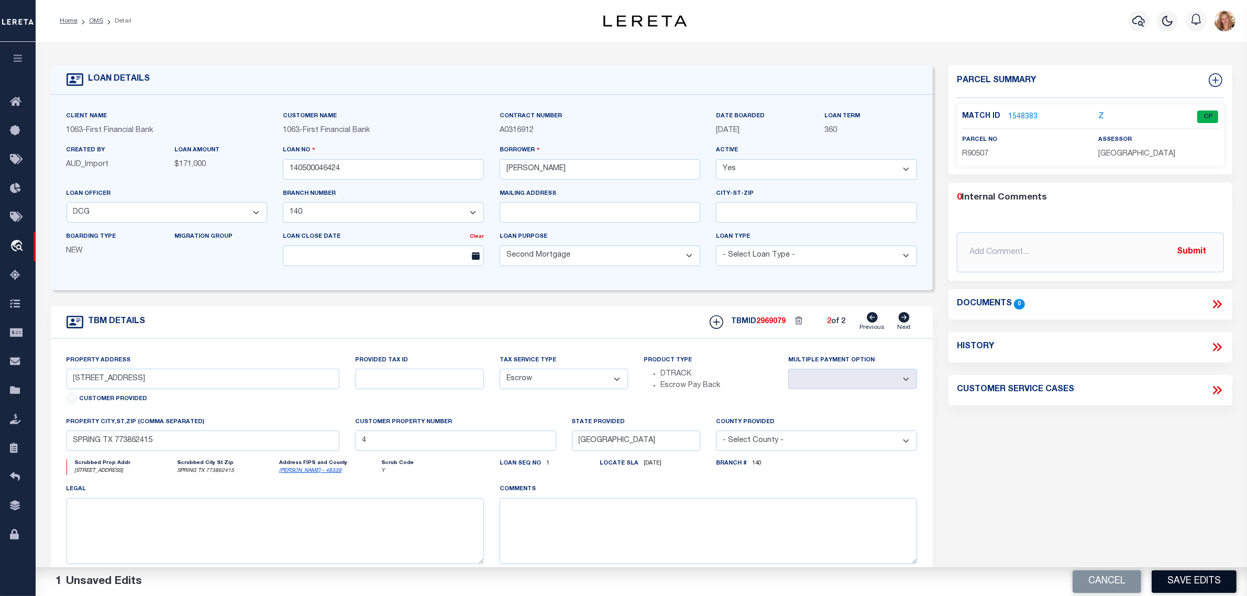
click at [1179, 583] on button "Save Edits" at bounding box center [1194, 581] width 85 height 23
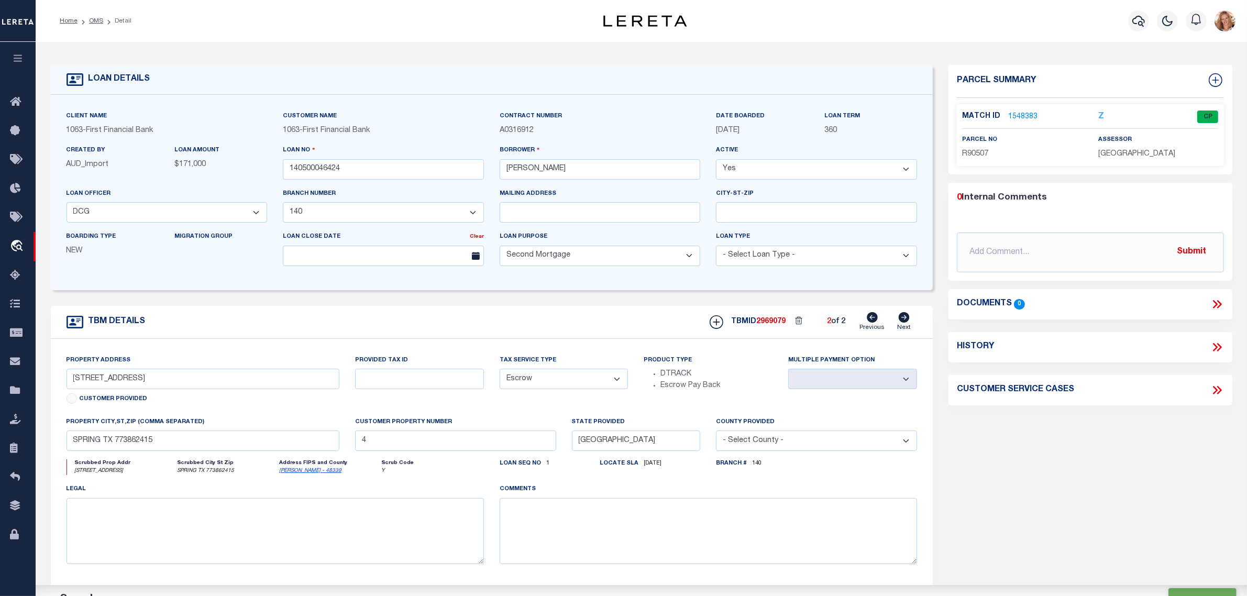
click at [873, 318] on icon at bounding box center [872, 317] width 11 height 10
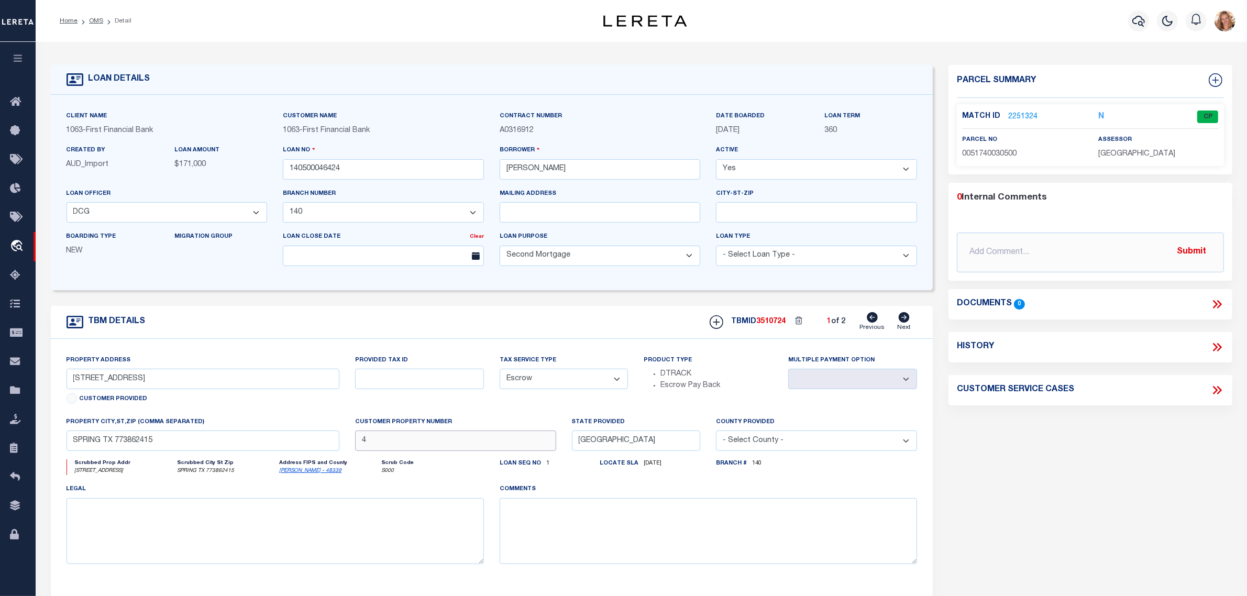
click at [458, 443] on input "4" at bounding box center [455, 441] width 201 height 20
click at [490, 414] on div "Provided Tax ID" at bounding box center [419, 386] width 145 height 62
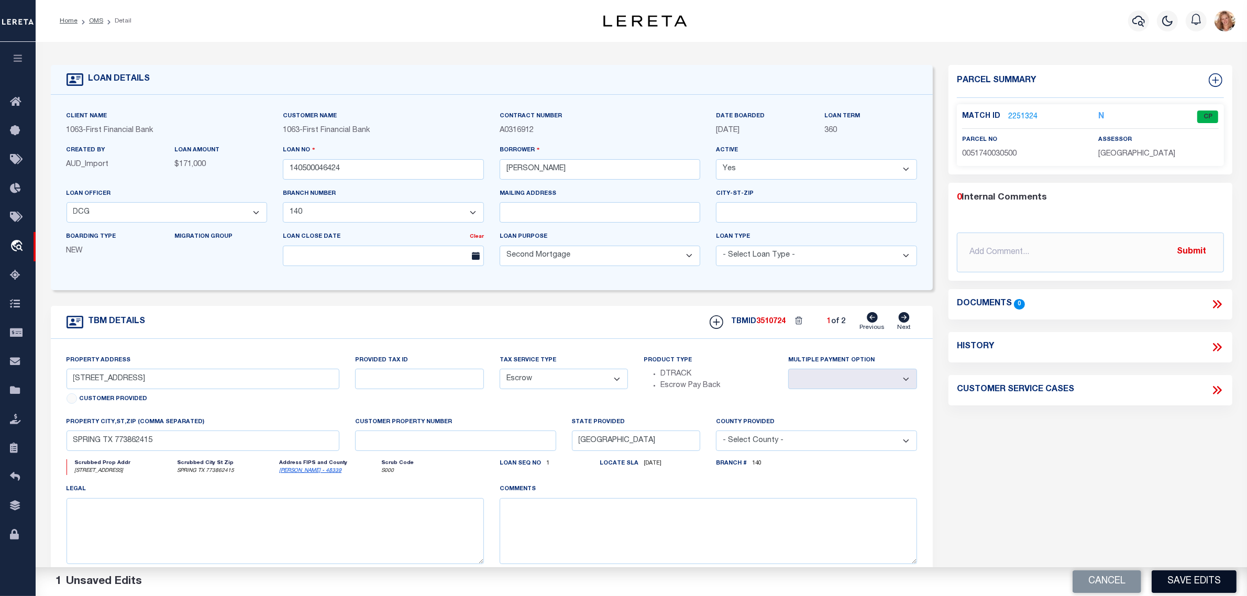
click at [1193, 585] on button "Save Edits" at bounding box center [1194, 581] width 85 height 23
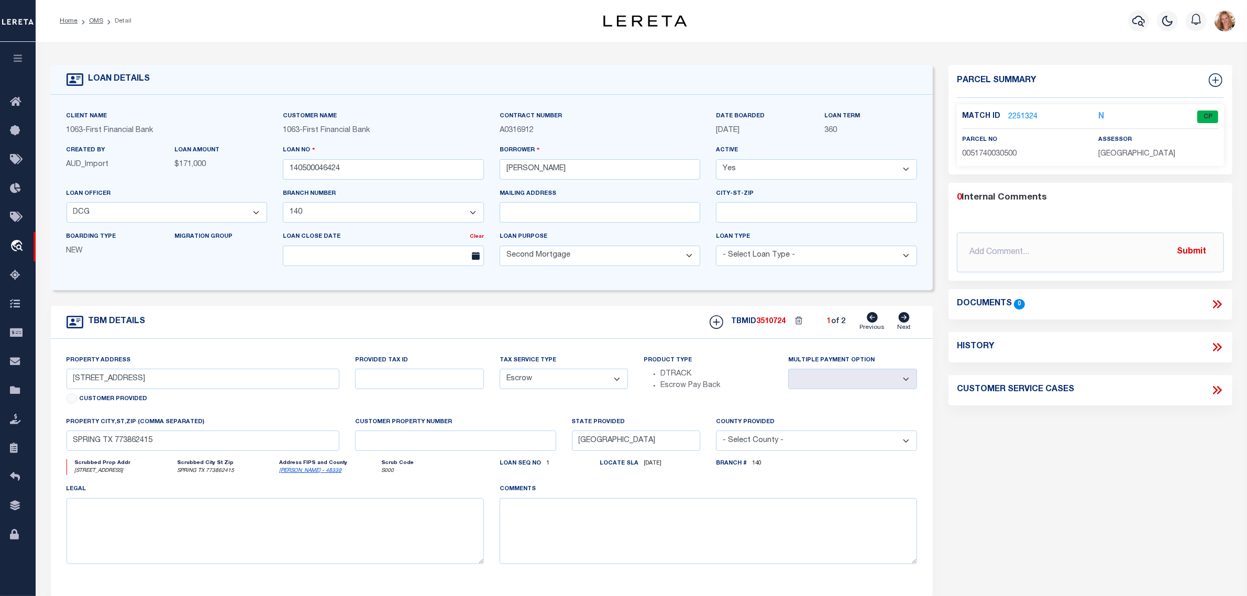
click at [1020, 114] on link "2251324" at bounding box center [1022, 117] width 29 height 11
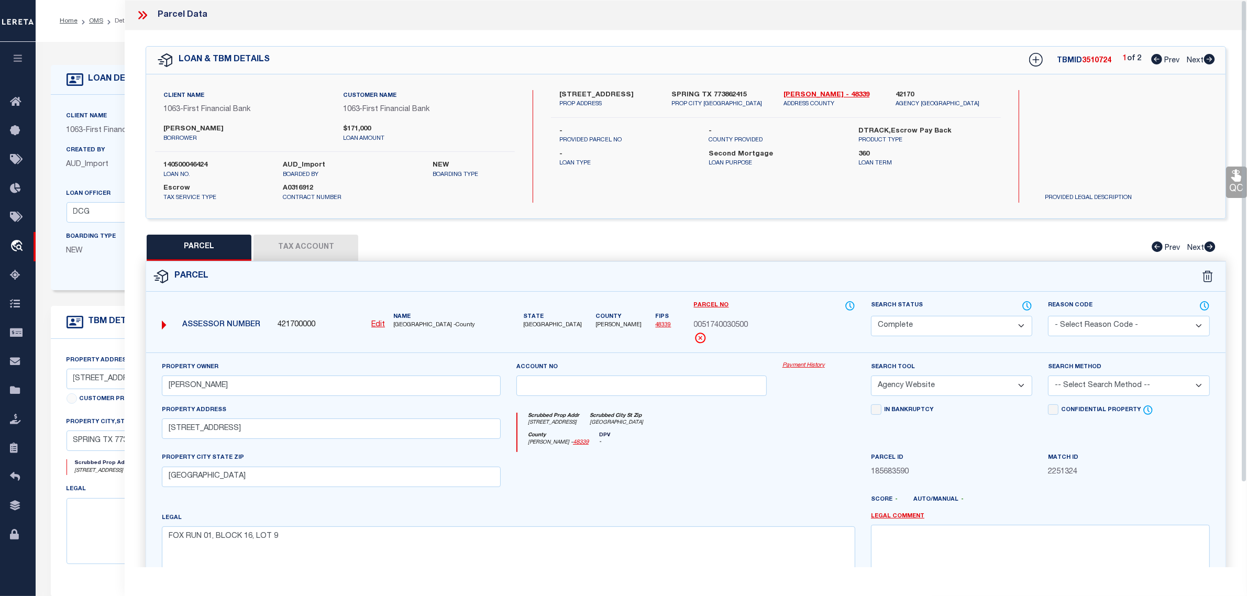
click at [945, 324] on select "Automated Search Bad Parcel Complete Duplicate Parcel High Dollar Reporting In …" at bounding box center [951, 326] width 161 height 20
click at [871, 316] on select "Automated Search Bad Parcel Complete Duplicate Parcel High Dollar Reporting In …" at bounding box center [951, 326] width 161 height 20
click at [1098, 321] on select "- Select Reason Code - 099 - Other (Provide additional detail) ACT - Agency Cha…" at bounding box center [1128, 326] width 161 height 20
click at [1048, 316] on select "- Select Reason Code - 099 - Other (Provide additional detail) ACT - Agency Cha…" at bounding box center [1128, 326] width 161 height 20
click at [1113, 533] on textarea at bounding box center [1040, 558] width 339 height 66
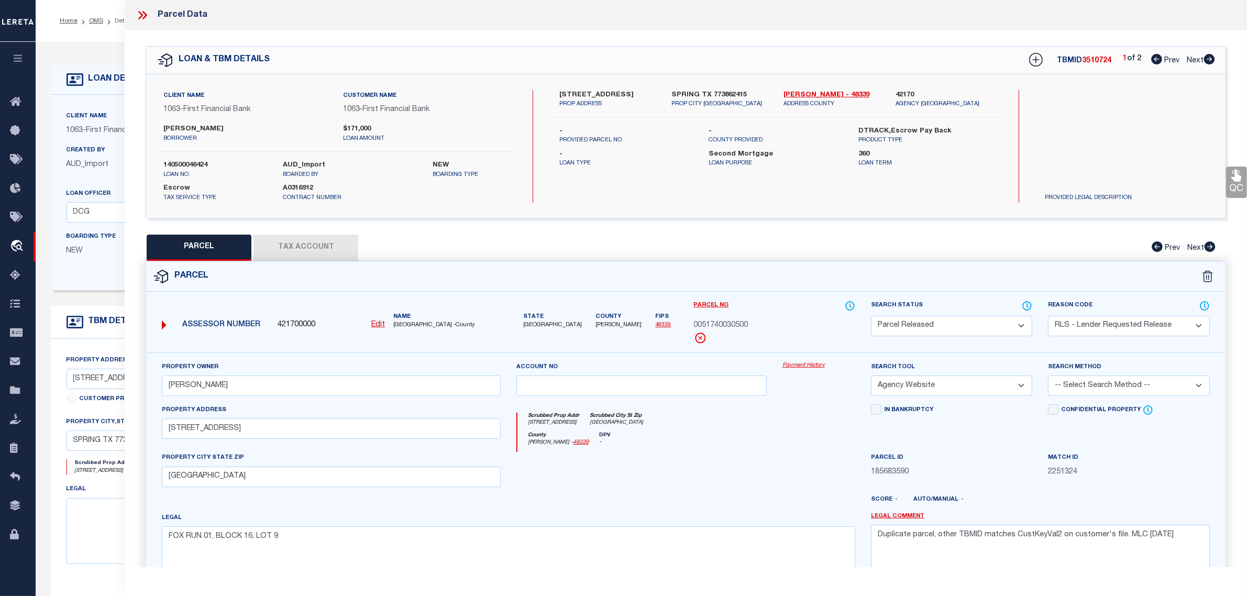
click at [1108, 517] on label "Legal Comment" at bounding box center [1040, 516] width 339 height 9
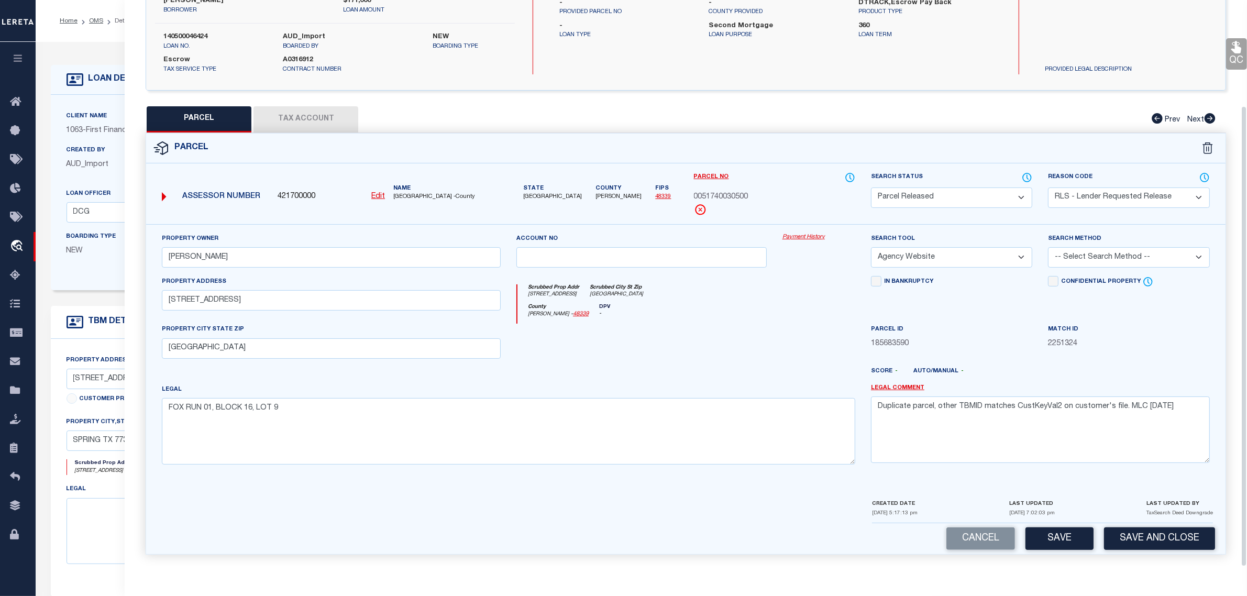
scroll to position [131, 0]
click at [1150, 546] on button "Save and Close" at bounding box center [1159, 539] width 111 height 23
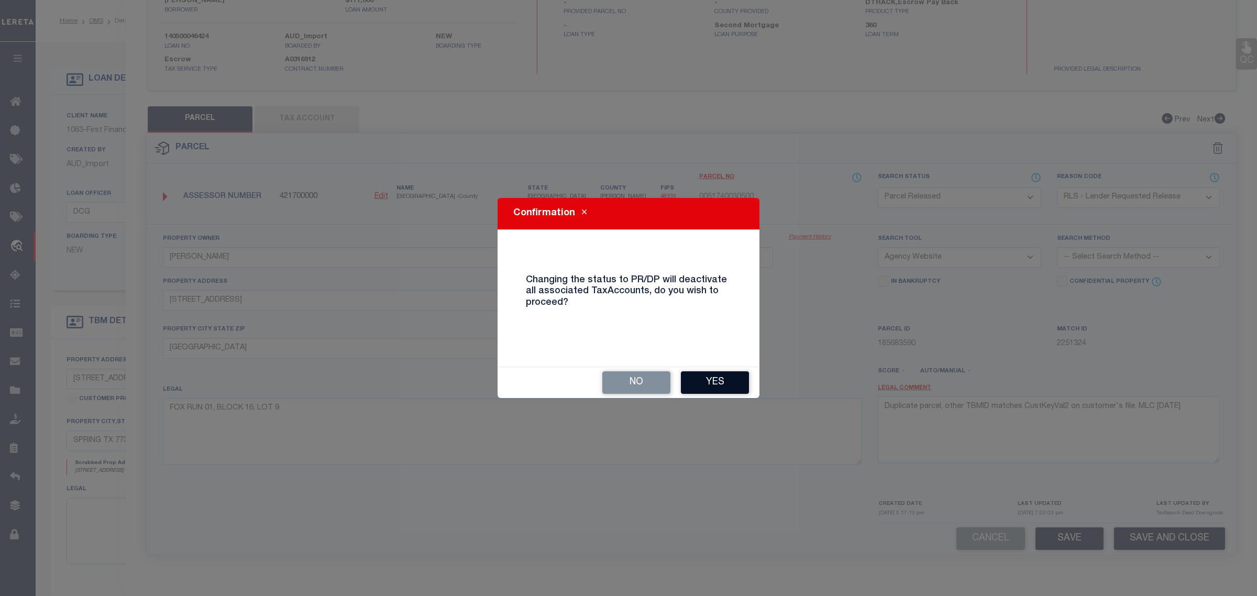
click at [698, 380] on button "Yes" at bounding box center [715, 382] width 68 height 23
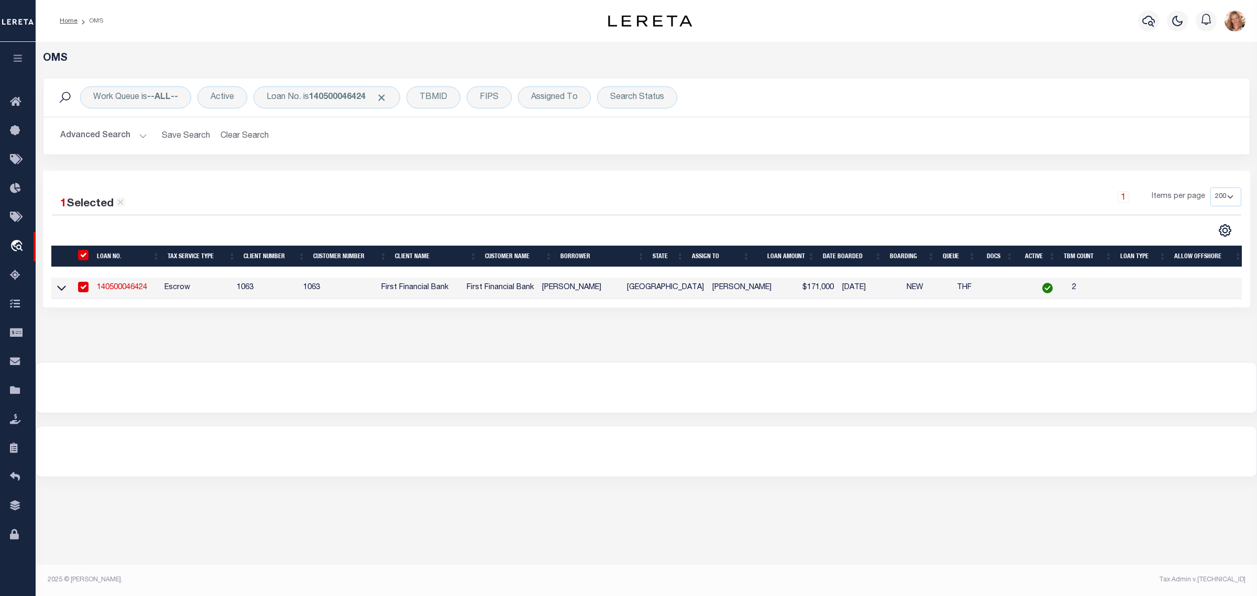
click at [326, 111] on div "Work Queue is --ALL-- Active Loan No. is 140500046424 TBMID FIPS Assigned To Se…" at bounding box center [646, 97] width 1206 height 39
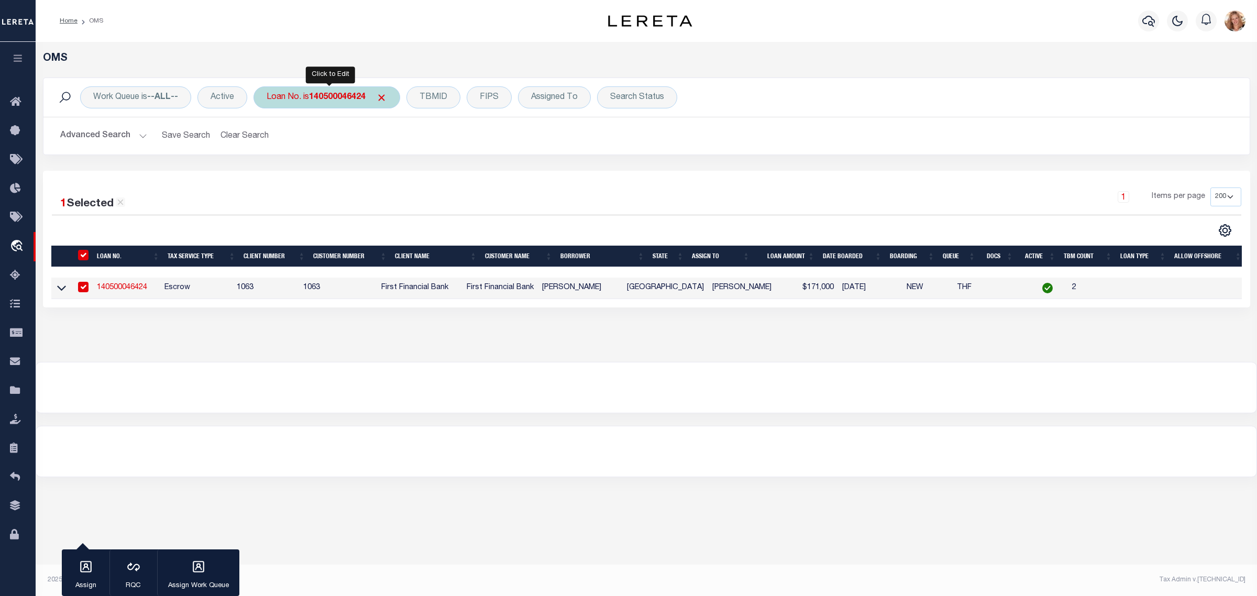
click at [327, 106] on div "Loan No. is 140500046424" at bounding box center [327, 97] width 147 height 22
click at [412, 177] on input "Apply" at bounding box center [405, 171] width 31 height 17
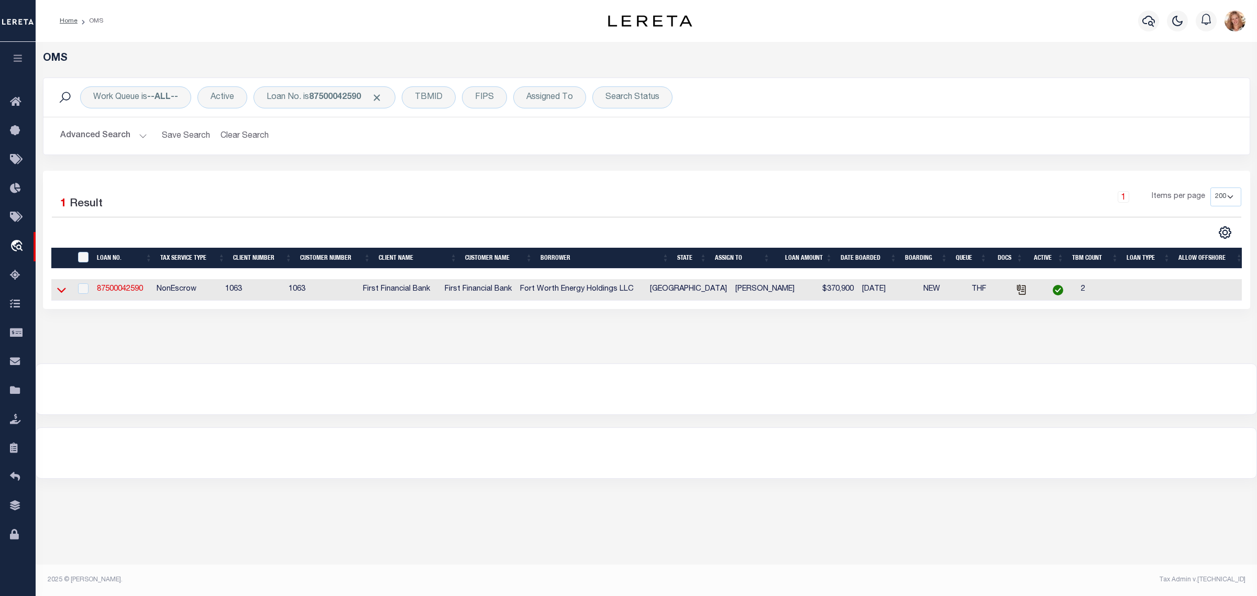
click at [63, 292] on icon at bounding box center [61, 289] width 9 height 11
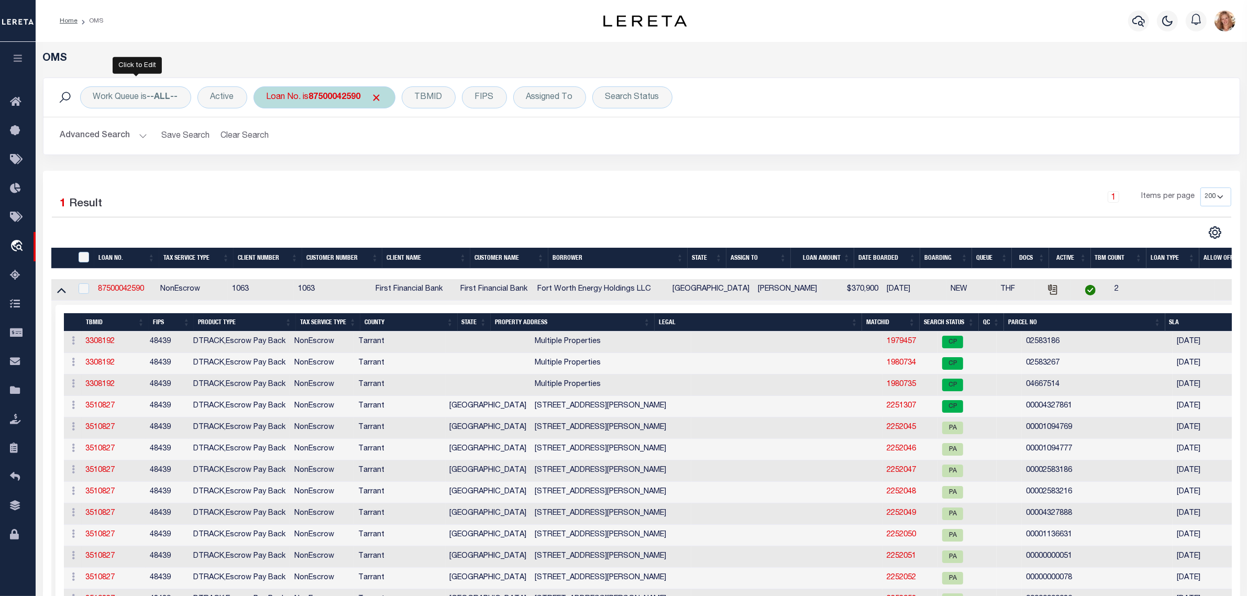
click at [305, 101] on div "Loan No. is 87500042590" at bounding box center [325, 97] width 142 height 22
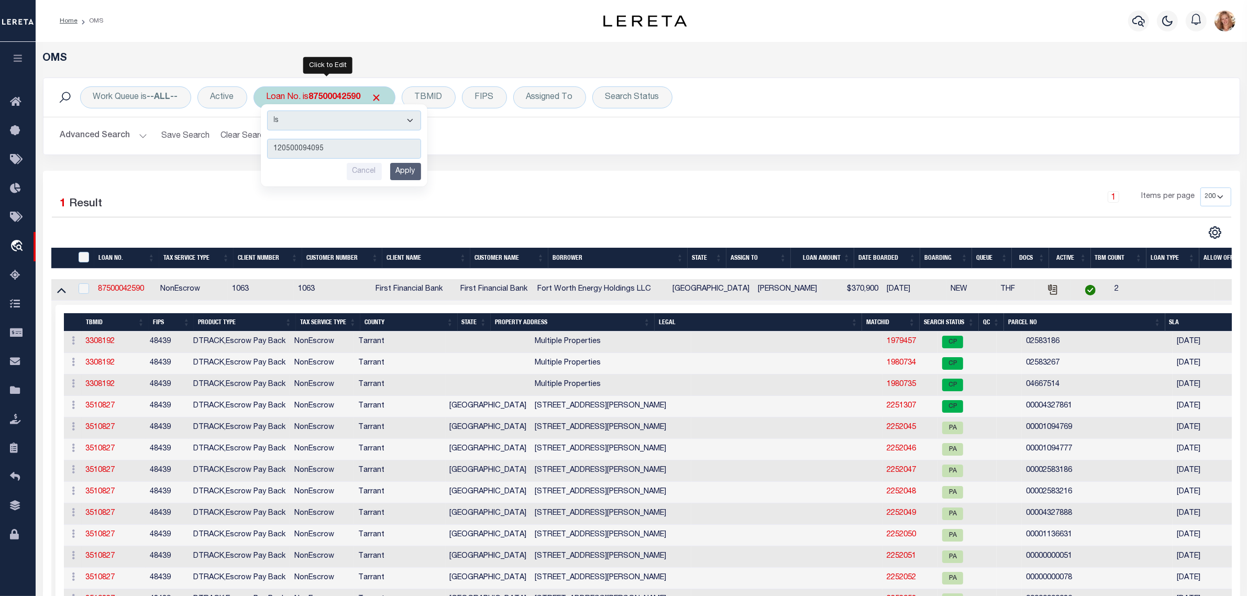
click at [409, 176] on input "Apply" at bounding box center [405, 171] width 31 height 17
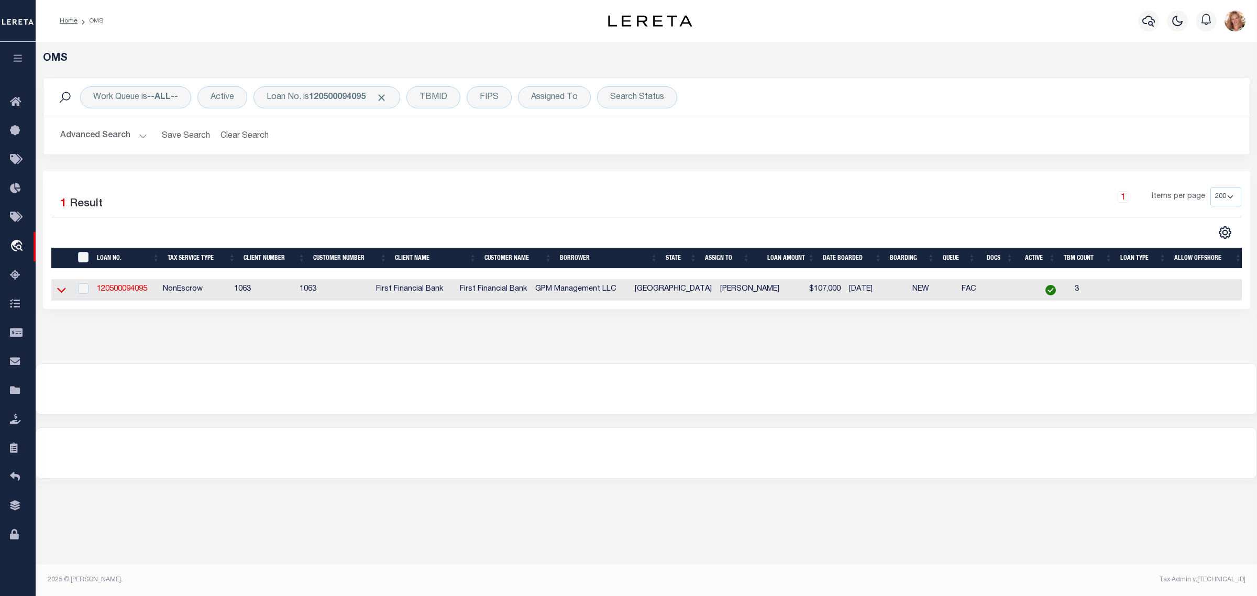
click at [60, 292] on icon at bounding box center [61, 289] width 9 height 11
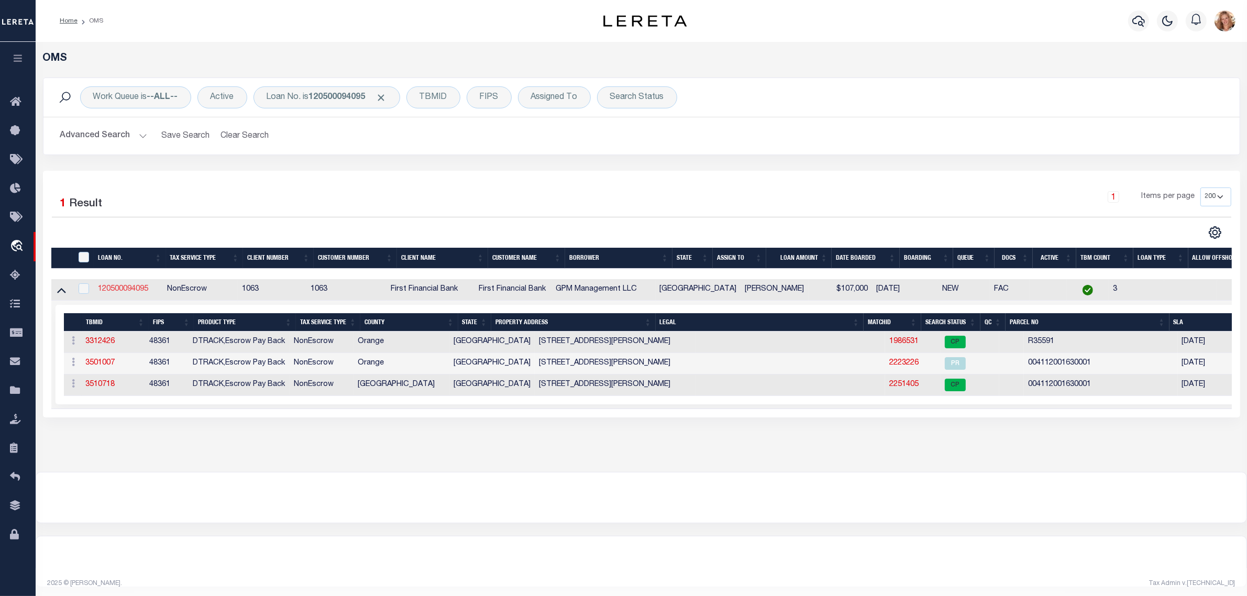
click at [127, 293] on link "120500094095" at bounding box center [123, 288] width 50 height 7
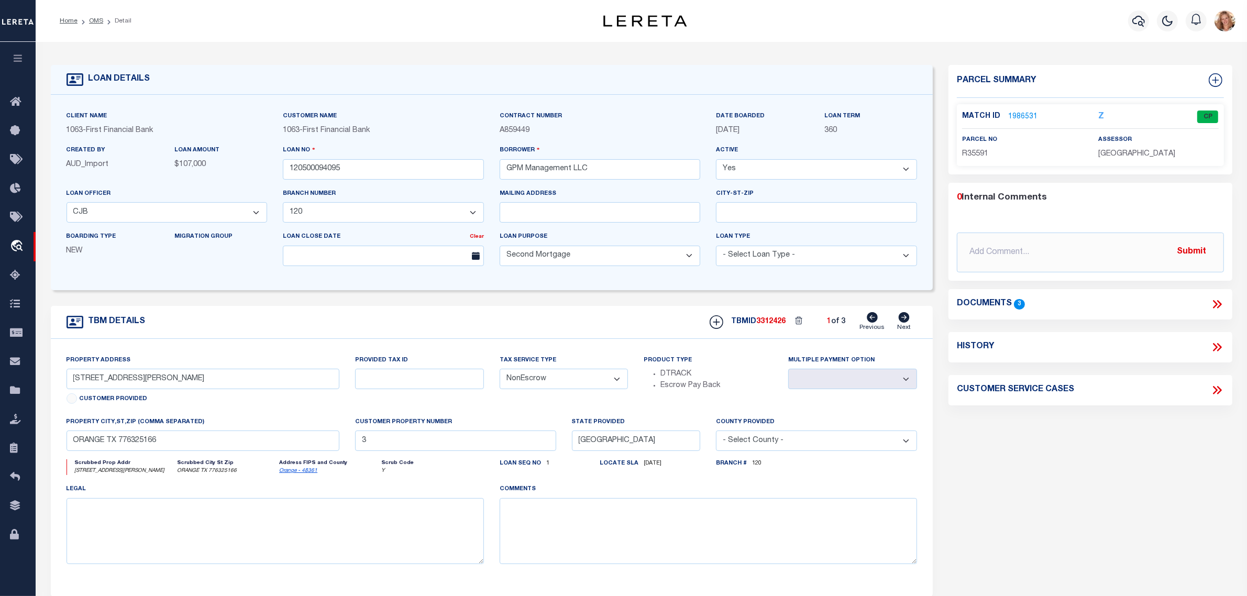
click at [907, 320] on icon at bounding box center [904, 317] width 12 height 10
click at [873, 321] on icon at bounding box center [872, 317] width 11 height 10
click at [899, 321] on icon at bounding box center [904, 317] width 12 height 10
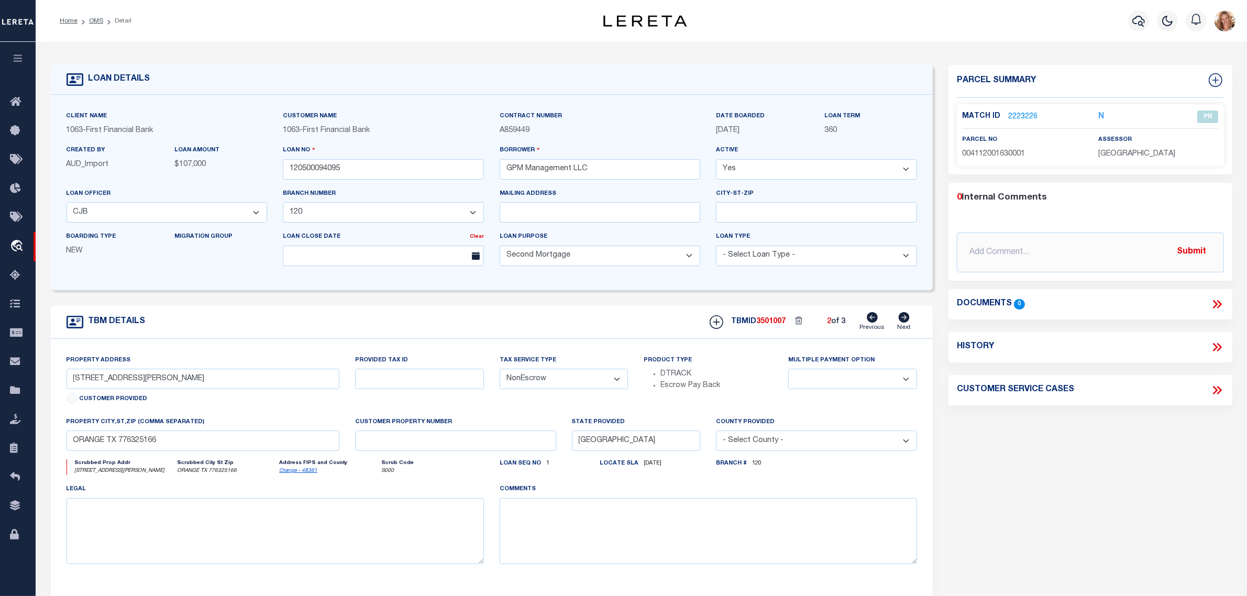
click at [899, 321] on icon at bounding box center [904, 317] width 12 height 10
click at [1030, 114] on link "2251405" at bounding box center [1022, 117] width 29 height 11
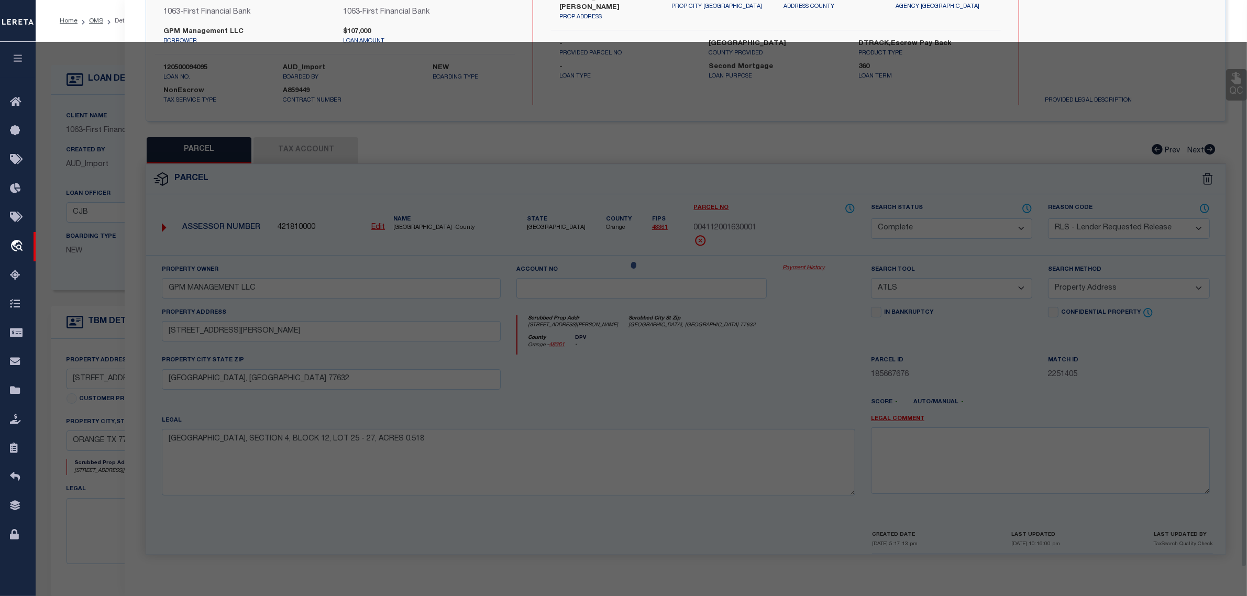
scroll to position [100, 0]
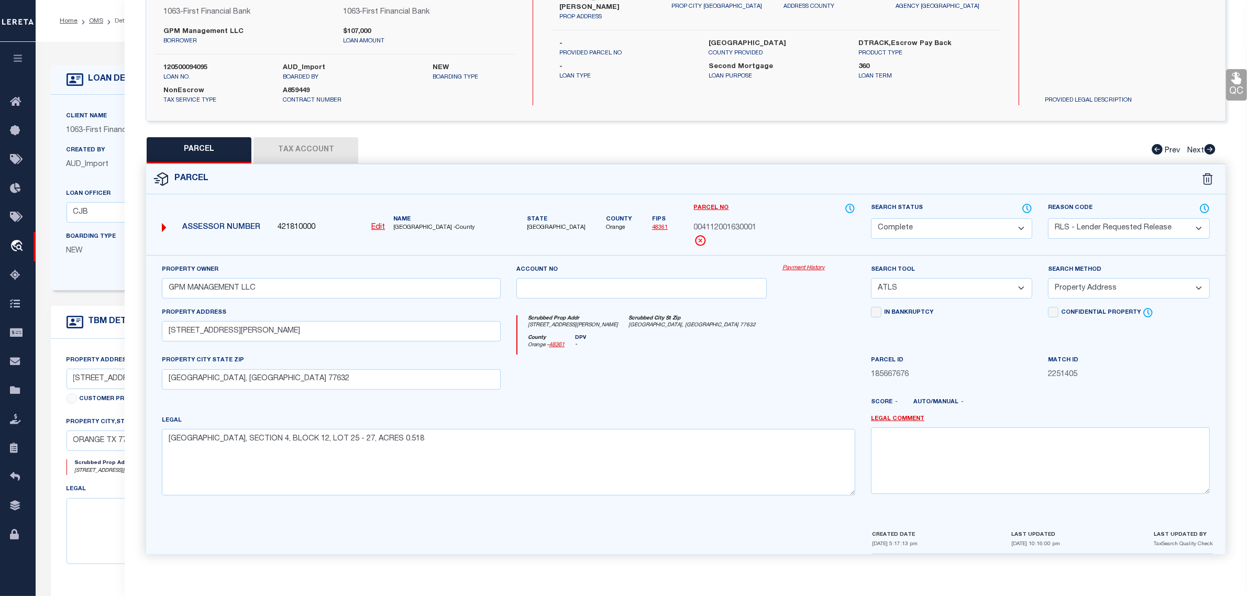
click at [303, 144] on button "Tax Account" at bounding box center [306, 150] width 105 height 26
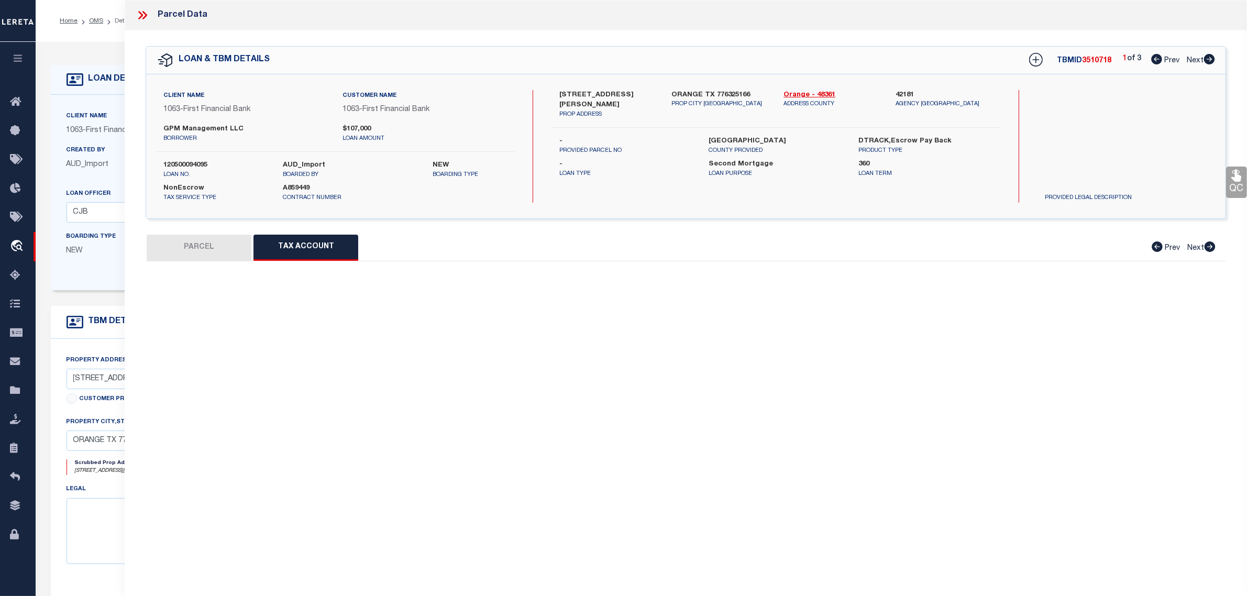
scroll to position [0, 0]
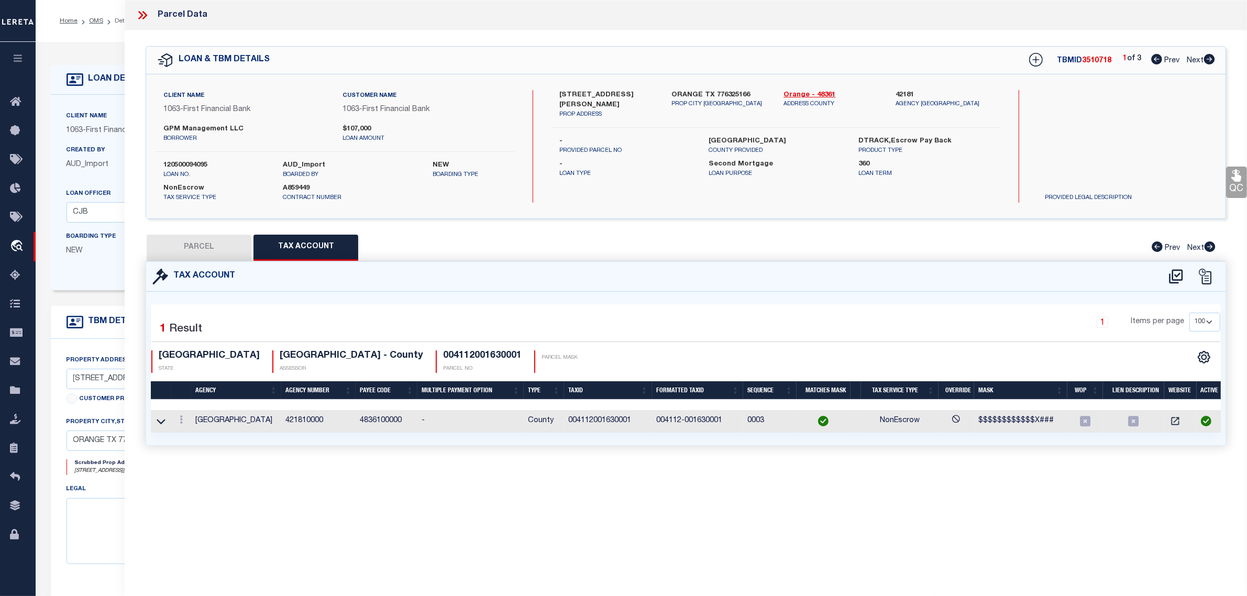
click at [196, 256] on button "PARCEL" at bounding box center [199, 248] width 105 height 26
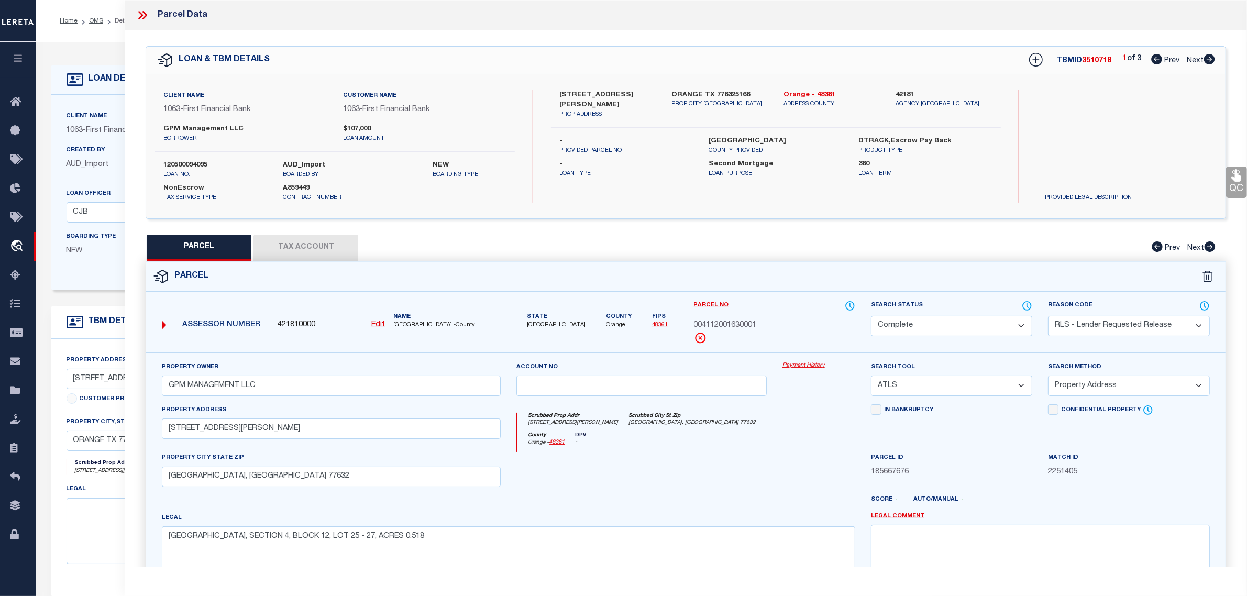
click at [80, 290] on div "Client Name 1063 - First Financial Bank Customer Name 1063 - First Financial Ba…" at bounding box center [492, 192] width 883 height 195
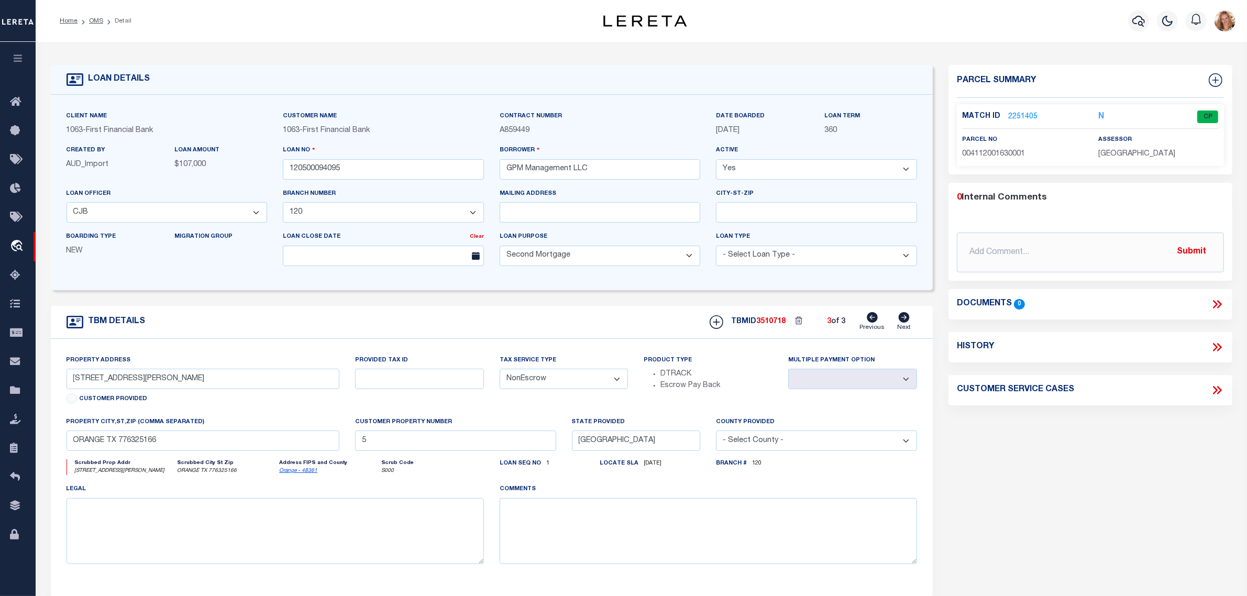
click at [869, 320] on icon at bounding box center [872, 317] width 11 height 10
click at [909, 318] on icon at bounding box center [904, 317] width 11 height 10
click at [1019, 117] on link "1986531" at bounding box center [1022, 117] width 29 height 11
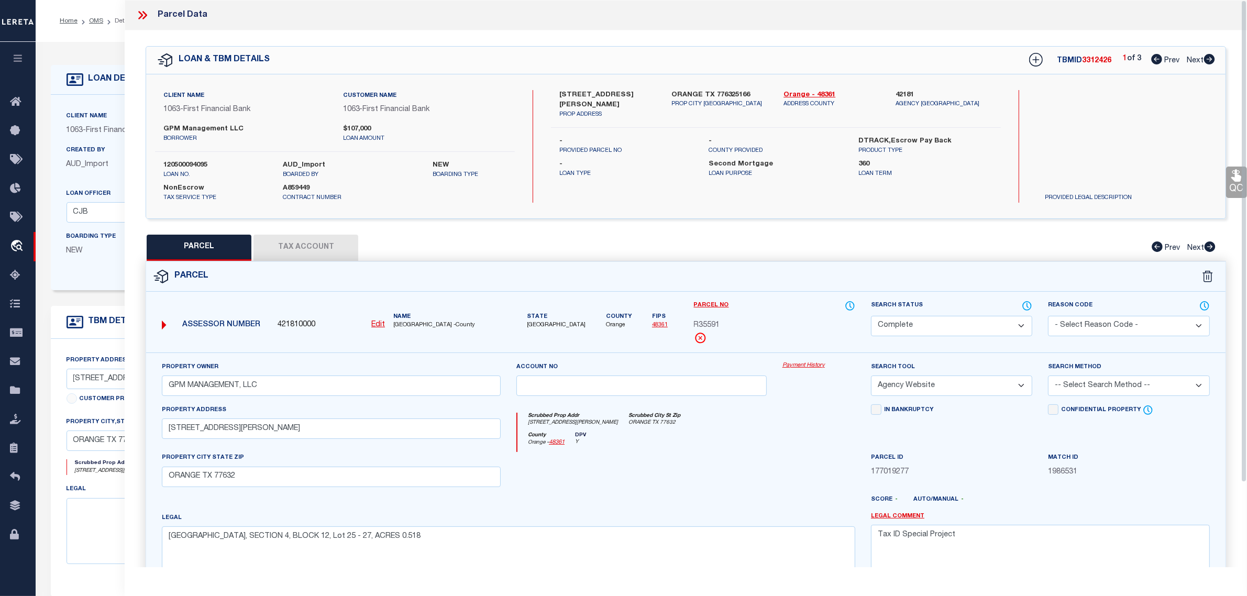
click at [287, 247] on button "Tax Account" at bounding box center [306, 248] width 105 height 26
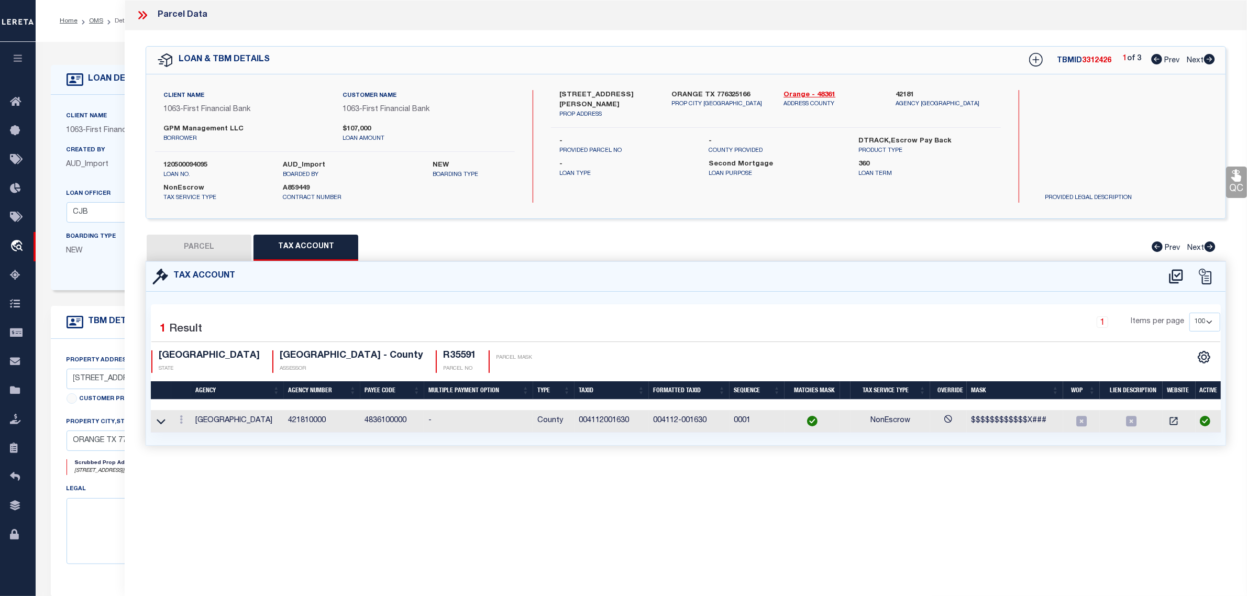
click at [111, 296] on form "LOAN DETAILS Client Name 1063 - Customer Name" at bounding box center [492, 351] width 883 height 573
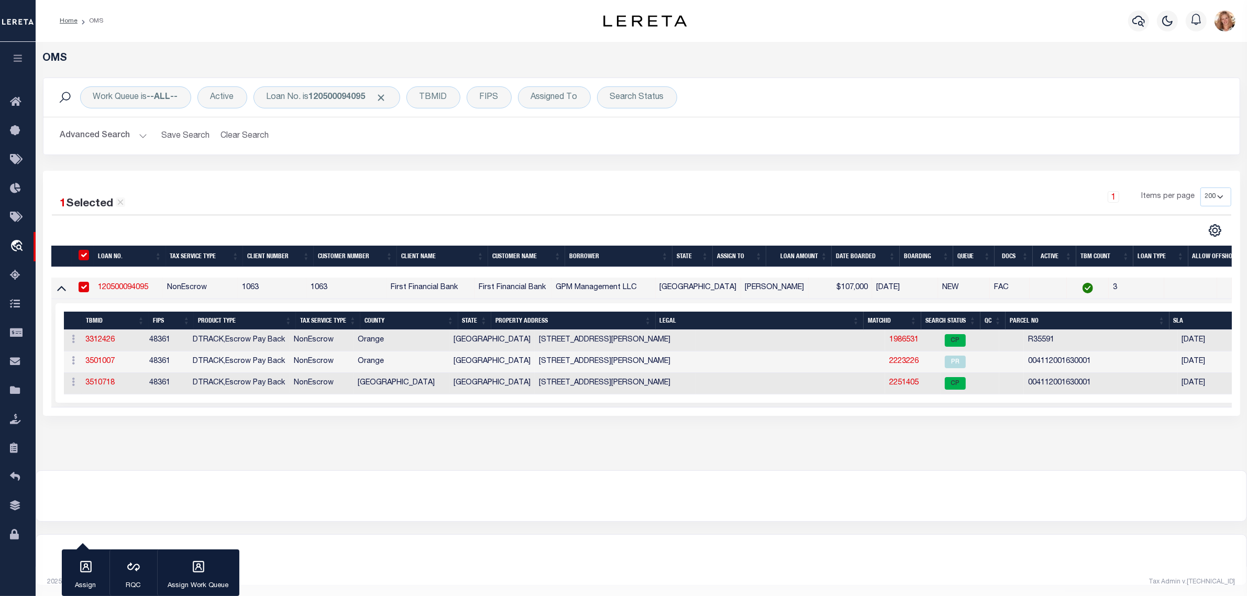
click at [116, 287] on link "120500094095" at bounding box center [123, 287] width 50 height 7
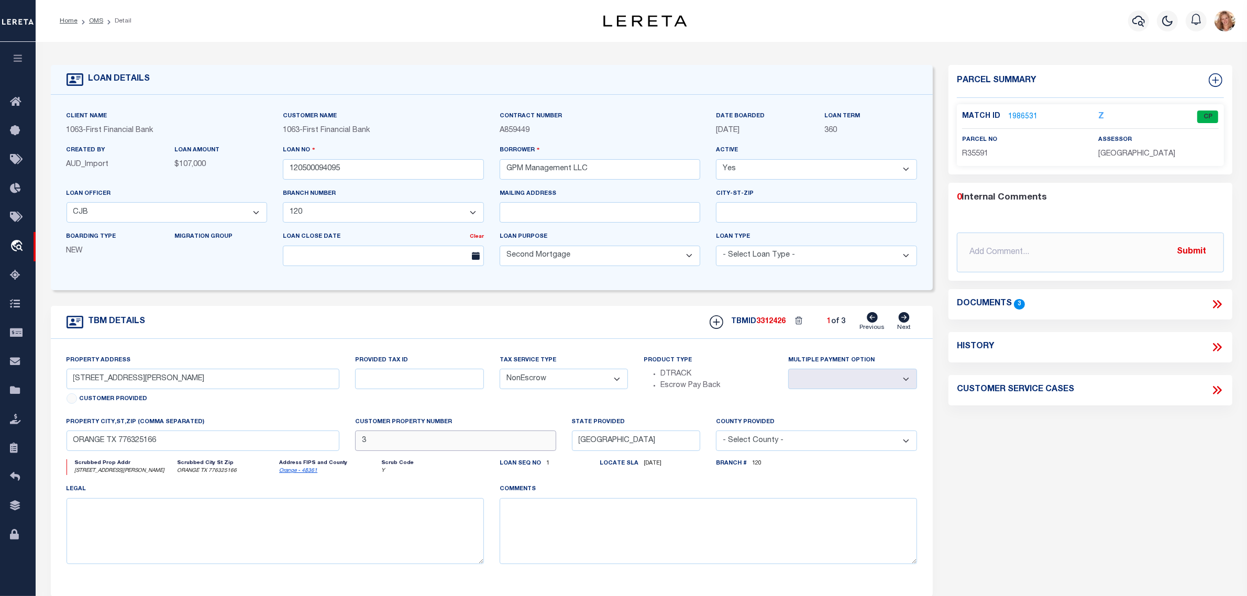
click at [377, 442] on input "3" at bounding box center [455, 441] width 201 height 20
click at [442, 412] on div "Provided Tax ID" at bounding box center [419, 386] width 145 height 62
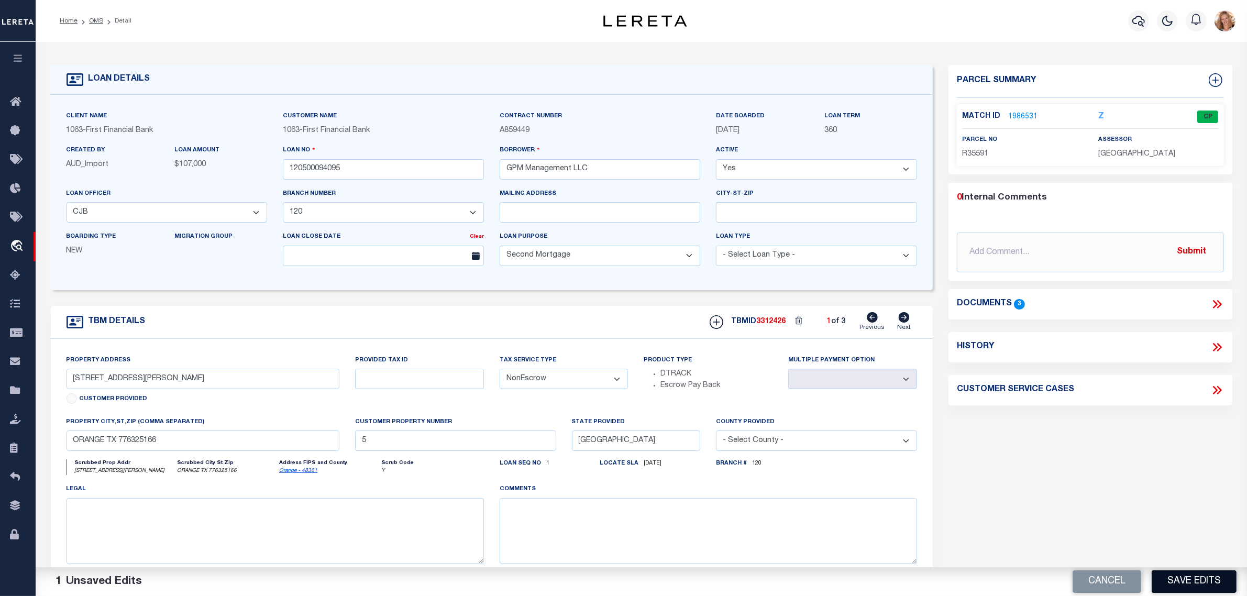
click at [1188, 577] on button "Save Edits" at bounding box center [1194, 581] width 85 height 23
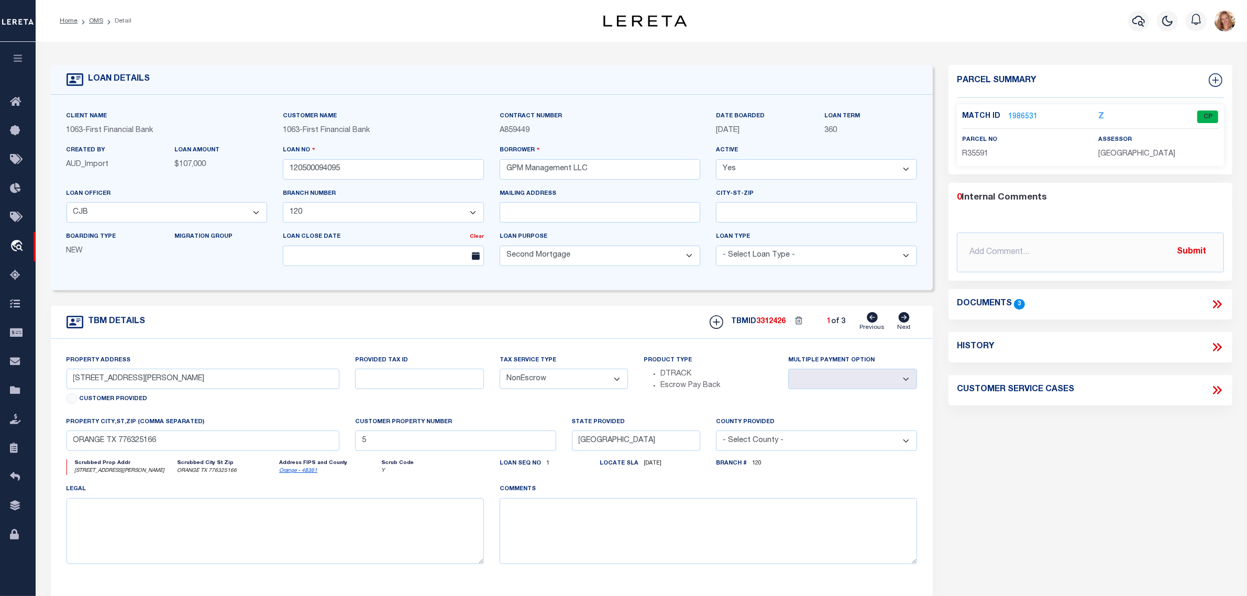
click at [907, 323] on icon at bounding box center [904, 317] width 11 height 10
click at [406, 444] on input "5" at bounding box center [455, 441] width 201 height 20
click at [1145, 478] on div "Parcel Summary Match ID 2251405 N parcel no 004112001630001 0 0" at bounding box center [1091, 351] width 300 height 573
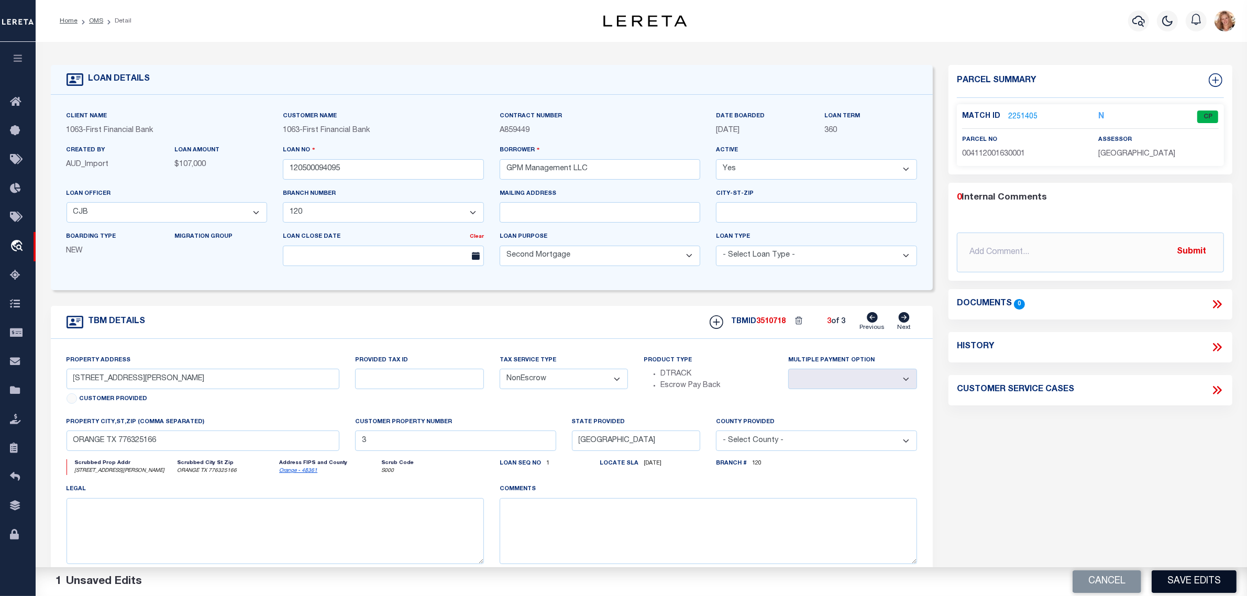
click at [1188, 587] on button "Save Edits" at bounding box center [1194, 581] width 85 height 23
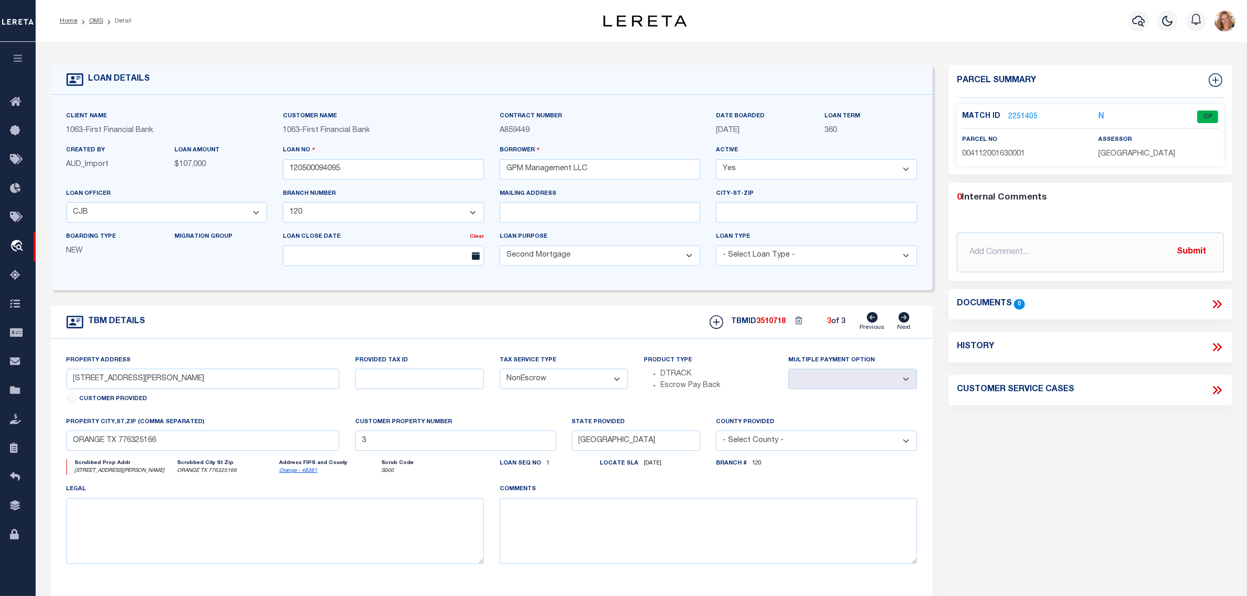
click at [878, 324] on link "Previous" at bounding box center [872, 322] width 25 height 20
click at [1020, 117] on link "1986531" at bounding box center [1022, 117] width 29 height 11
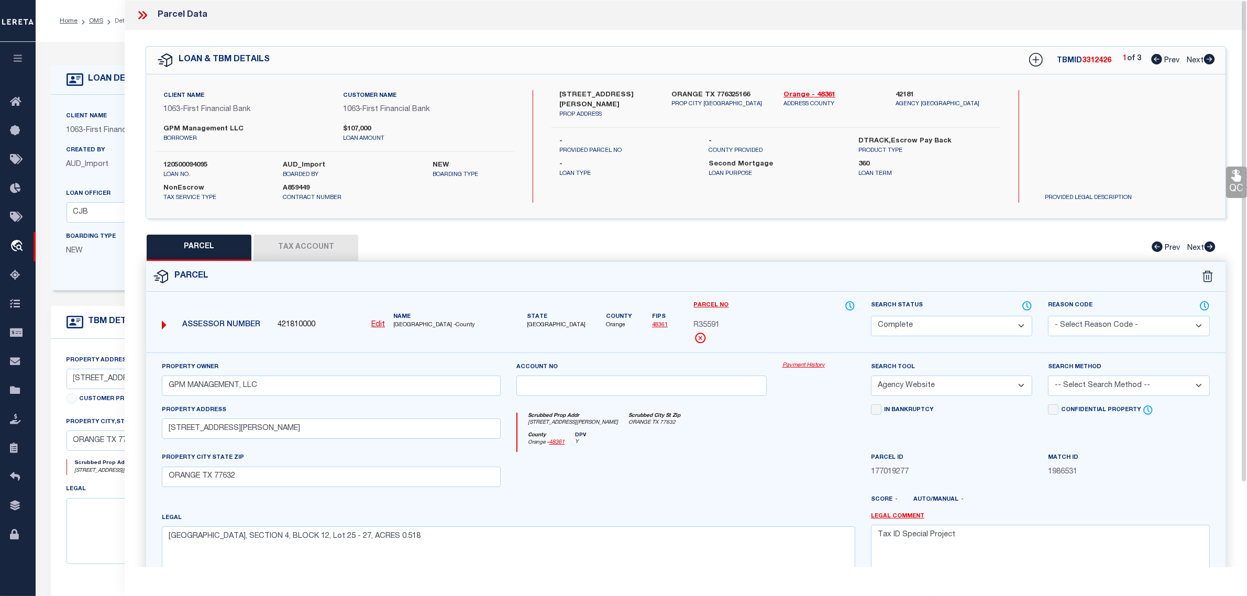
click at [302, 255] on button "Tax Account" at bounding box center [306, 248] width 105 height 26
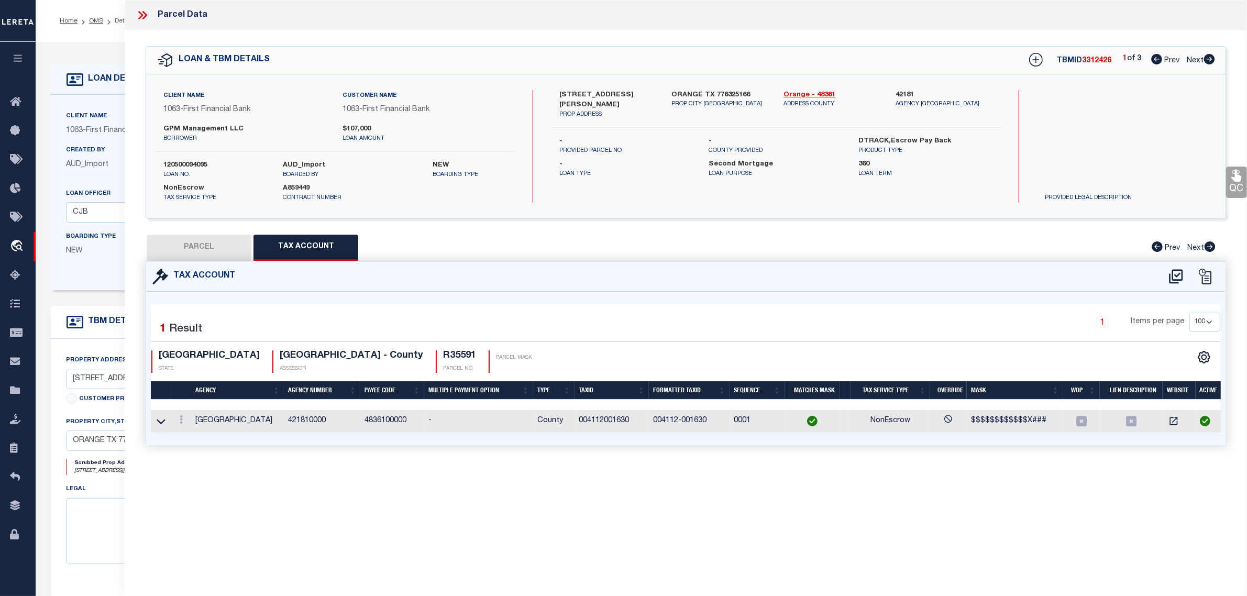
click at [72, 290] on div "Client Name 1063 - First Financial Bank Customer Name 1063 - First Financial Ba…" at bounding box center [492, 192] width 883 height 195
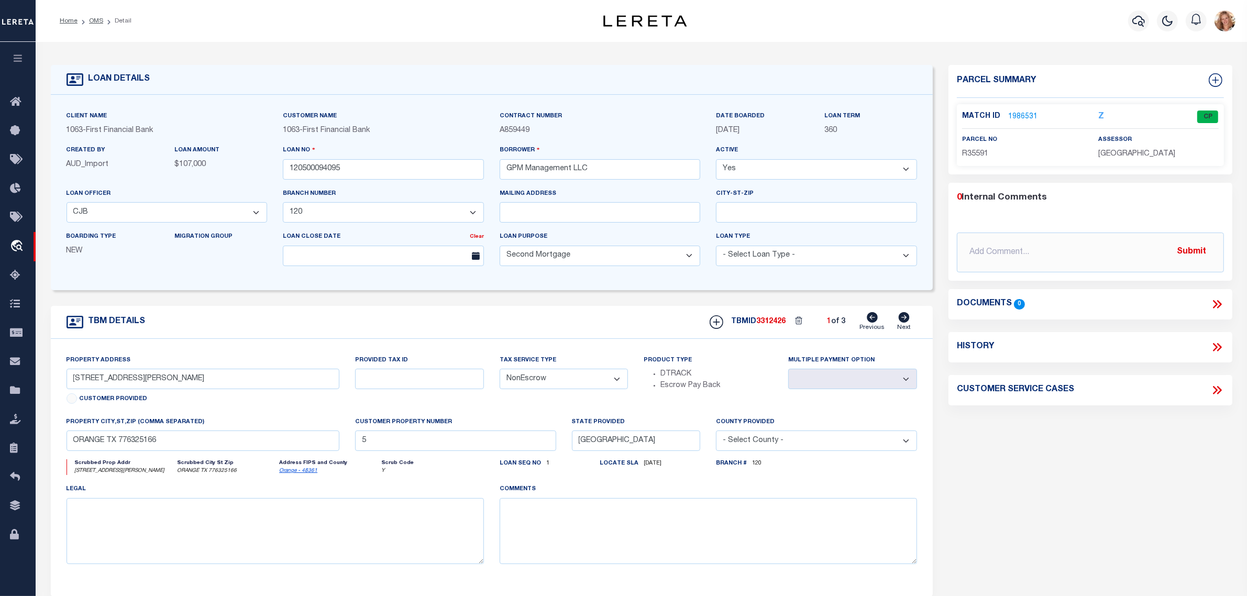
click at [899, 323] on icon at bounding box center [904, 317] width 12 height 10
click at [991, 143] on div "parcel no 004112001630001" at bounding box center [1022, 147] width 120 height 26
click at [991, 150] on span "004112001630001" at bounding box center [993, 153] width 63 height 7
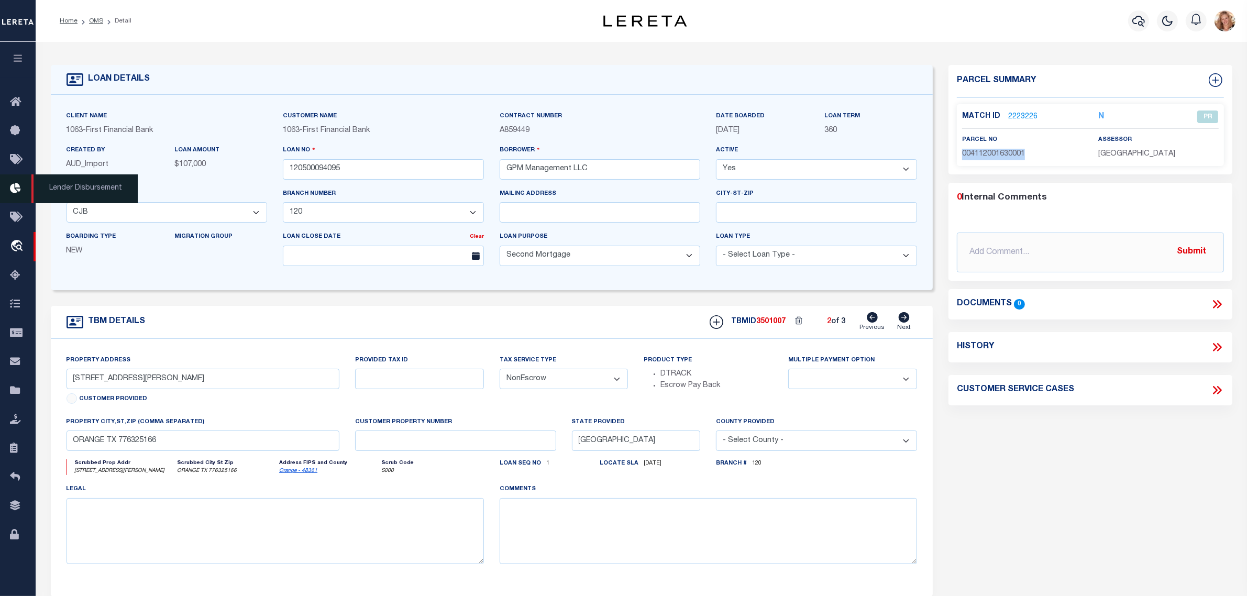
copy span "004112001630001"
click at [904, 321] on icon at bounding box center [904, 317] width 11 height 10
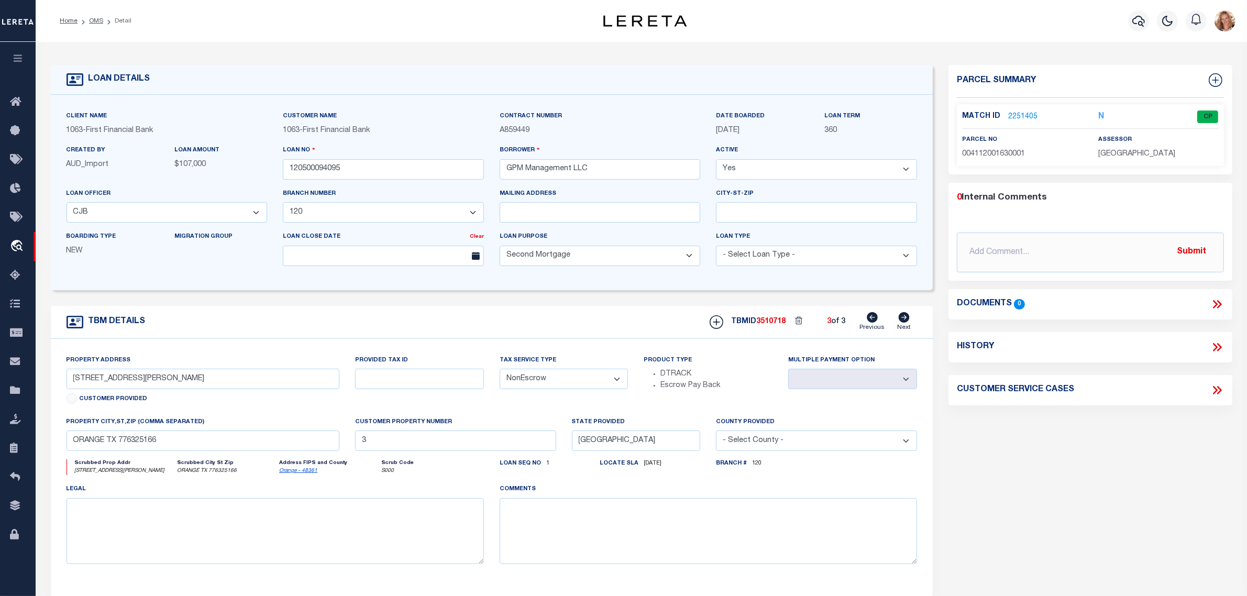
click at [993, 150] on span "004112001630001" at bounding box center [993, 153] width 63 height 7
copy span "004112001630001"
click at [1018, 114] on link "2251405" at bounding box center [1022, 117] width 29 height 11
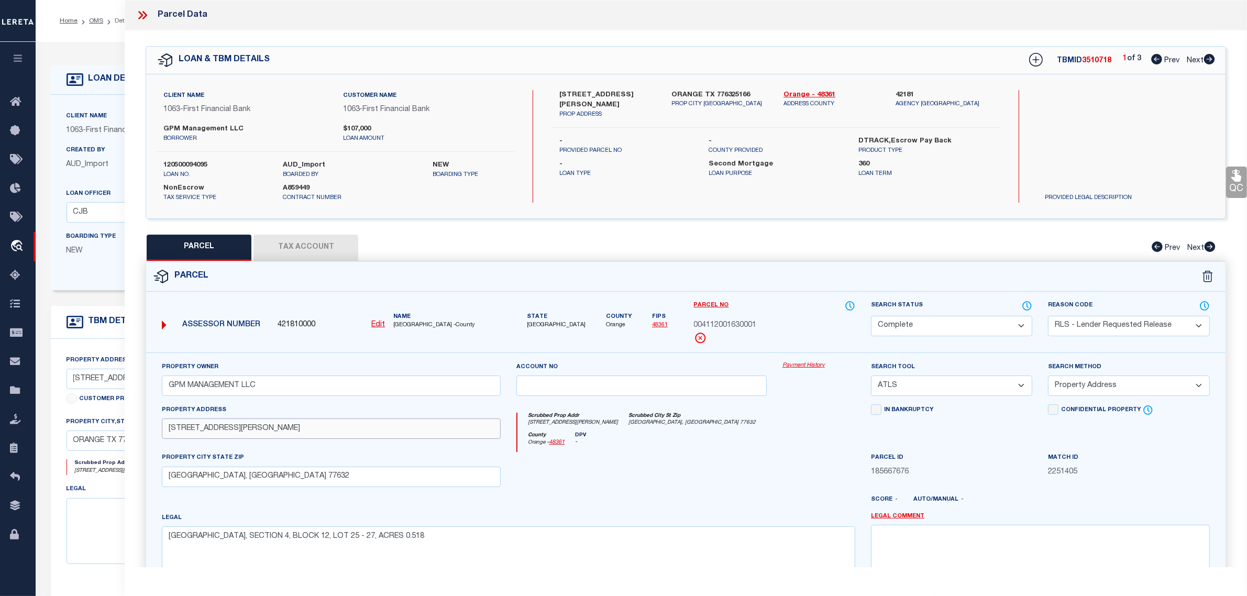
drag, startPoint x: 245, startPoint y: 435, endPoint x: 130, endPoint y: 434, distance: 114.7
click at [130, 434] on div "QC QC QC" at bounding box center [686, 347] width 1123 height 634
click at [114, 279] on div "Client Name 1063 - First Financial Bank Customer Name 1063 - First Financial Ba…" at bounding box center [492, 192] width 883 height 195
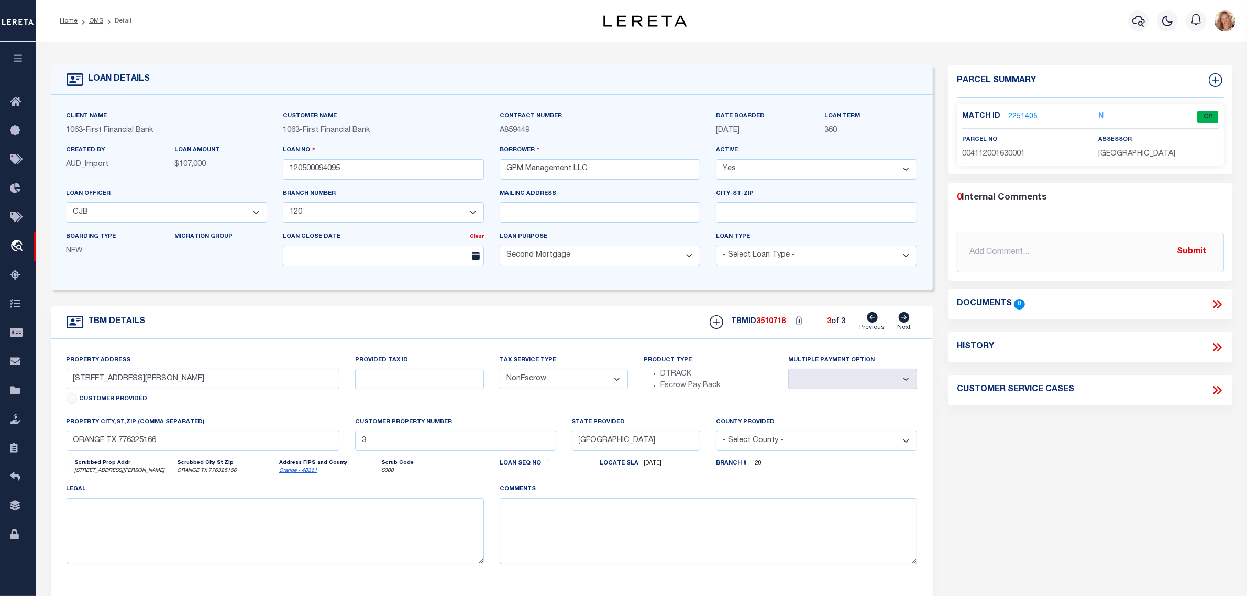
click at [874, 317] on icon at bounding box center [872, 317] width 11 height 10
click at [1025, 112] on link "2223226" at bounding box center [1022, 117] width 29 height 11
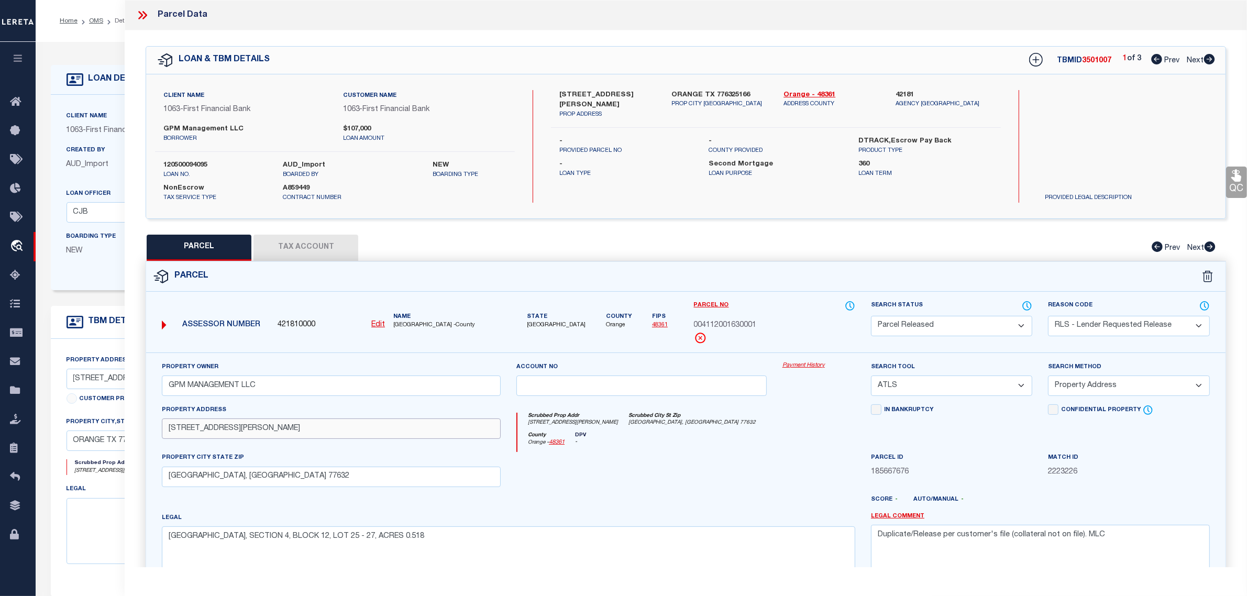
drag, startPoint x: 240, startPoint y: 430, endPoint x: 137, endPoint y: 429, distance: 103.2
click at [137, 429] on div "QC QC QC" at bounding box center [686, 347] width 1123 height 634
click at [73, 294] on form "LOAN DETAILS Client Name 1063 - Customer Name" at bounding box center [492, 351] width 883 height 573
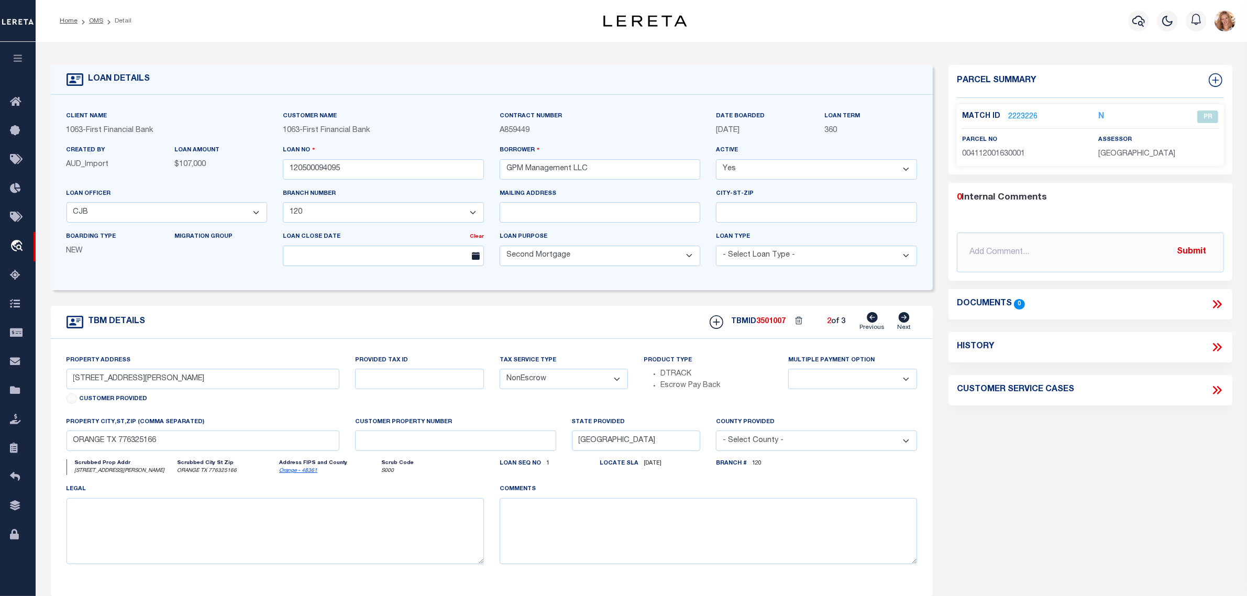
click at [877, 319] on icon at bounding box center [872, 317] width 11 height 10
click at [904, 321] on icon at bounding box center [904, 317] width 11 height 10
click at [1026, 118] on link "1986531" at bounding box center [1022, 117] width 29 height 11
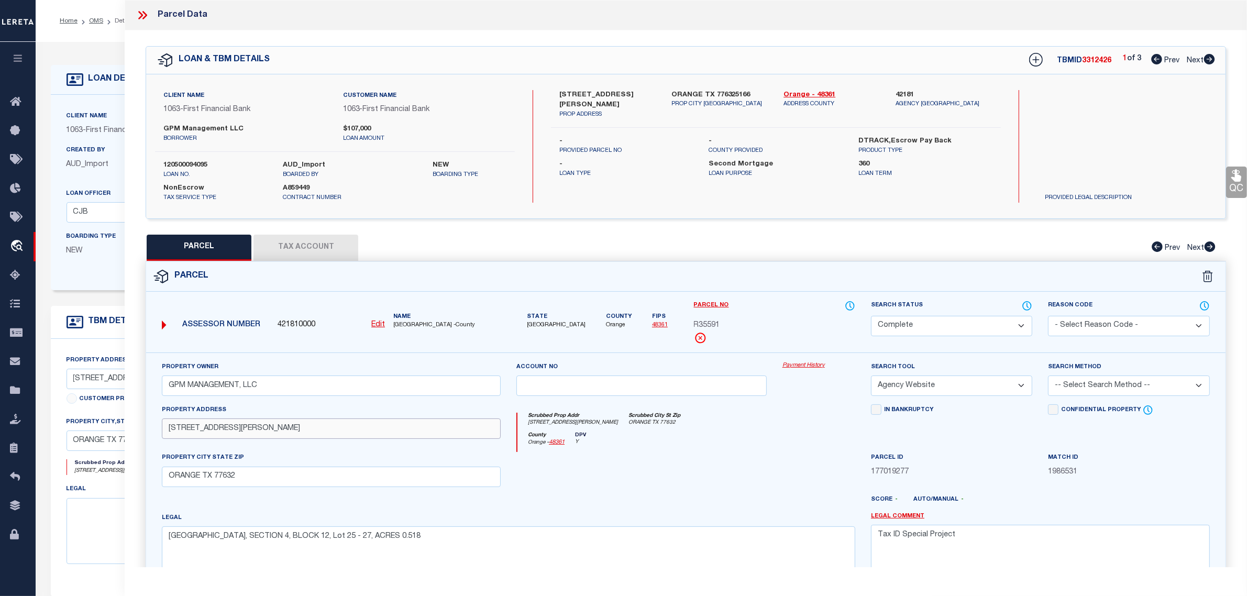
drag, startPoint x: 234, startPoint y: 426, endPoint x: 133, endPoint y: 427, distance: 101.6
click at [133, 427] on div "QC QC QC" at bounding box center [686, 347] width 1123 height 634
click at [821, 92] on link "Orange - 48361" at bounding box center [832, 95] width 96 height 10
click at [332, 250] on button "Tax Account" at bounding box center [306, 248] width 105 height 26
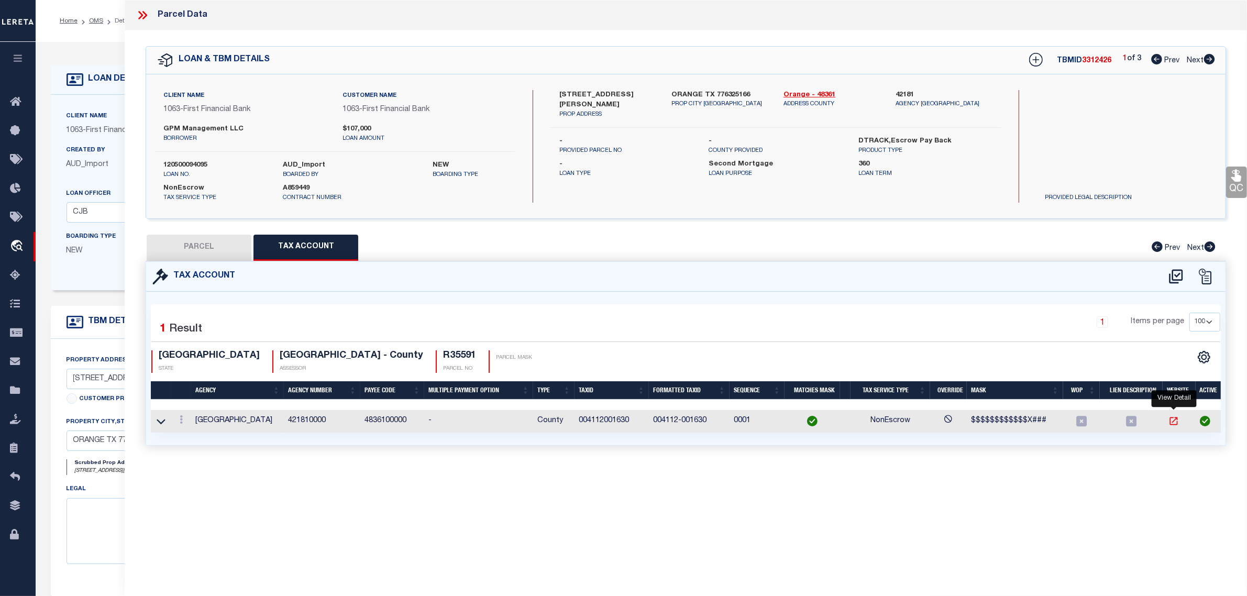
click at [1172, 424] on icon "" at bounding box center [1174, 421] width 10 height 10
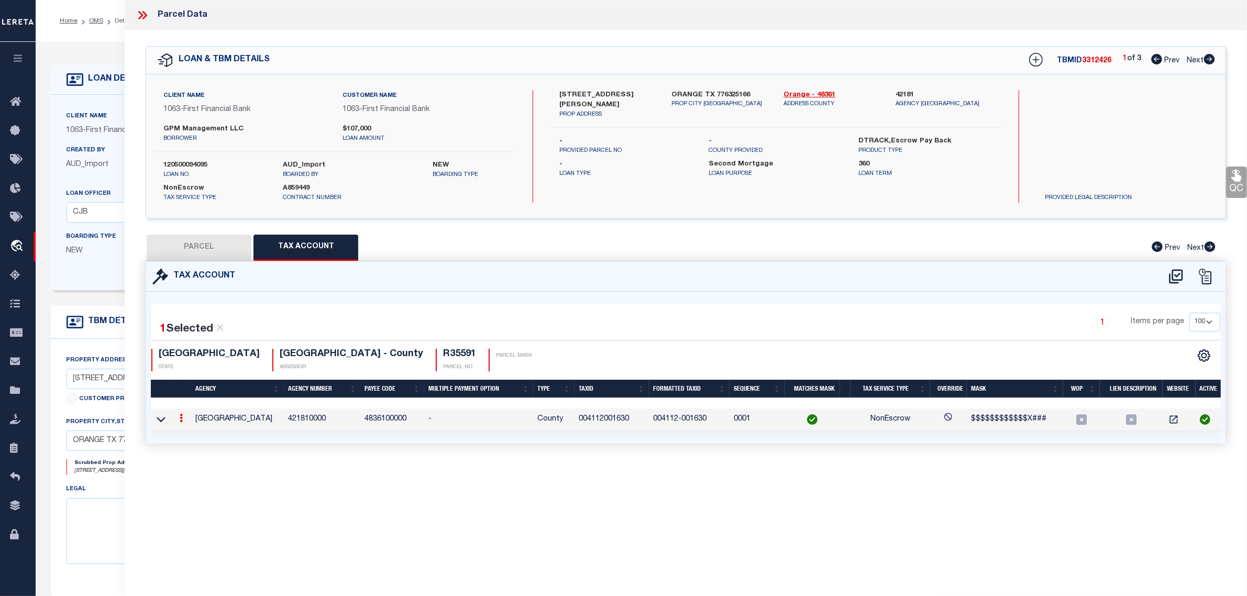
click at [76, 281] on div "Client Name 1063 - First Financial Bank Customer Name 1063 - First Financial Ba…" at bounding box center [492, 192] width 883 height 195
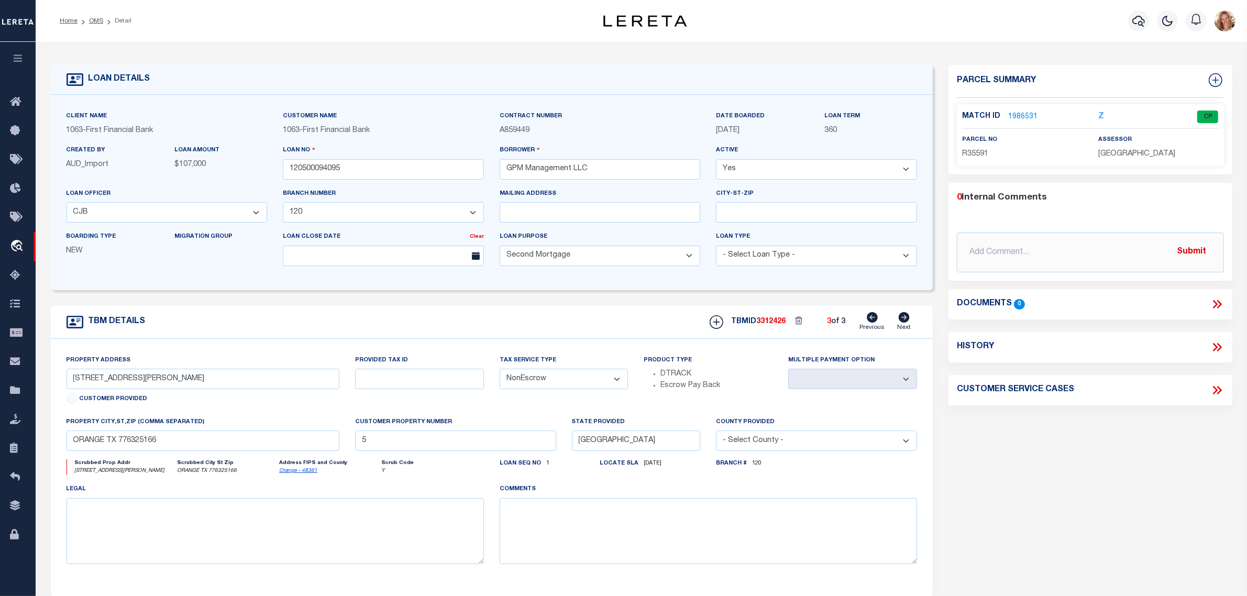
click at [871, 320] on icon at bounding box center [872, 317] width 11 height 10
click at [1018, 114] on link "2251405" at bounding box center [1022, 117] width 29 height 11
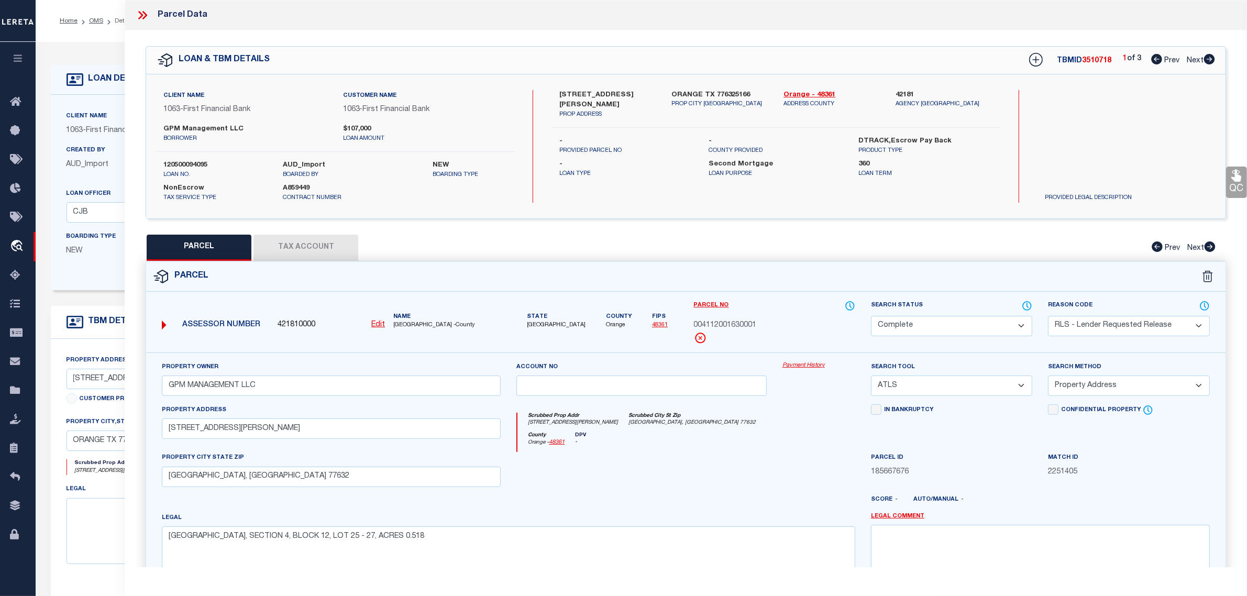
click at [1018, 330] on select "Automated Search Bad Parcel Complete Duplicate Parcel High Dollar Reporting In …" at bounding box center [951, 326] width 161 height 20
click at [871, 316] on select "Automated Search Bad Parcel Complete Duplicate Parcel High Dollar Reporting In …" at bounding box center [951, 326] width 161 height 20
click at [1041, 541] on textarea at bounding box center [1040, 558] width 339 height 66
click at [1022, 490] on div "Parcel ID 185667676" at bounding box center [951, 473] width 177 height 43
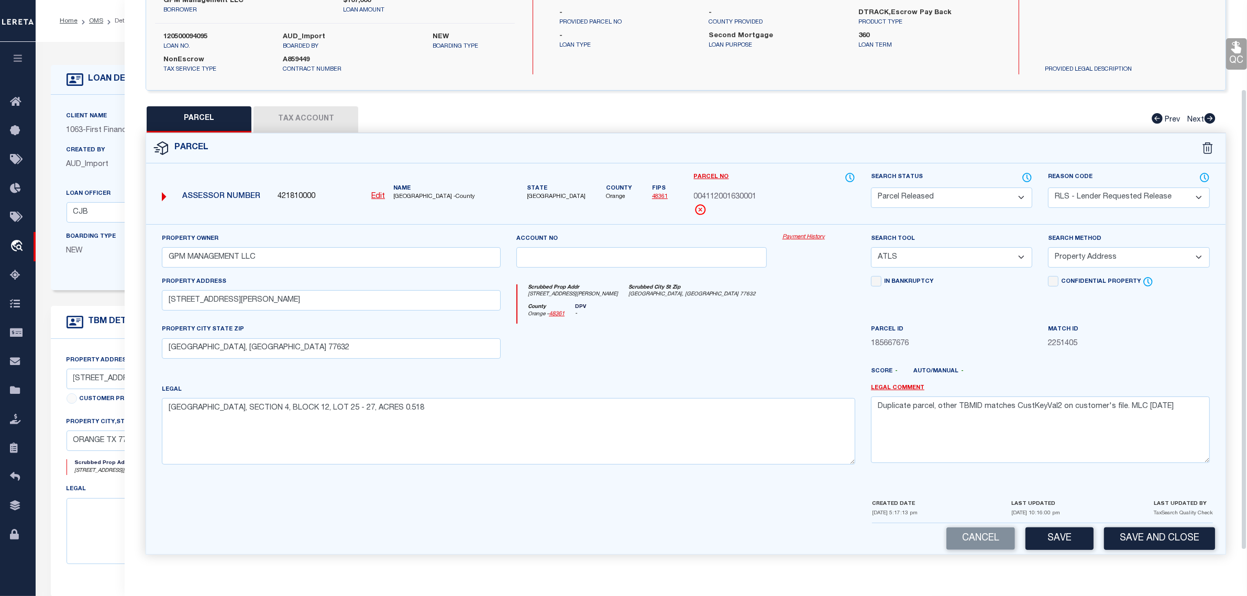
scroll to position [131, 0]
click at [1039, 541] on button "Save" at bounding box center [1060, 539] width 68 height 23
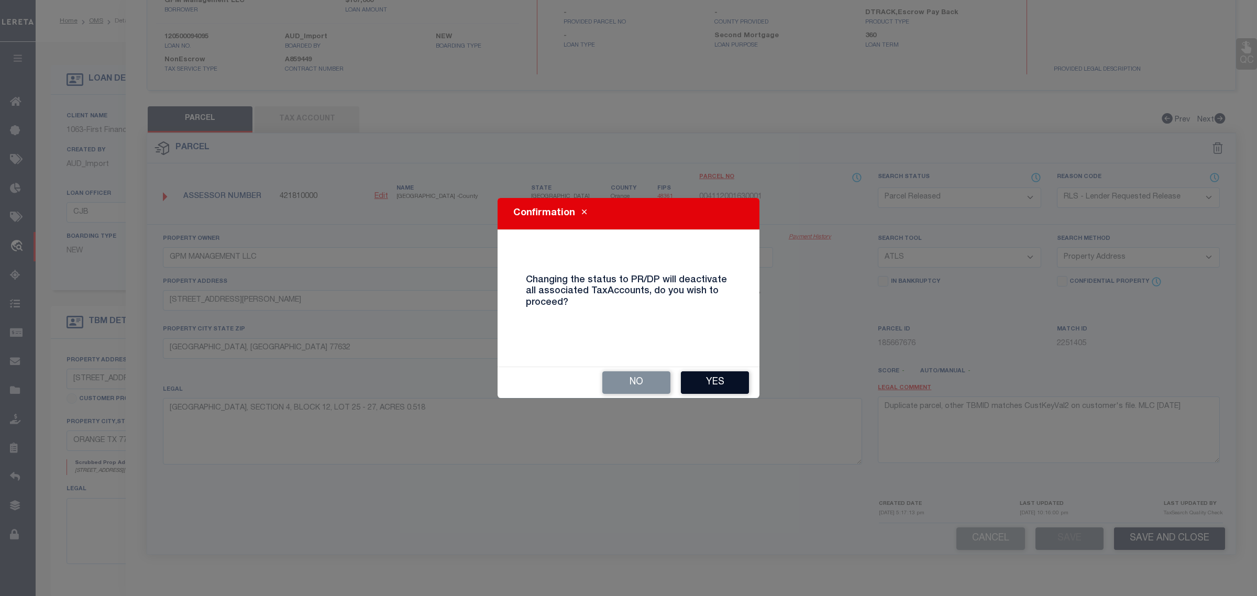
click at [710, 386] on button "Yes" at bounding box center [715, 382] width 68 height 23
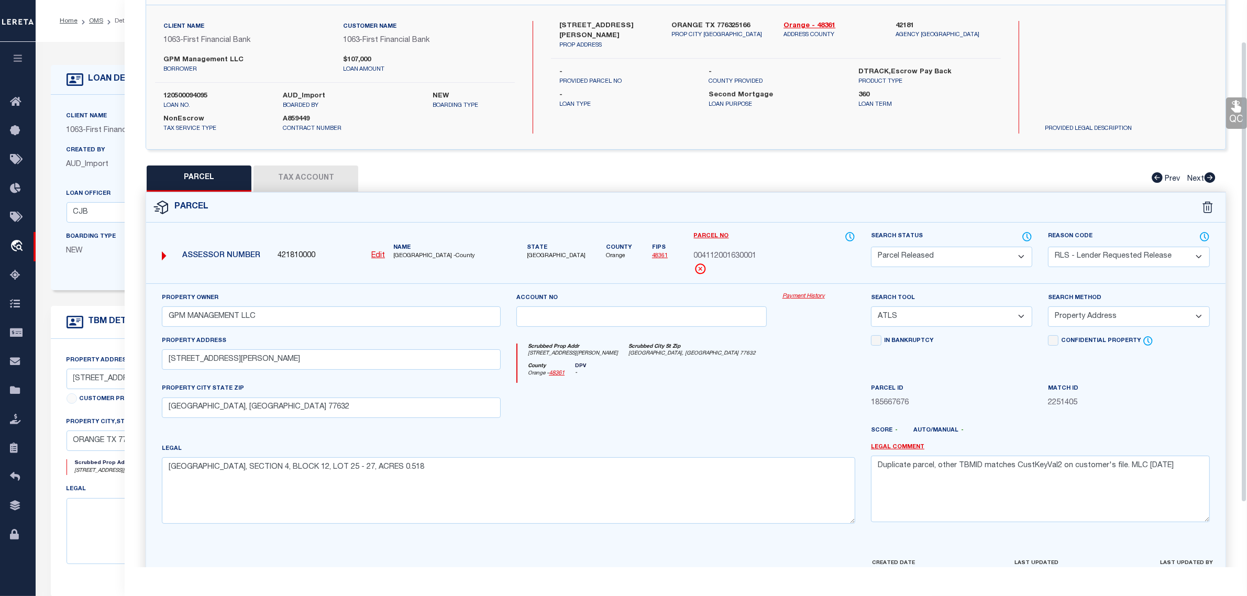
scroll to position [0, 0]
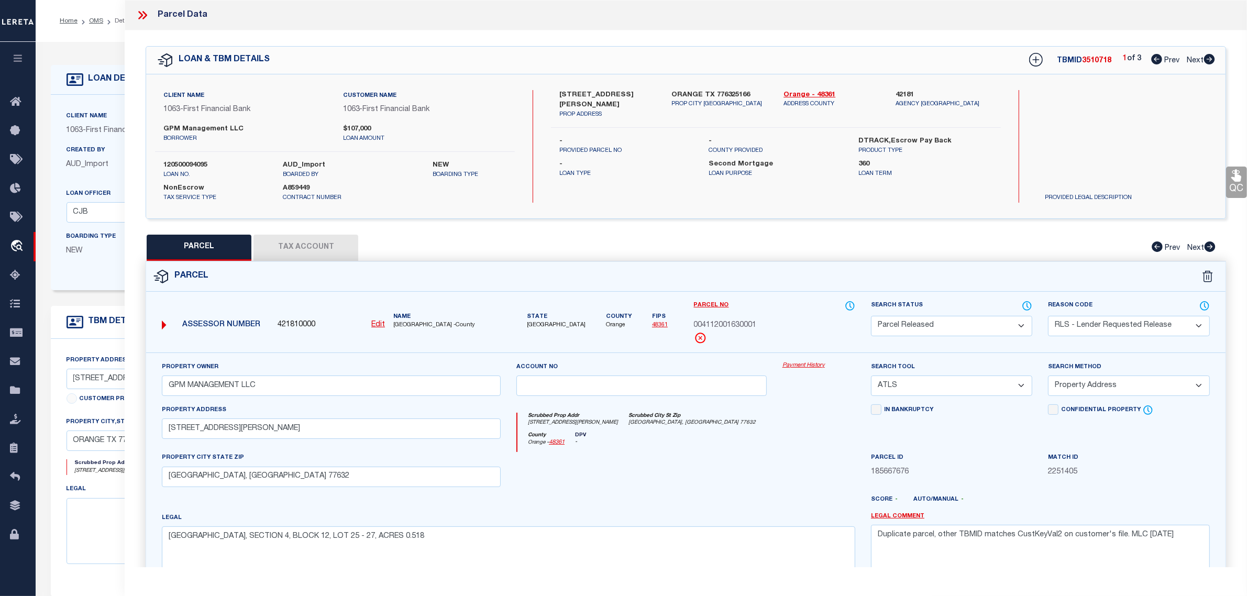
click at [1195, 61] on span "Next" at bounding box center [1195, 60] width 17 height 7
click at [113, 286] on div "Client Name 1063 - First Financial Bank Customer Name 1063 - First Financial Ba…" at bounding box center [492, 192] width 883 height 195
